Goal: Information Seeking & Learning: Learn about a topic

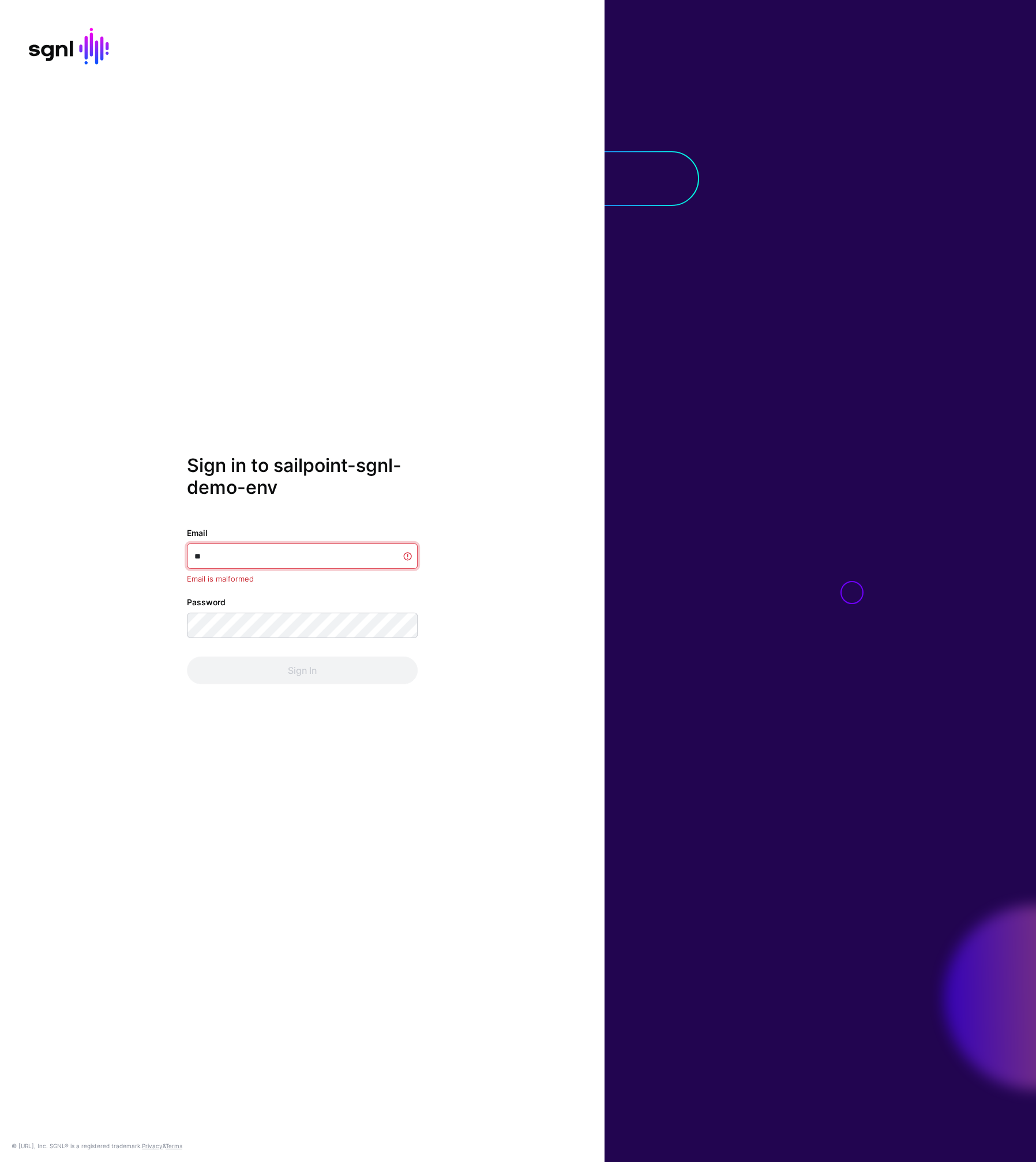
type input "*"
click at [0, 1161] on com-1password-button at bounding box center [0, 1162] width 0 height 0
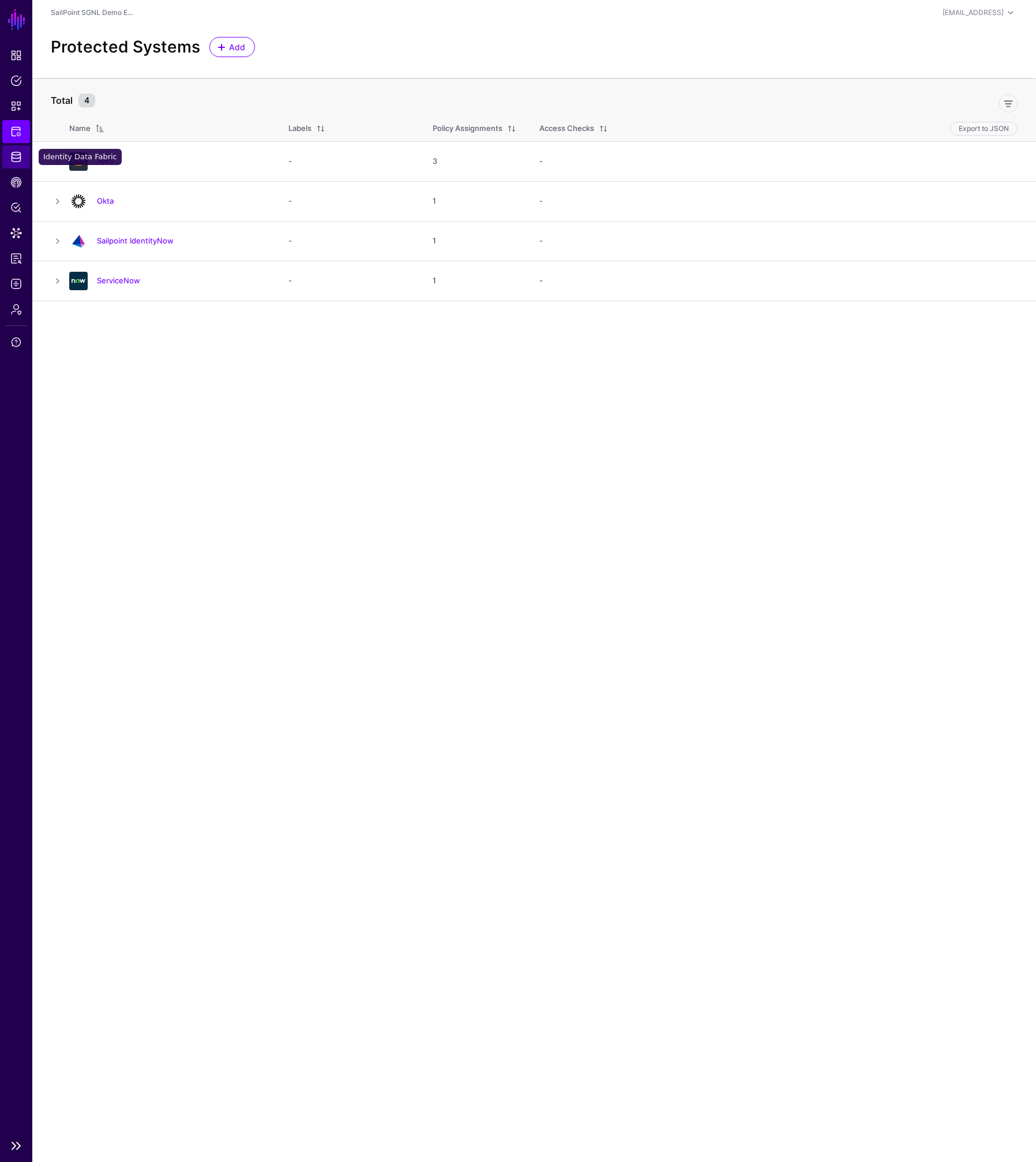
click at [14, 159] on span "Identity Data Fabric" at bounding box center [16, 157] width 12 height 12
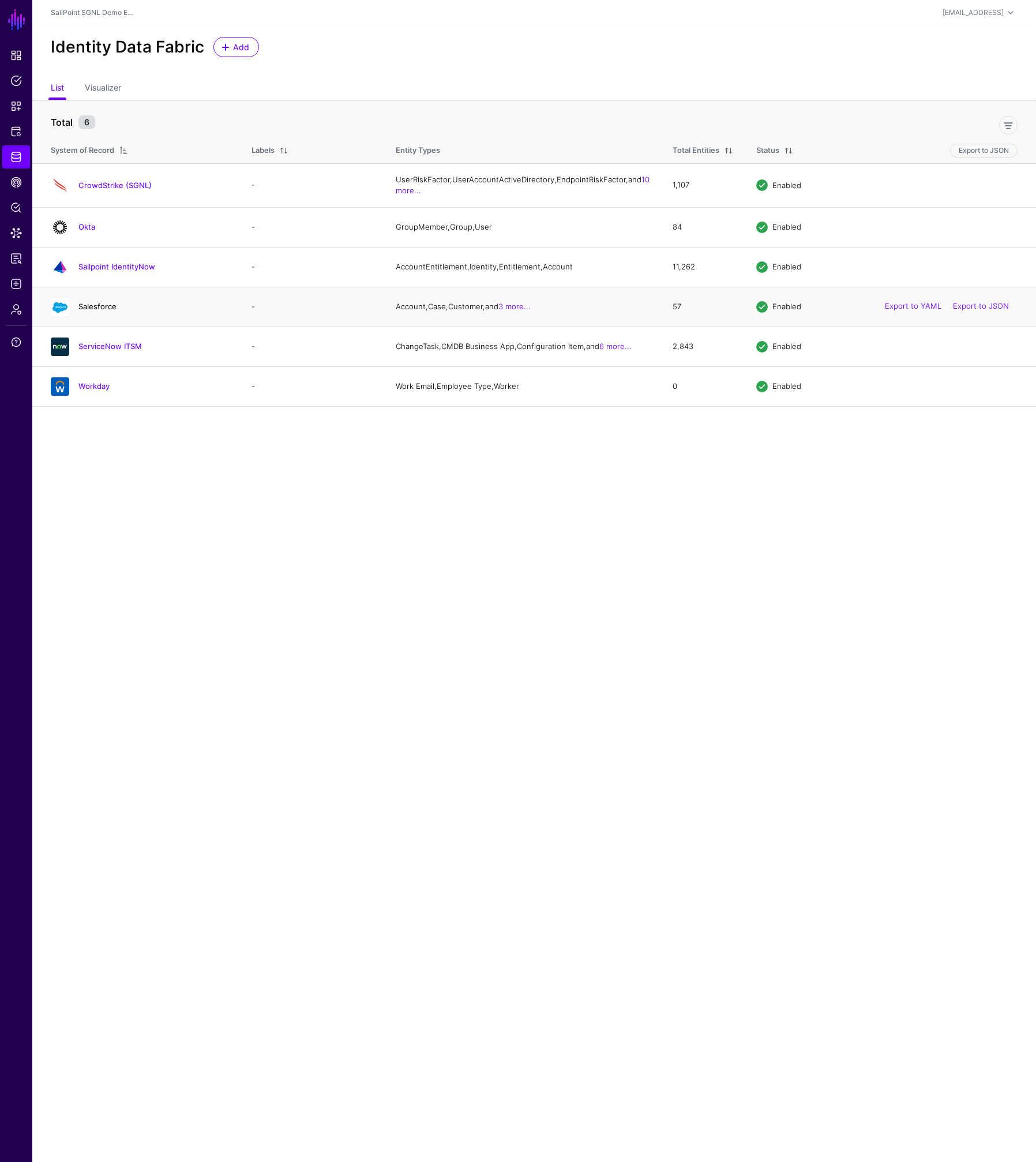
click at [107, 311] on link "Salesforce" at bounding box center [97, 307] width 38 height 9
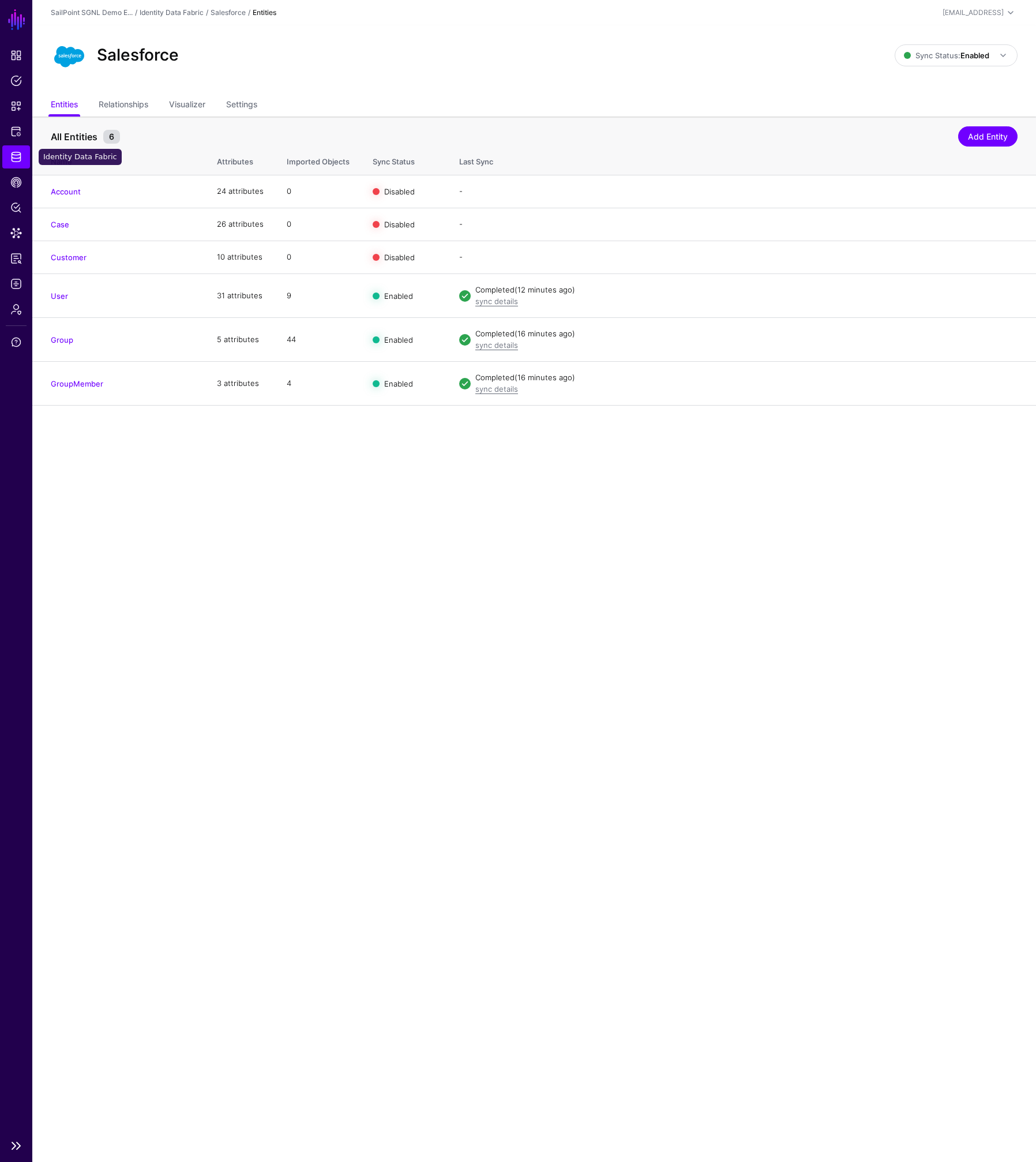
click at [17, 156] on span "Identity Data Fabric" at bounding box center [16, 157] width 12 height 12
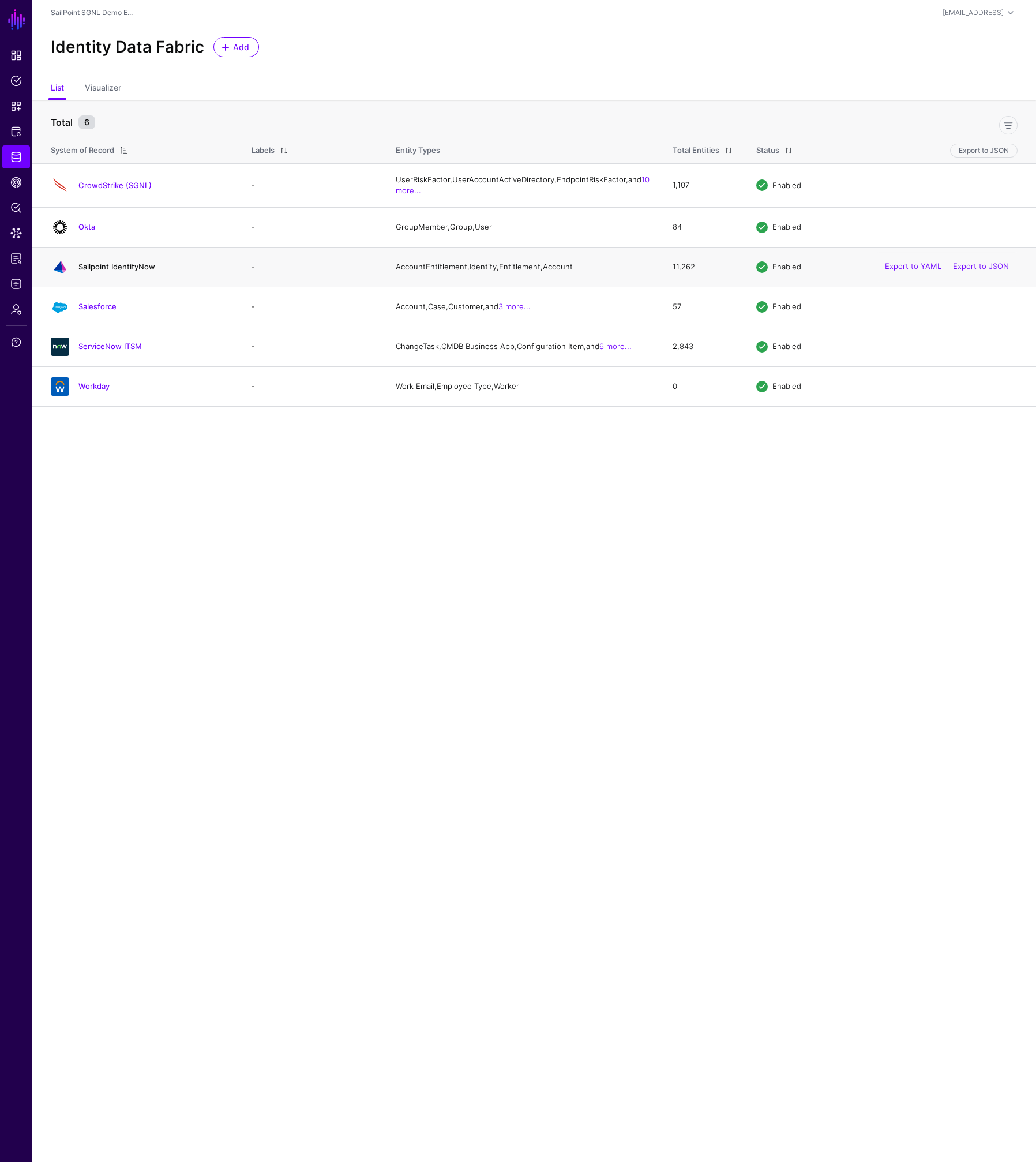
click at [97, 271] on link "Sailpoint IdentityNow" at bounding box center [117, 267] width 77 height 9
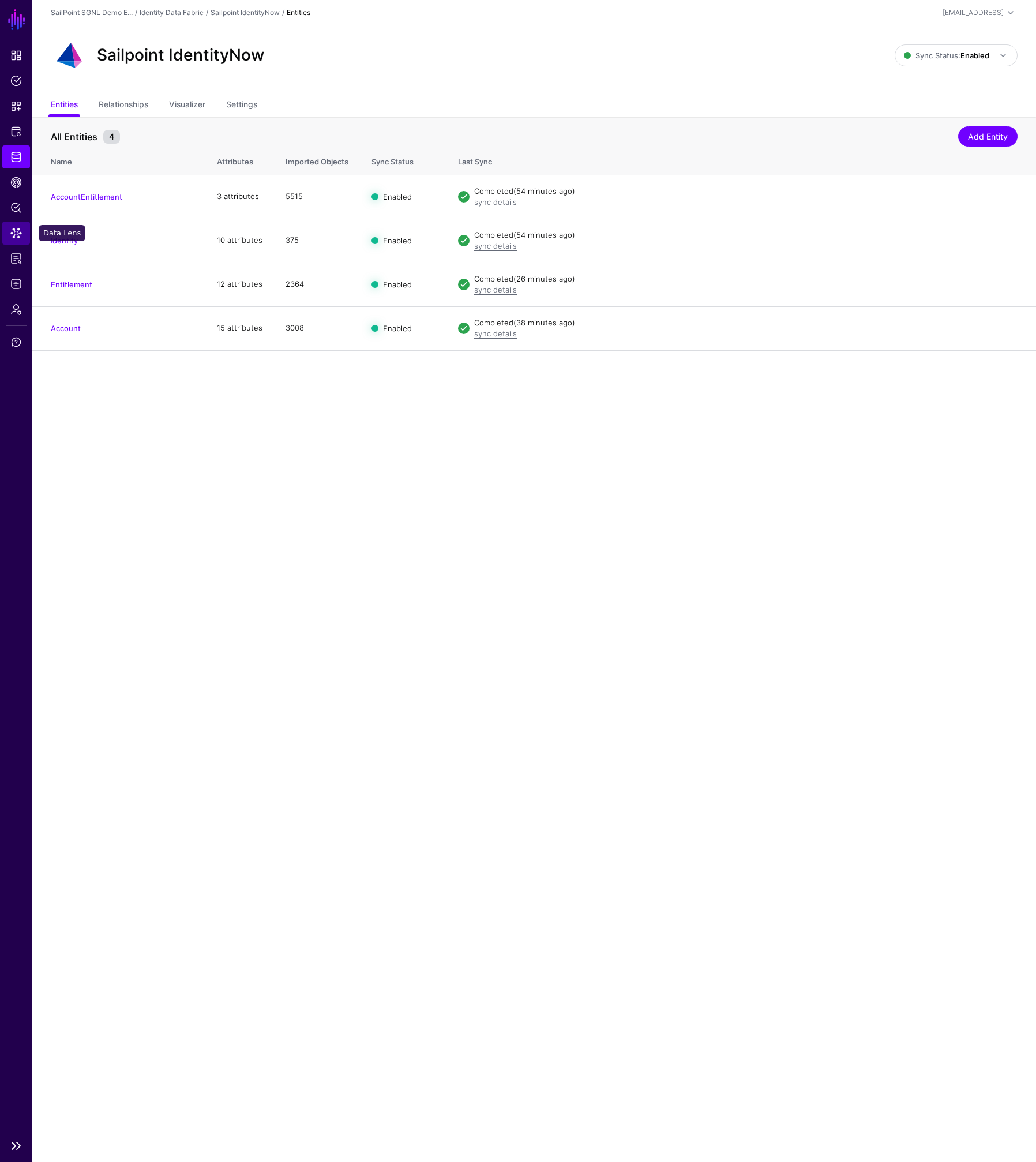
click at [21, 235] on span "Data Lens" at bounding box center [16, 233] width 12 height 12
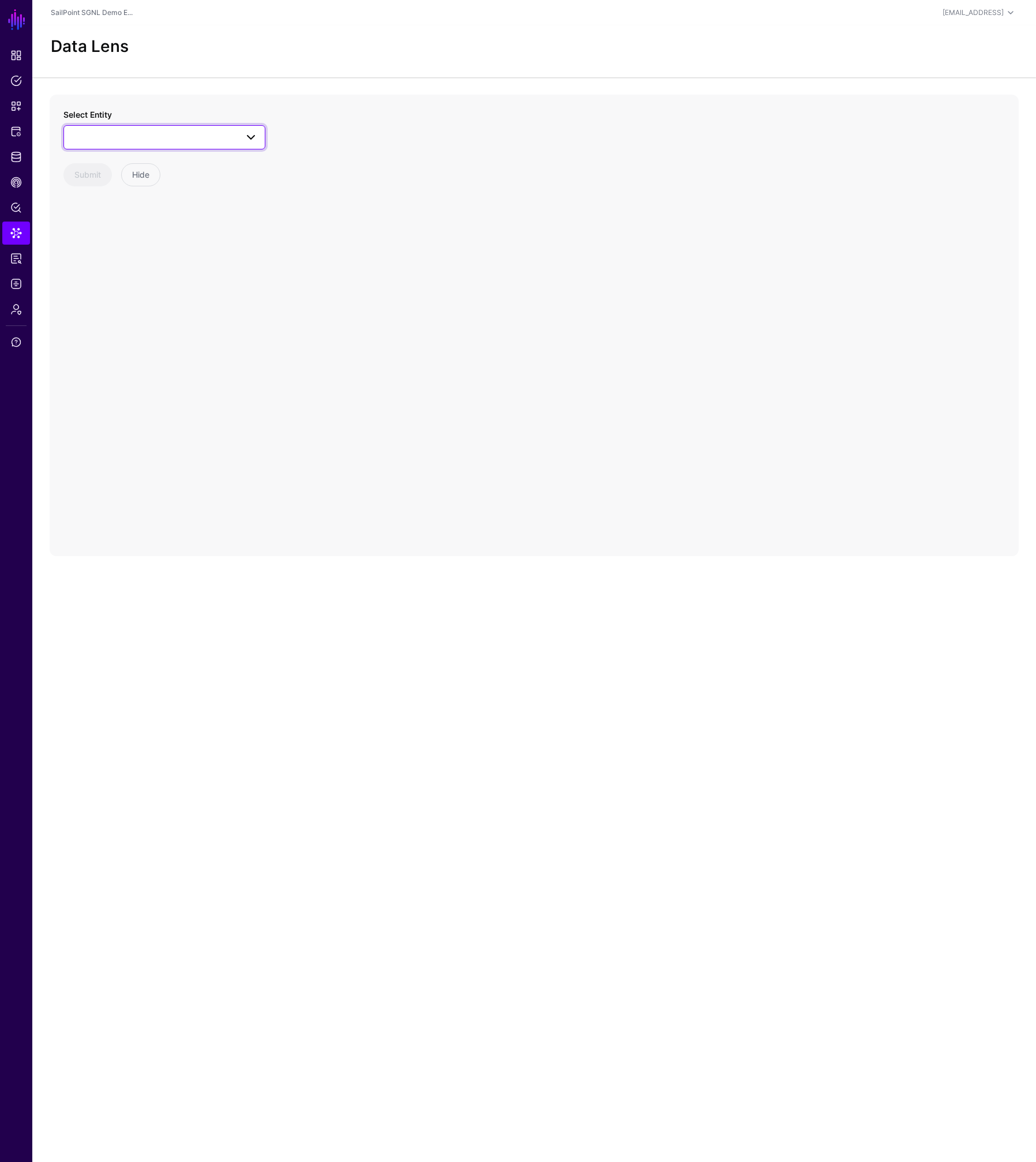
click at [109, 149] on link at bounding box center [164, 137] width 202 height 24
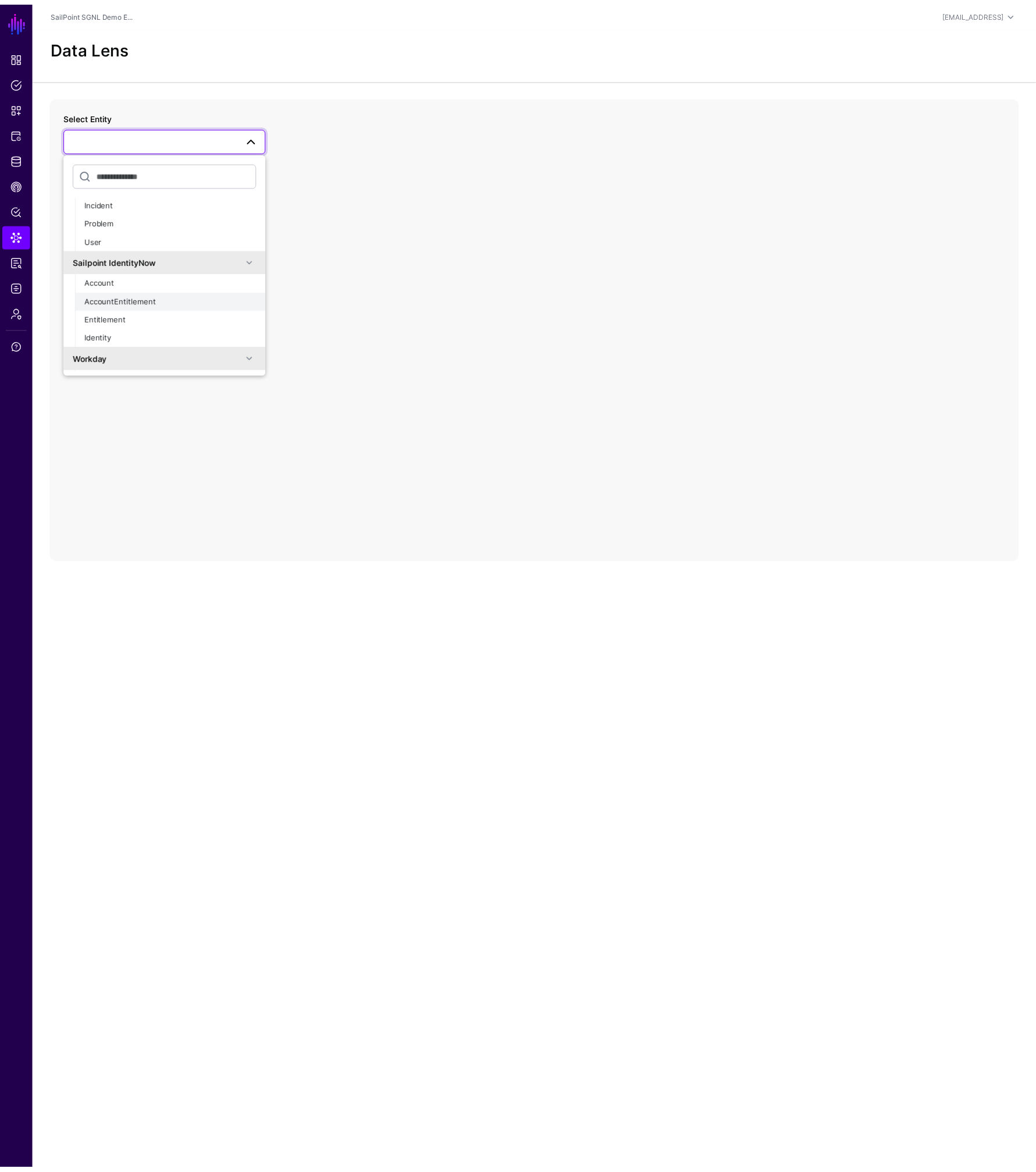
scroll to position [608, 0]
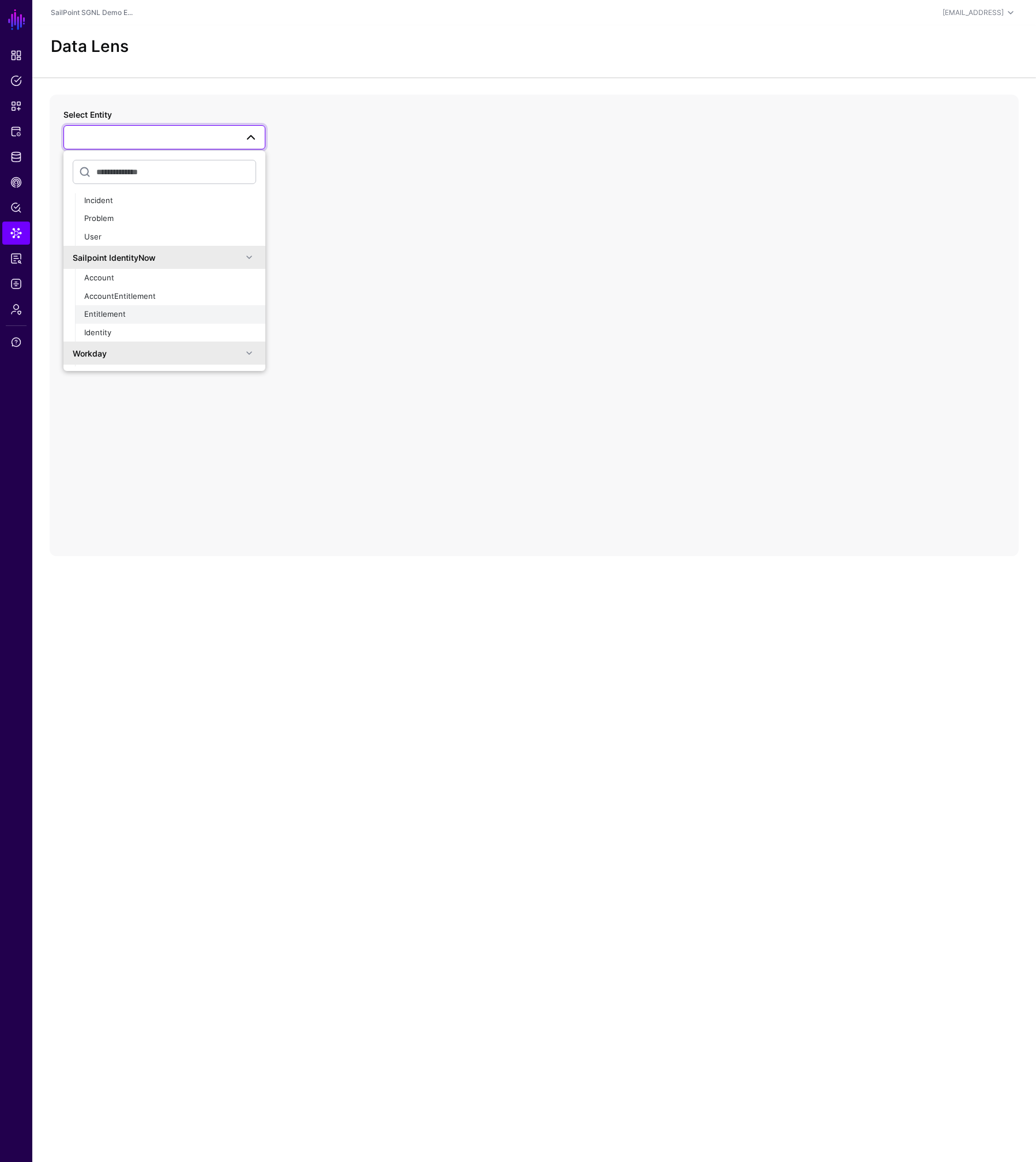
click at [102, 309] on div "Entitlement" at bounding box center [170, 315] width 172 height 12
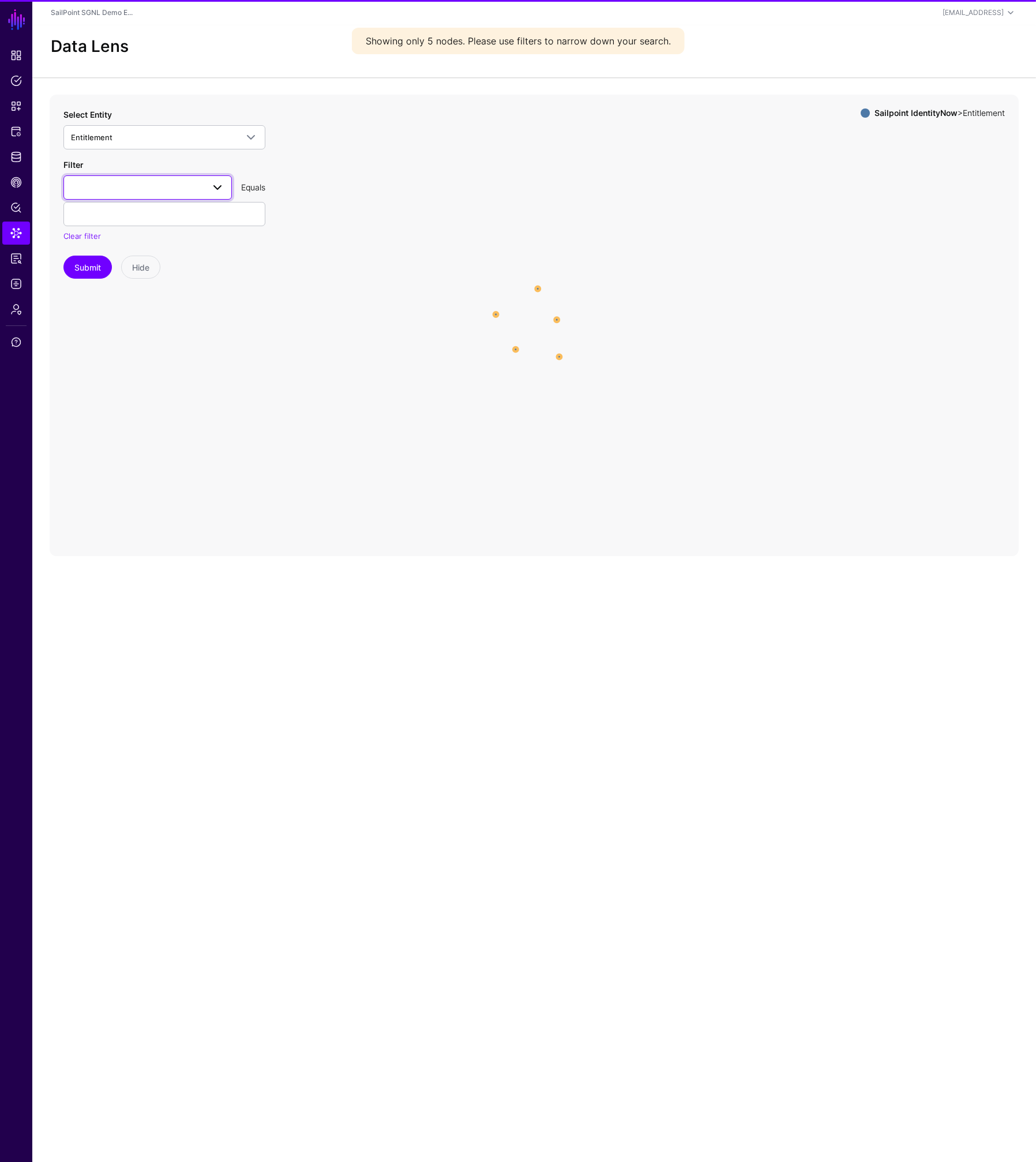
click at [134, 188] on span at bounding box center [147, 188] width 153 height 14
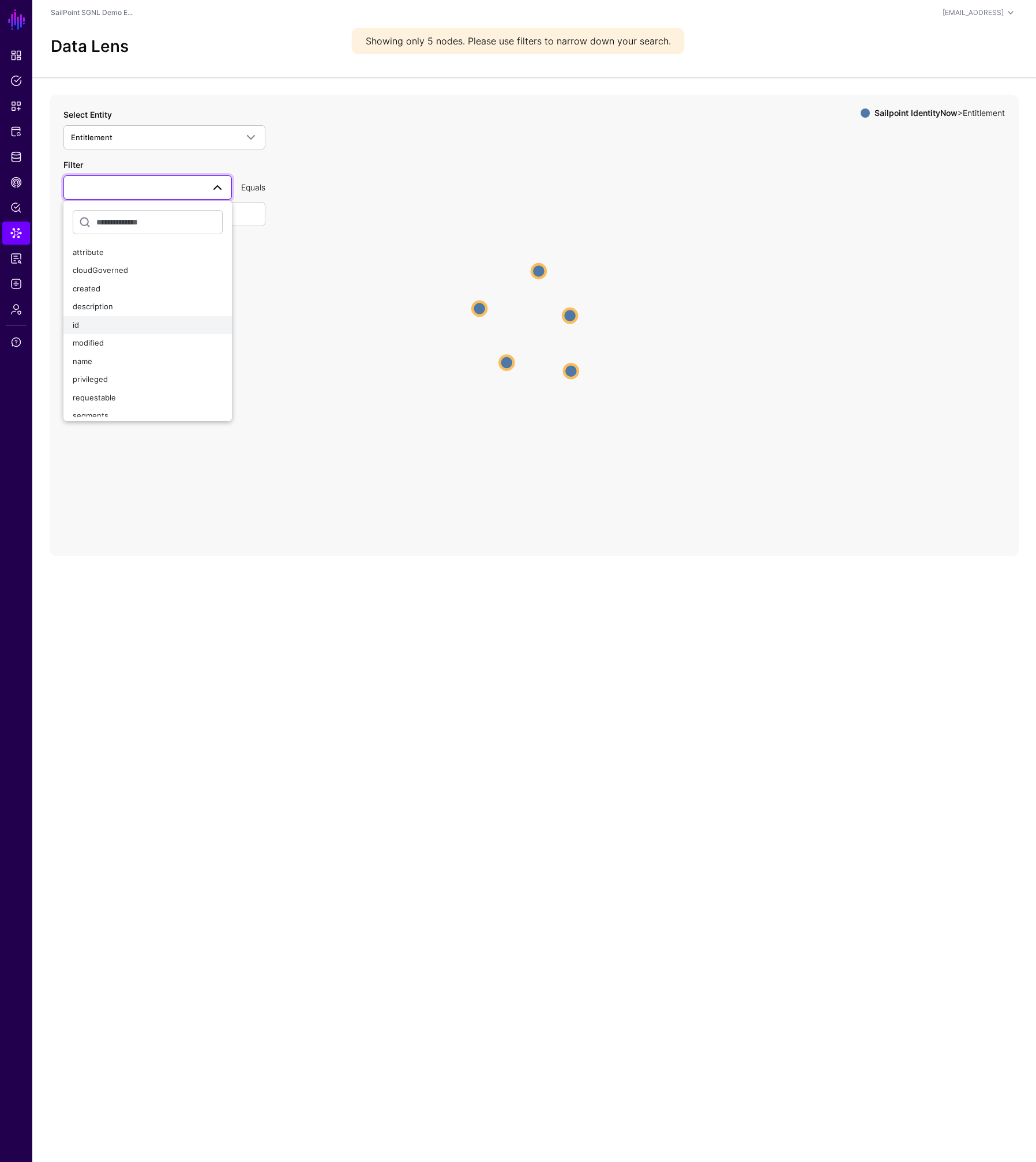
click at [115, 319] on div "id" at bounding box center [147, 325] width 150 height 12
click at [119, 214] on input "text" at bounding box center [164, 214] width 202 height 24
paste input "**********"
type input "**********"
click at [66, 266] on button "Submit" at bounding box center [87, 267] width 49 height 23
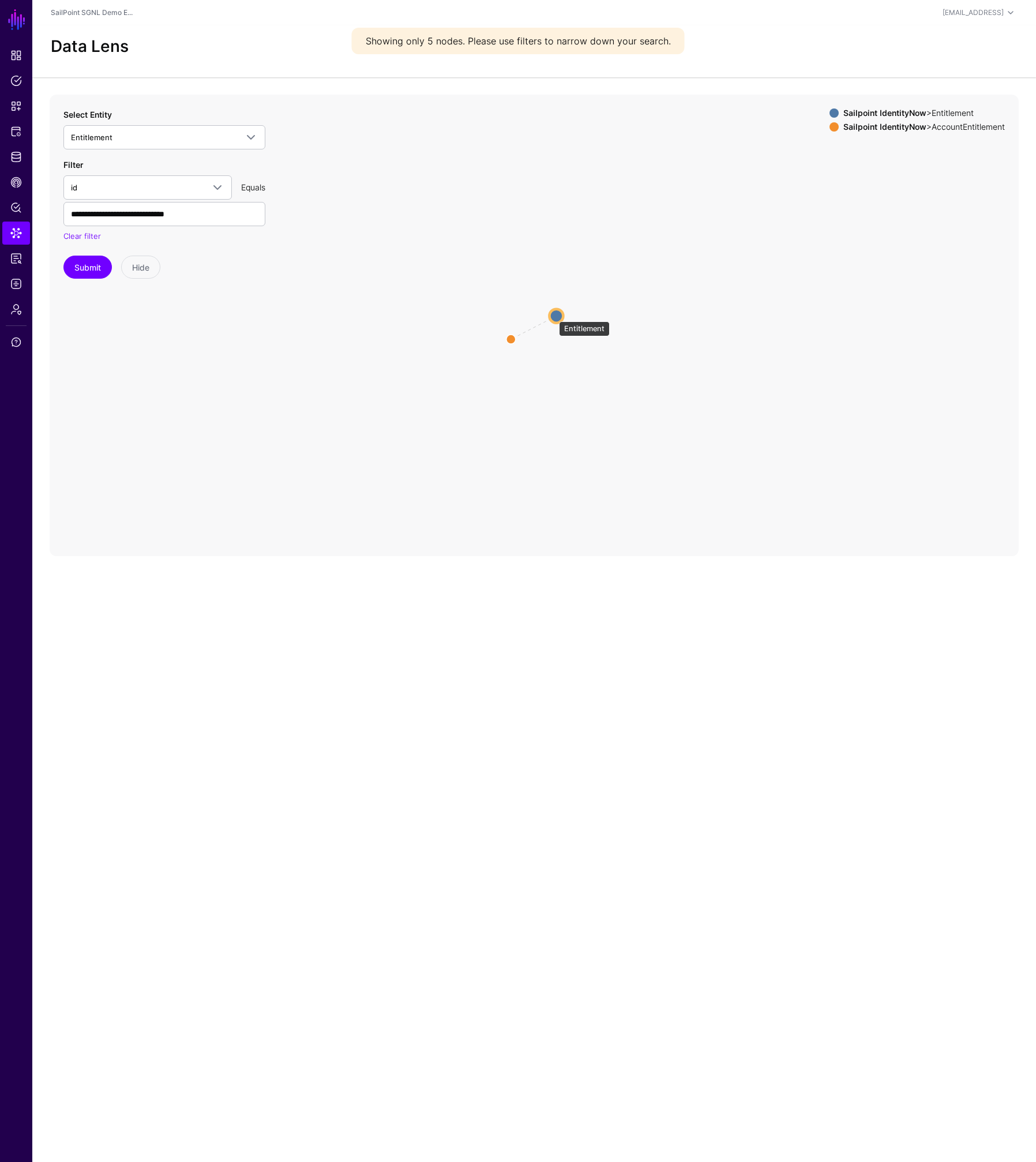
click at [554, 315] on circle at bounding box center [556, 316] width 14 height 14
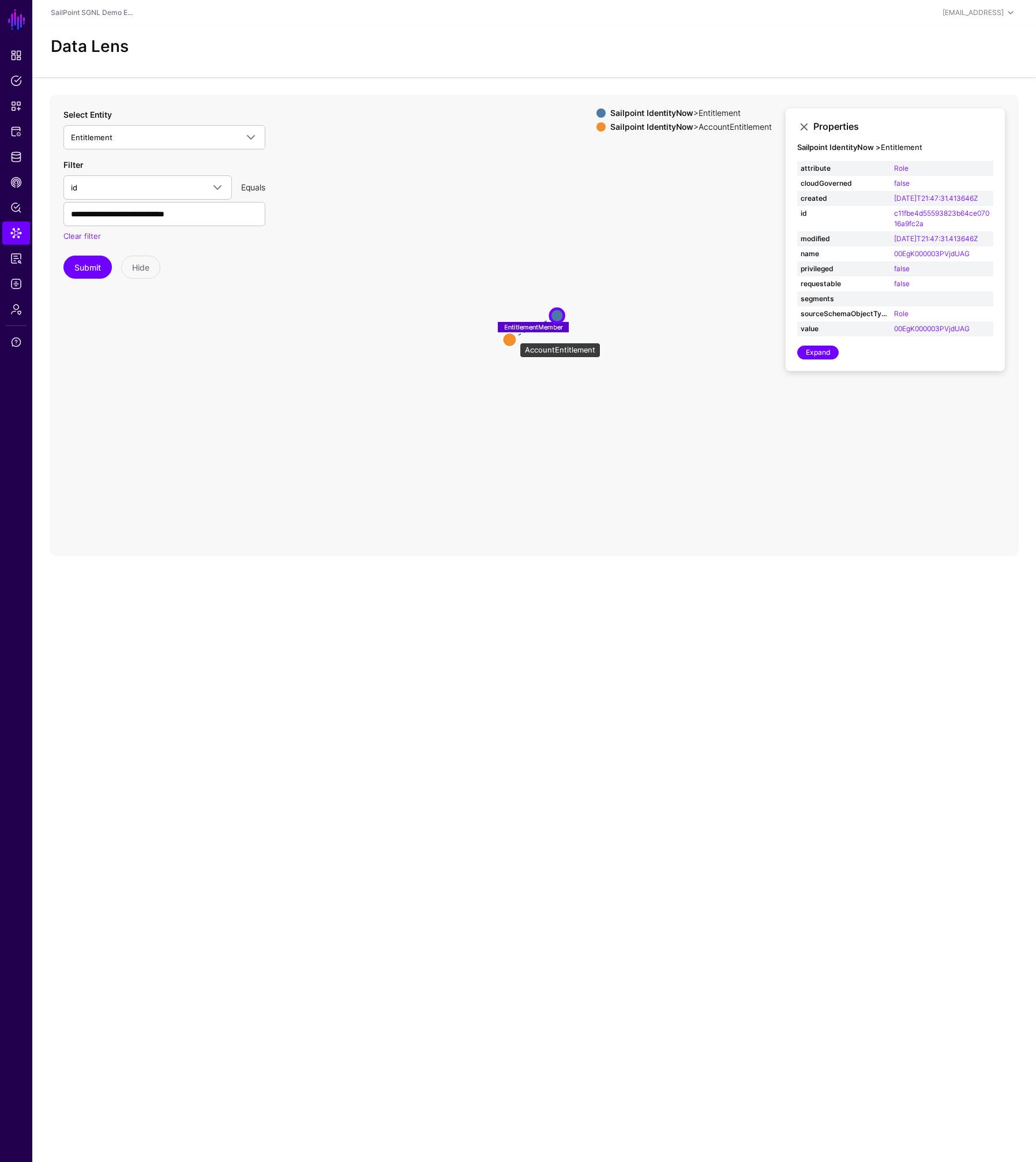
click at [512, 337] on circle at bounding box center [509, 339] width 14 height 14
click at [512, 338] on circle at bounding box center [509, 340] width 14 height 14
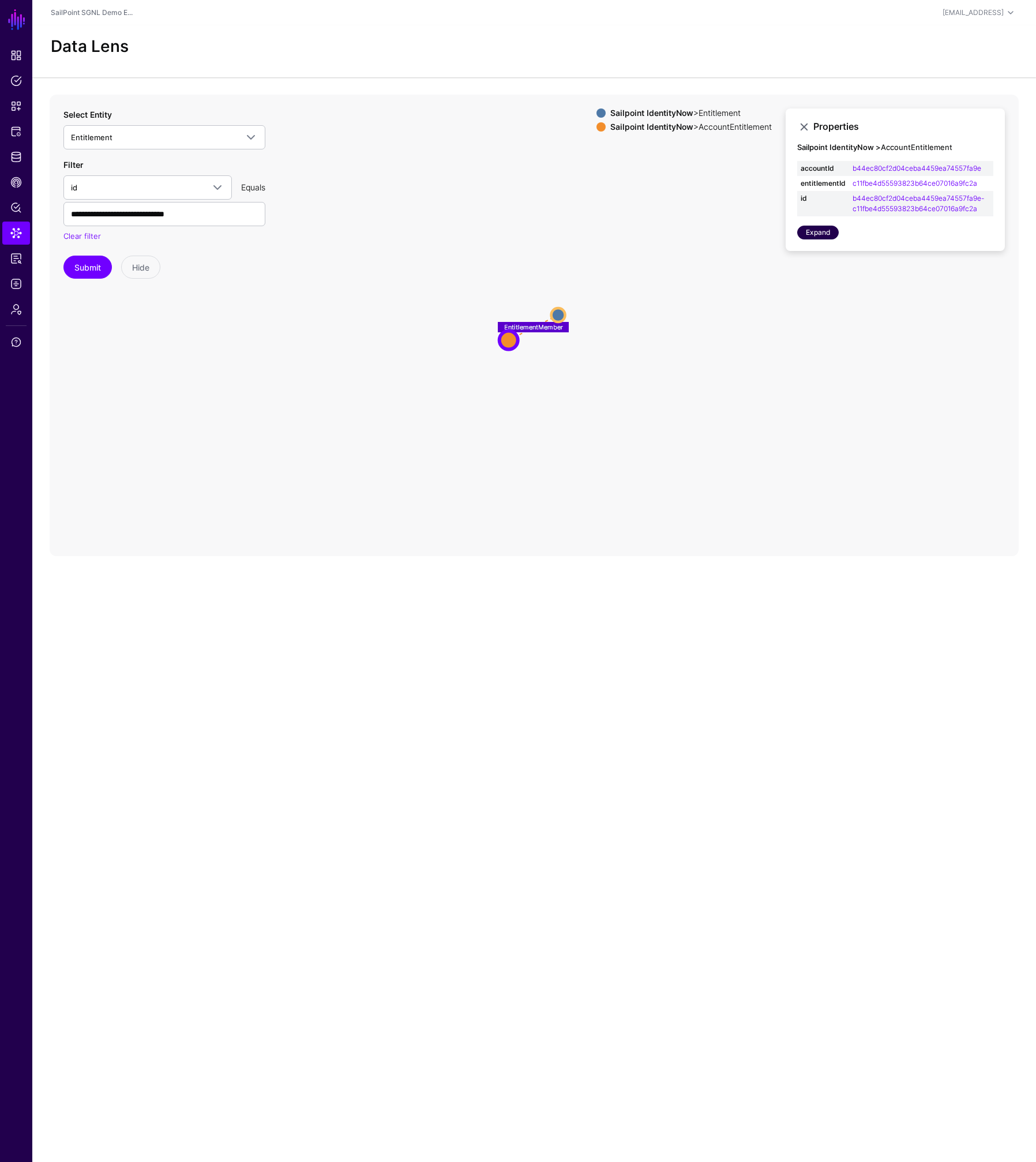
click at [814, 234] on link "Expand" at bounding box center [818, 233] width 42 height 14
click at [828, 232] on link "Expand" at bounding box center [818, 233] width 42 height 14
click at [508, 339] on circle at bounding box center [511, 339] width 14 height 14
click at [556, 314] on circle at bounding box center [557, 316] width 14 height 14
click at [815, 235] on link "Expand" at bounding box center [818, 233] width 42 height 14
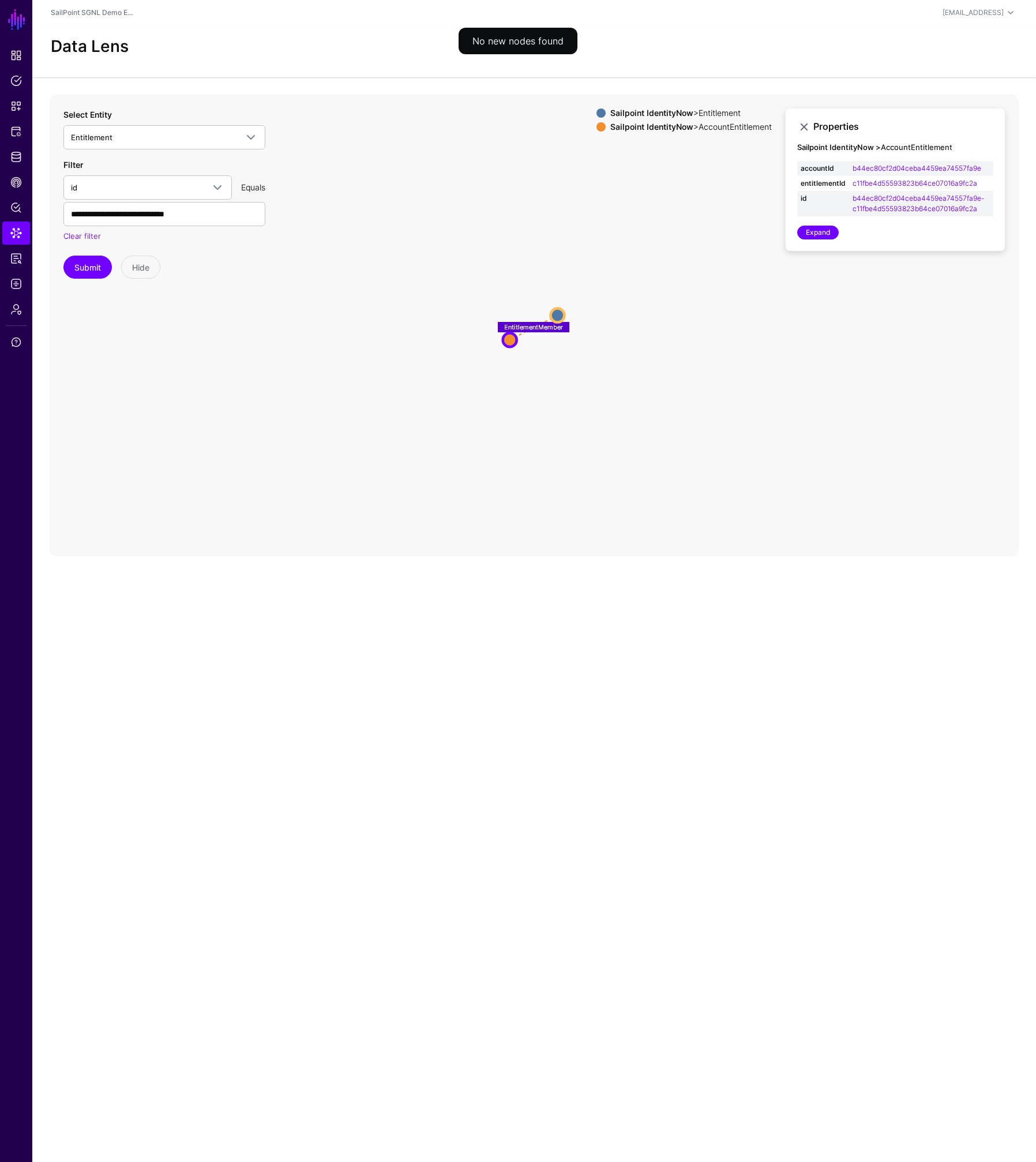
click at [619, 322] on icon "EntitlementMember Entitlement Entitlement AccountEntitlement AccountEntitlement" at bounding box center [534, 325] width 969 height 462
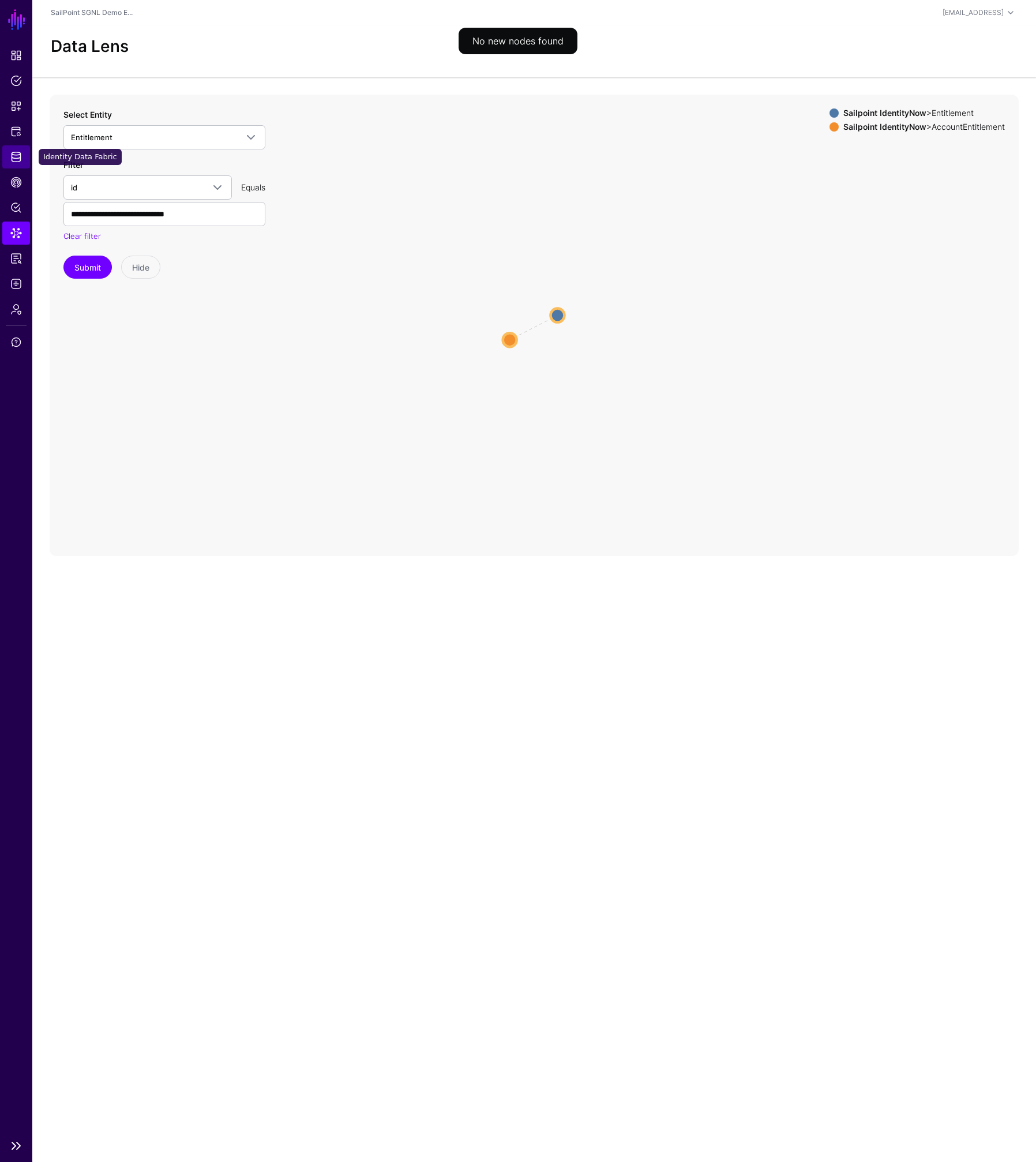
click at [20, 153] on span "Identity Data Fabric" at bounding box center [16, 157] width 12 height 12
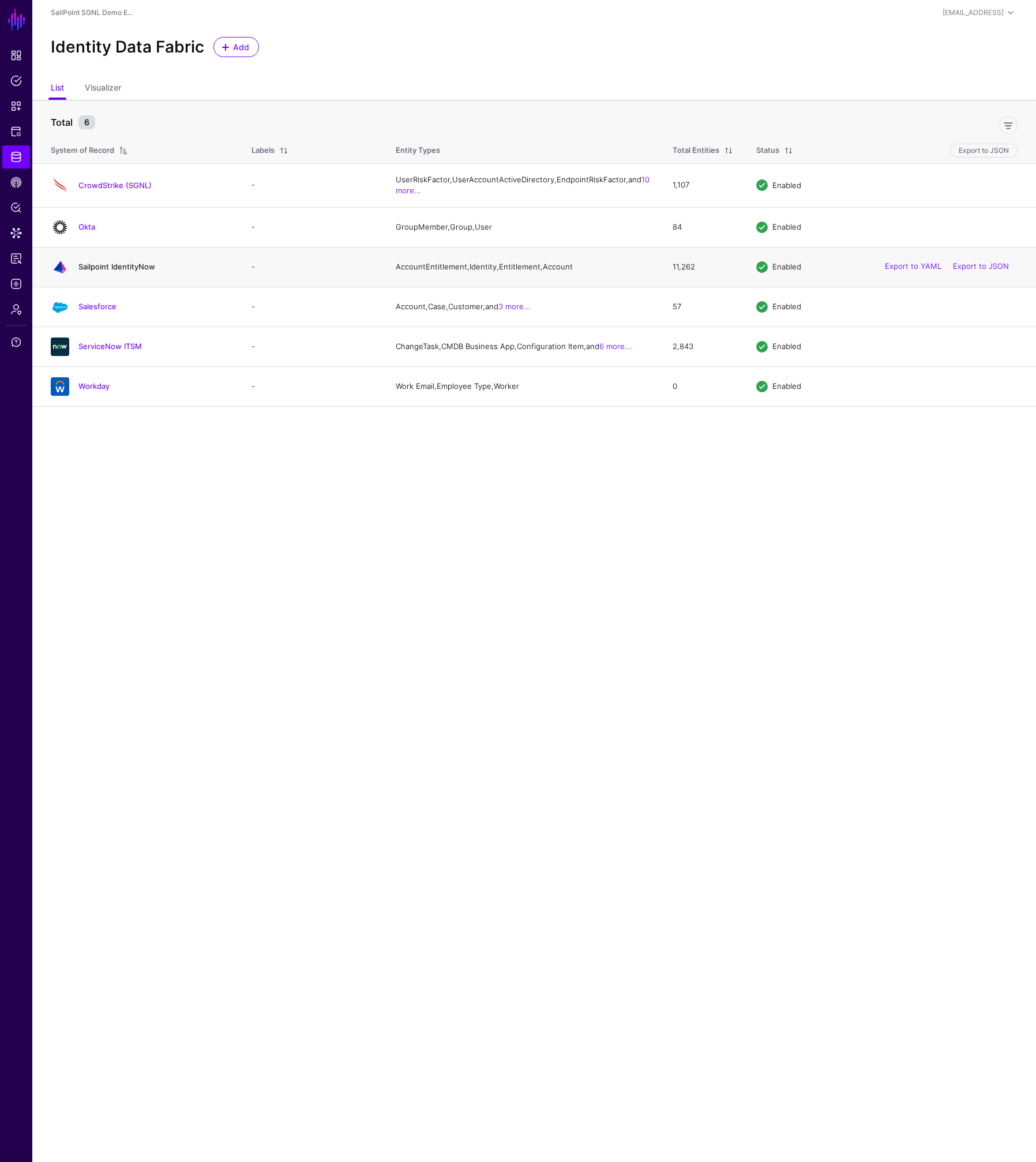
click at [95, 271] on link "Sailpoint IdentityNow" at bounding box center [117, 267] width 77 height 9
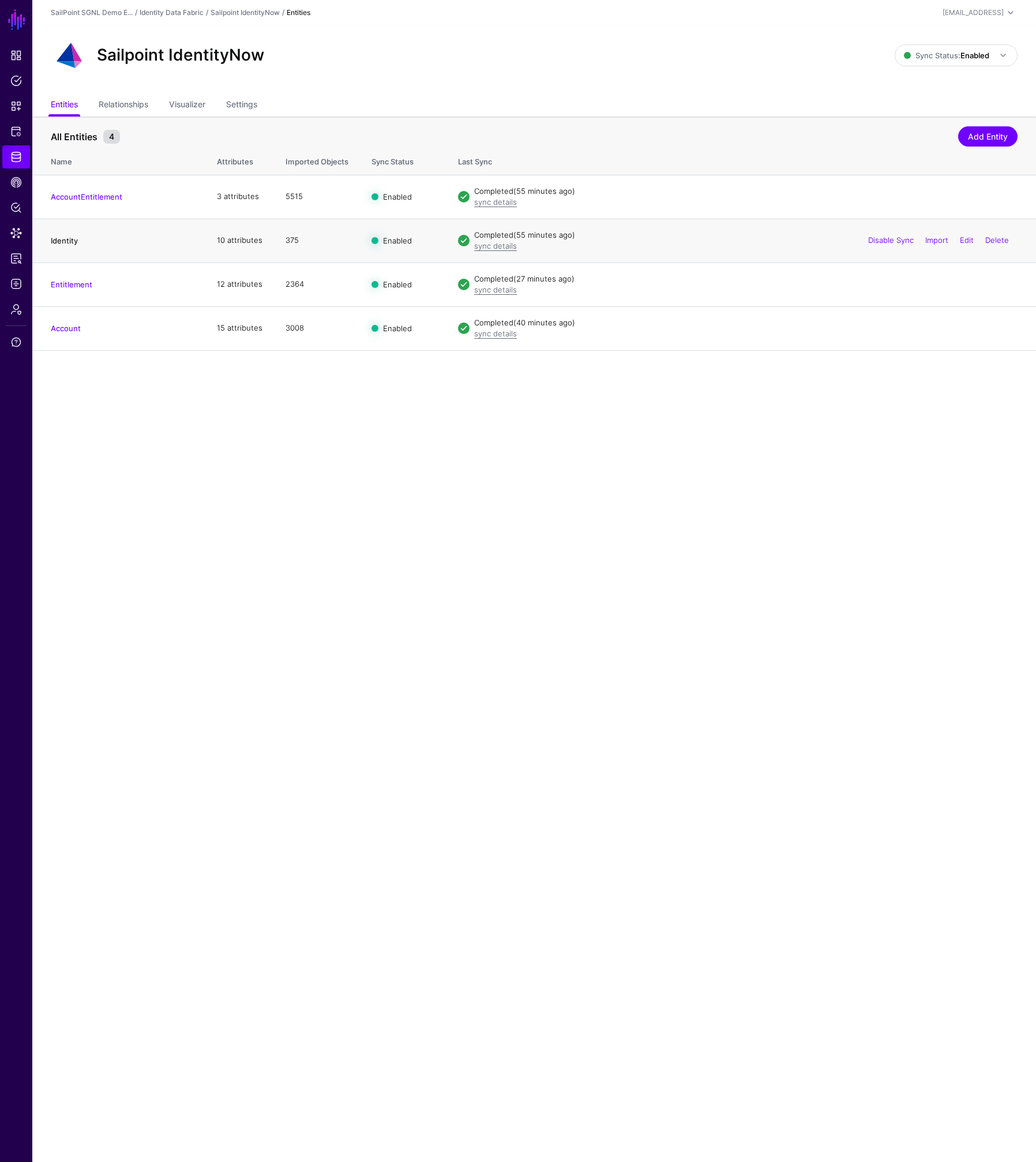
click at [68, 241] on link "Identity" at bounding box center [64, 241] width 27 height 9
click at [148, 100] on link "Relationships" at bounding box center [123, 105] width 49 height 22
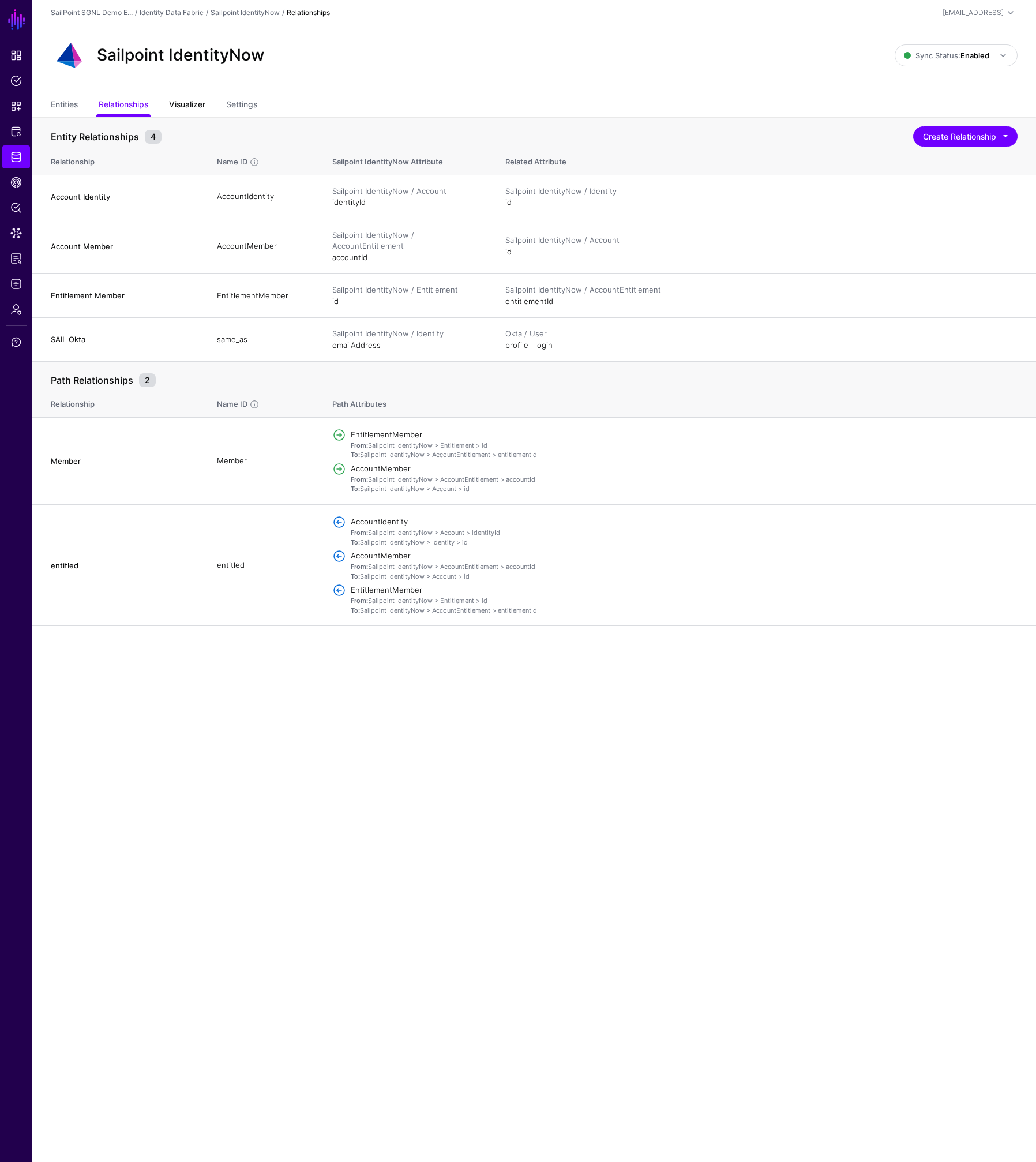
click at [184, 103] on link "Visualizer" at bounding box center [187, 105] width 36 height 22
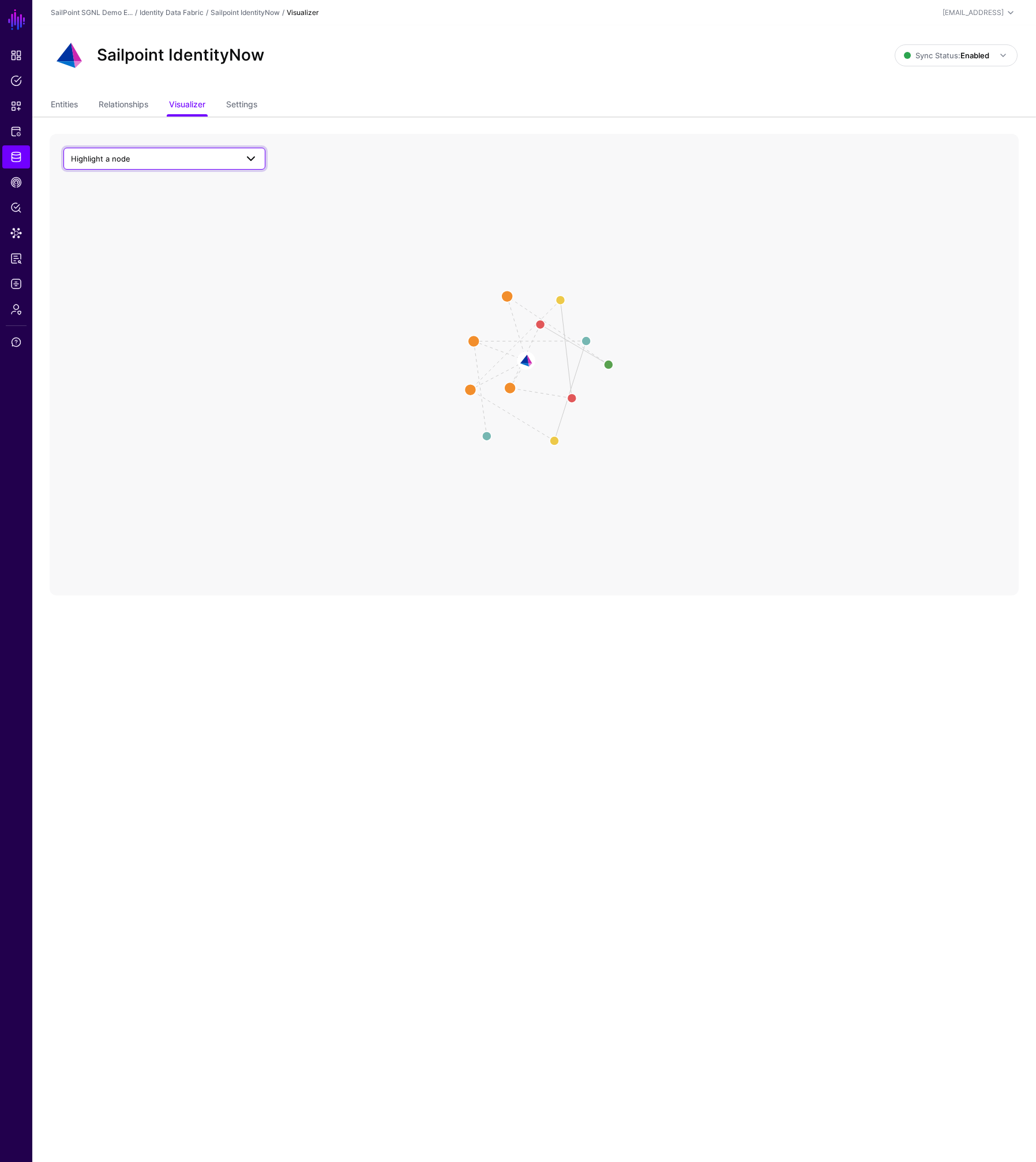
click at [234, 156] on span "Highlight a node" at bounding box center [154, 159] width 166 height 13
click at [172, 265] on div "Identity" at bounding box center [170, 264] width 172 height 12
click at [491, 440] on circle at bounding box center [487, 436] width 18 height 18
click at [490, 436] on circle at bounding box center [485, 436] width 18 height 18
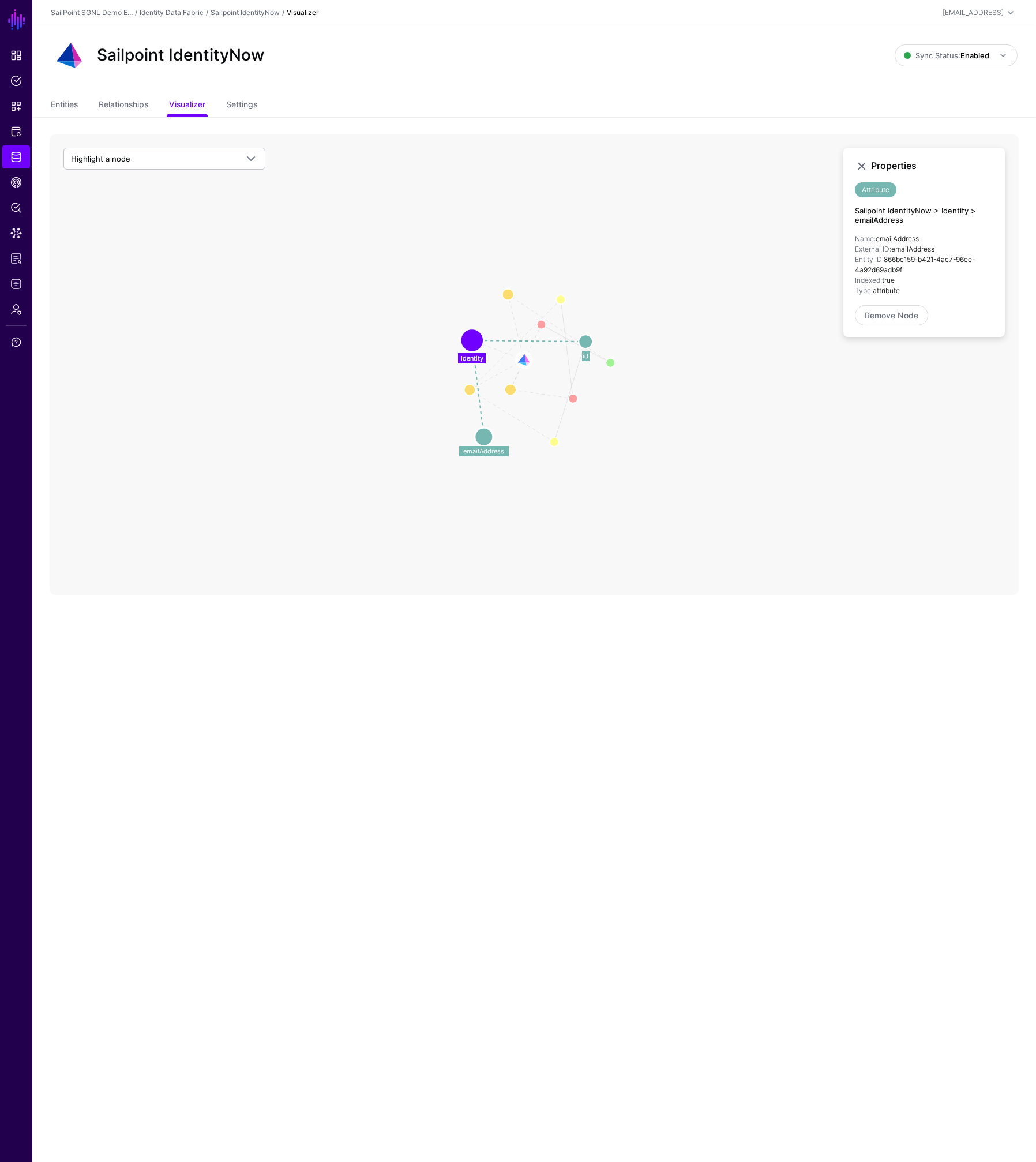
click at [586, 342] on circle at bounding box center [585, 342] width 14 height 14
click at [649, 214] on icon "Entitlement Member Account Member Account Identity Sailpoint IdentityNow Sailpo…" at bounding box center [534, 365] width 969 height 462
click at [12, 205] on span "Policy Lens" at bounding box center [16, 208] width 12 height 12
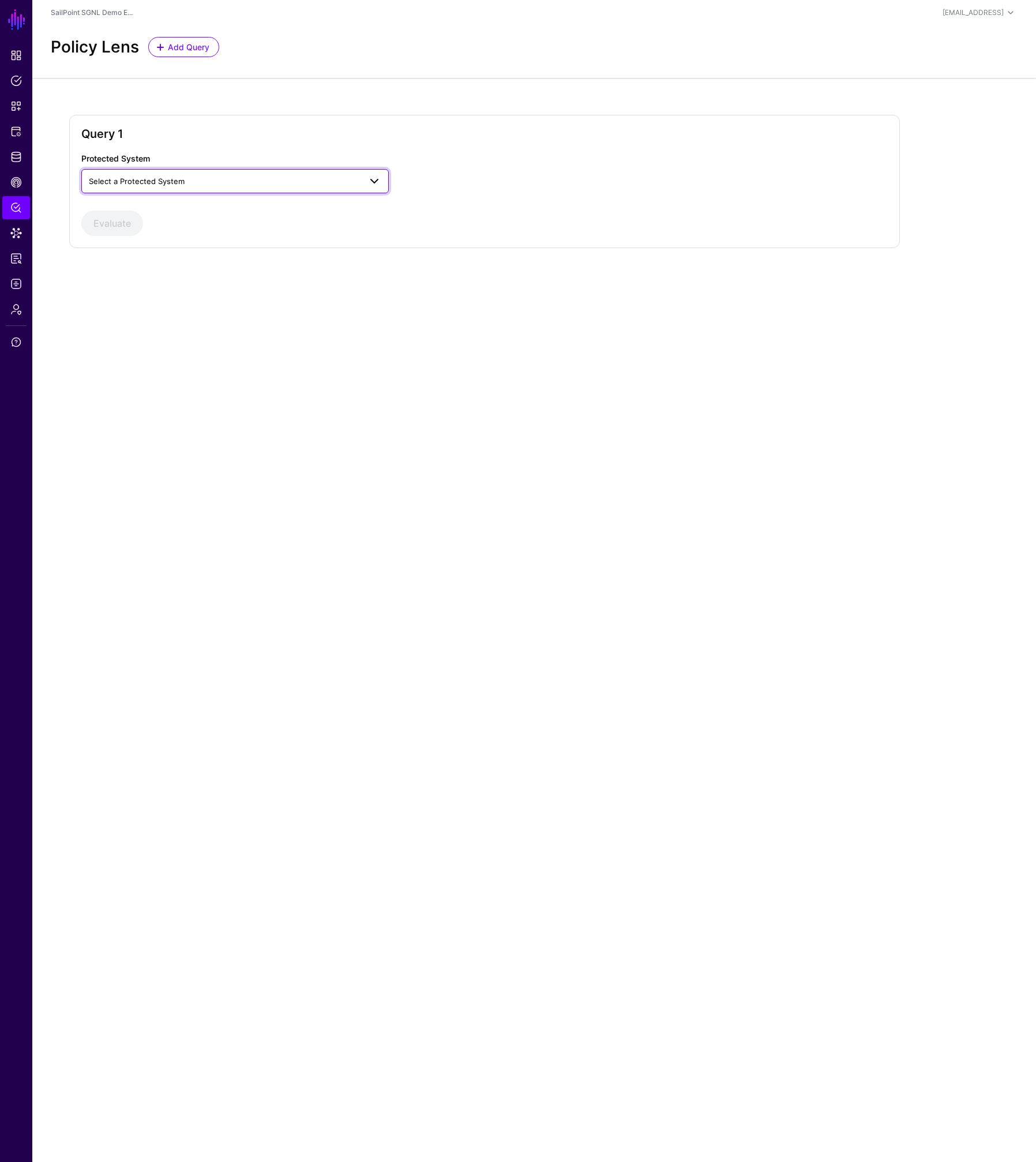
click at [147, 185] on span "Select a Protected System" at bounding box center [136, 181] width 96 height 9
click at [139, 248] on span "Sailpoint IdentityNow" at bounding box center [129, 244] width 77 height 9
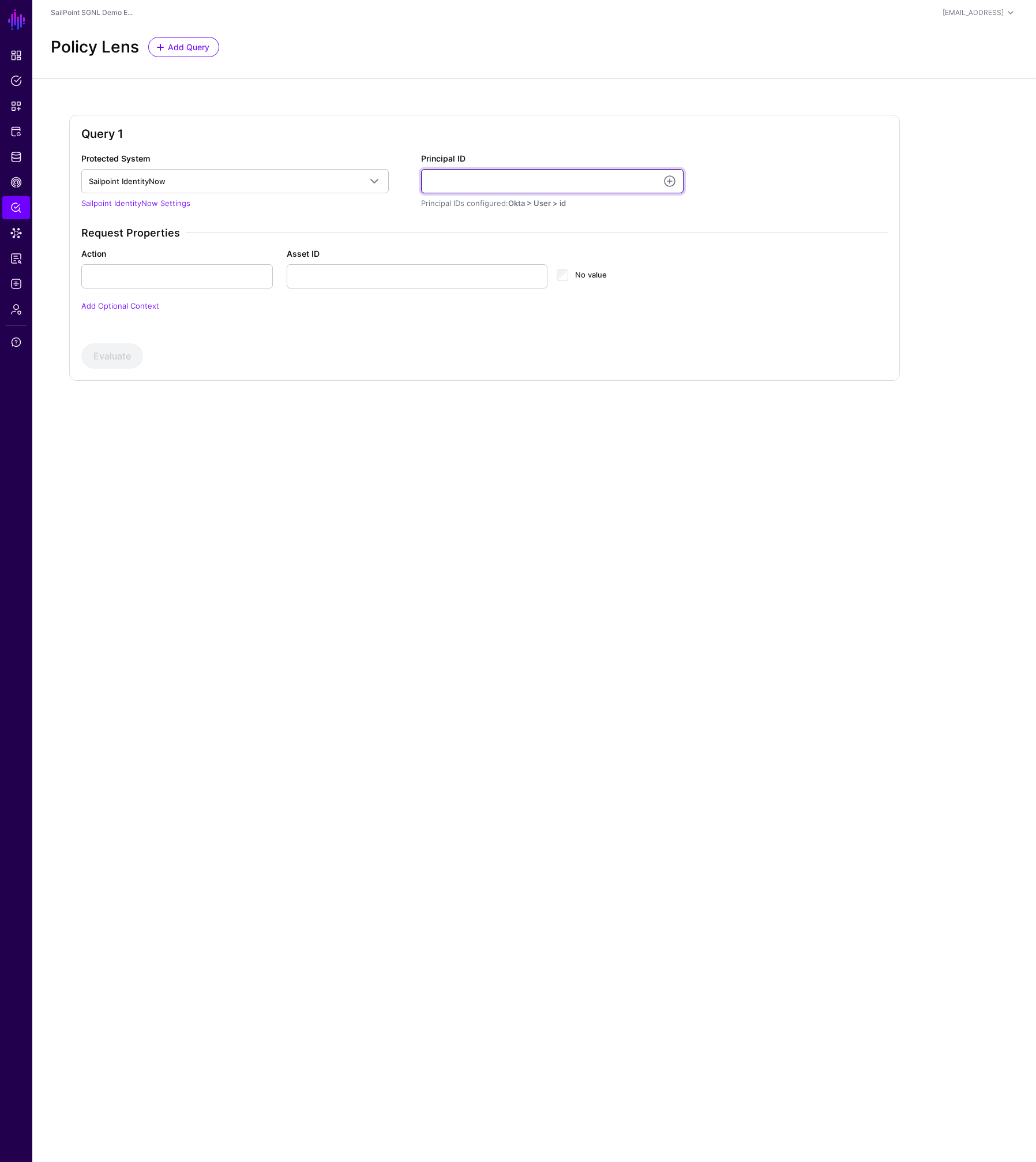
click at [444, 184] on input "Principal ID" at bounding box center [552, 181] width 262 height 24
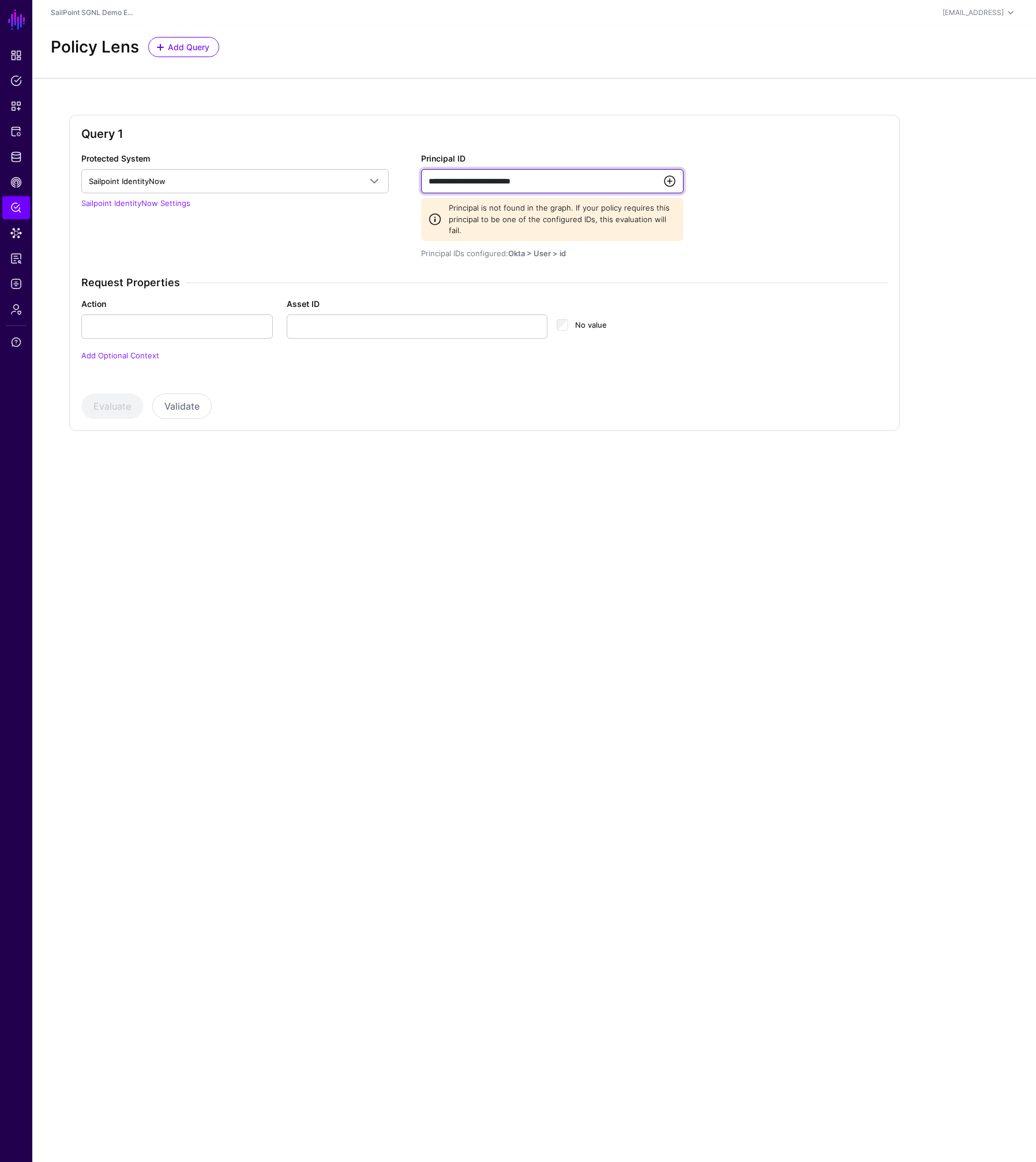
type input "**********"
click at [674, 181] on link at bounding box center [670, 181] width 14 height 14
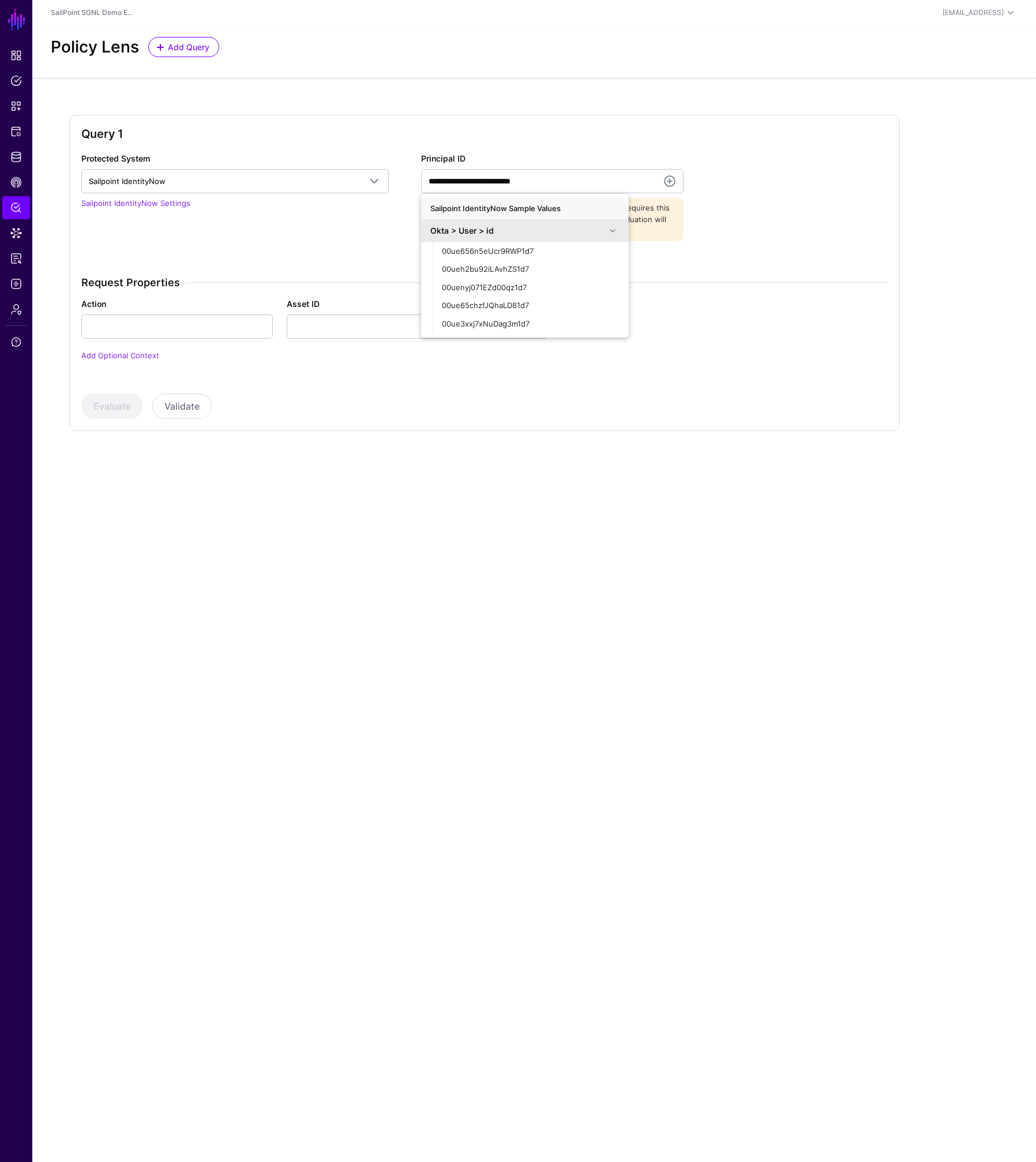
click at [806, 233] on div "**********" at bounding box center [484, 264] width 815 height 224
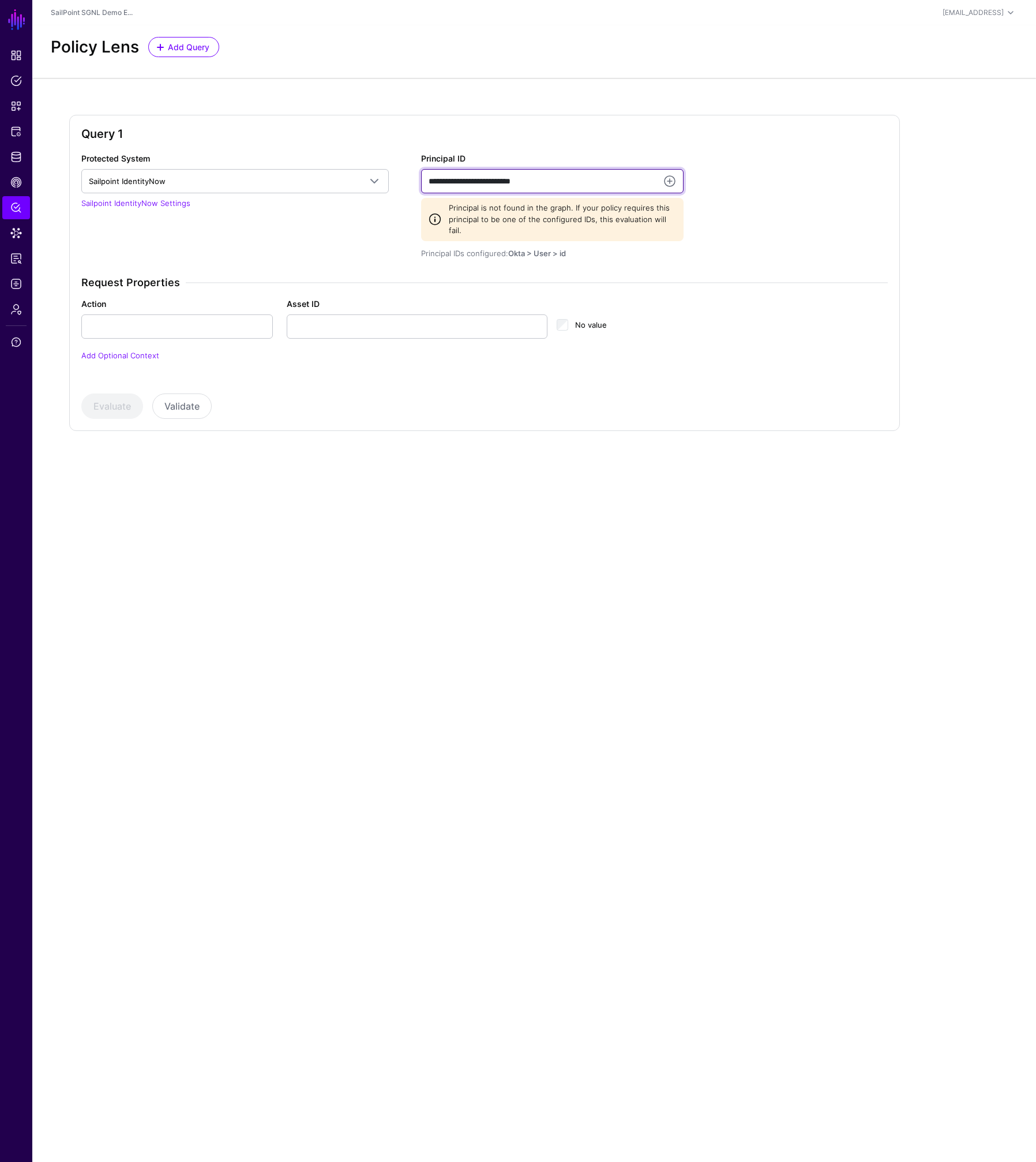
drag, startPoint x: 466, startPoint y: 182, endPoint x: 475, endPoint y: 183, distance: 9.1
click at [468, 183] on input "**********" at bounding box center [552, 181] width 262 height 24
click at [475, 183] on input "**********" at bounding box center [552, 181] width 262 height 24
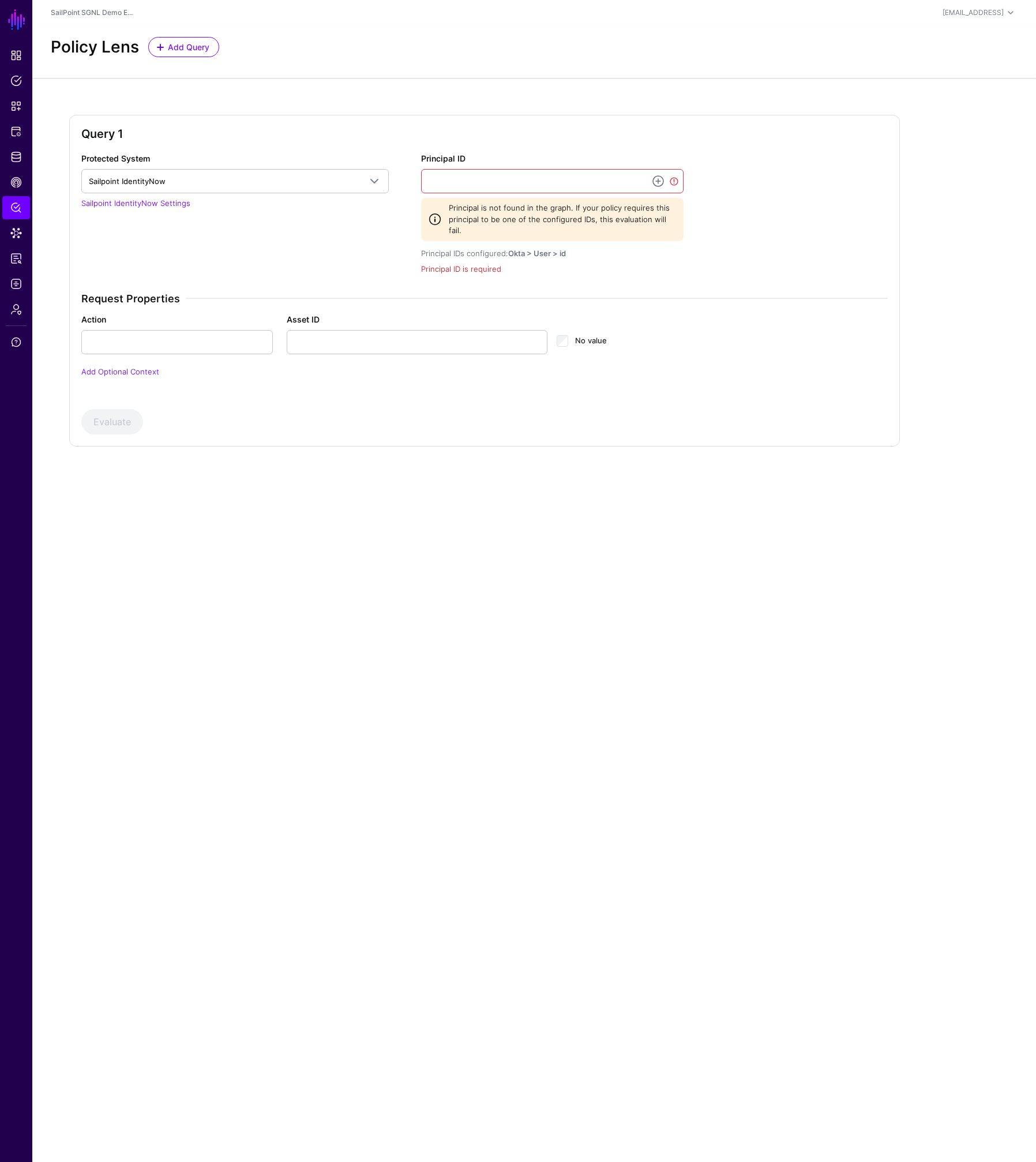
click at [635, 248] on app-form-input "Principal ID Principal is not found in the graph. If your policy requires this …" at bounding box center [552, 214] width 262 height 122
click at [730, 241] on div "Protected System Sailpoint IdentityNow AWS Okta Sailpoint IdentityNow ServiceNo…" at bounding box center [484, 272] width 815 height 240
click at [659, 184] on link at bounding box center [658, 181] width 14 height 14
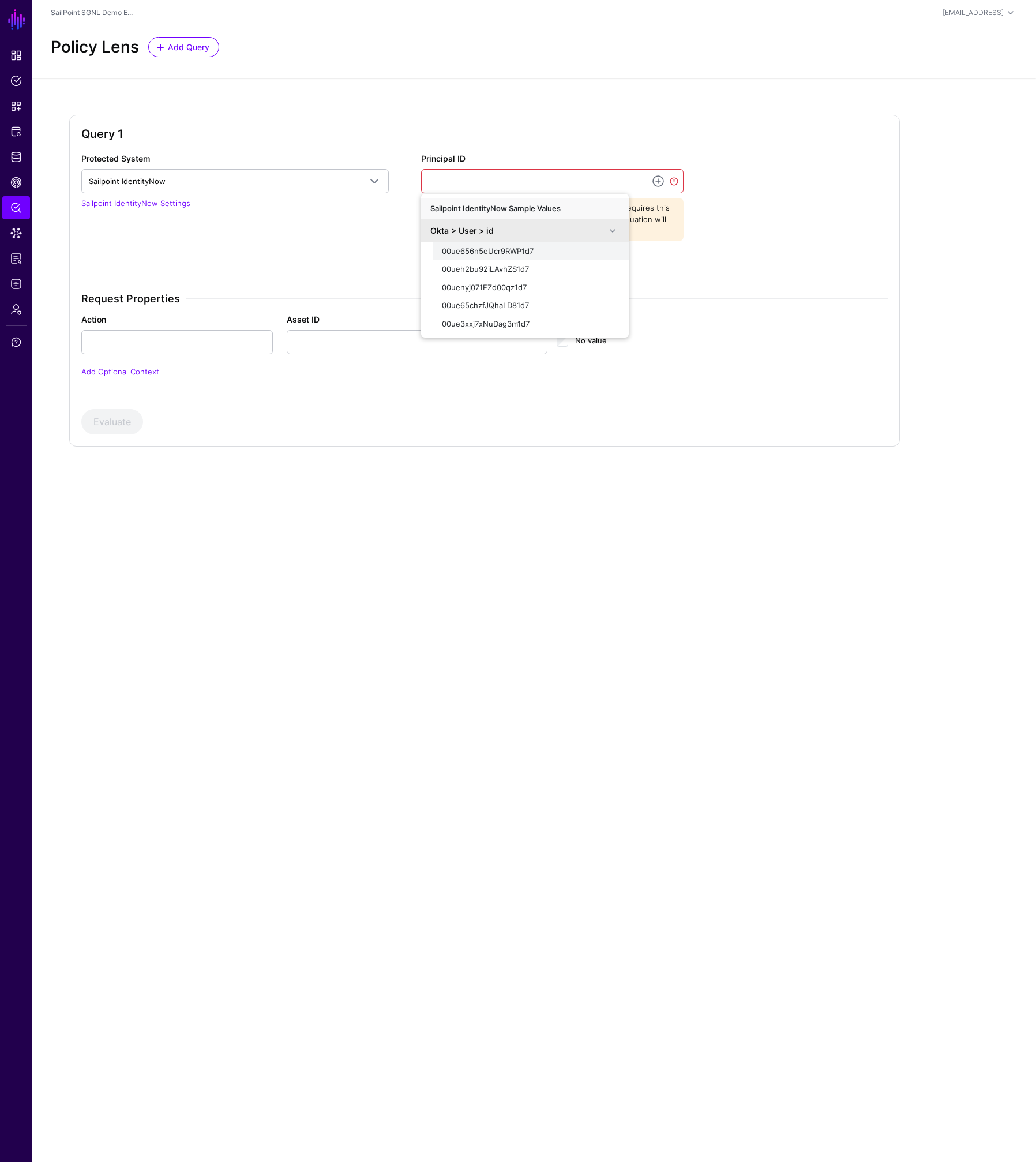
click at [500, 248] on span "00ue656n5eUcr9RWP1d7" at bounding box center [488, 251] width 92 height 9
type input "**********"
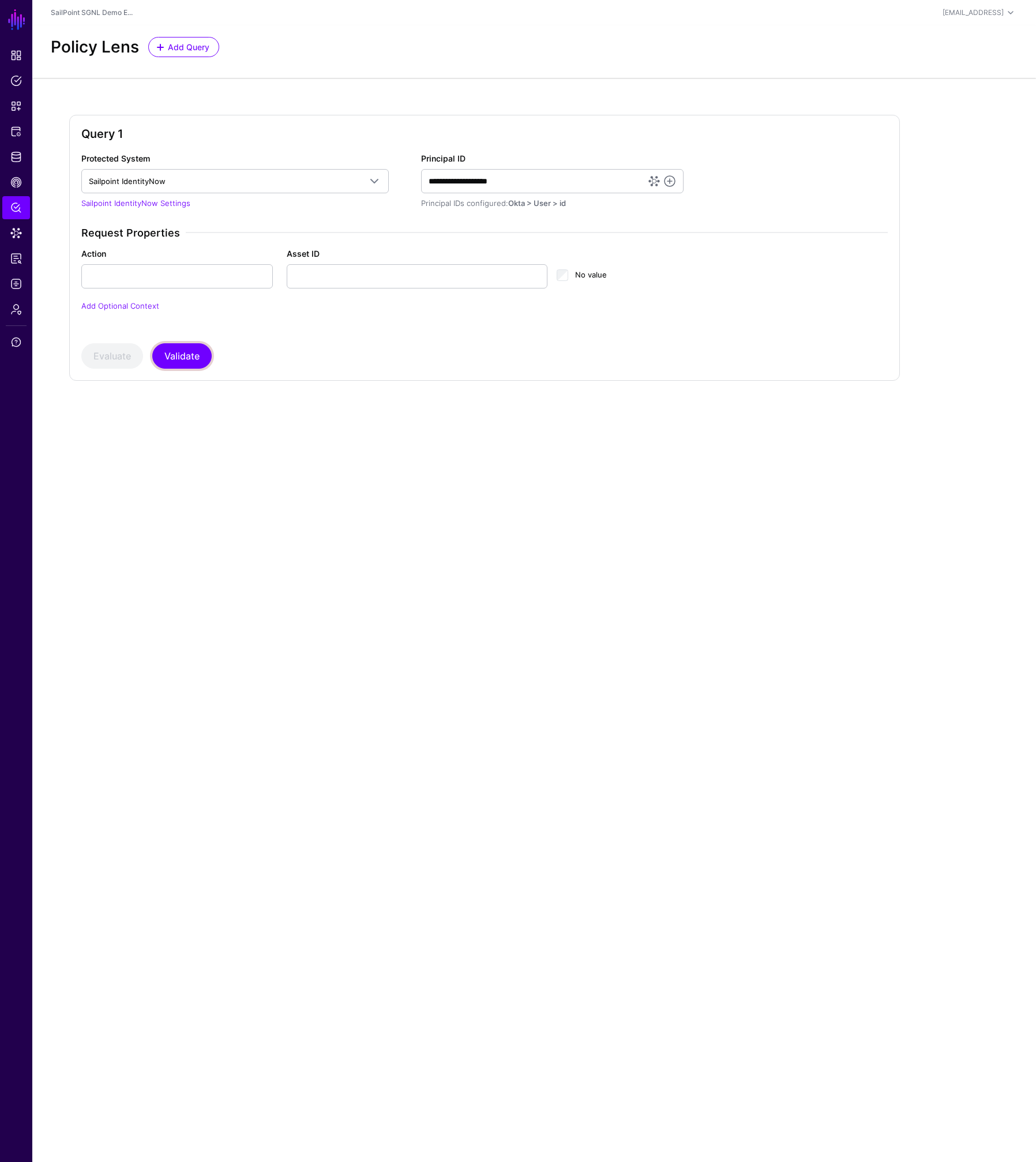
click at [185, 353] on button "Validate" at bounding box center [181, 356] width 59 height 25
click at [237, 267] on input "Action" at bounding box center [177, 276] width 191 height 24
type input "******"
click at [116, 359] on button "Evaluate" at bounding box center [112, 356] width 62 height 25
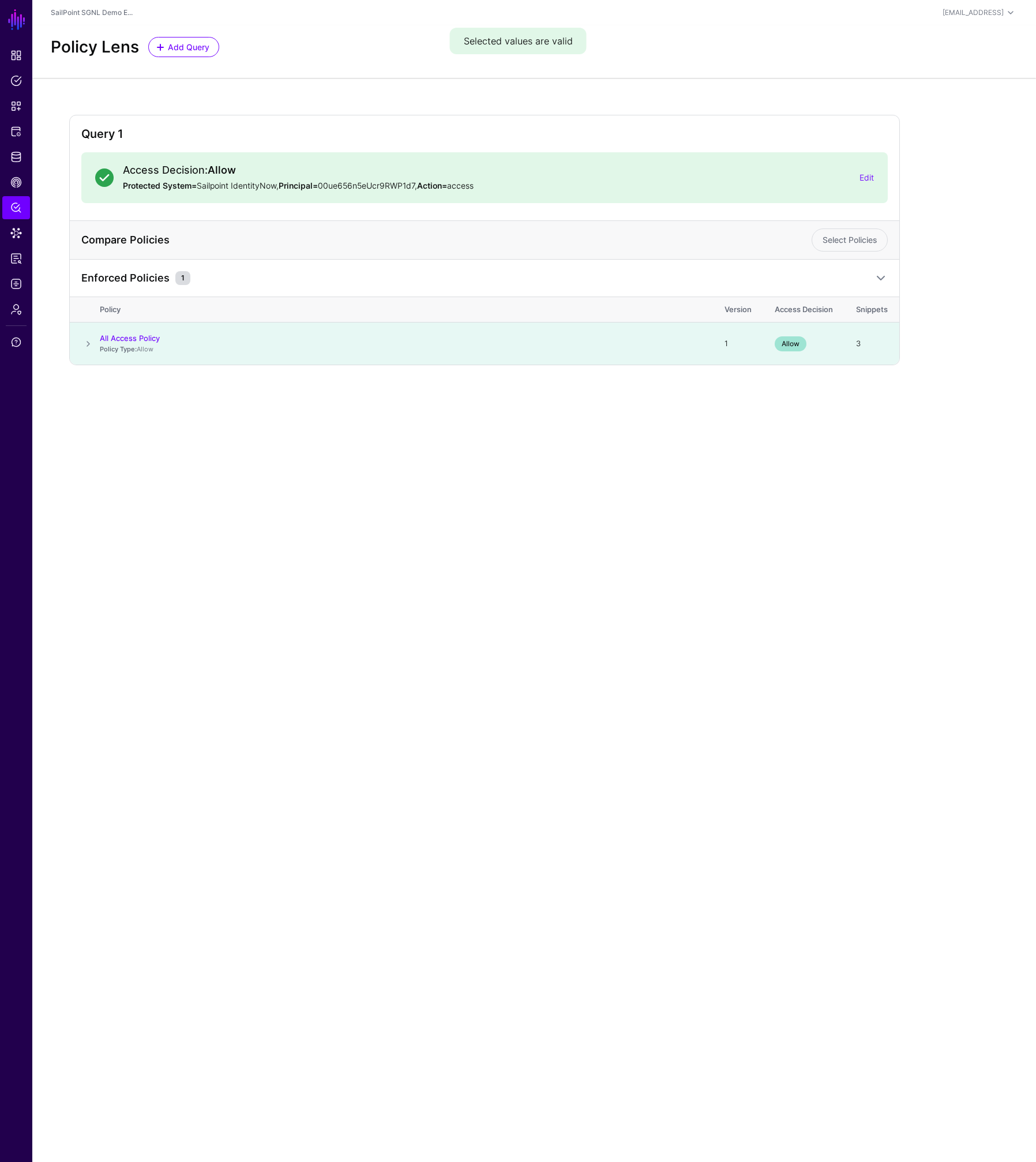
click at [88, 345] on span at bounding box center [89, 344] width 14 height 14
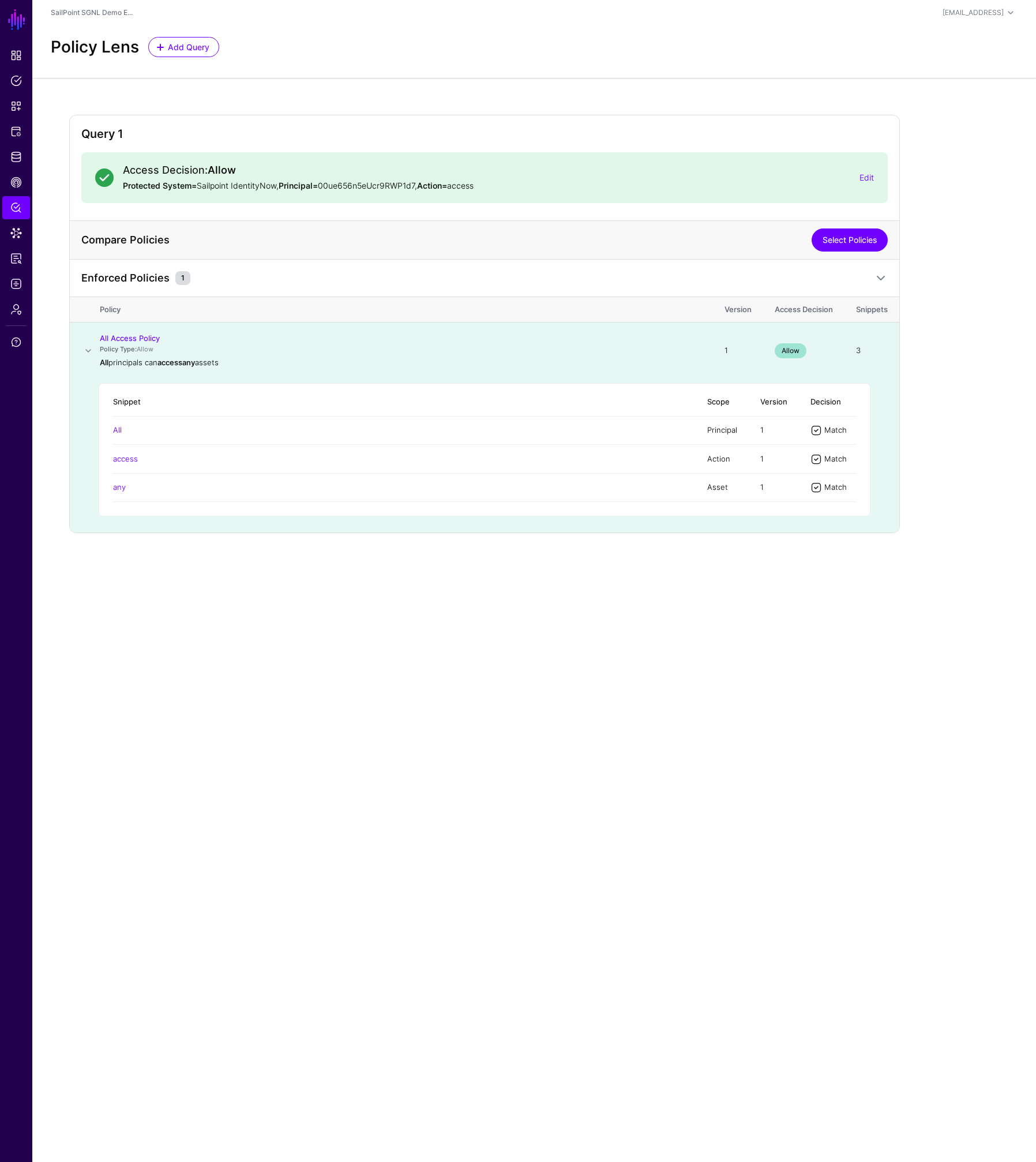
click at [832, 242] on link "Select Policies" at bounding box center [849, 240] width 76 height 23
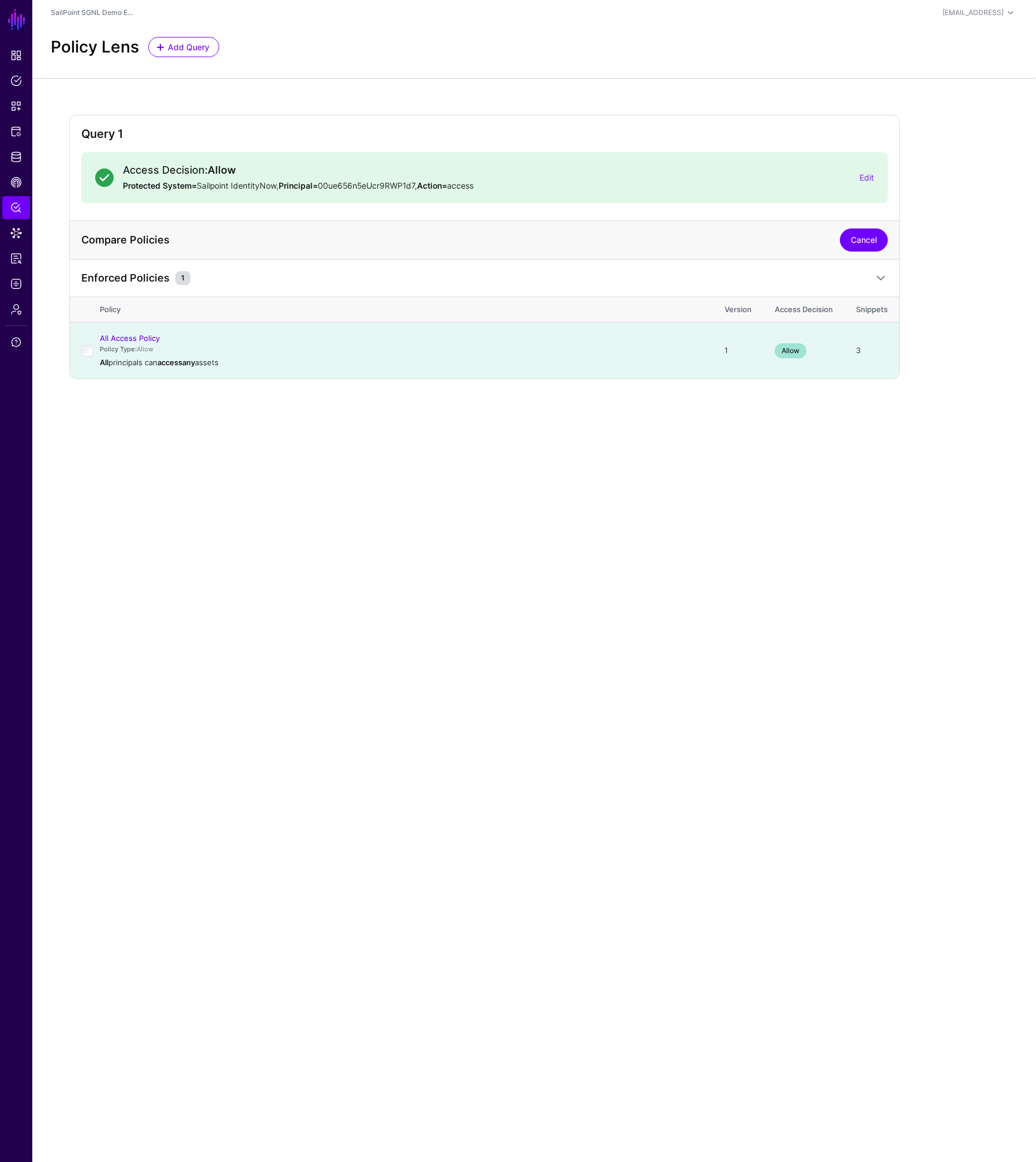
click at [859, 242] on link "Cancel" at bounding box center [864, 240] width 48 height 23
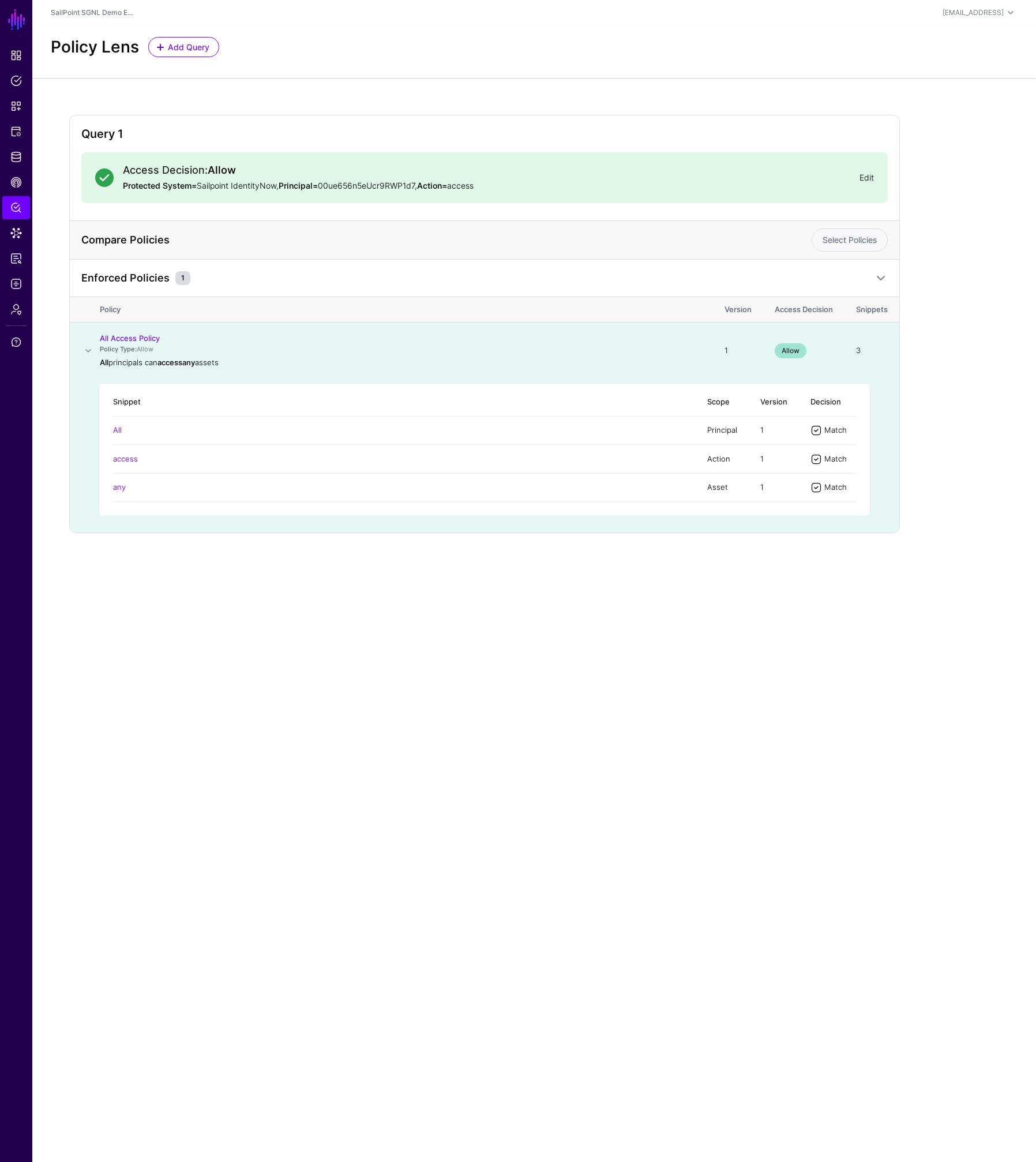
click at [870, 178] on link "Edit" at bounding box center [866, 177] width 15 height 10
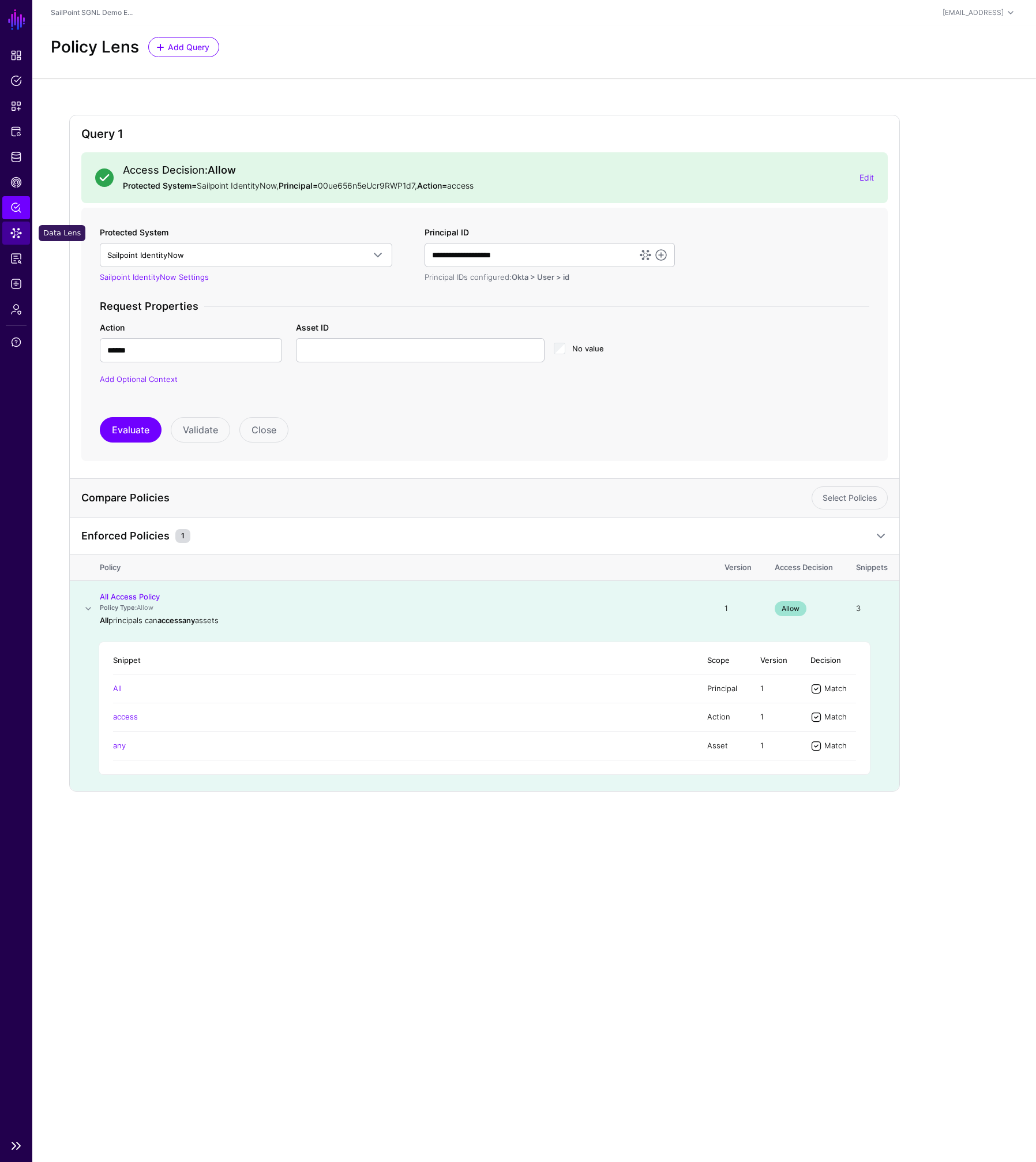
click at [15, 235] on span "Data Lens" at bounding box center [16, 233] width 12 height 12
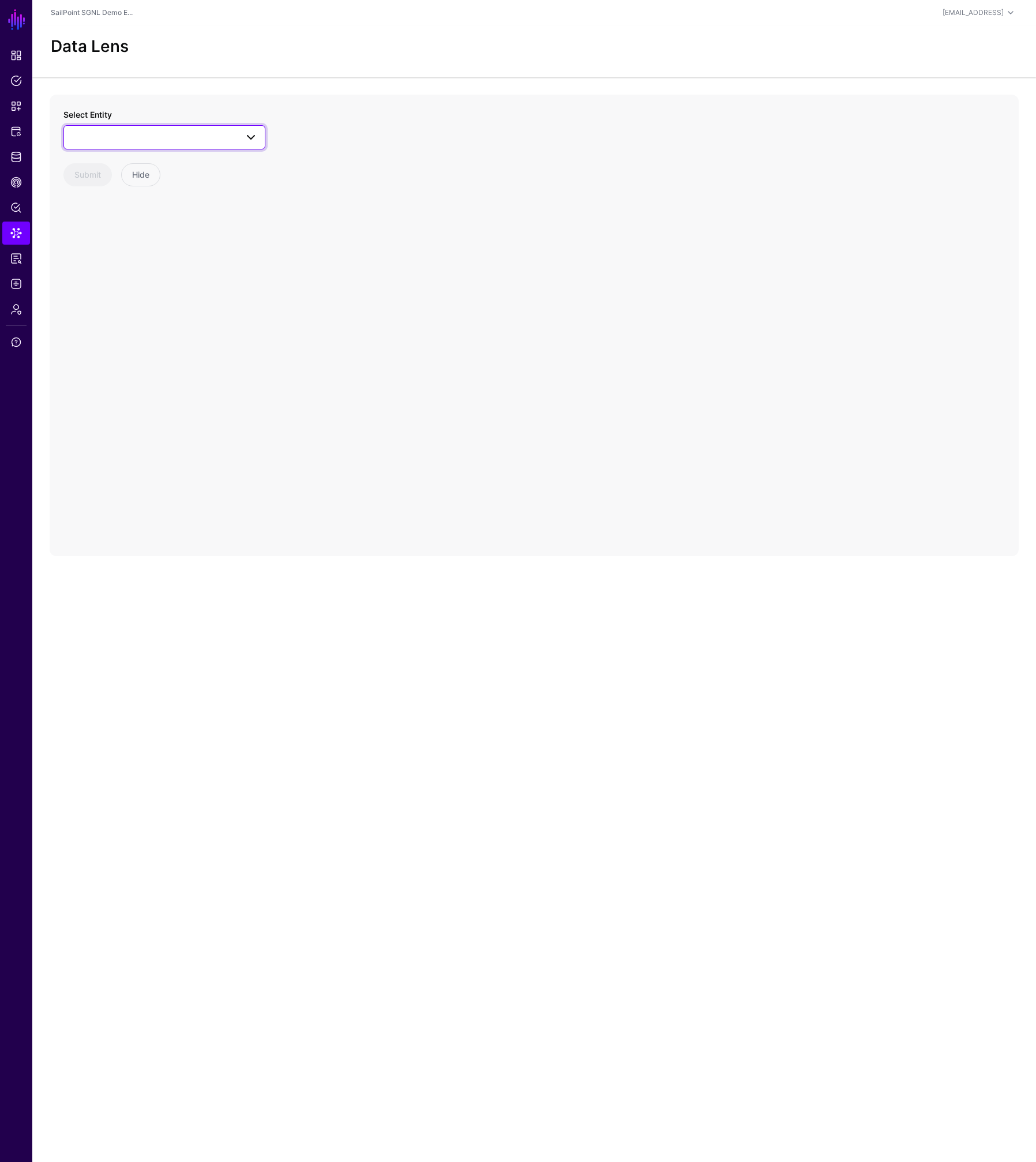
click at [231, 139] on span at bounding box center [164, 137] width 187 height 14
click at [22, 210] on link "Policy Lens" at bounding box center [16, 207] width 28 height 23
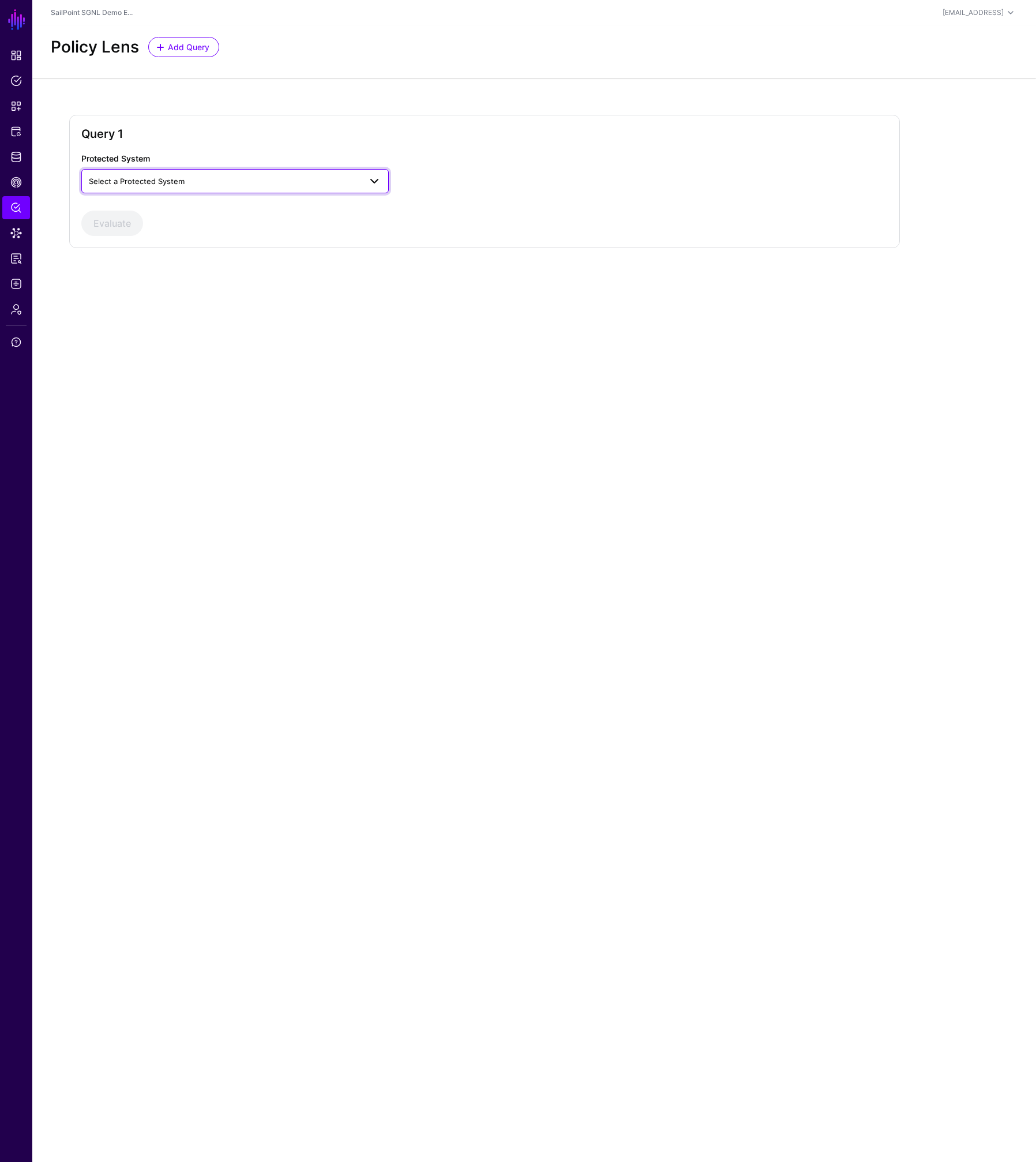
click at [127, 180] on span "Select a Protected System" at bounding box center [136, 181] width 96 height 9
click at [118, 242] on span "Sailpoint IdentityNow" at bounding box center [129, 244] width 77 height 9
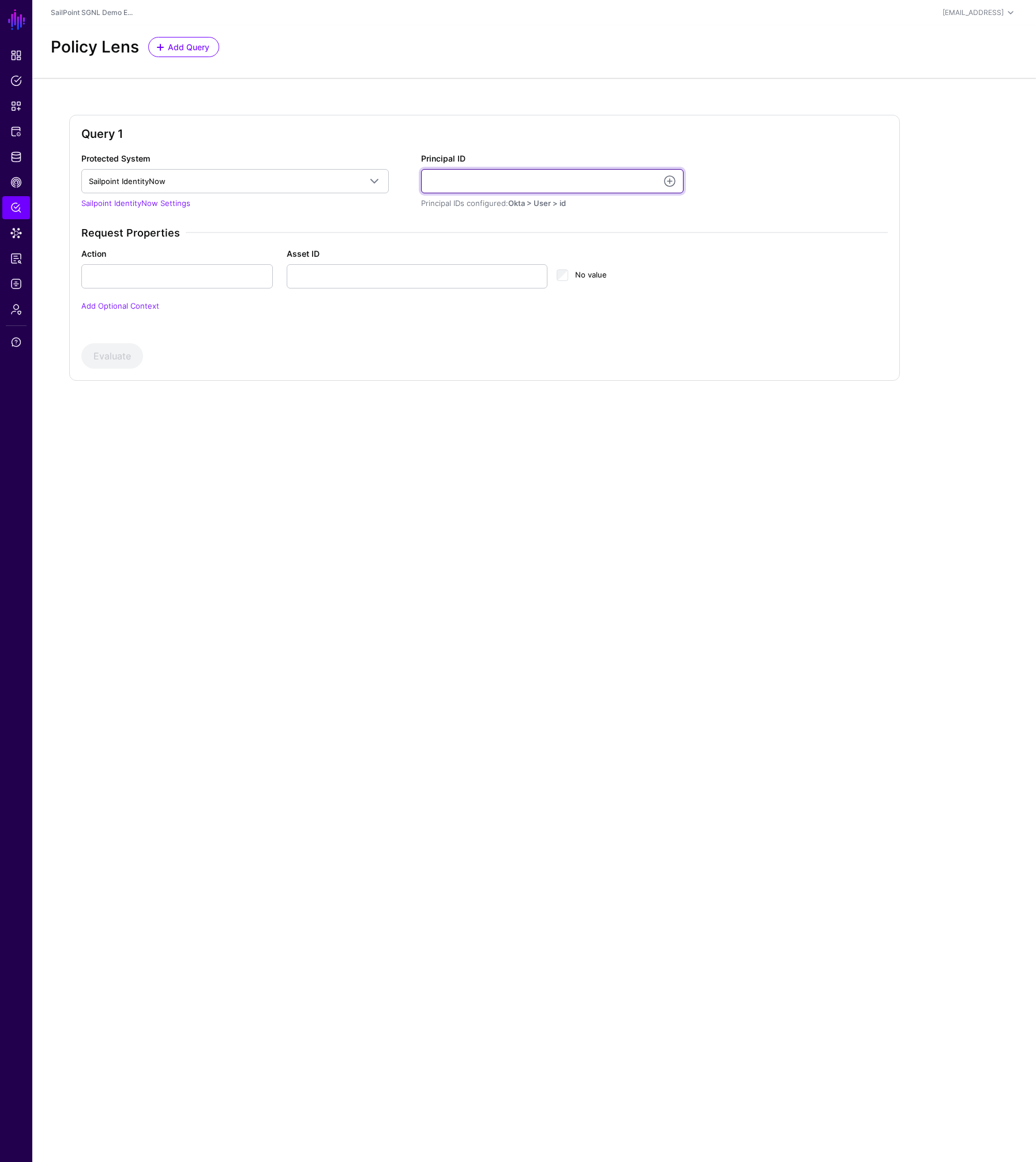
click at [478, 183] on input "Principal ID" at bounding box center [552, 181] width 262 height 24
click at [475, 183] on input "Principal ID" at bounding box center [552, 181] width 262 height 24
click at [592, 204] on div "Principal IDs configured: Okta > User > id" at bounding box center [552, 204] width 262 height 12
click at [16, 178] on span "CAEP Hub" at bounding box center [16, 183] width 12 height 12
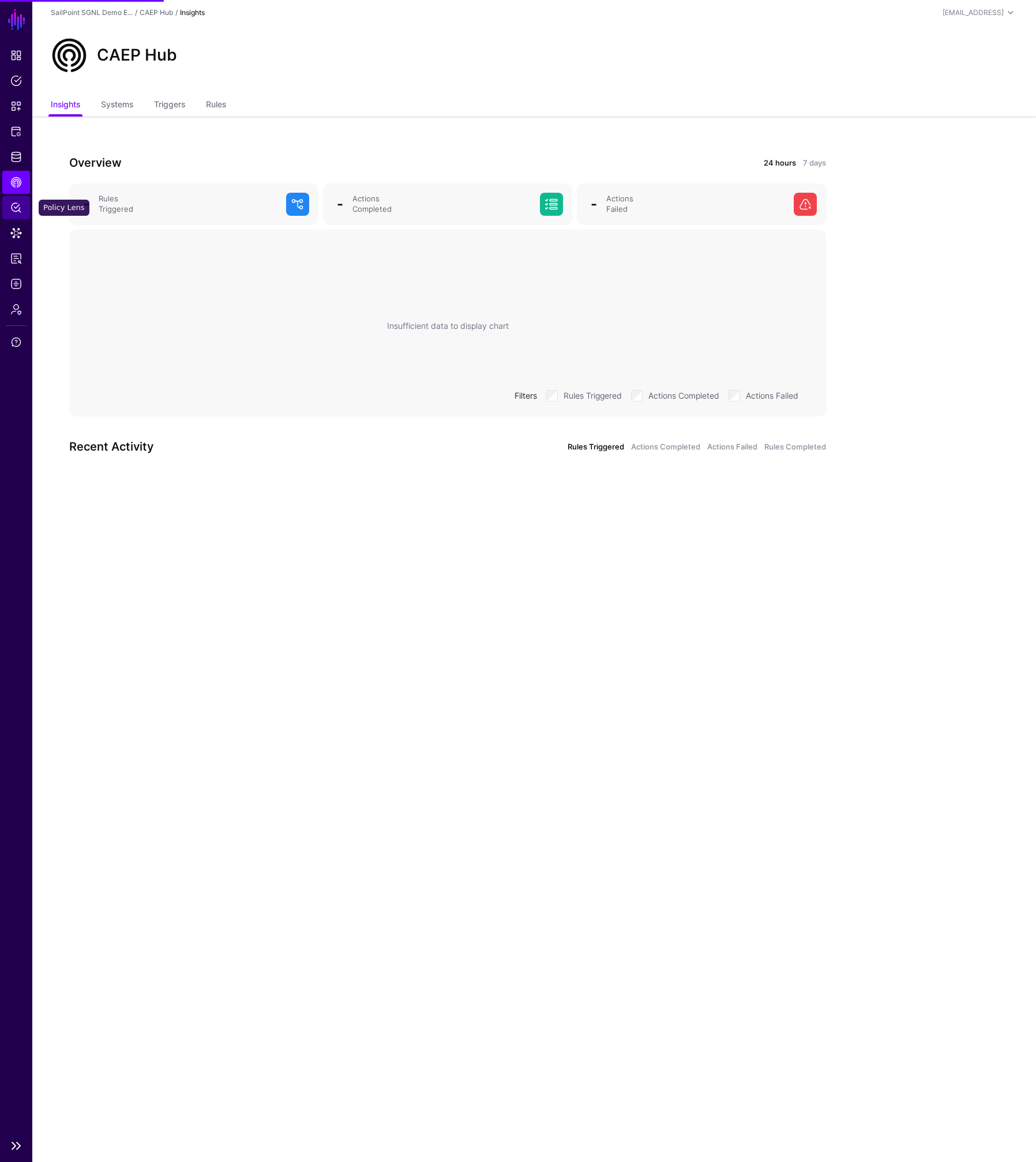
click at [19, 206] on span "Policy Lens" at bounding box center [16, 208] width 12 height 12
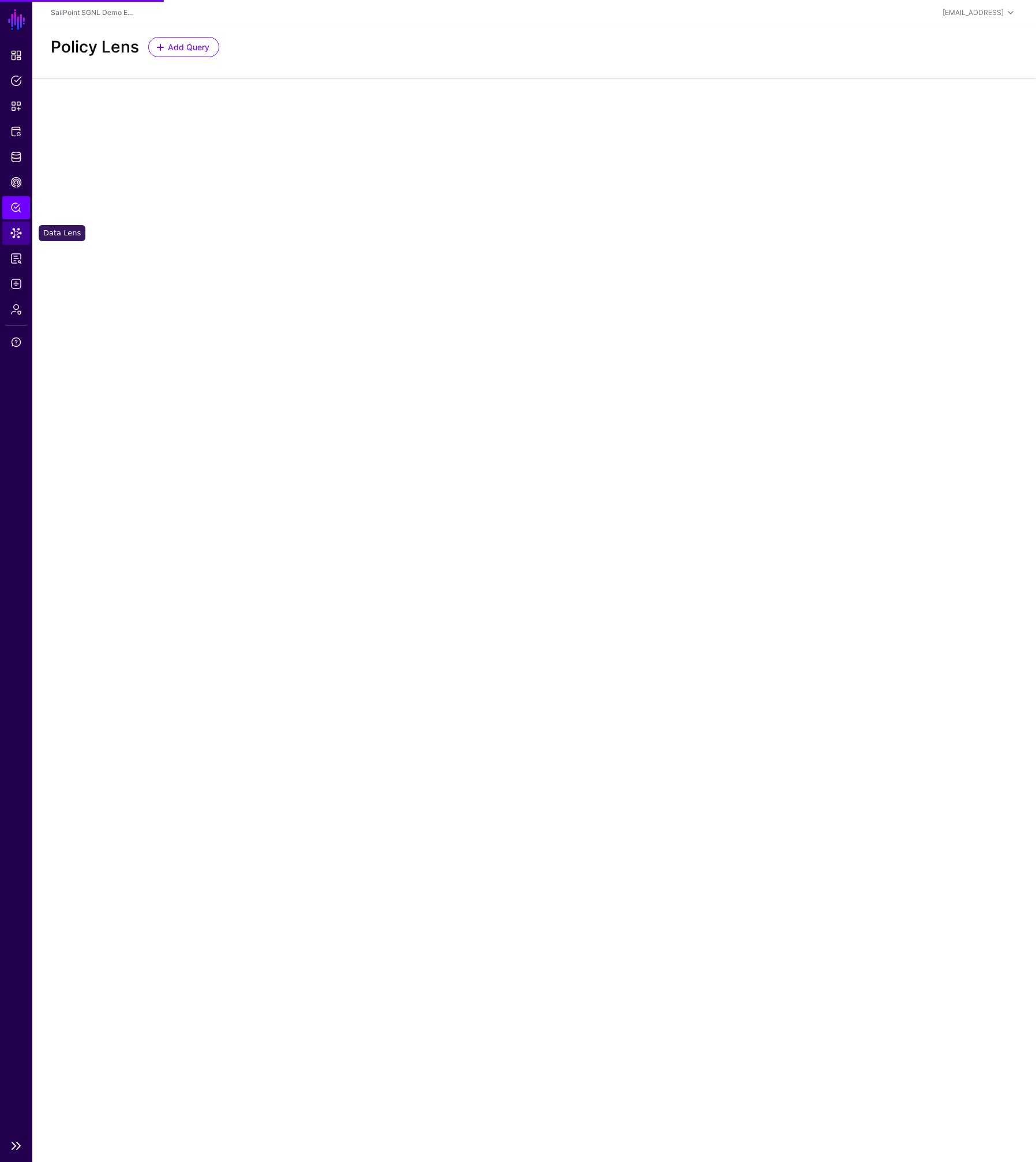
click at [16, 230] on span "Data Lens" at bounding box center [16, 233] width 12 height 12
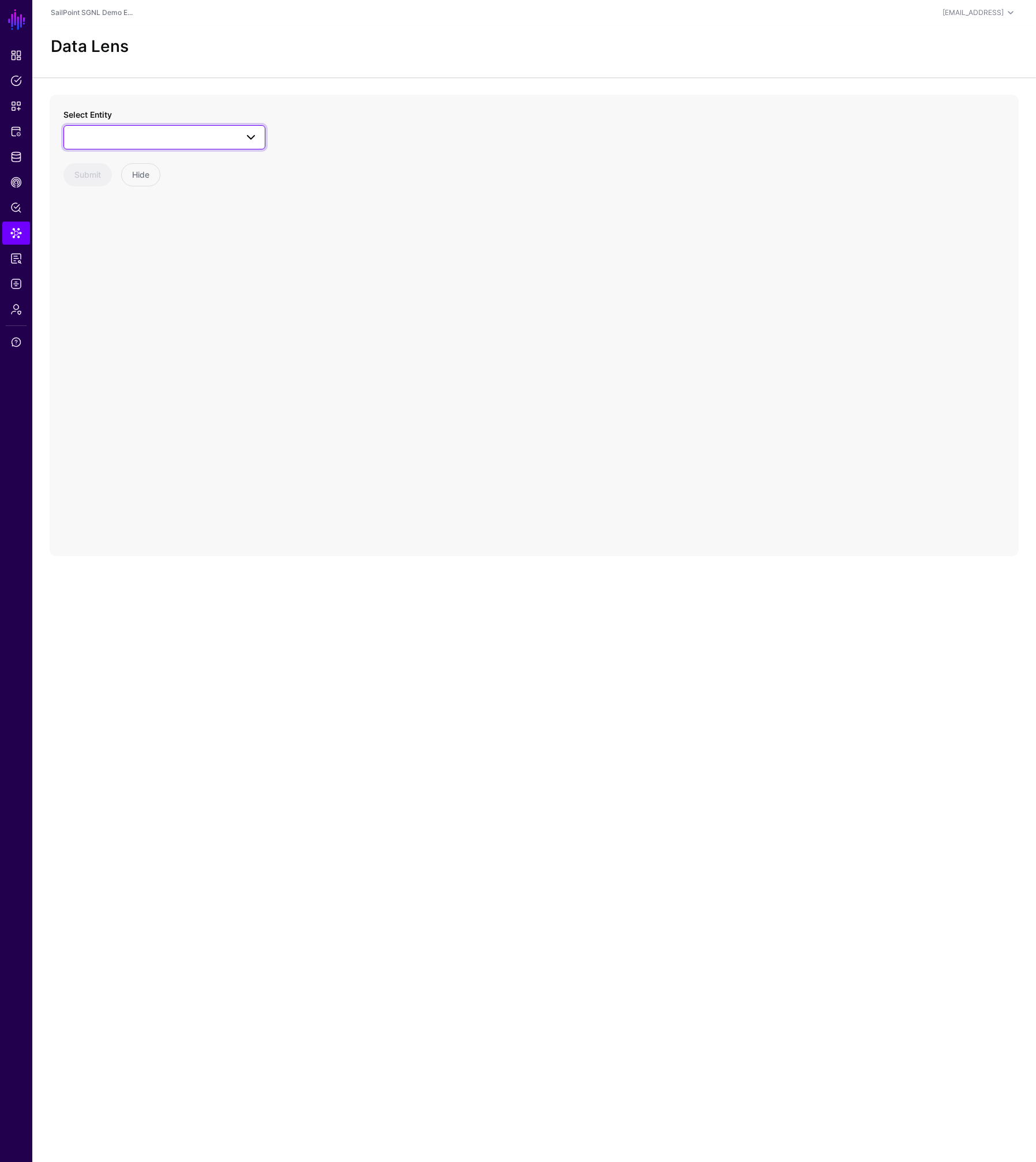
click at [140, 138] on span at bounding box center [164, 137] width 187 height 14
click at [126, 264] on button "User" at bounding box center [170, 257] width 190 height 18
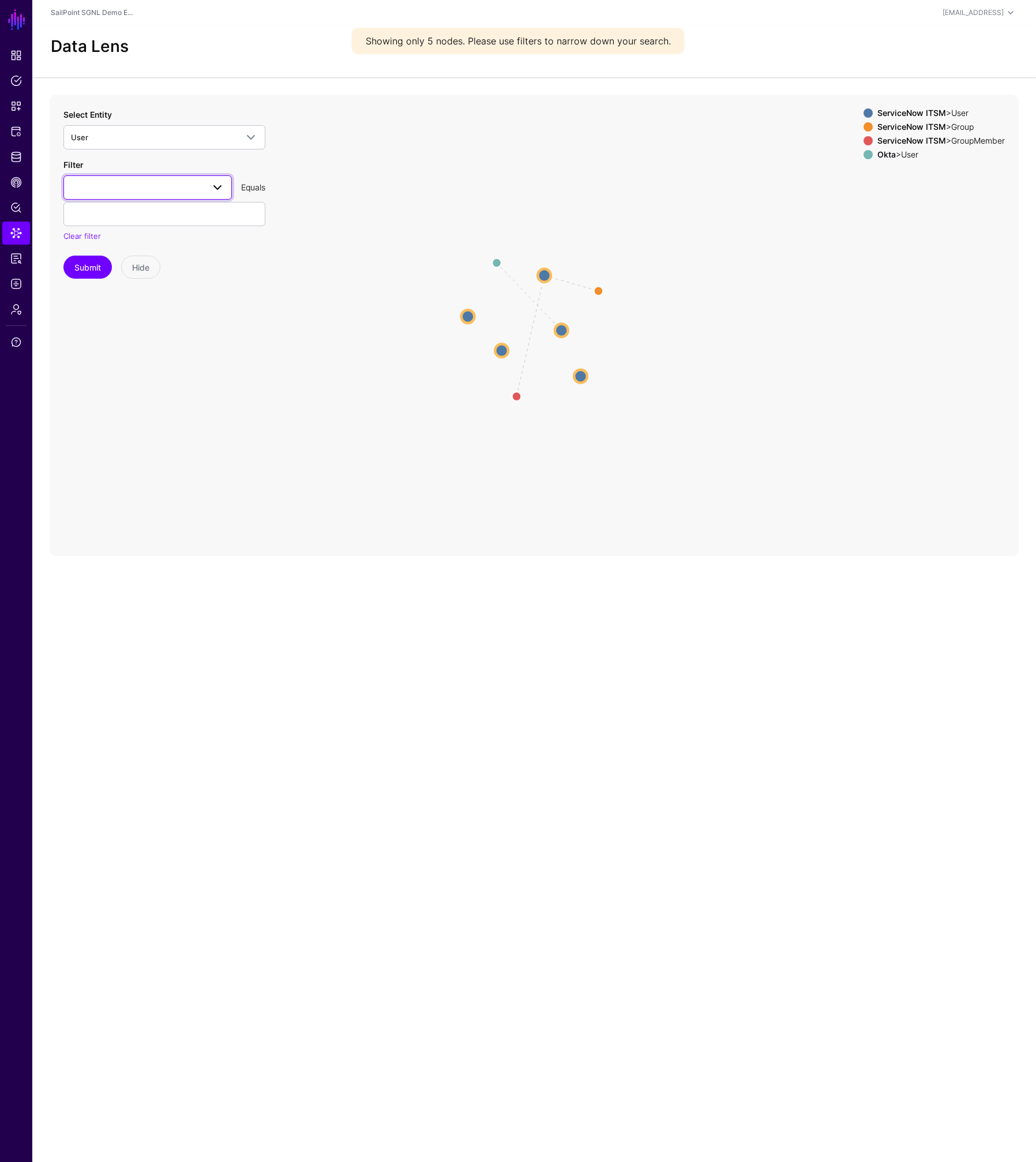
click at [206, 187] on span at bounding box center [214, 188] width 21 height 14
click at [104, 365] on div "email" at bounding box center [147, 362] width 150 height 12
click at [110, 218] on input "text" at bounding box center [164, 214] width 202 height 24
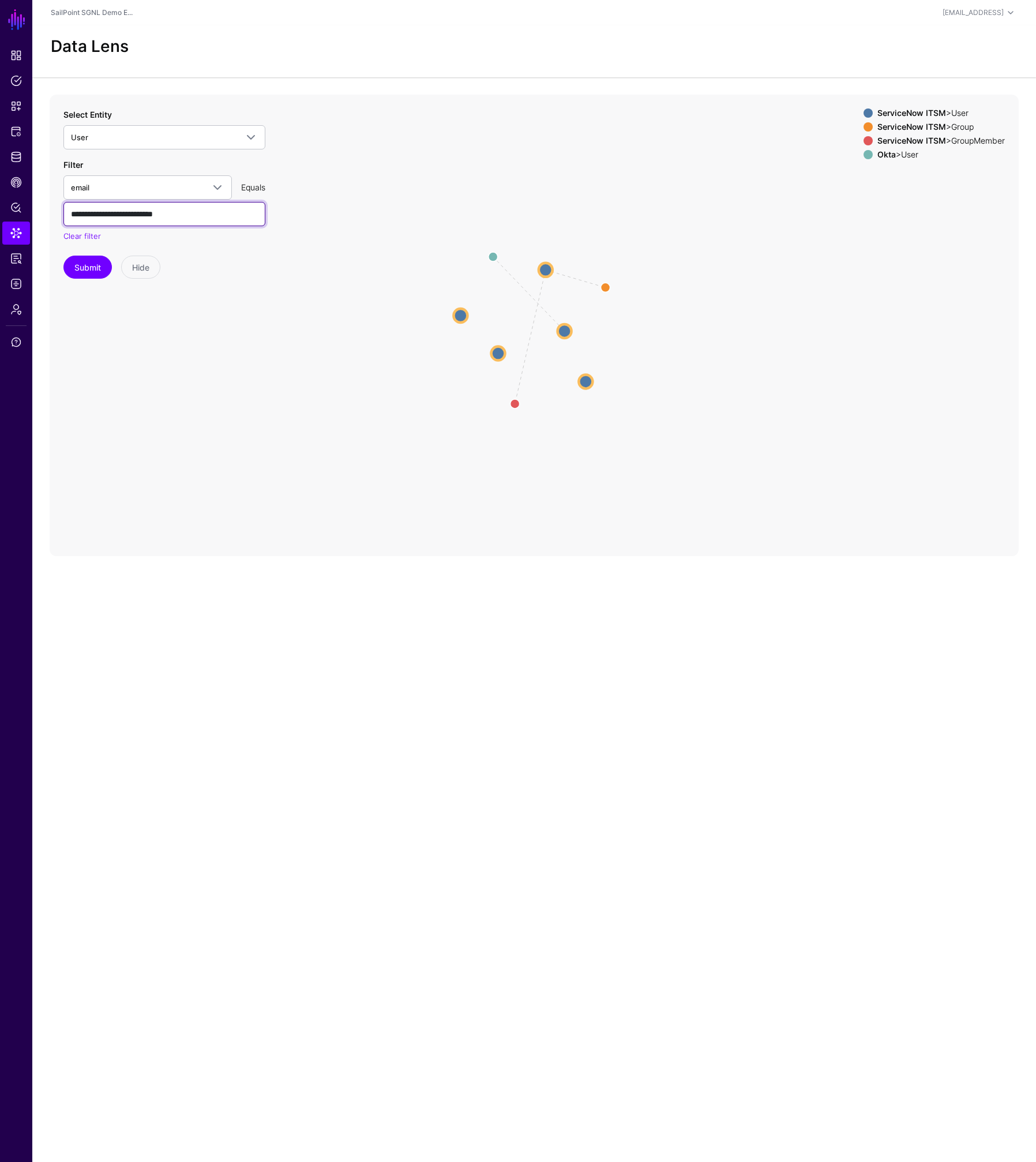
type input "**********"
click at [63, 255] on button "Submit" at bounding box center [87, 267] width 49 height 23
click at [201, 213] on input "**********" at bounding box center [164, 214] width 202 height 24
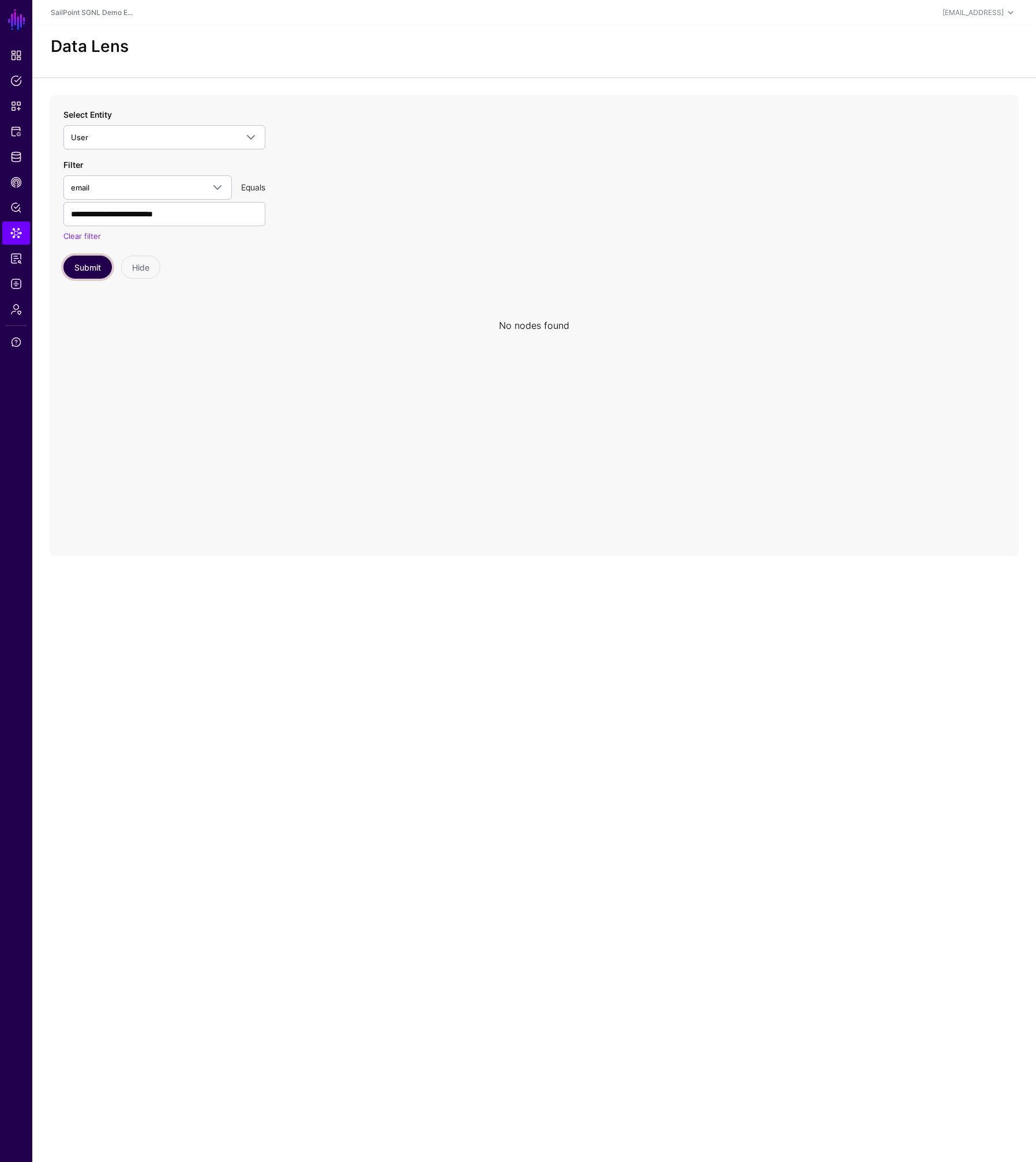
click at [95, 265] on button "Submit" at bounding box center [87, 267] width 49 height 23
click at [133, 215] on input "**********" at bounding box center [164, 214] width 202 height 24
click at [134, 215] on input "**********" at bounding box center [164, 214] width 202 height 24
click at [134, 215] on input "**********" at bounding box center [164, 214] width 202 height 24
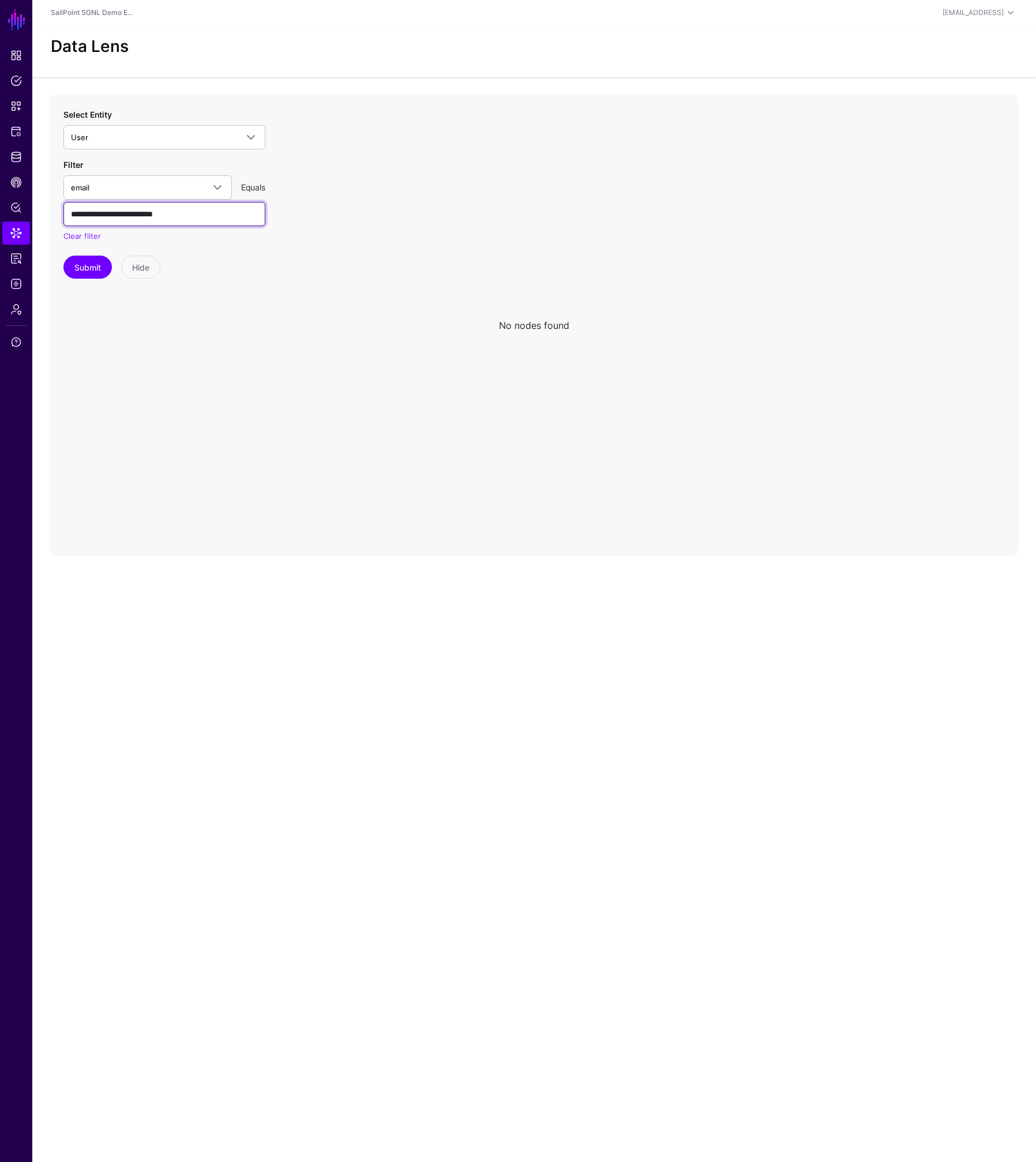
click at [133, 215] on input "**********" at bounding box center [164, 214] width 202 height 24
click at [89, 268] on button "Submit" at bounding box center [87, 267] width 49 height 23
click at [123, 186] on span "email" at bounding box center [137, 188] width 133 height 13
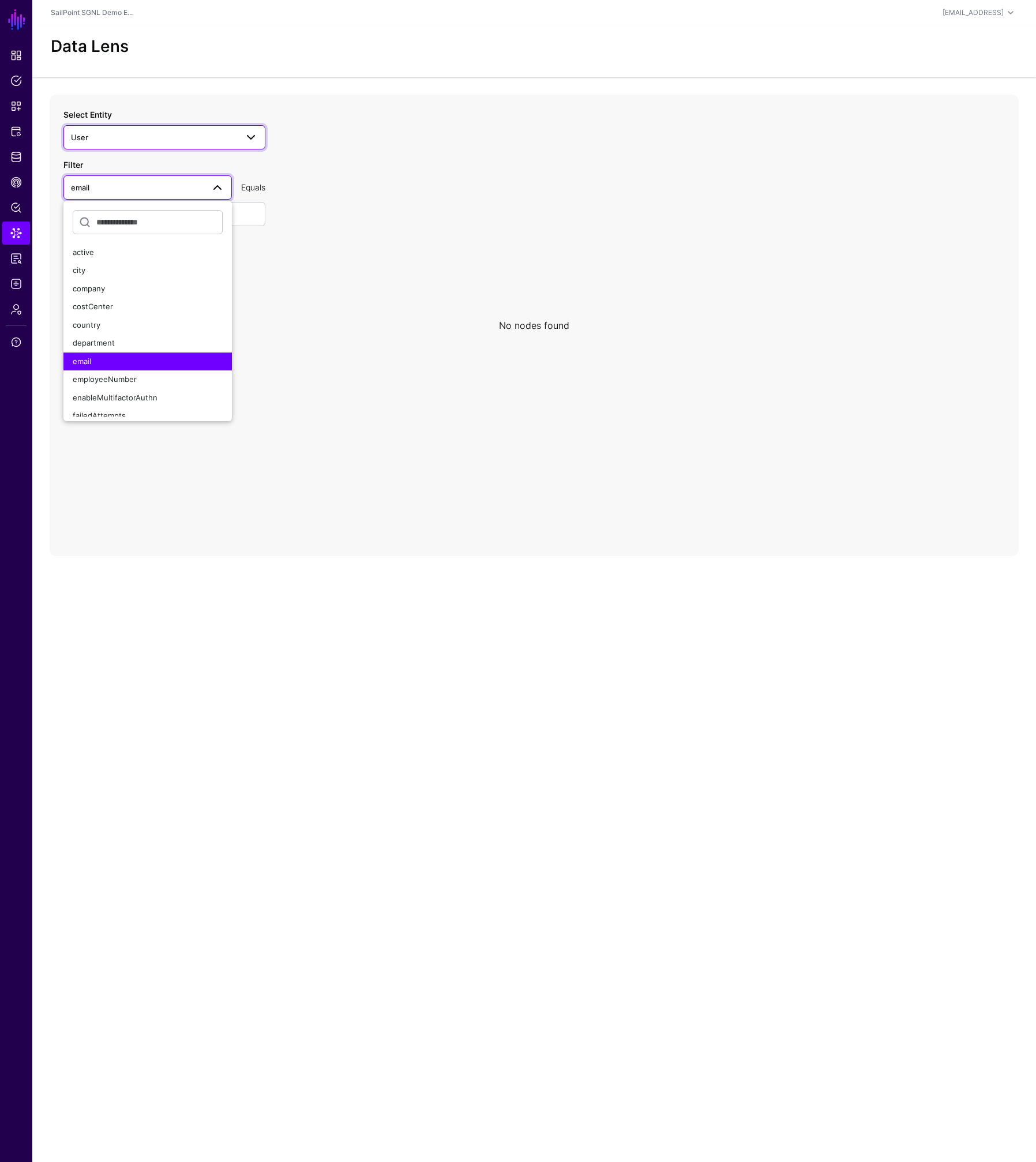
click at [156, 142] on span "User" at bounding box center [154, 137] width 166 height 13
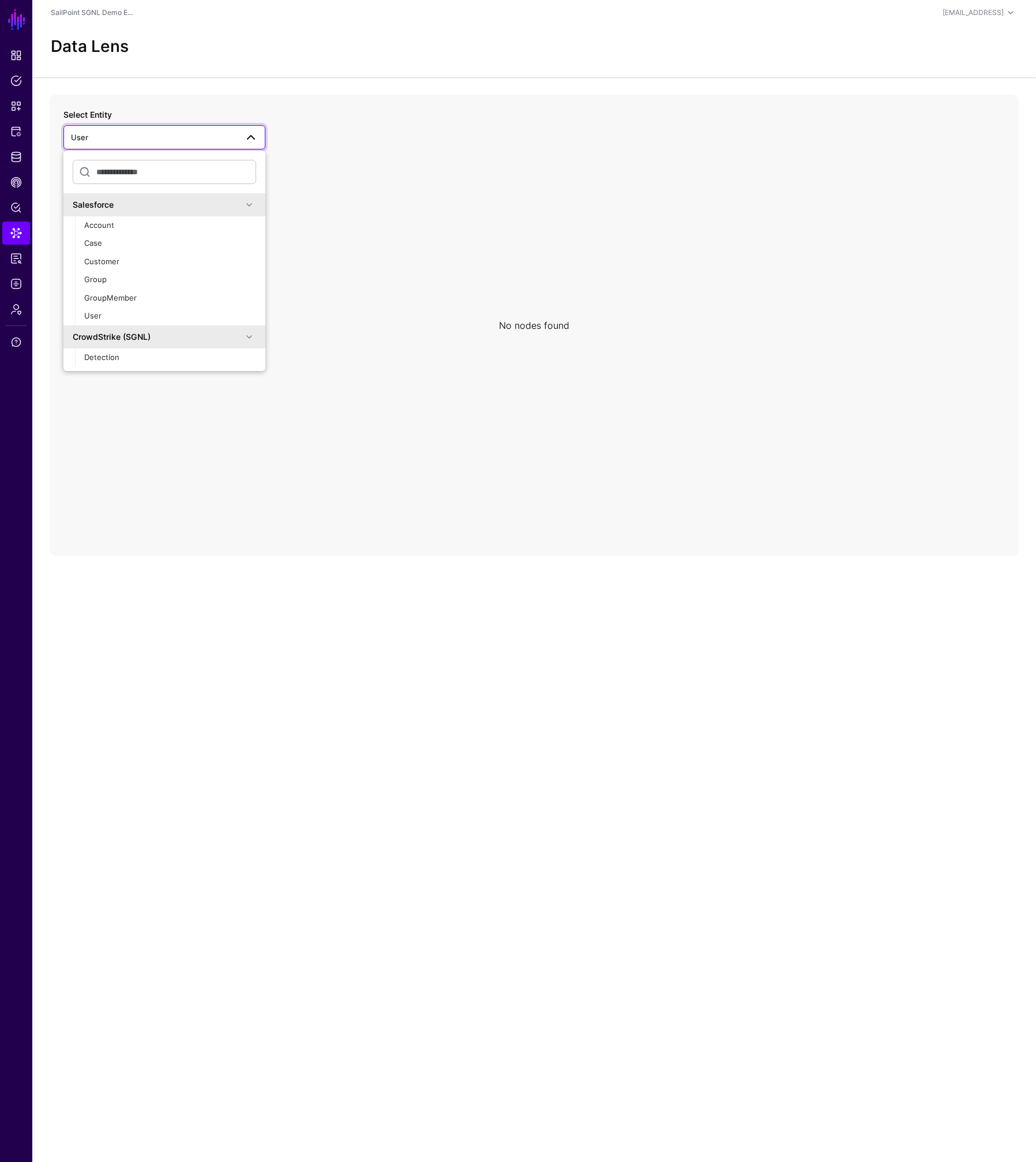
click at [113, 104] on icon at bounding box center [534, 325] width 969 height 462
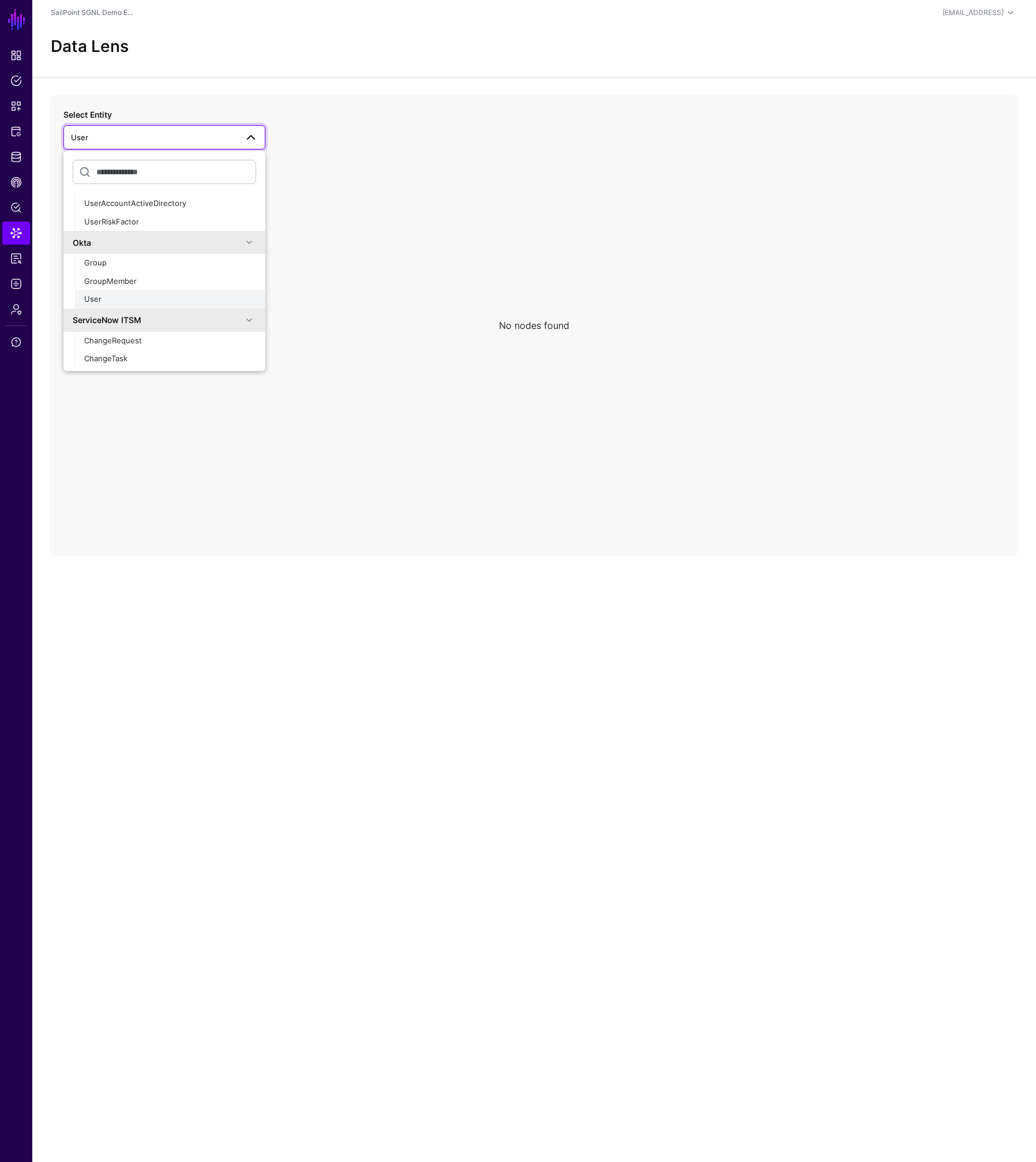
click at [99, 299] on span "User" at bounding box center [92, 299] width 17 height 9
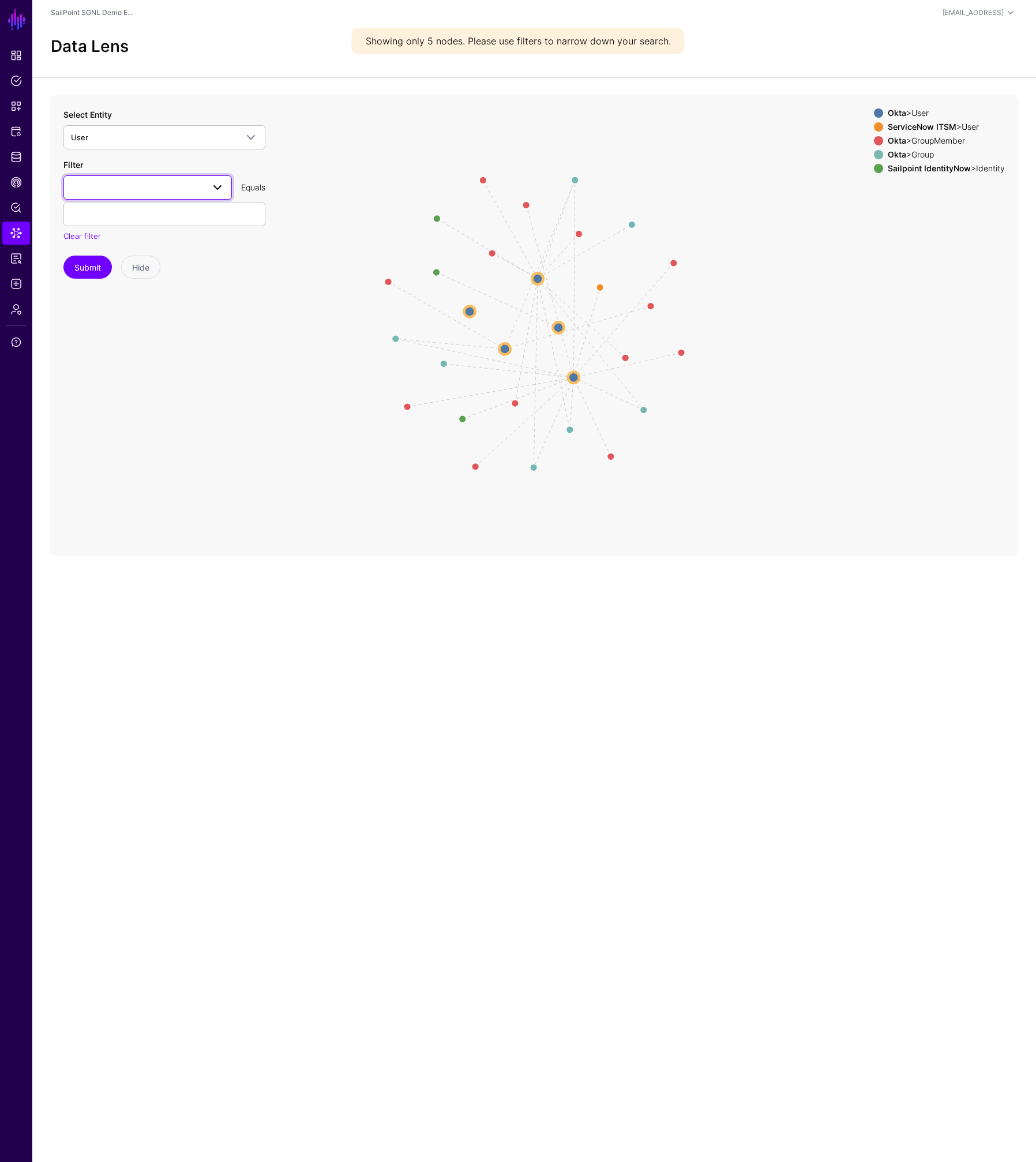
click at [122, 179] on link at bounding box center [147, 187] width 168 height 24
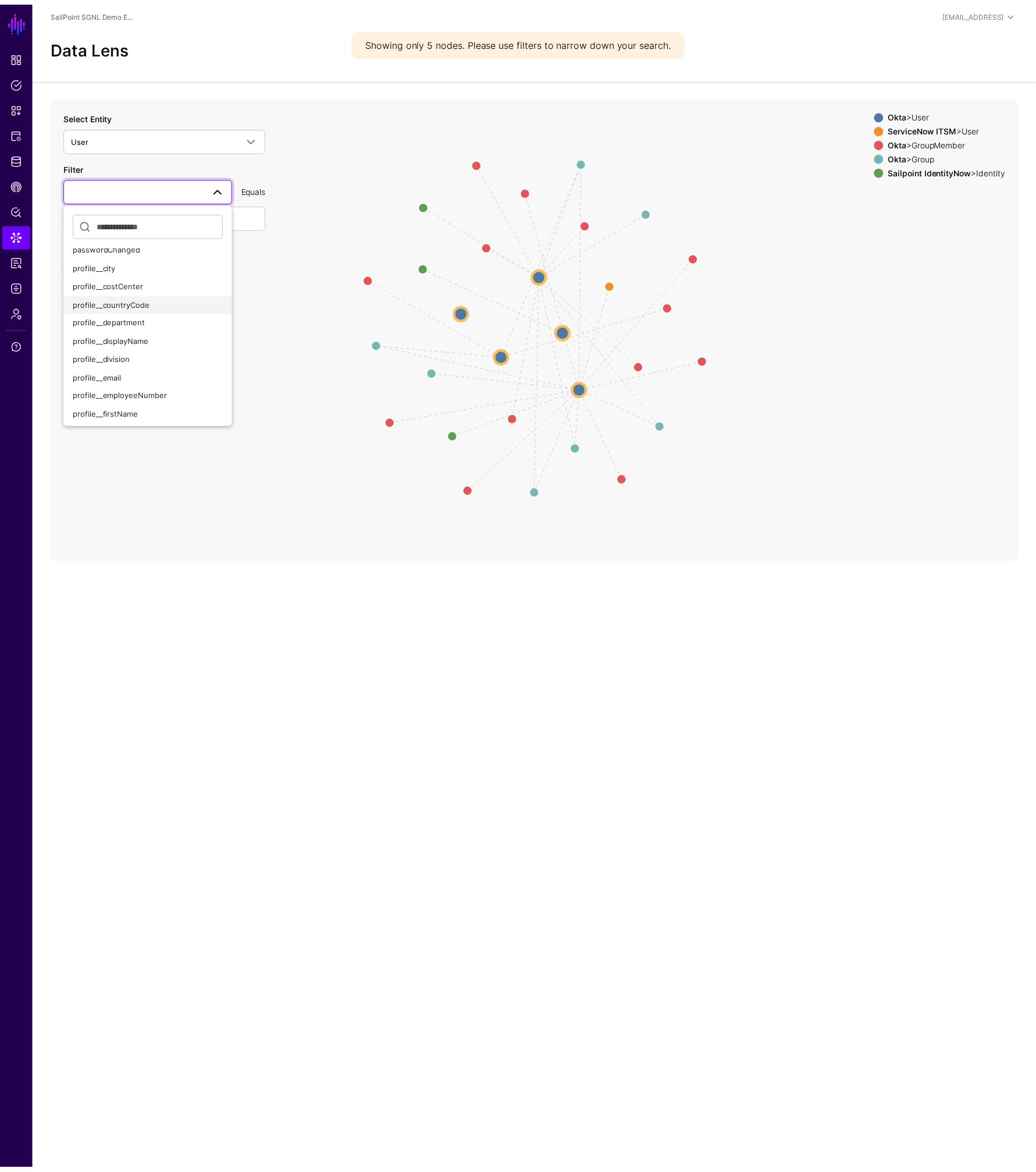
scroll to position [125, 0]
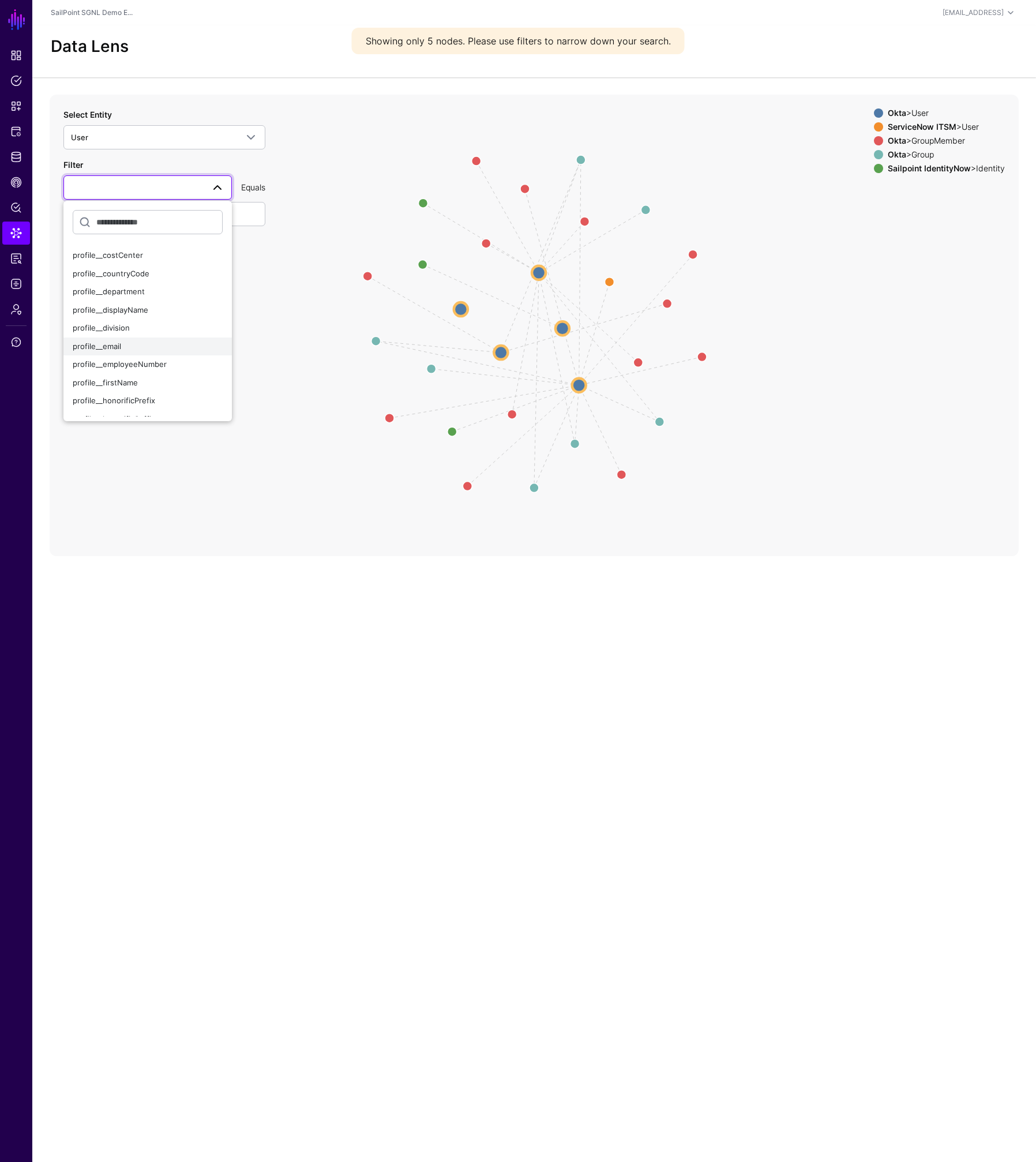
click at [108, 346] on span "profile__email" at bounding box center [97, 346] width 49 height 9
click at [114, 218] on input "text" at bounding box center [164, 214] width 202 height 24
paste input "**********"
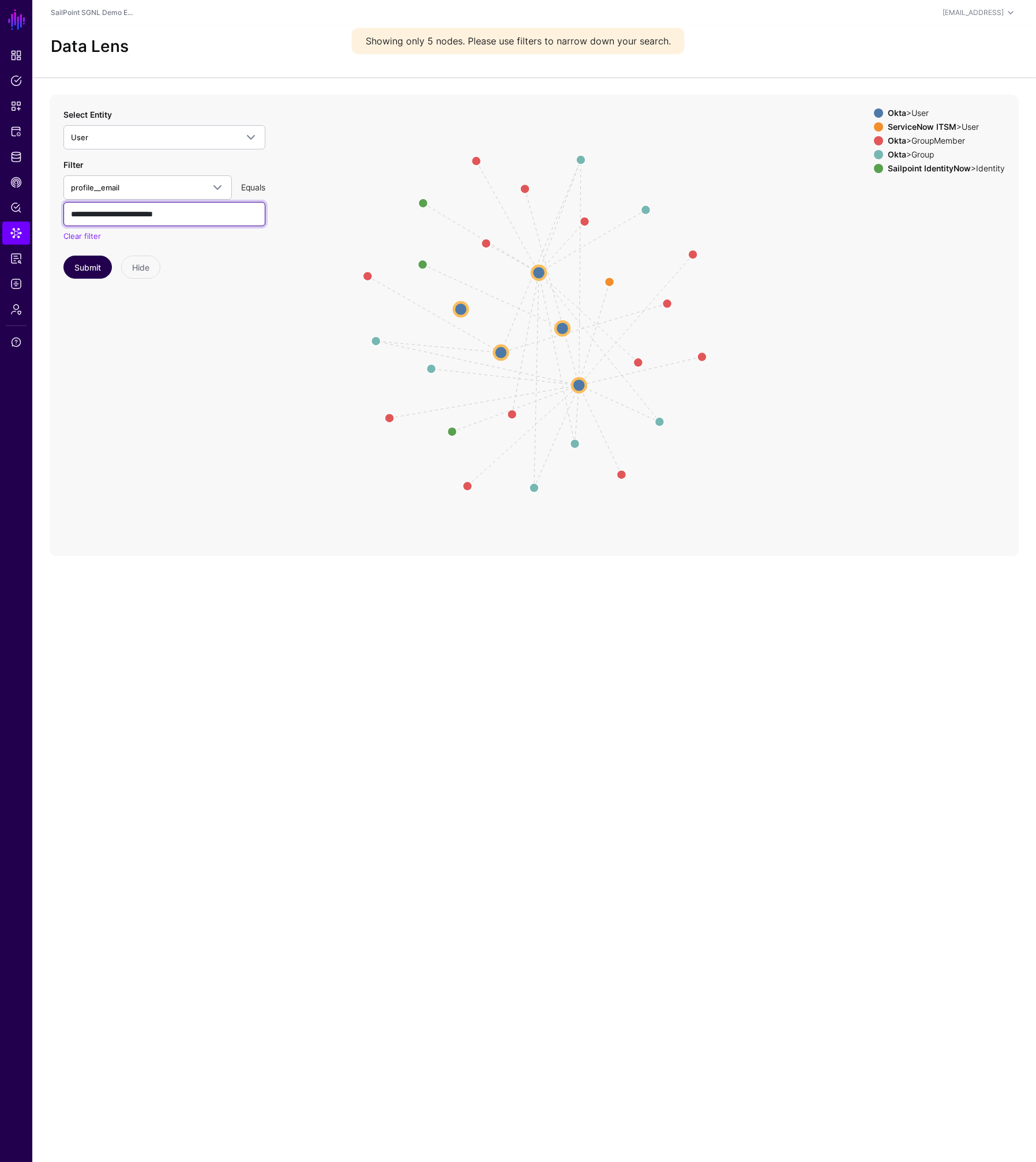
type input "**********"
click at [85, 270] on button "Submit" at bounding box center [87, 267] width 49 height 23
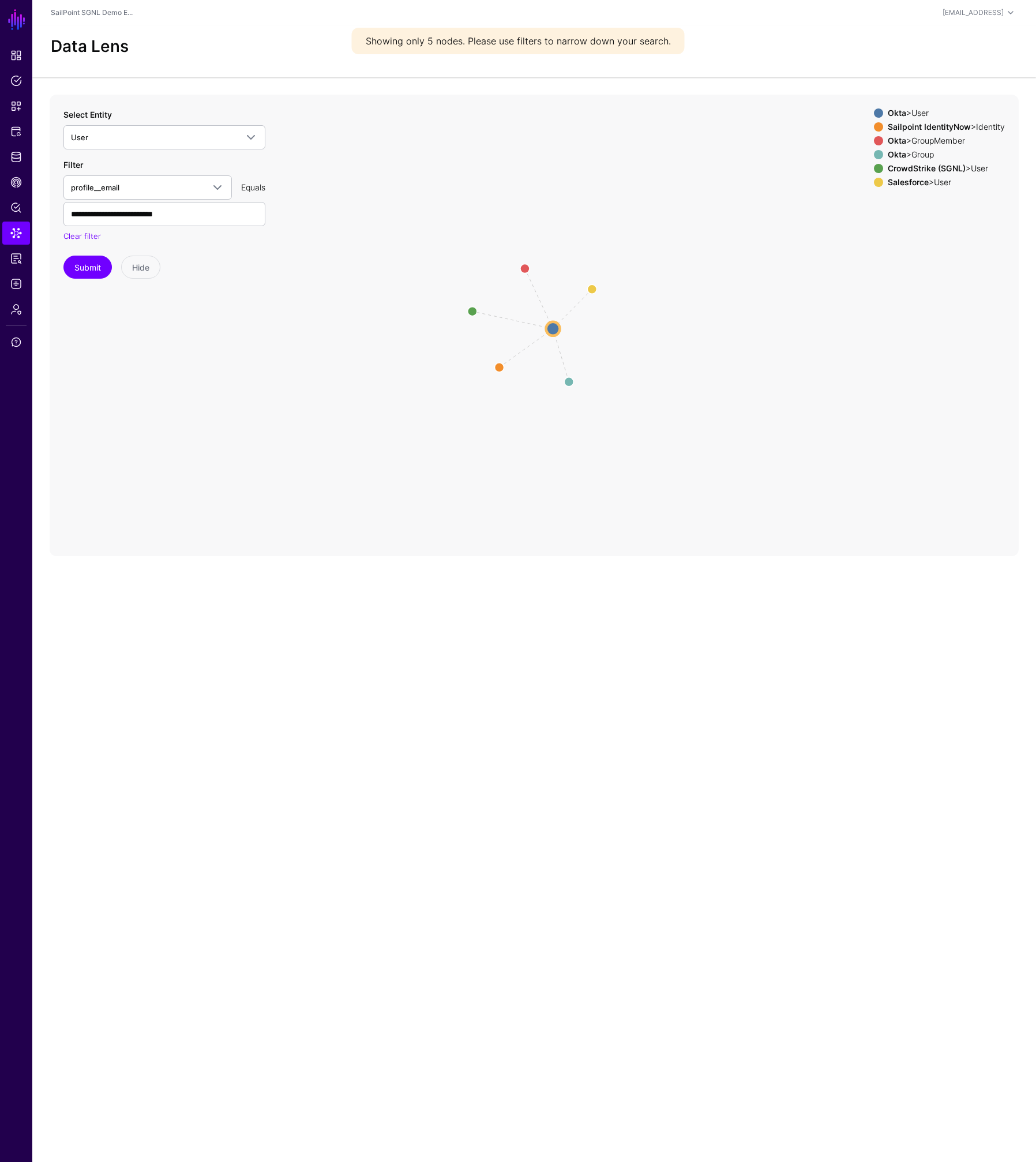
click at [878, 126] on div at bounding box center [879, 127] width 14 height 9
click at [878, 126] on span at bounding box center [879, 127] width 9 height 9
click at [501, 367] on circle at bounding box center [498, 367] width 18 height 18
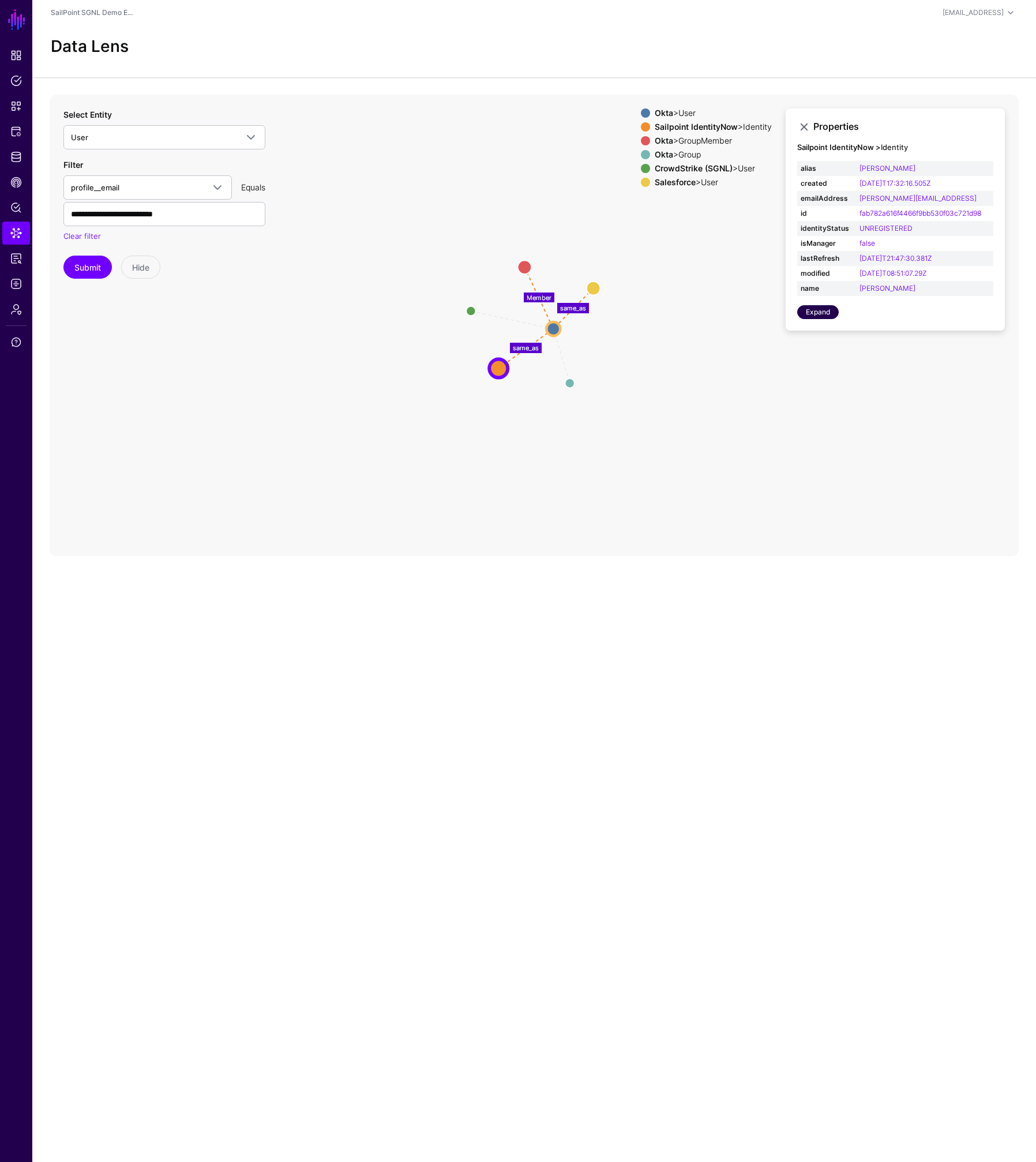
click at [810, 316] on link "Expand" at bounding box center [818, 312] width 42 height 14
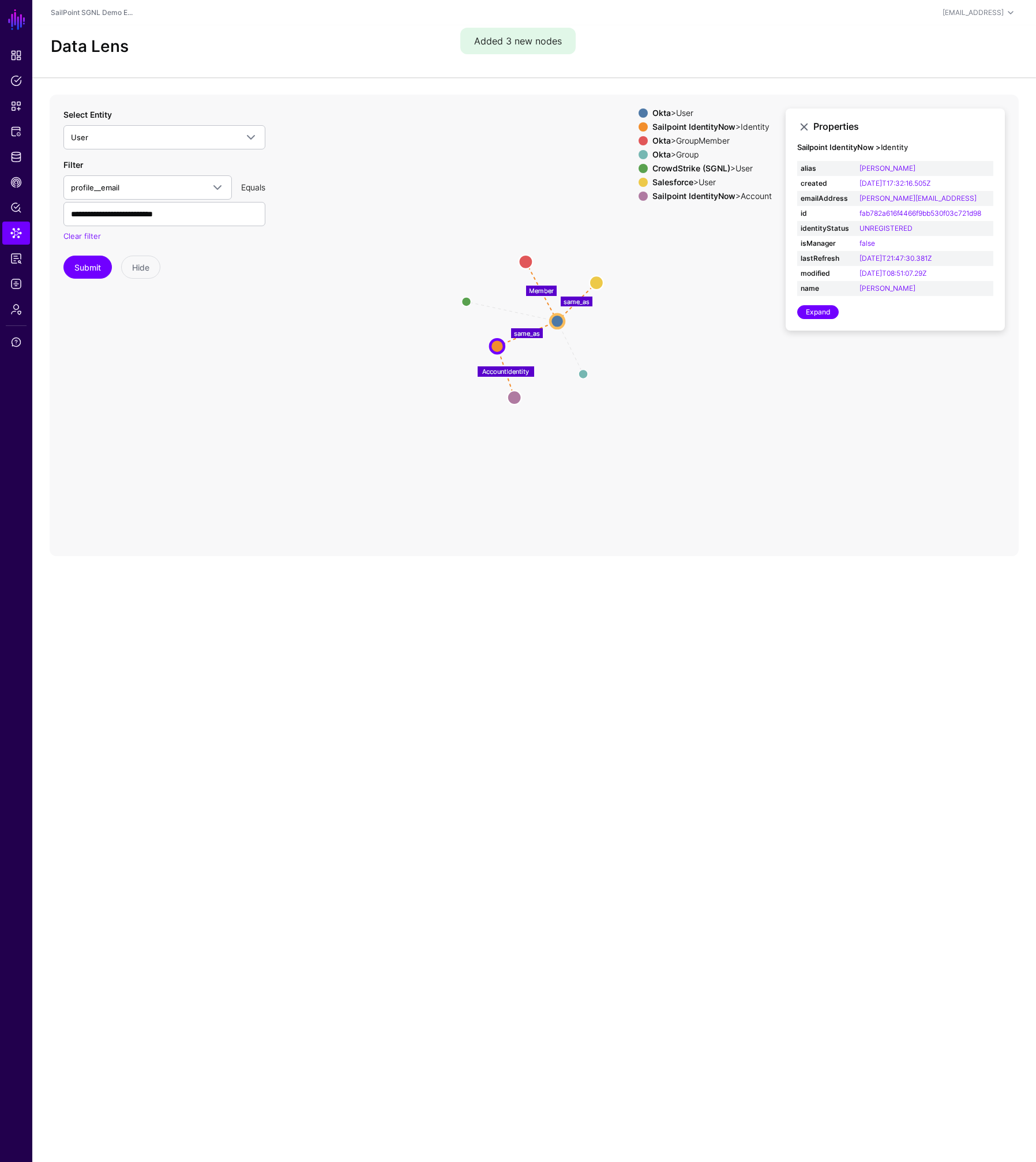
click at [642, 153] on span at bounding box center [643, 154] width 9 height 9
click at [639, 140] on span at bounding box center [643, 141] width 9 height 9
click at [639, 112] on span at bounding box center [643, 113] width 9 height 9
click at [640, 169] on span at bounding box center [643, 169] width 9 height 9
click at [639, 181] on span at bounding box center [643, 183] width 9 height 9
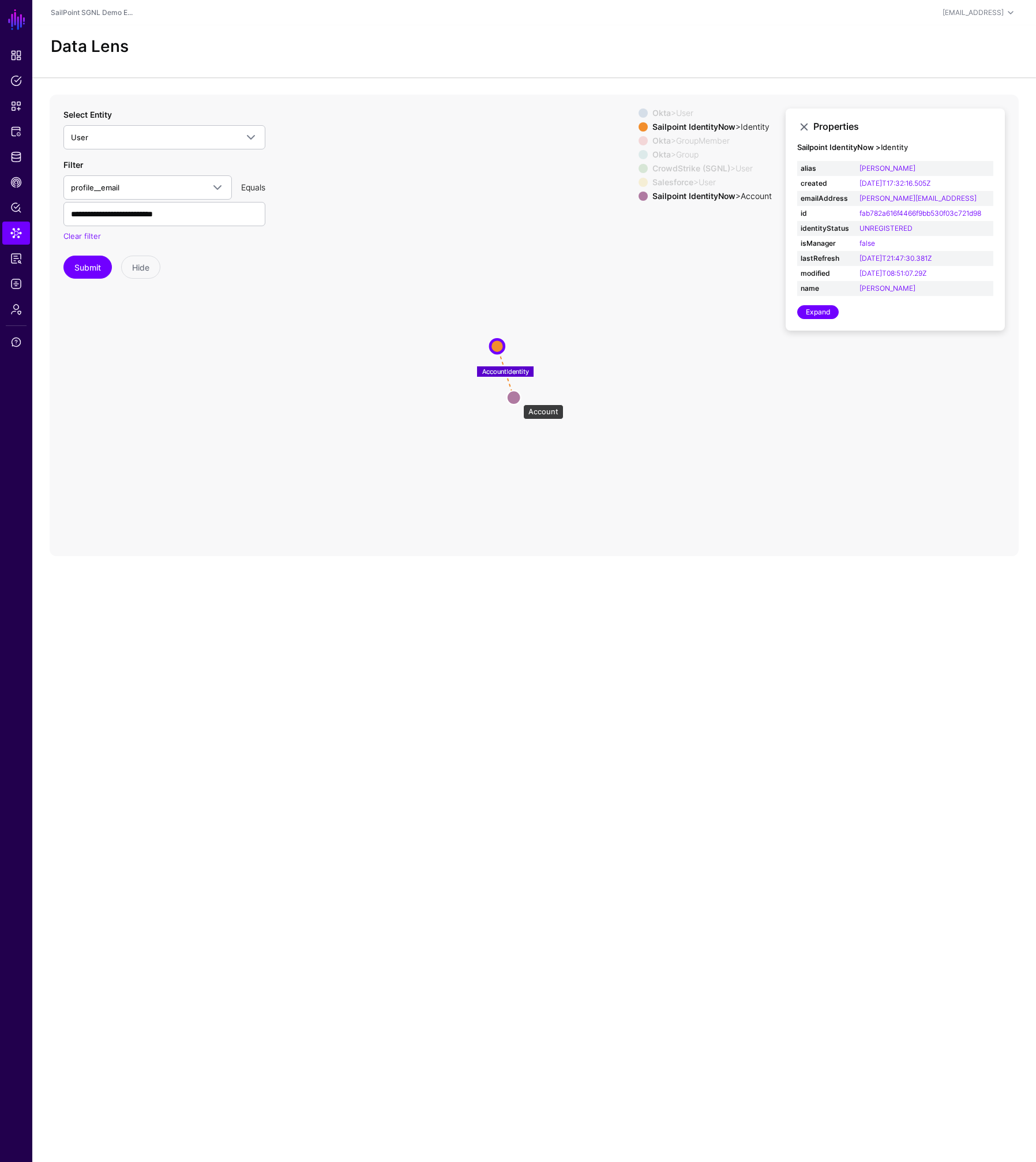
click at [517, 399] on circle at bounding box center [514, 398] width 14 height 14
click at [517, 399] on circle at bounding box center [514, 399] width 14 height 14
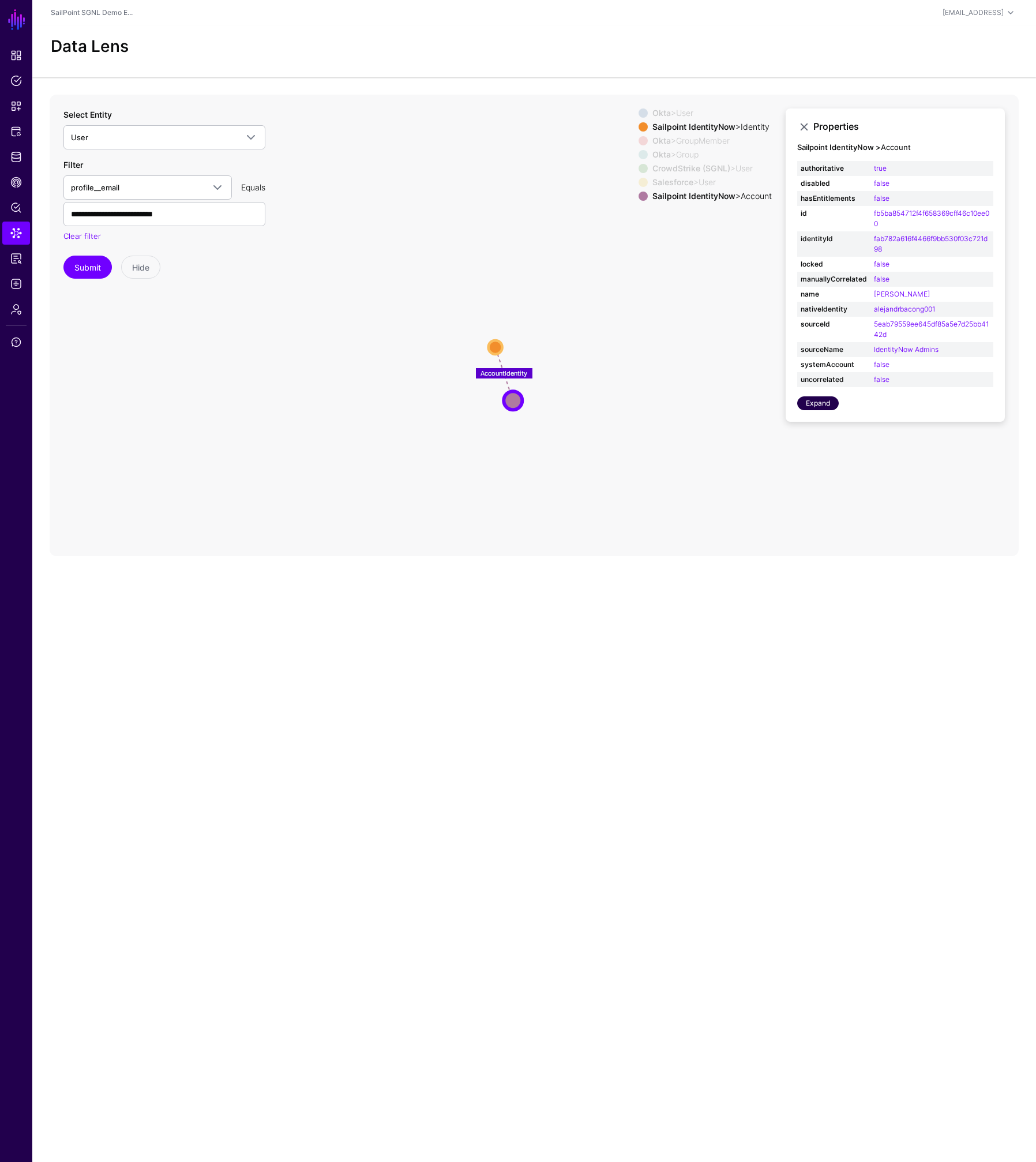
click at [828, 402] on link "Expand" at bounding box center [818, 403] width 42 height 14
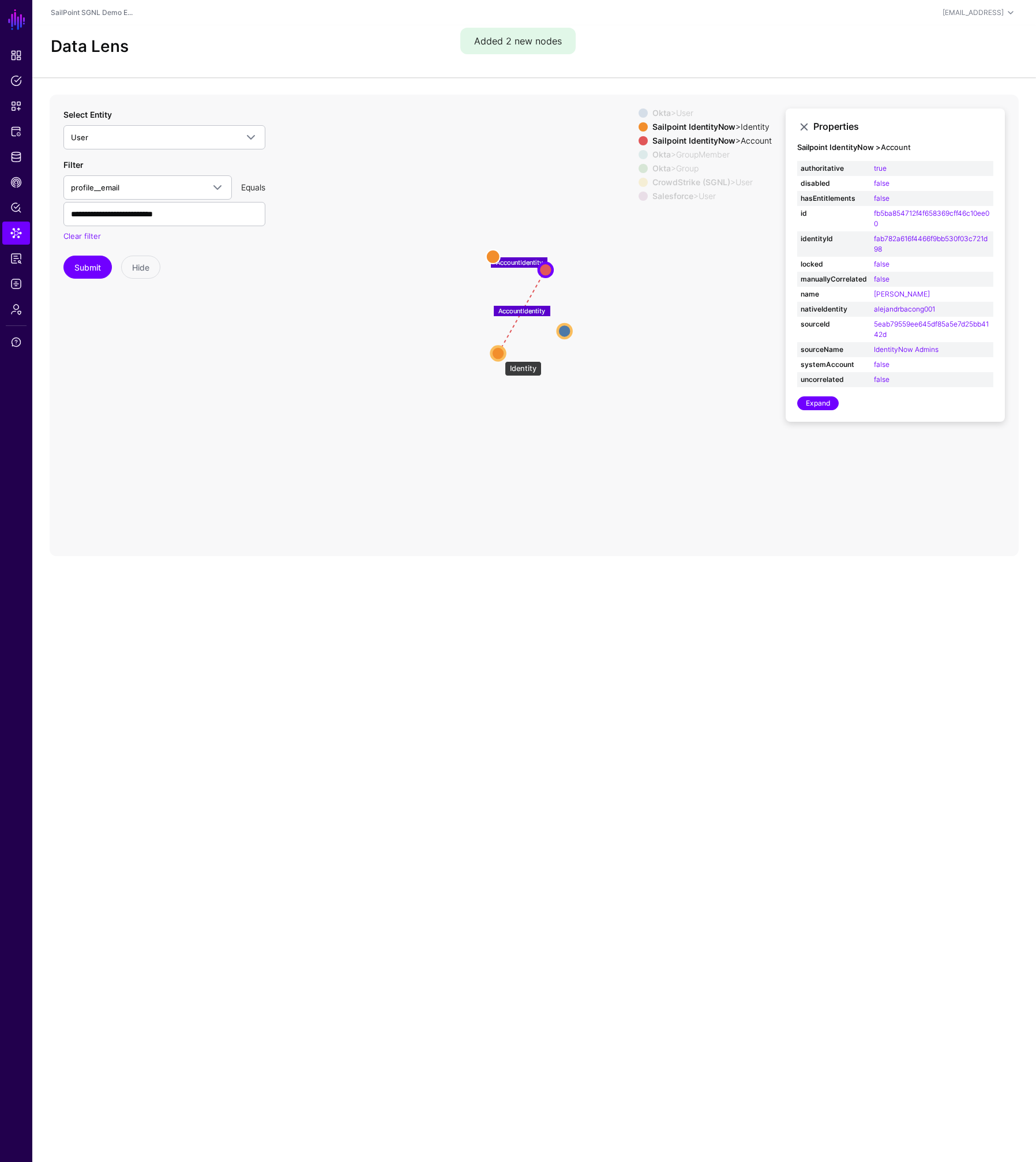
click at [499, 355] on circle at bounding box center [498, 353] width 14 height 14
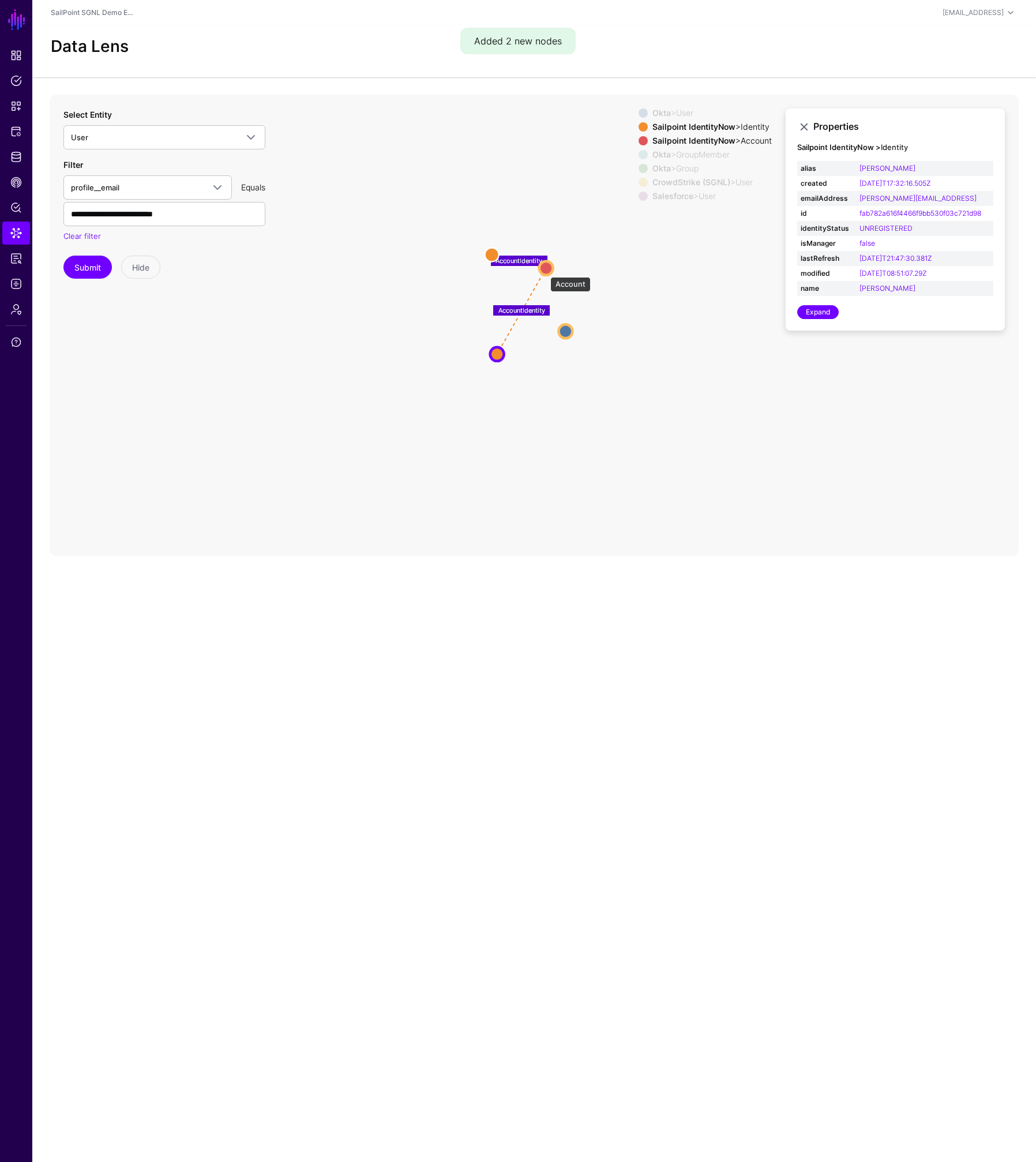
click at [545, 271] on circle at bounding box center [546, 268] width 14 height 14
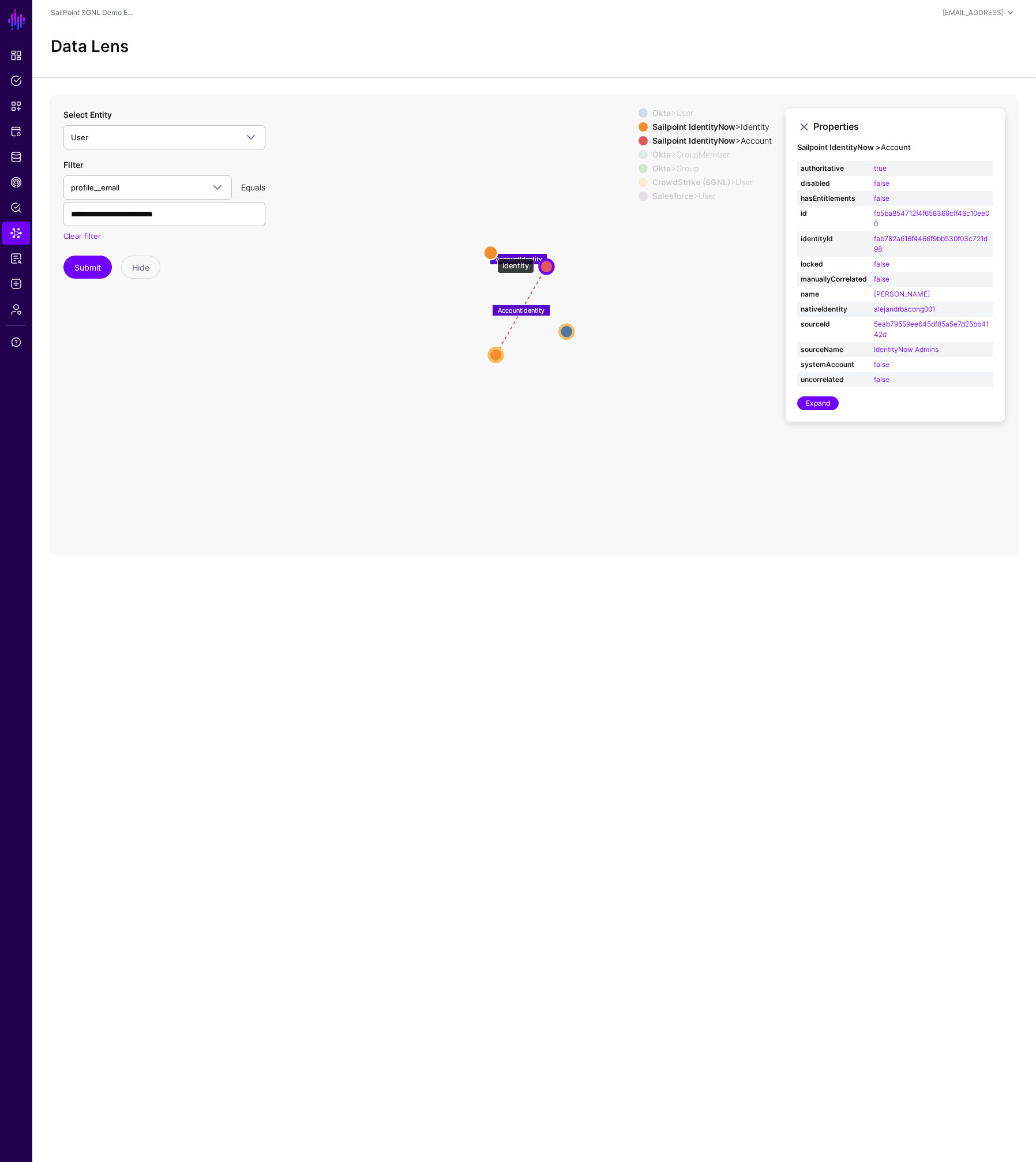
click at [491, 252] on circle at bounding box center [491, 253] width 14 height 14
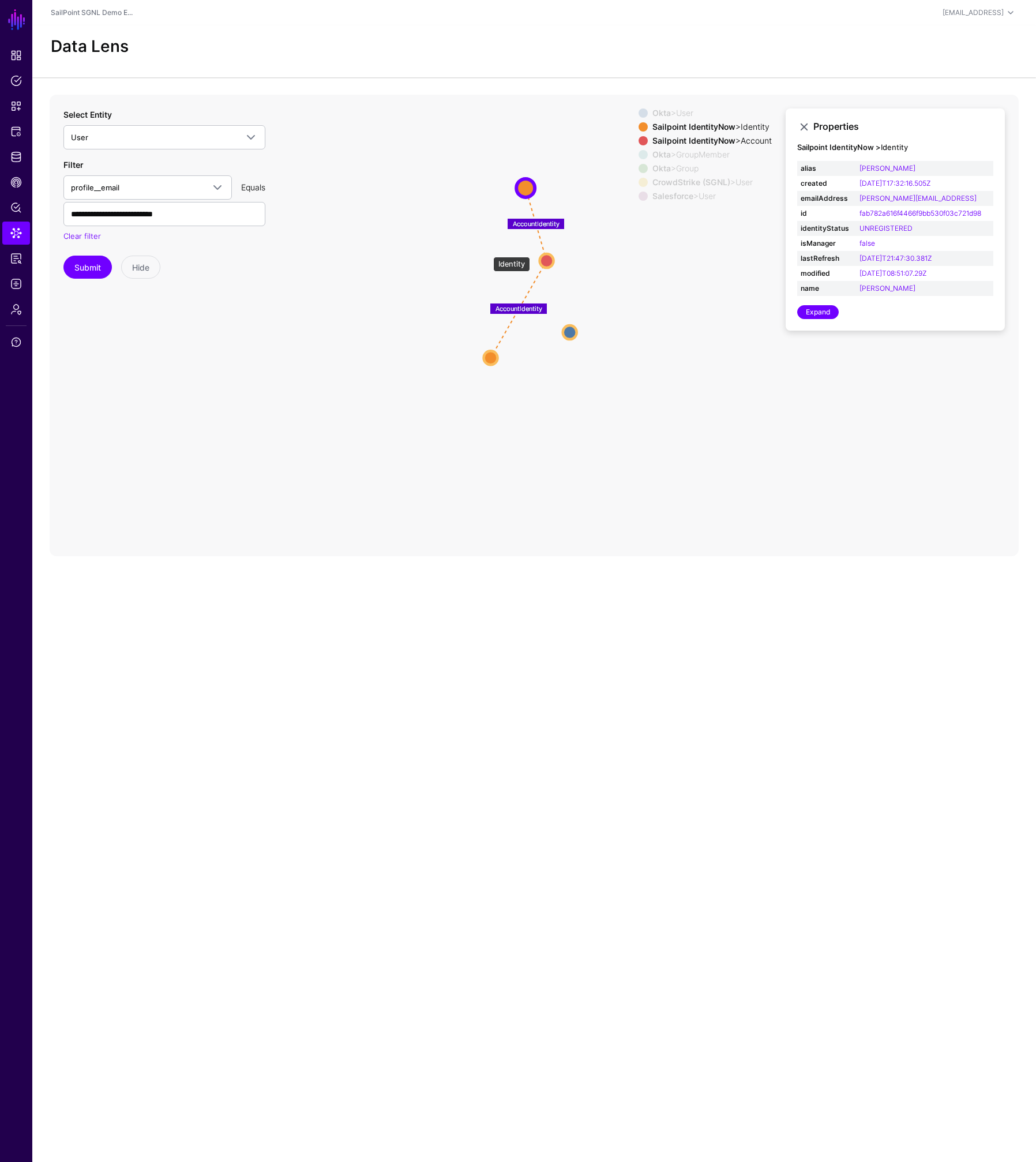
drag, startPoint x: 487, startPoint y: 251, endPoint x: 523, endPoint y: 187, distance: 73.4
click at [523, 187] on circle at bounding box center [525, 188] width 18 height 18
click at [572, 331] on circle at bounding box center [572, 332] width 14 height 14
drag, startPoint x: 574, startPoint y: 332, endPoint x: 625, endPoint y: 307, distance: 56.8
click at [621, 309] on circle at bounding box center [615, 316] width 14 height 14
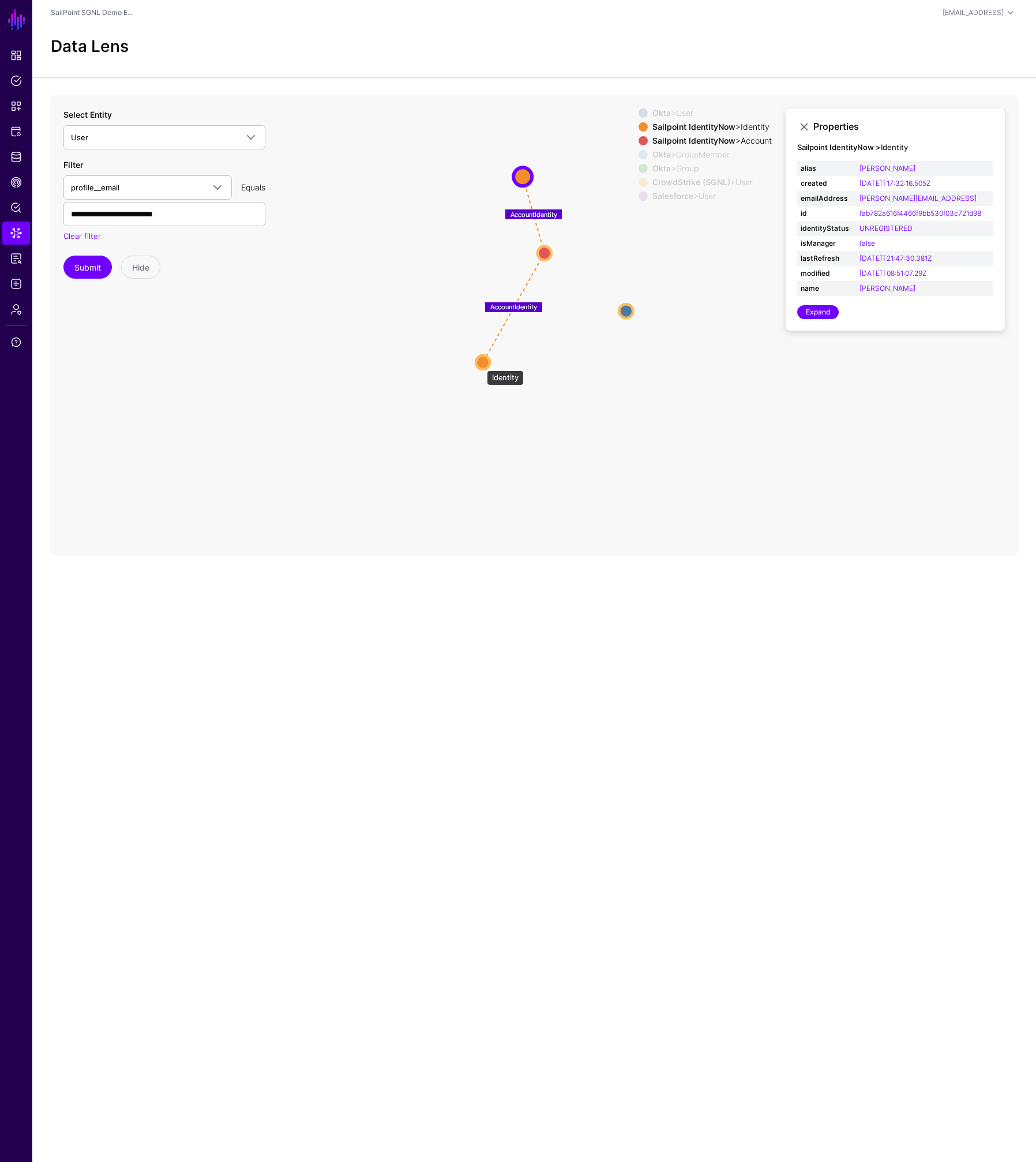
click at [481, 365] on circle at bounding box center [483, 362] width 14 height 14
click at [484, 361] on circle at bounding box center [482, 362] width 14 height 14
click at [546, 250] on circle at bounding box center [544, 252] width 14 height 14
click at [525, 172] on circle at bounding box center [521, 174] width 14 height 14
click at [480, 365] on circle at bounding box center [480, 364] width 14 height 14
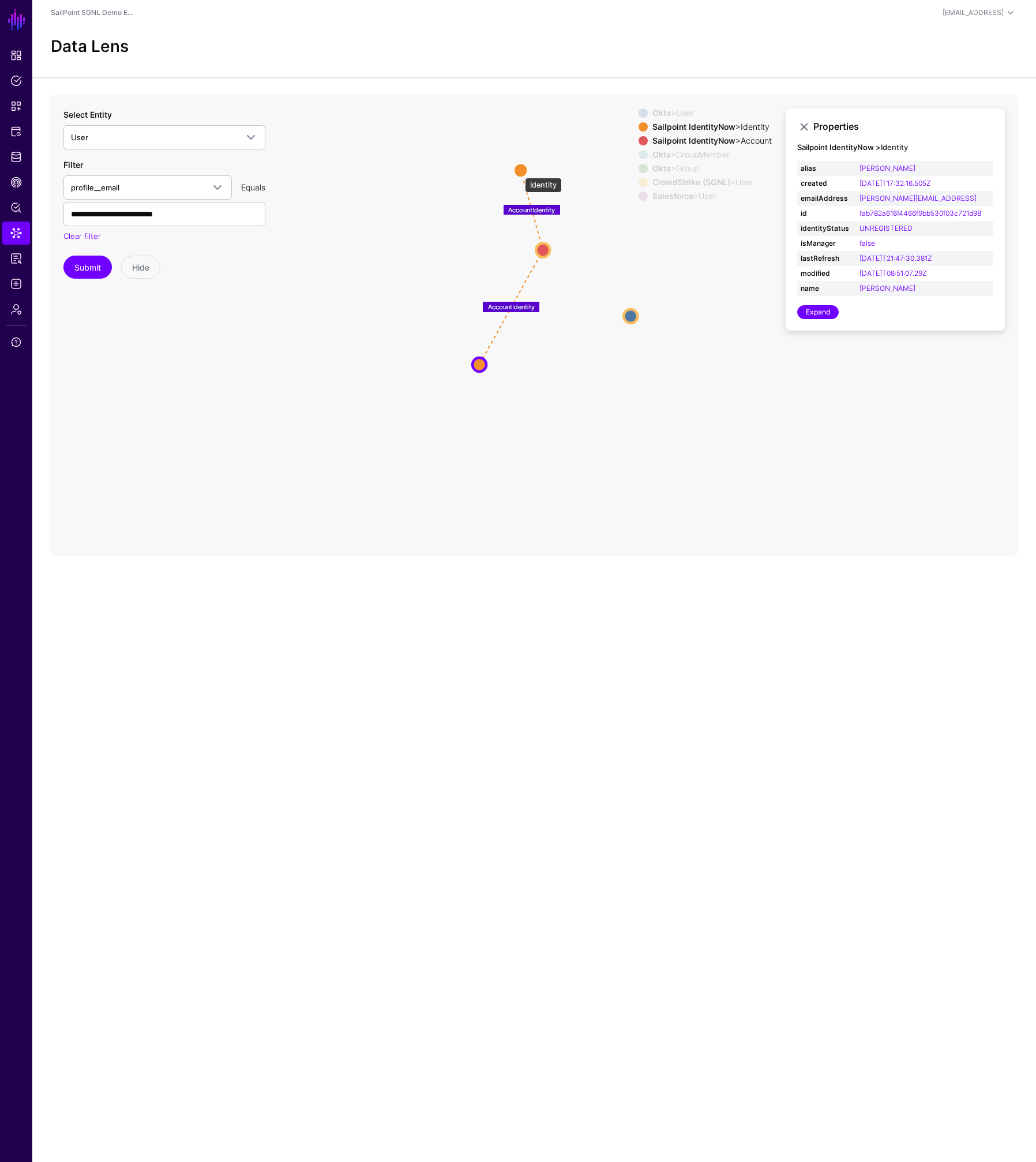
click at [519, 172] on circle at bounding box center [521, 170] width 14 height 14
drag, startPoint x: 519, startPoint y: 172, endPoint x: 431, endPoint y: 205, distance: 94.0
click at [428, 204] on circle at bounding box center [428, 201] width 18 height 18
click at [475, 366] on circle at bounding box center [477, 368] width 14 height 14
click at [475, 366] on circle at bounding box center [476, 368] width 14 height 14
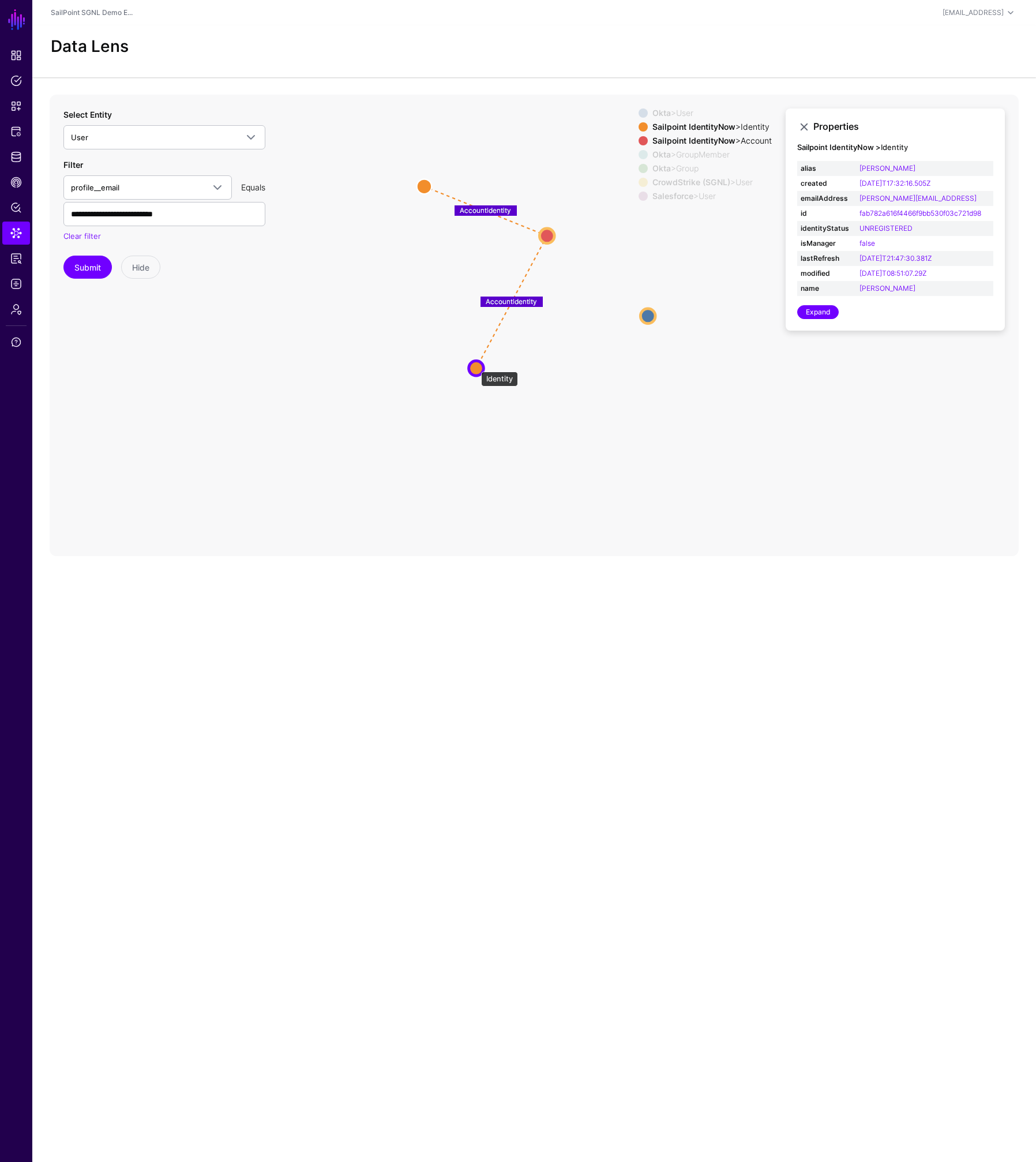
click at [475, 366] on circle at bounding box center [477, 368] width 15 height 15
click at [475, 369] on circle at bounding box center [476, 369] width 28 height 28
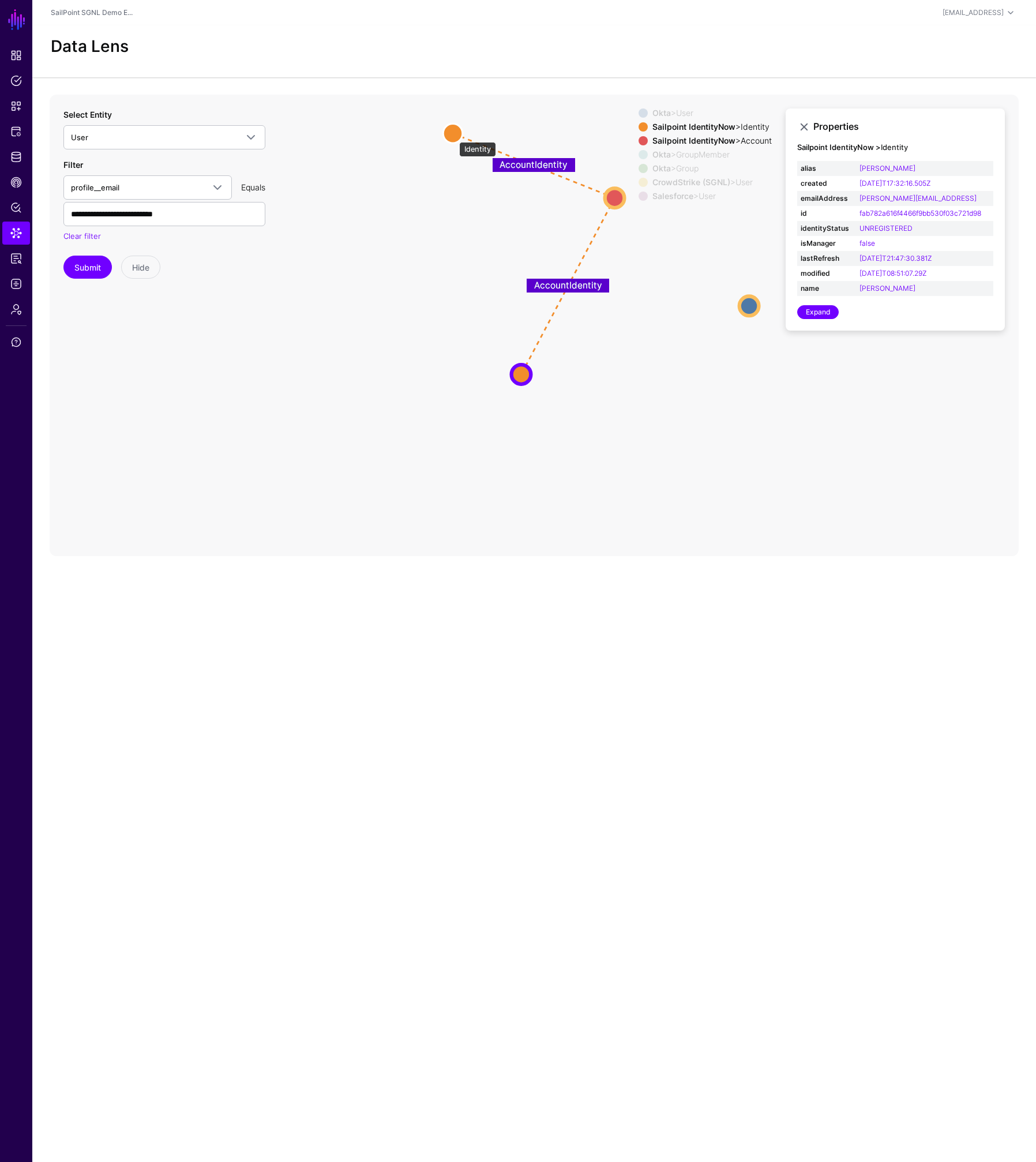
click at [453, 137] on circle at bounding box center [453, 133] width 19 height 19
click at [616, 196] on circle at bounding box center [615, 197] width 19 height 19
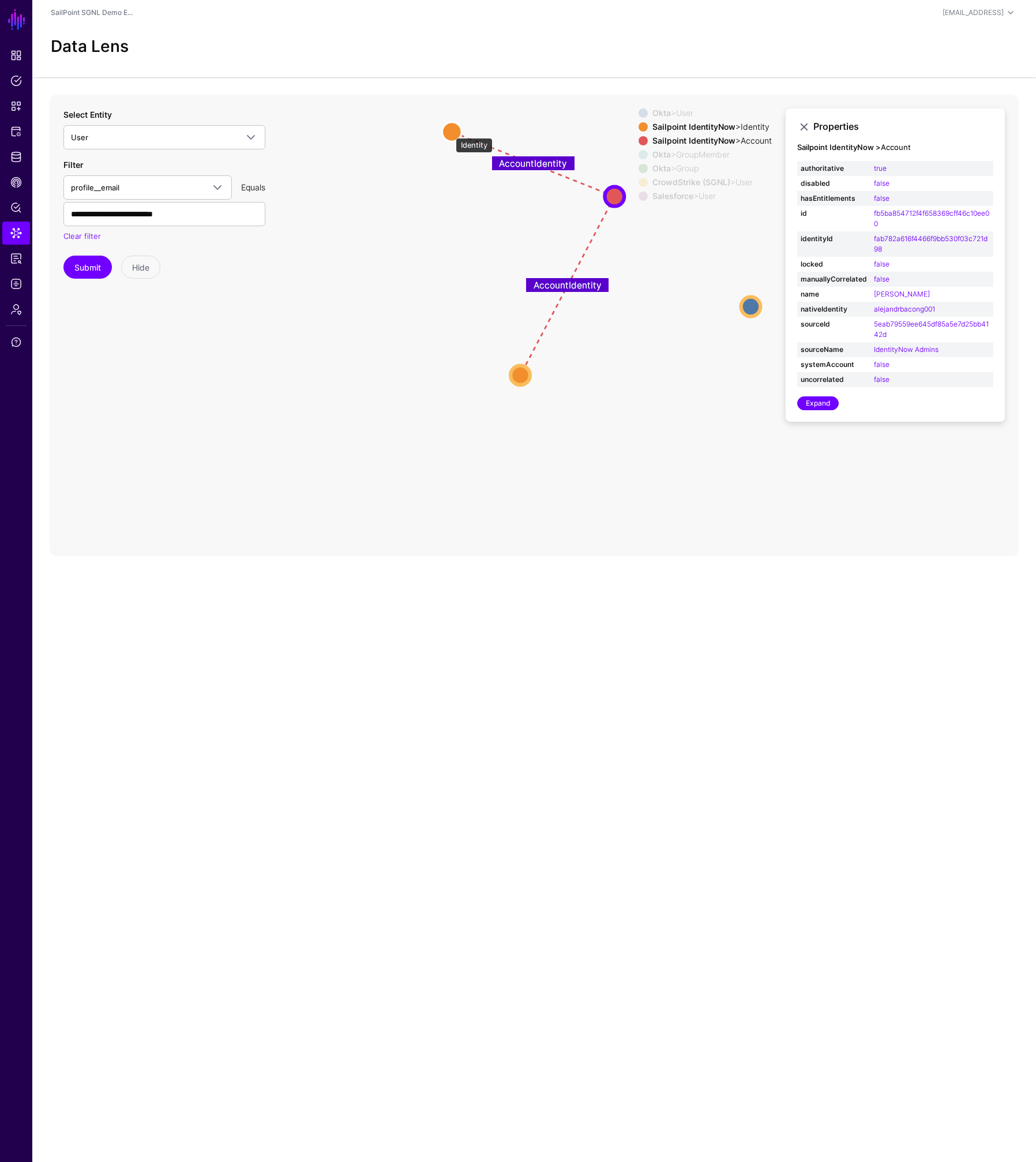
click at [450, 132] on circle at bounding box center [451, 131] width 19 height 19
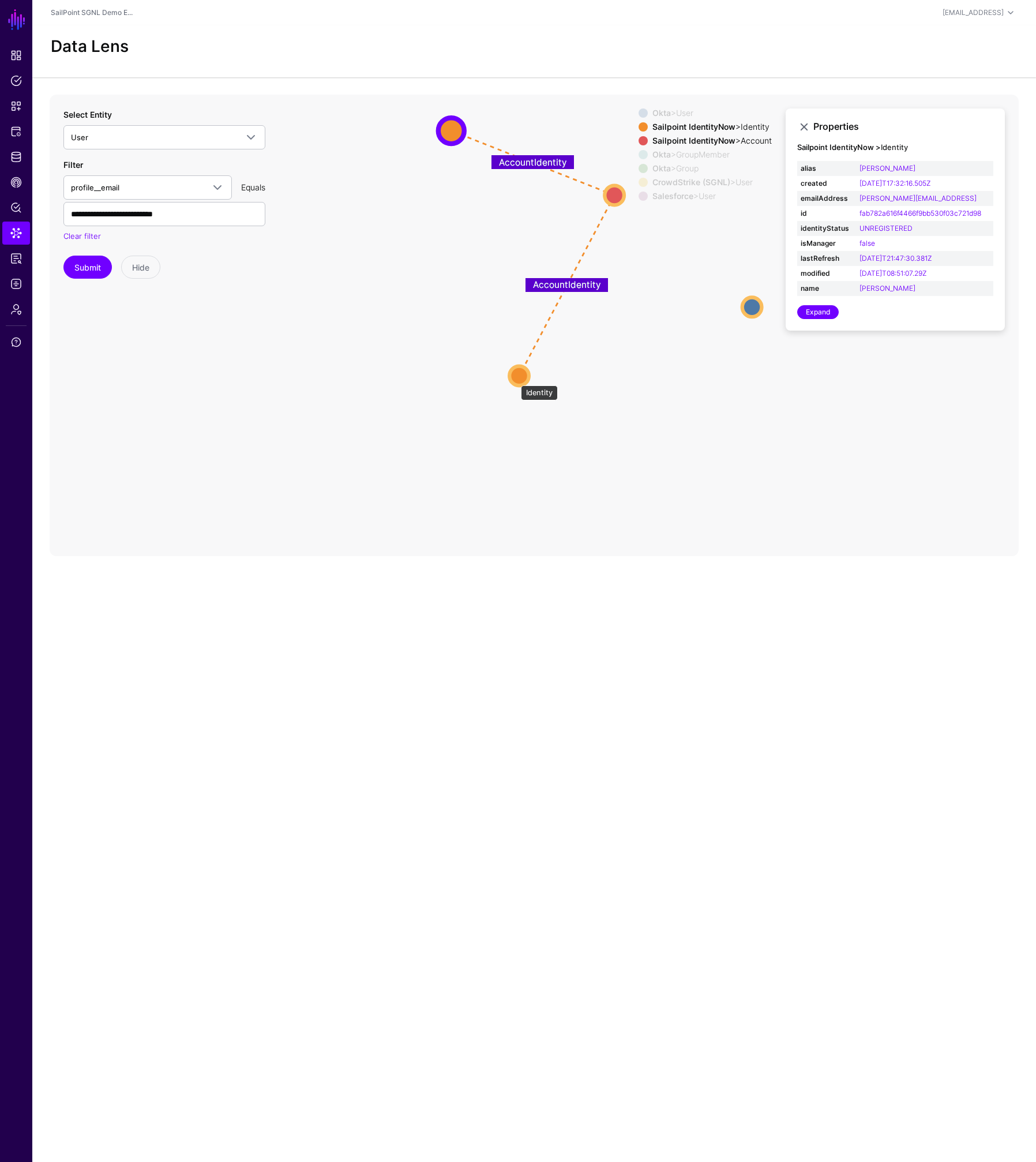
click at [514, 380] on circle at bounding box center [519, 375] width 19 height 19
click at [514, 379] on circle at bounding box center [518, 376] width 19 height 19
click at [610, 197] on circle at bounding box center [614, 193] width 19 height 19
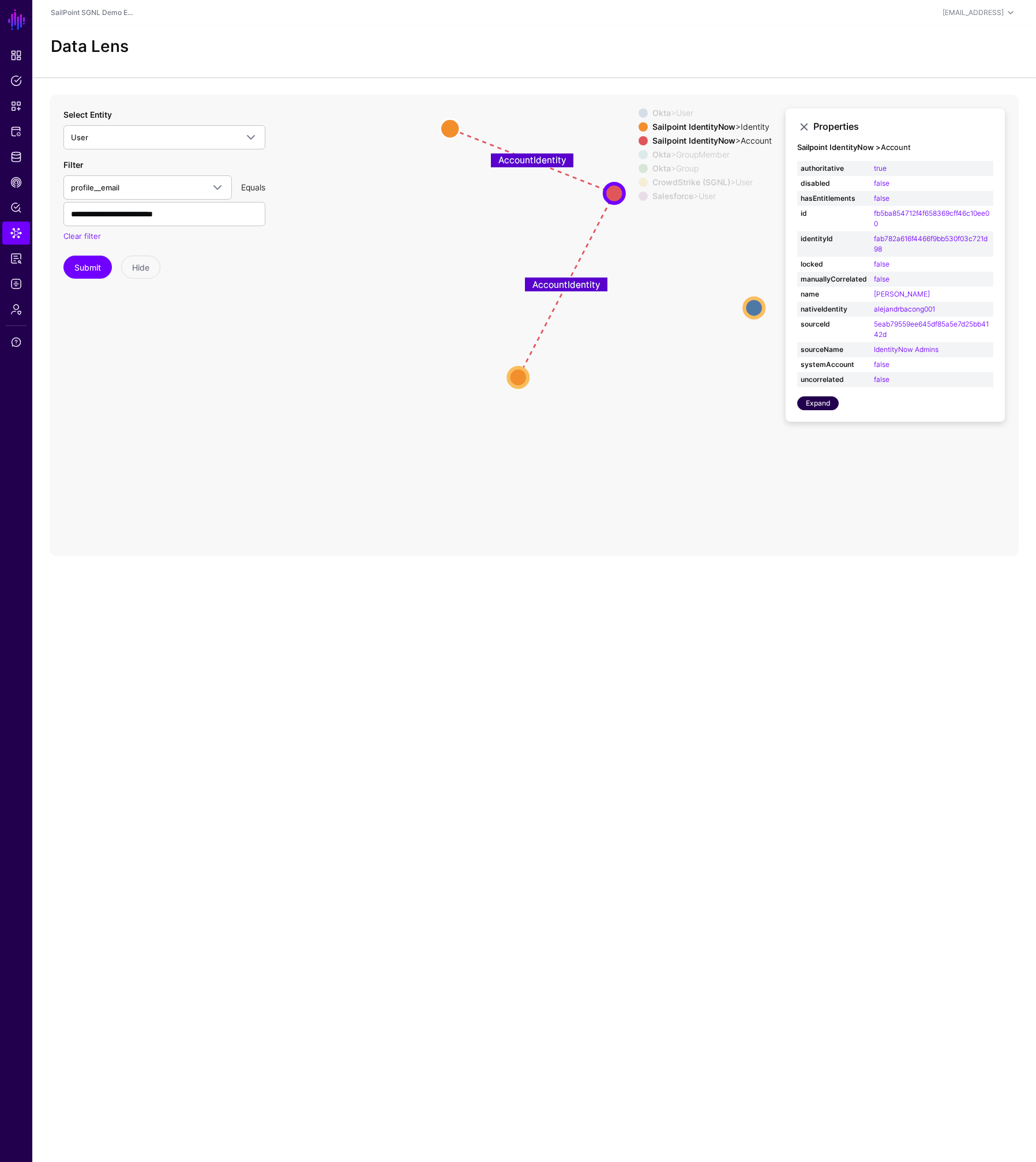
click at [823, 406] on link "Expand" at bounding box center [818, 403] width 42 height 14
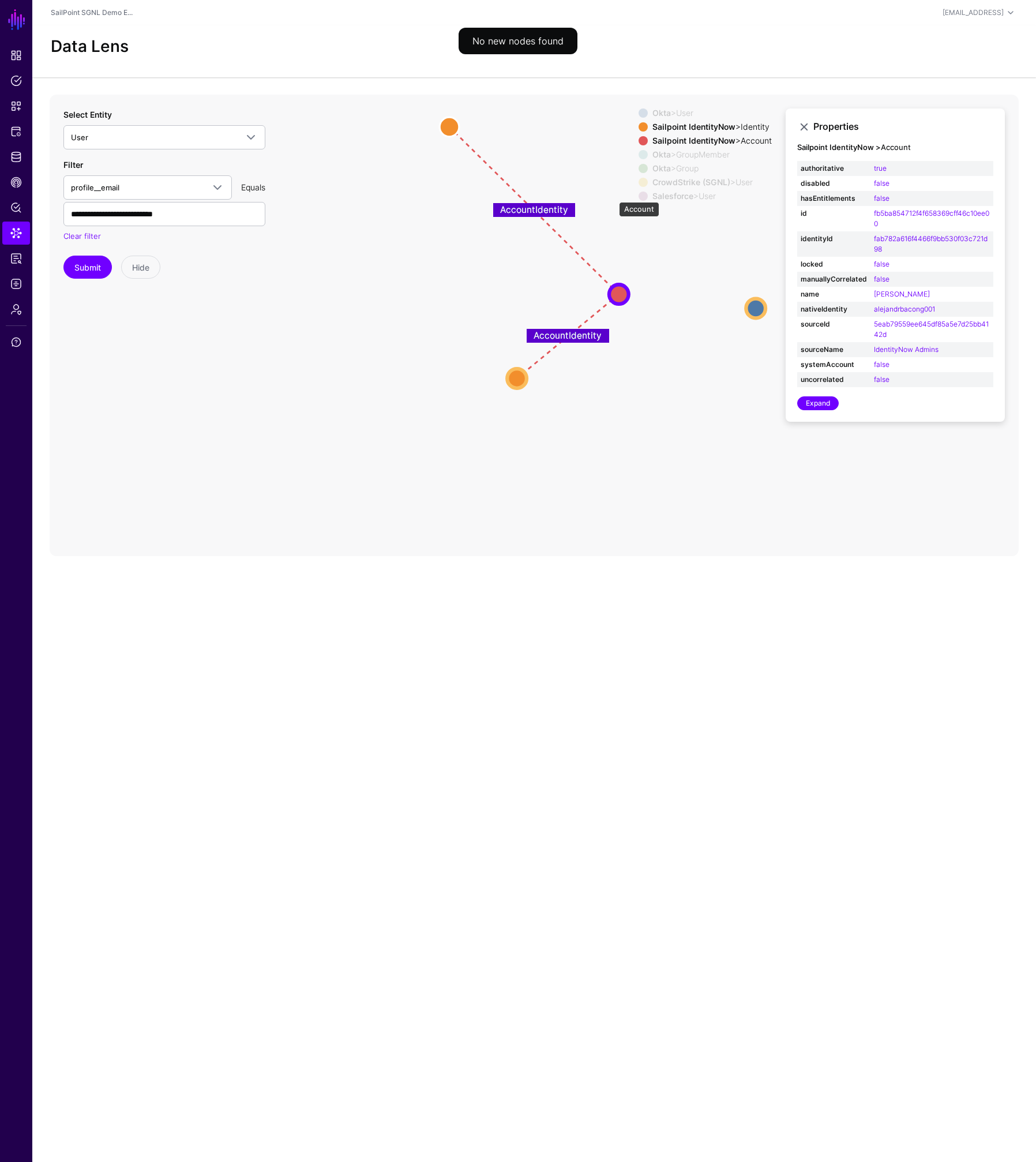
drag, startPoint x: 613, startPoint y: 196, endPoint x: 600, endPoint y: 326, distance: 130.6
click at [617, 297] on circle at bounding box center [619, 294] width 19 height 19
drag, startPoint x: 512, startPoint y: 377, endPoint x: 441, endPoint y: 415, distance: 80.5
click at [441, 415] on circle at bounding box center [443, 418] width 19 height 19
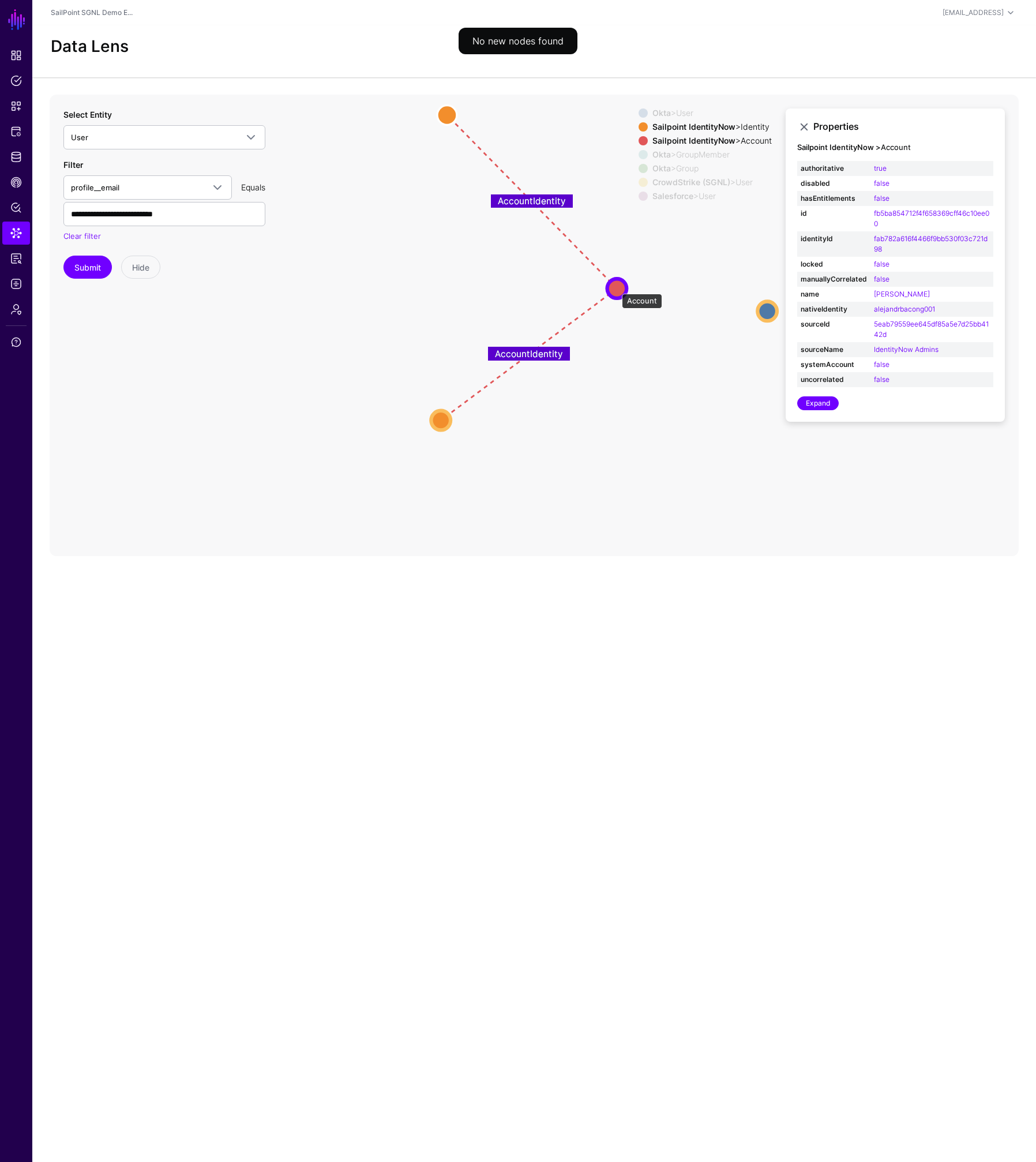
click at [616, 288] on circle at bounding box center [617, 288] width 19 height 19
click at [809, 402] on link "Expand" at bounding box center [818, 403] width 42 height 14
click at [15, 157] on span "Identity Data Fabric" at bounding box center [16, 157] width 12 height 12
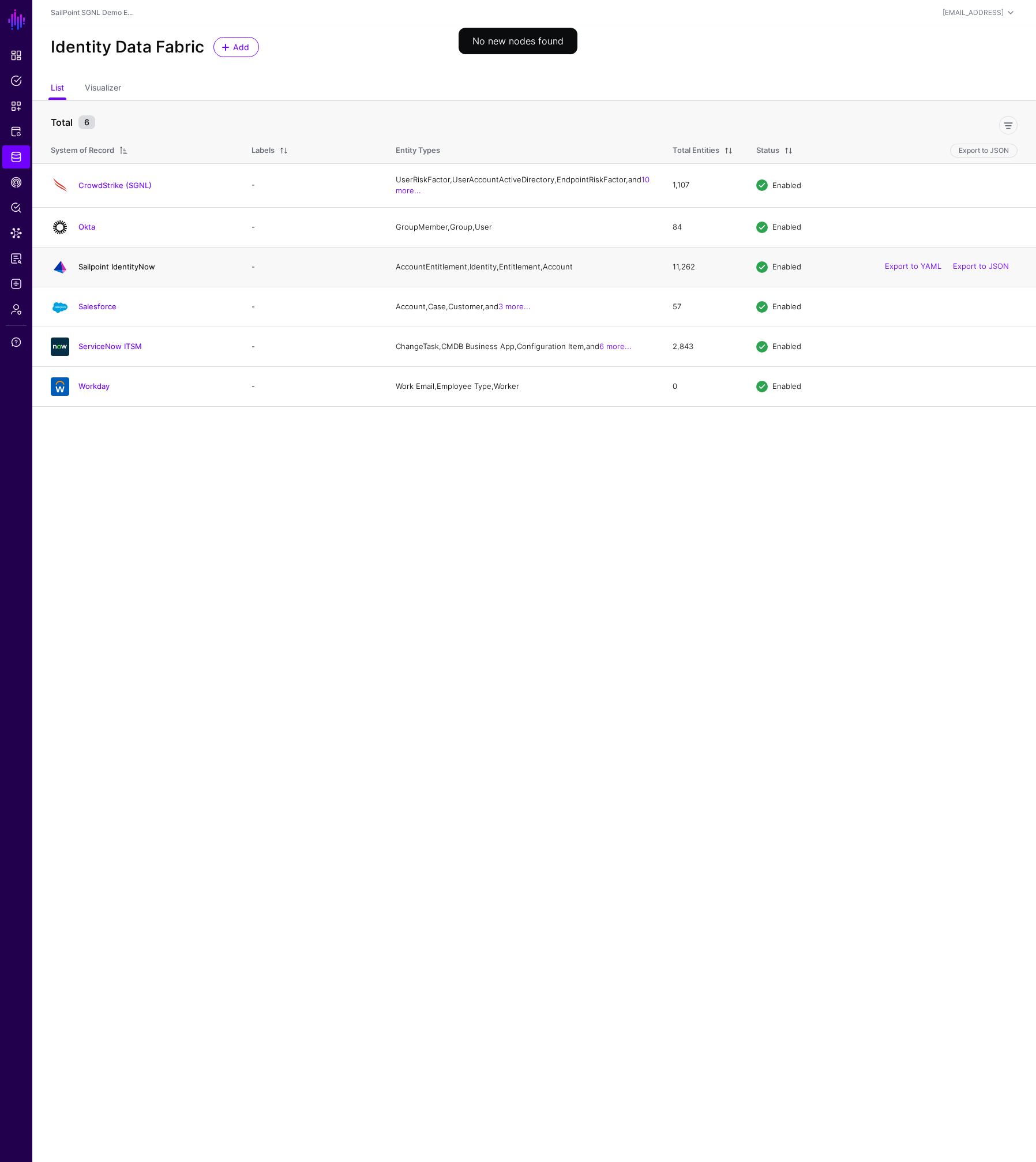
click at [104, 271] on link "Sailpoint IdentityNow" at bounding box center [117, 267] width 77 height 9
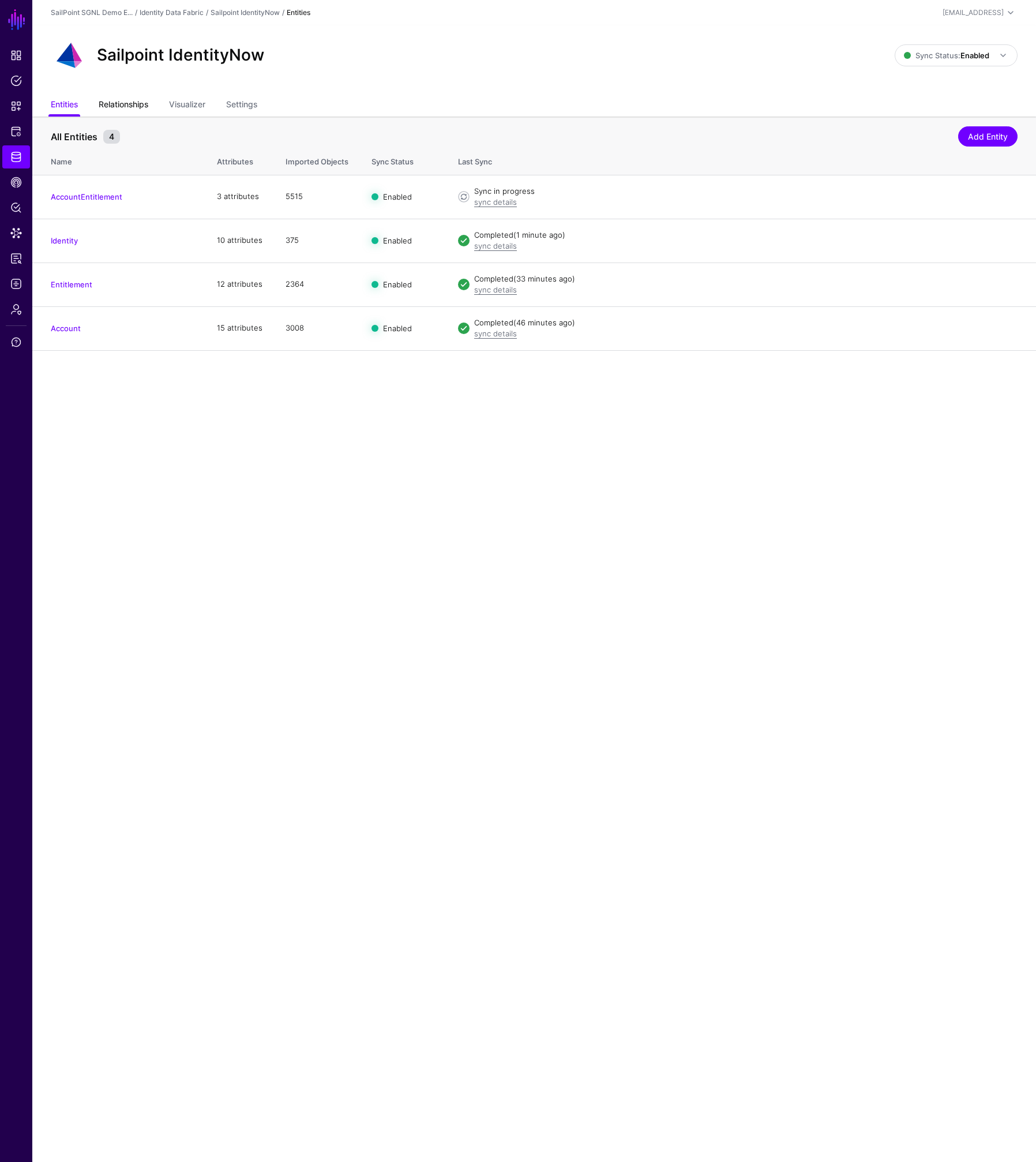
click at [124, 105] on link "Relationships" at bounding box center [123, 105] width 49 height 22
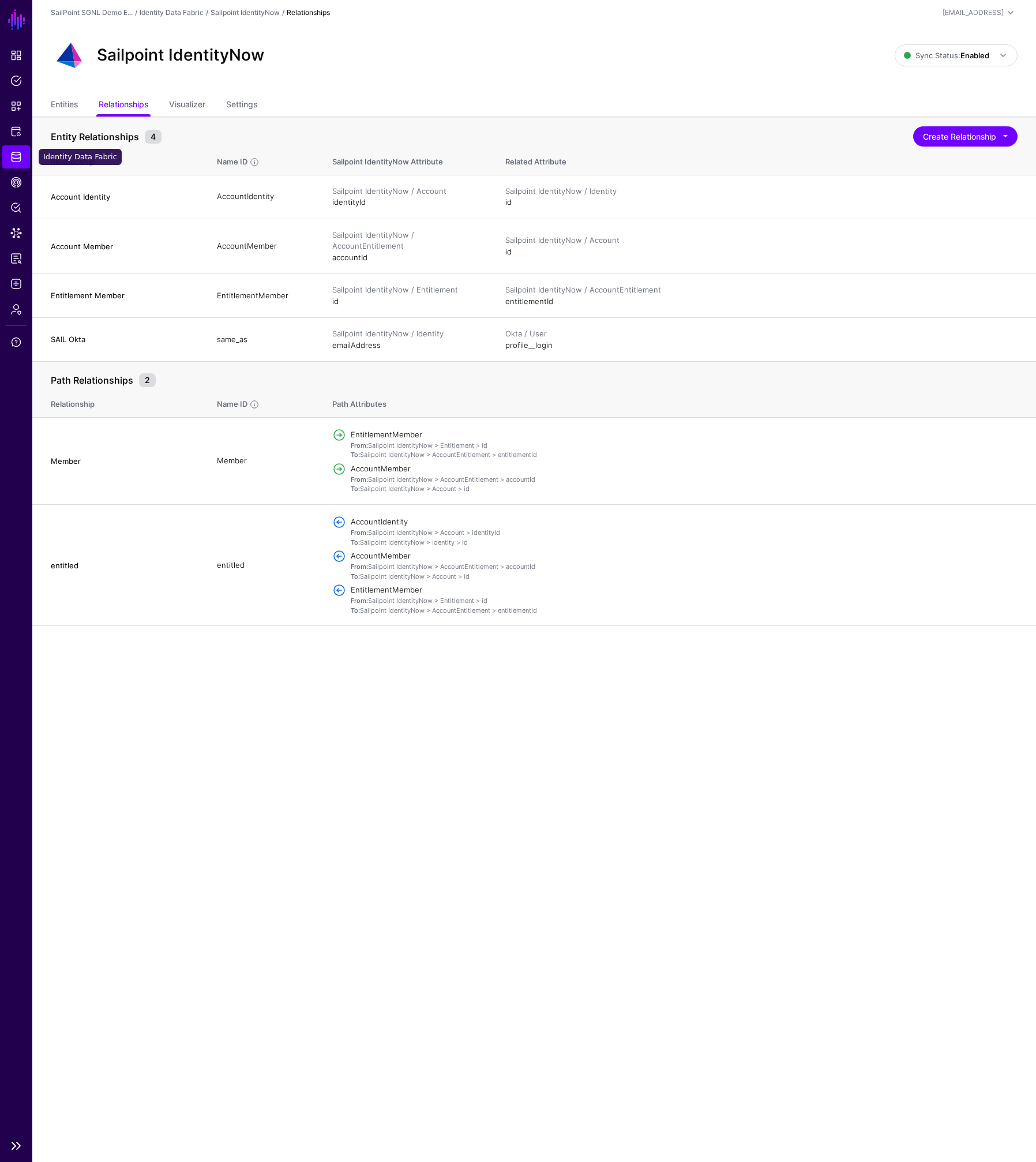
click at [19, 156] on span "Identity Data Fabric" at bounding box center [16, 157] width 12 height 12
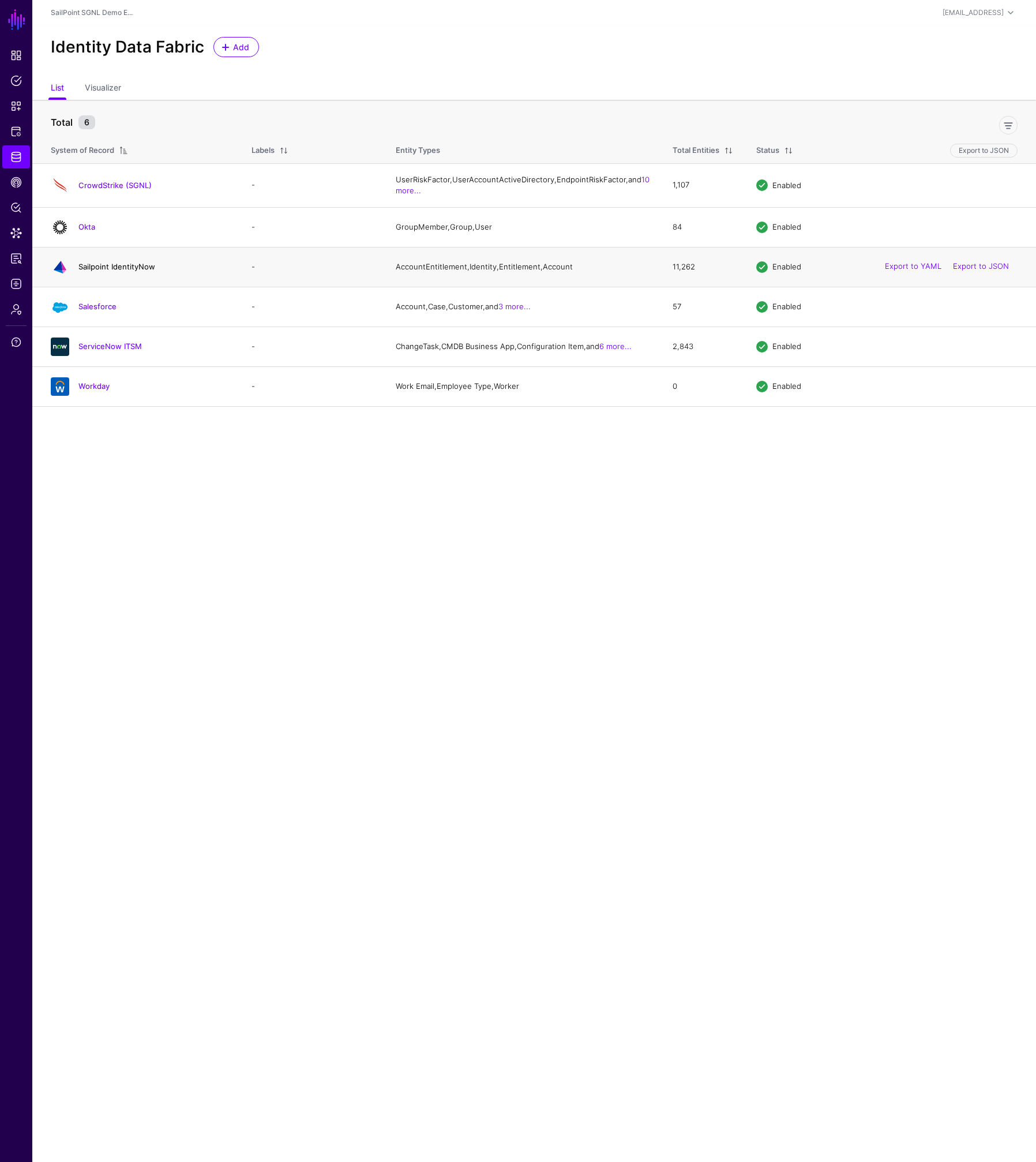
click at [107, 271] on link "Sailpoint IdentityNow" at bounding box center [117, 267] width 77 height 9
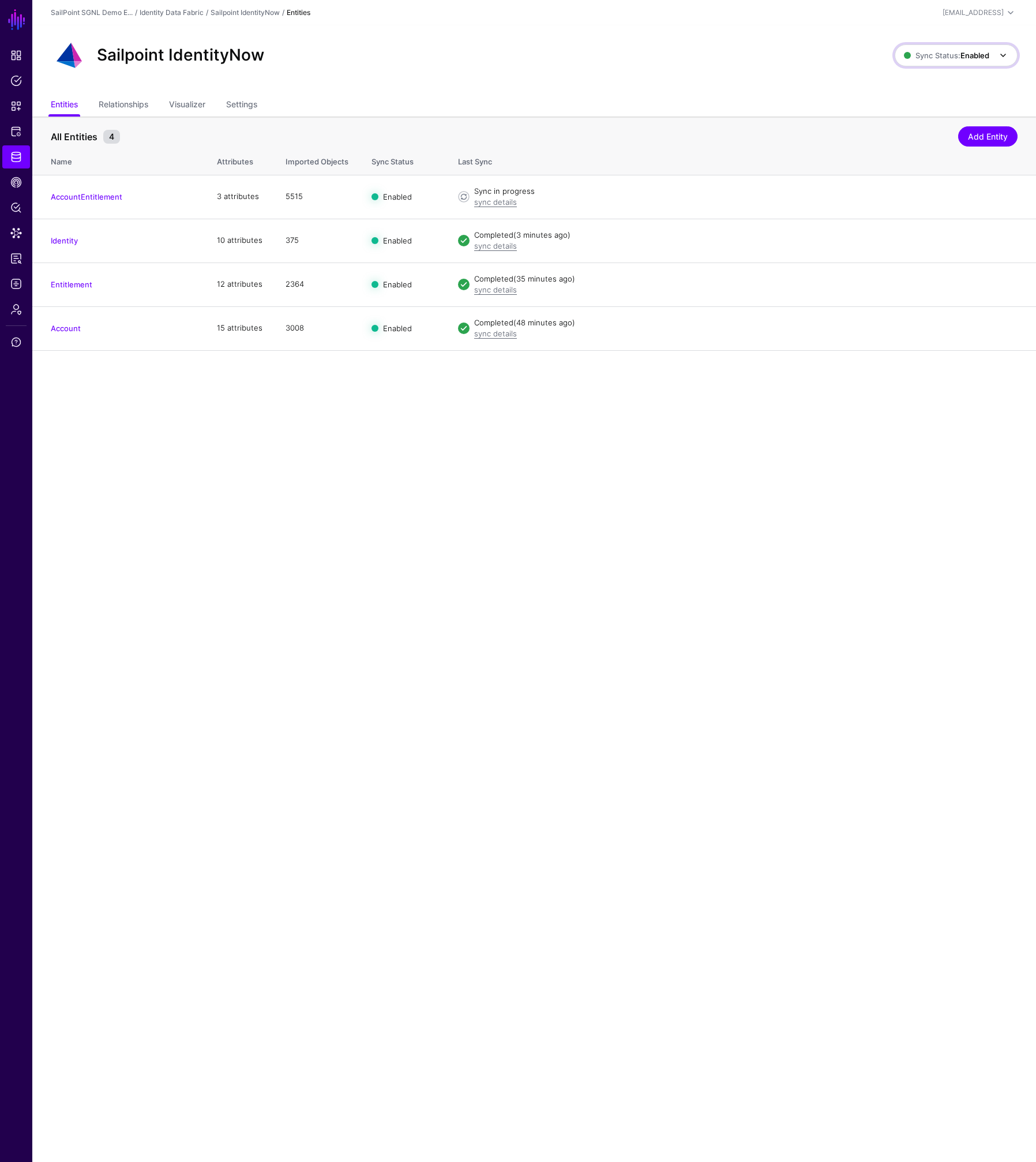
click at [983, 61] on span "Sync Status: Enabled" at bounding box center [946, 56] width 85 height 13
click at [934, 132] on span "Disabled Syncing inactive for all configured entities" at bounding box center [943, 138] width 129 height 38
click at [978, 56] on strong "Disabled" at bounding box center [974, 55] width 31 height 9
click at [934, 86] on span "Enabled Syncing active for all configured entities that are enabled" at bounding box center [942, 95] width 131 height 38
click at [94, 196] on link "AccountEntitlement" at bounding box center [86, 197] width 72 height 9
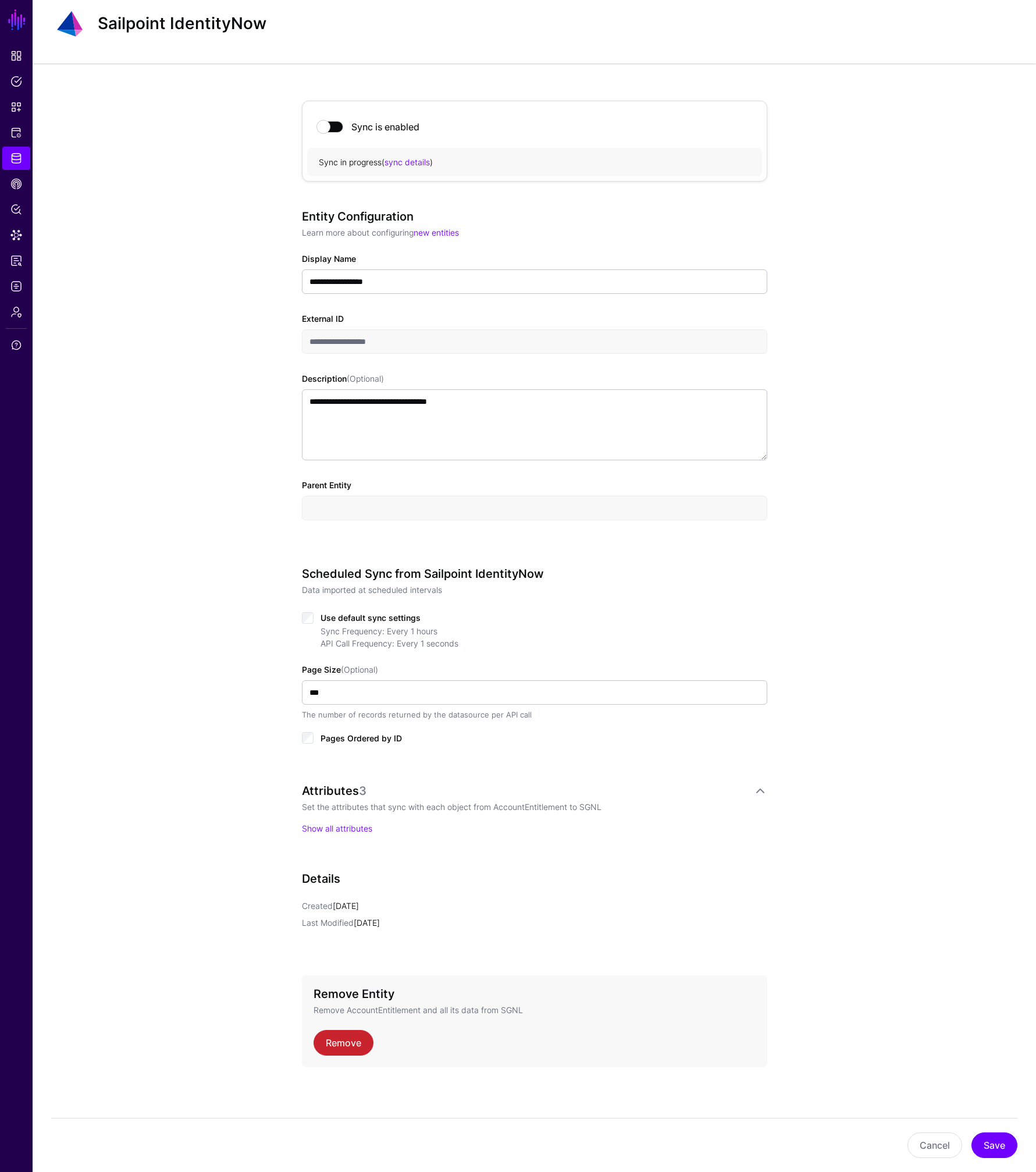
scroll to position [34, 0]
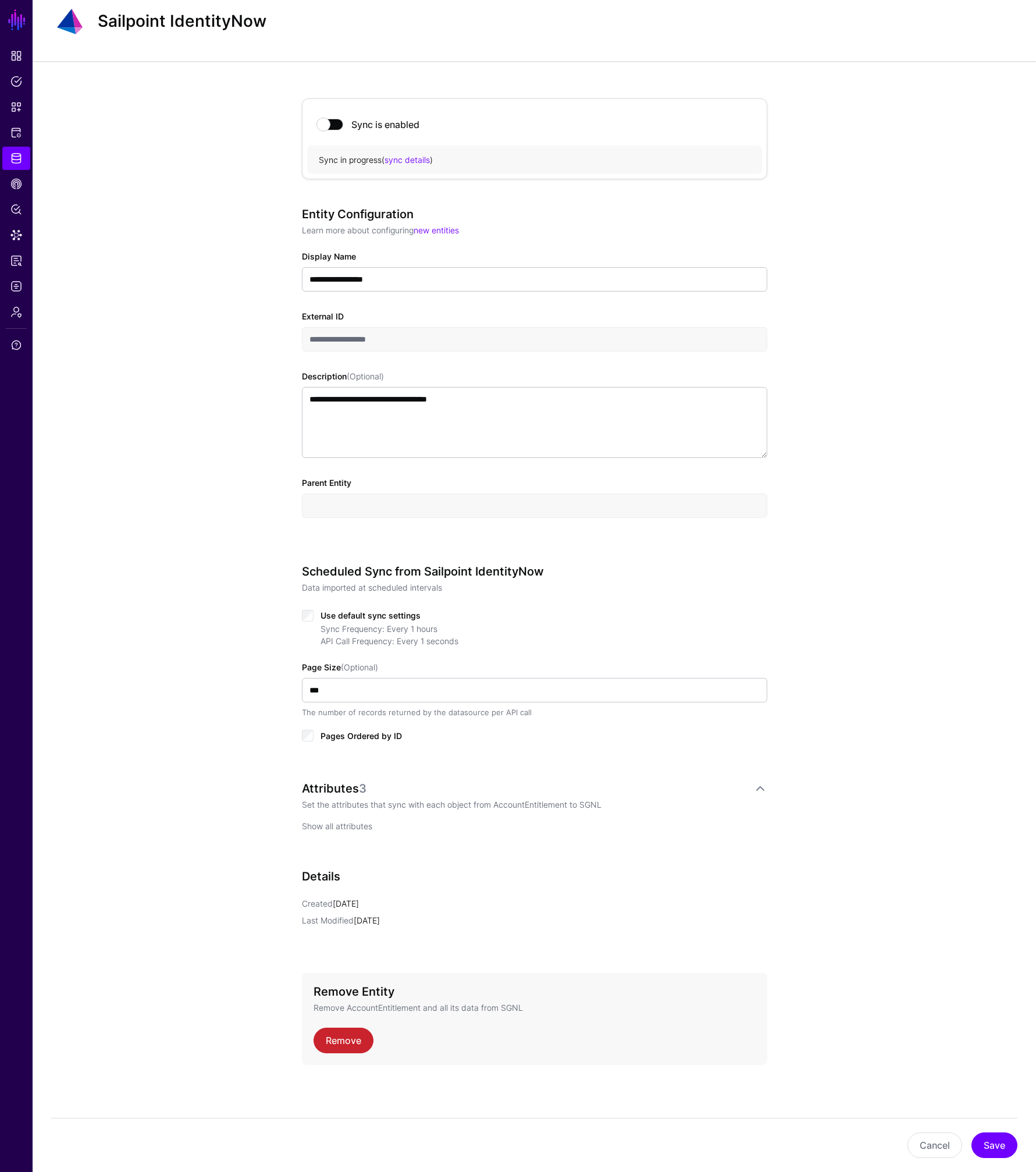
click at [350, 827] on link "Show all attributes" at bounding box center [337, 826] width 70 height 10
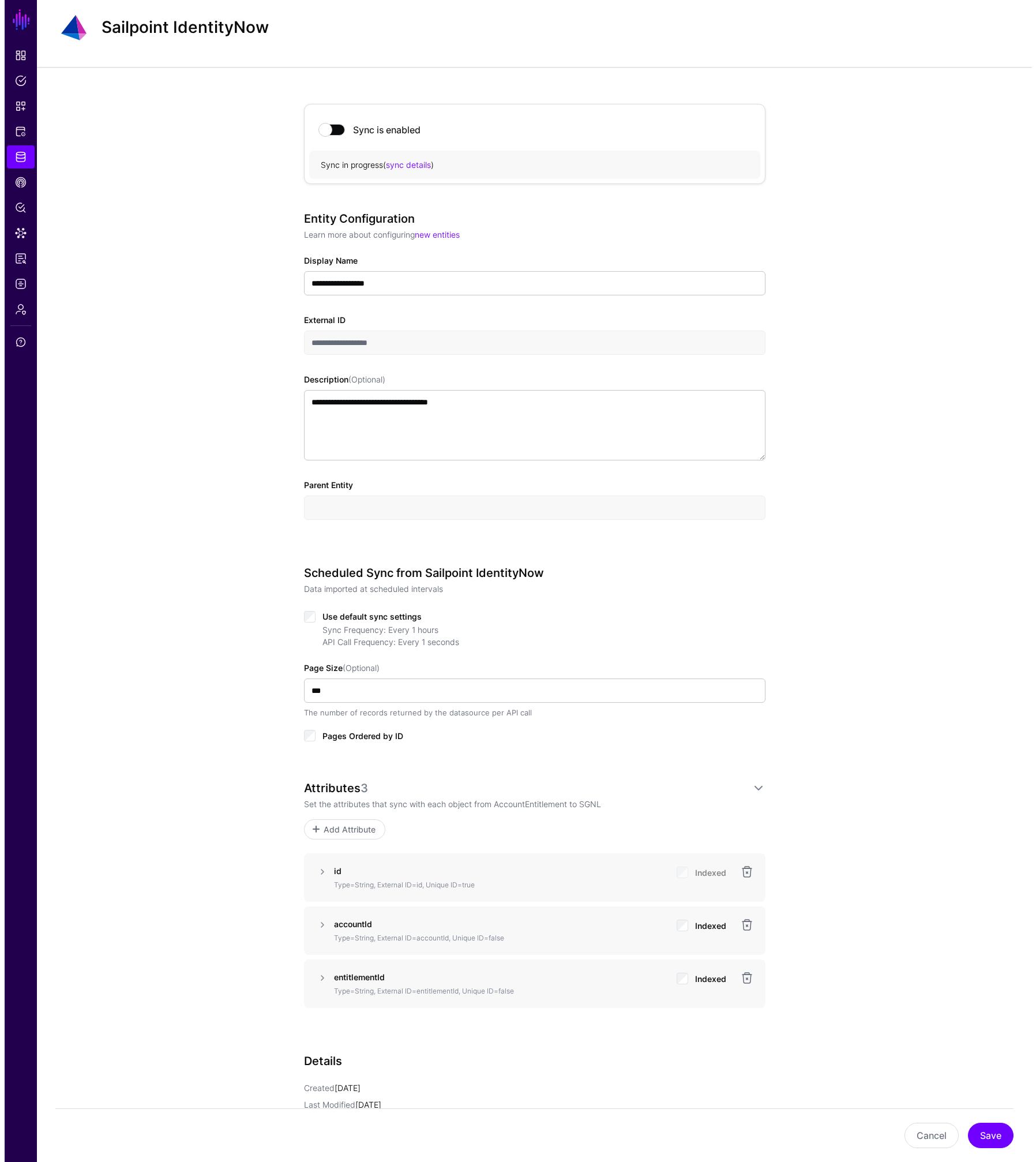
scroll to position [0, 0]
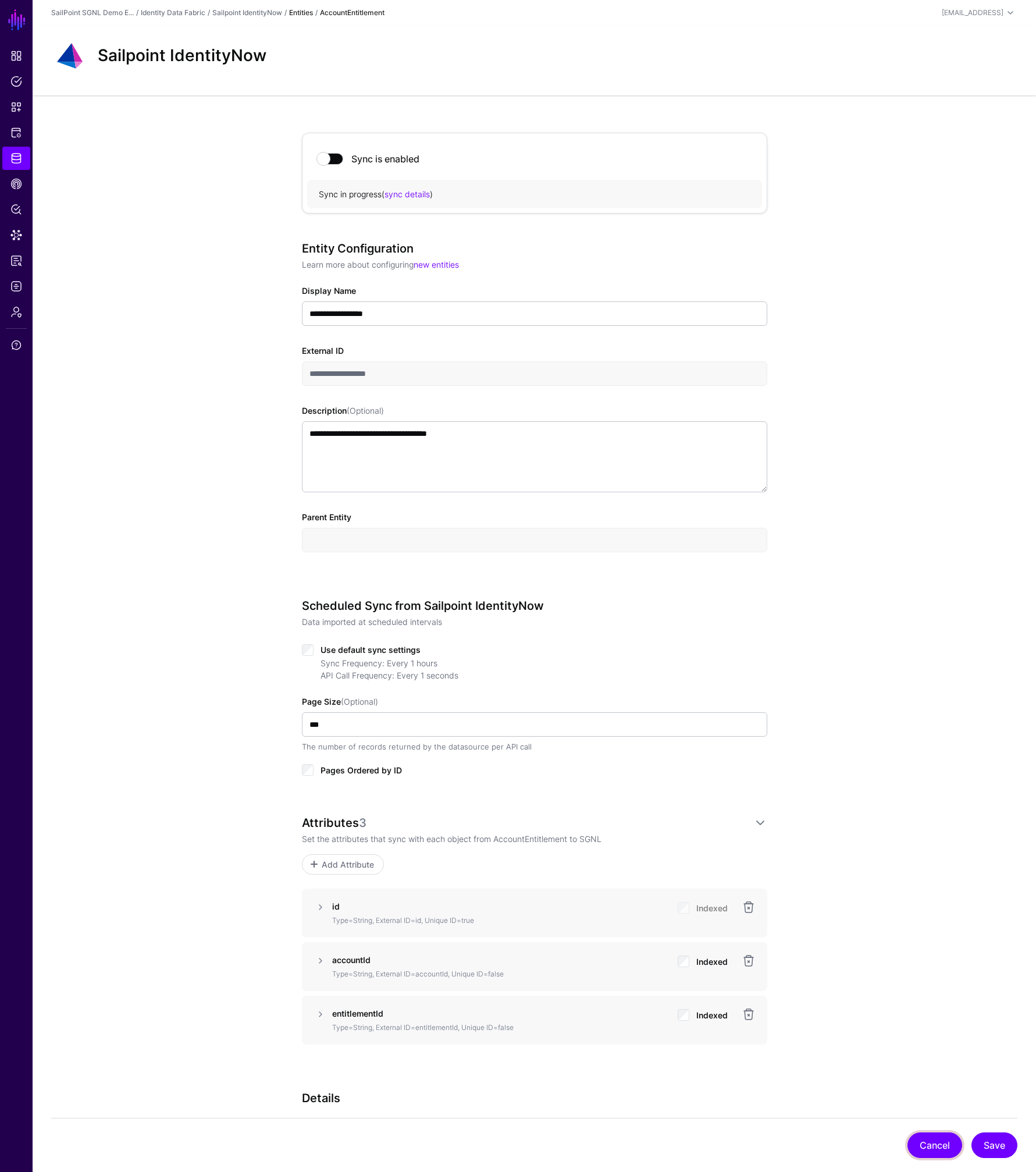
click at [926, 1146] on button "Cancel" at bounding box center [935, 1145] width 54 height 25
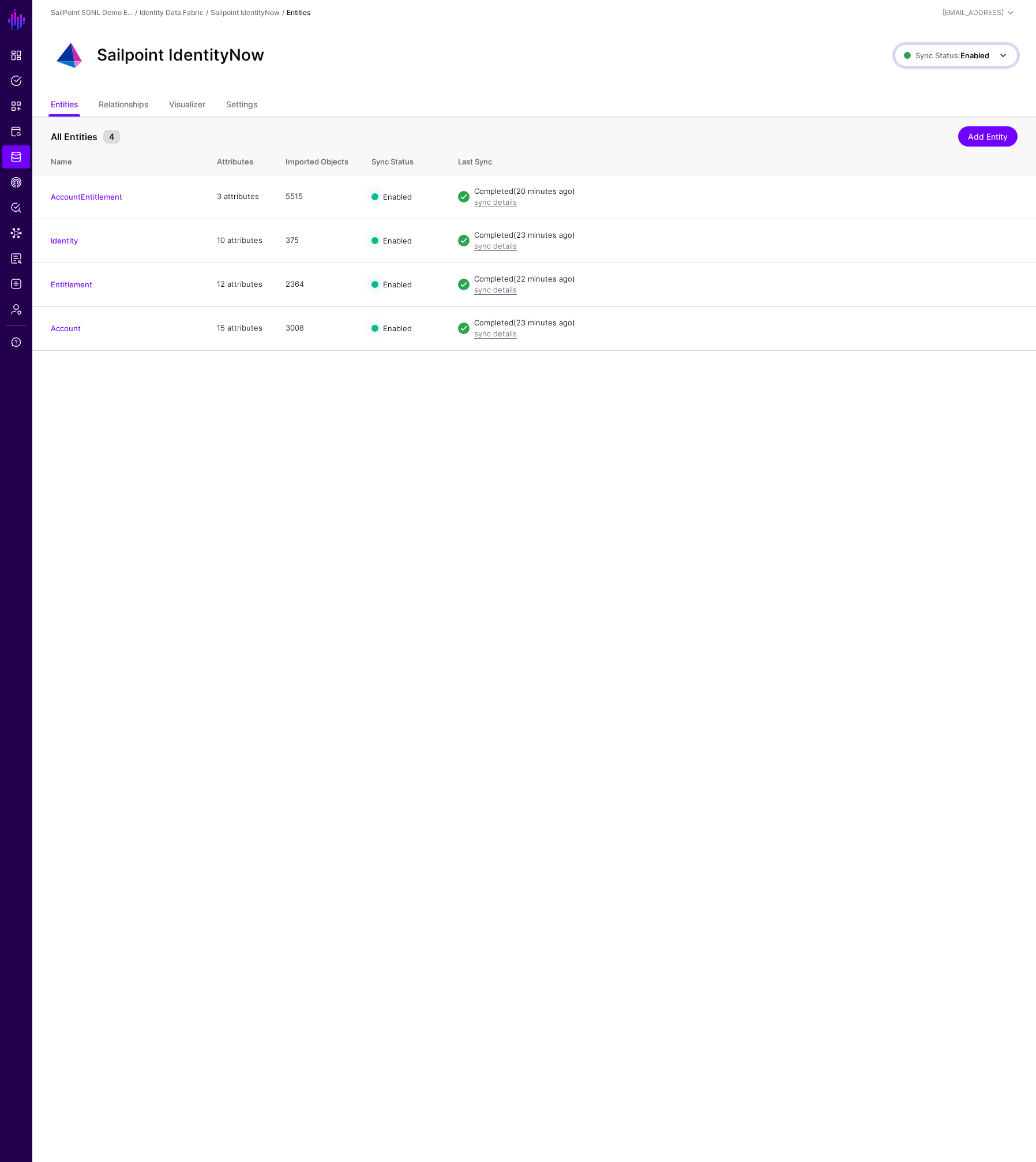
click at [963, 60] on span "Sync Status: Enabled" at bounding box center [946, 56] width 85 height 13
click at [930, 131] on span "Disabled Syncing inactive for all configured entities" at bounding box center [943, 138] width 129 height 38
click at [966, 55] on strong "Disabled" at bounding box center [974, 55] width 31 height 9
click at [944, 85] on span "Enabled Syncing active for all configured entities that are enabled" at bounding box center [942, 95] width 131 height 38
click at [13, 207] on span "Policy Lens" at bounding box center [16, 208] width 12 height 12
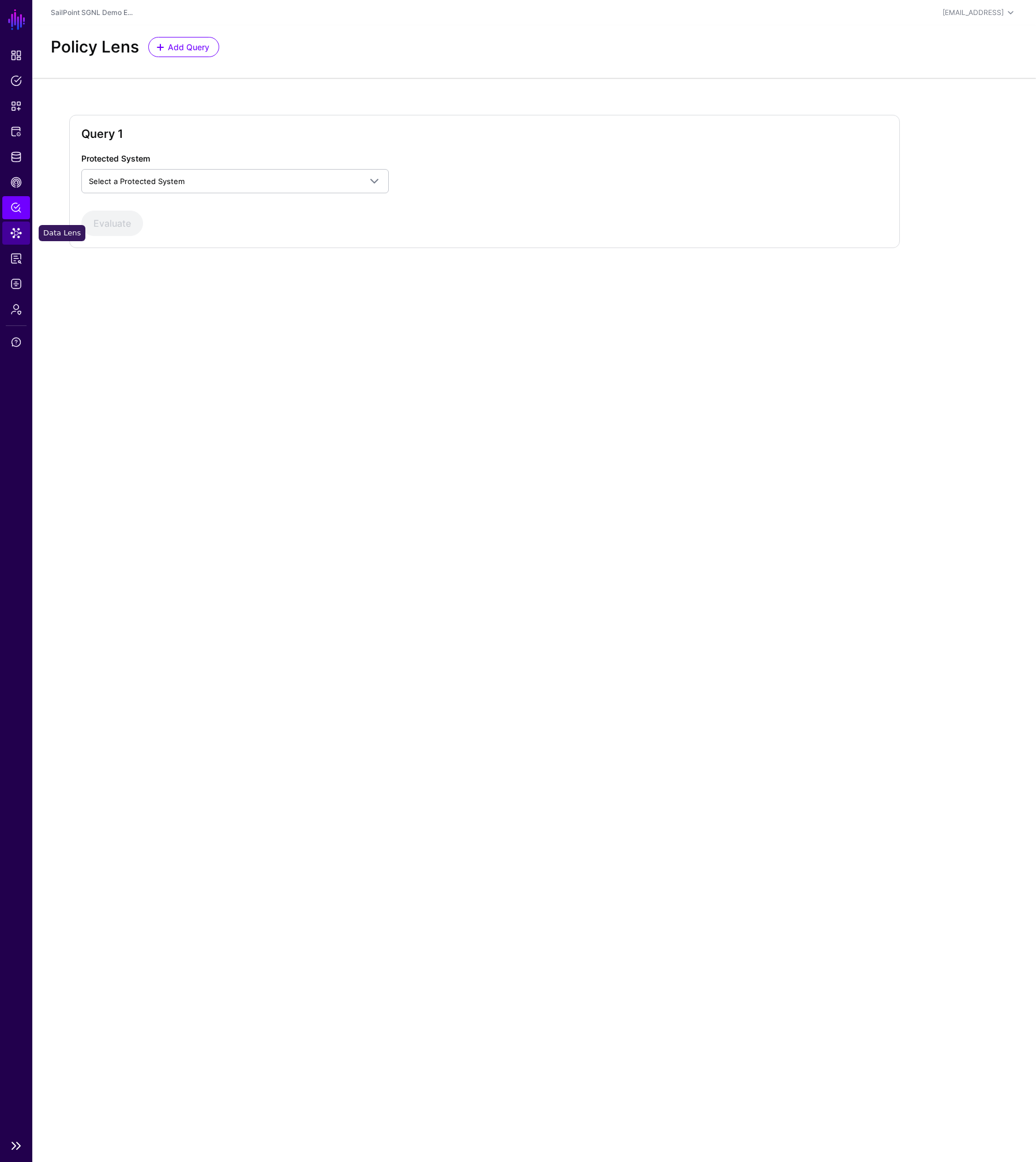
click at [18, 233] on span "Data Lens" at bounding box center [16, 233] width 12 height 12
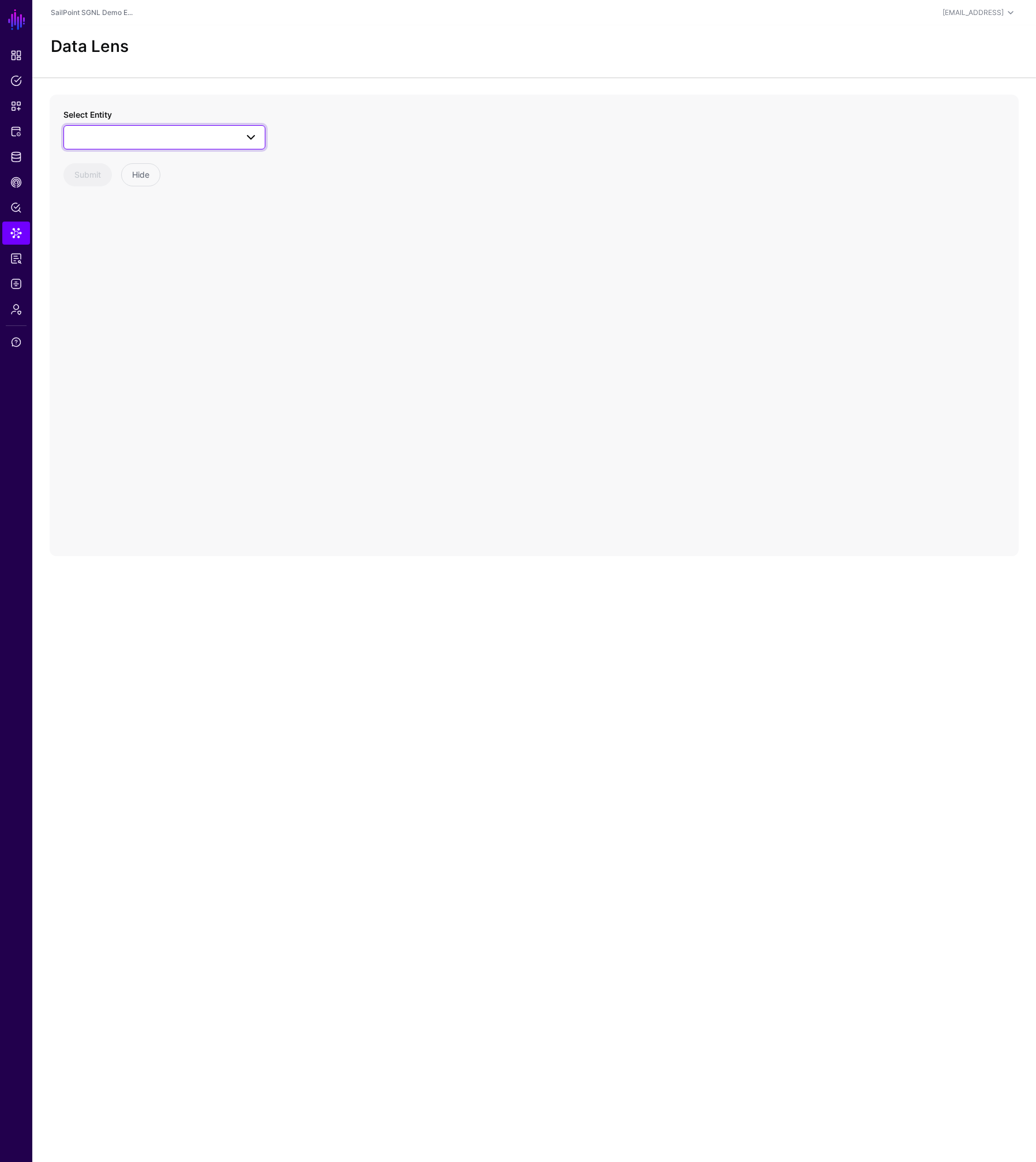
click at [122, 133] on span at bounding box center [164, 137] width 187 height 14
click at [107, 320] on div "Identity" at bounding box center [170, 316] width 172 height 12
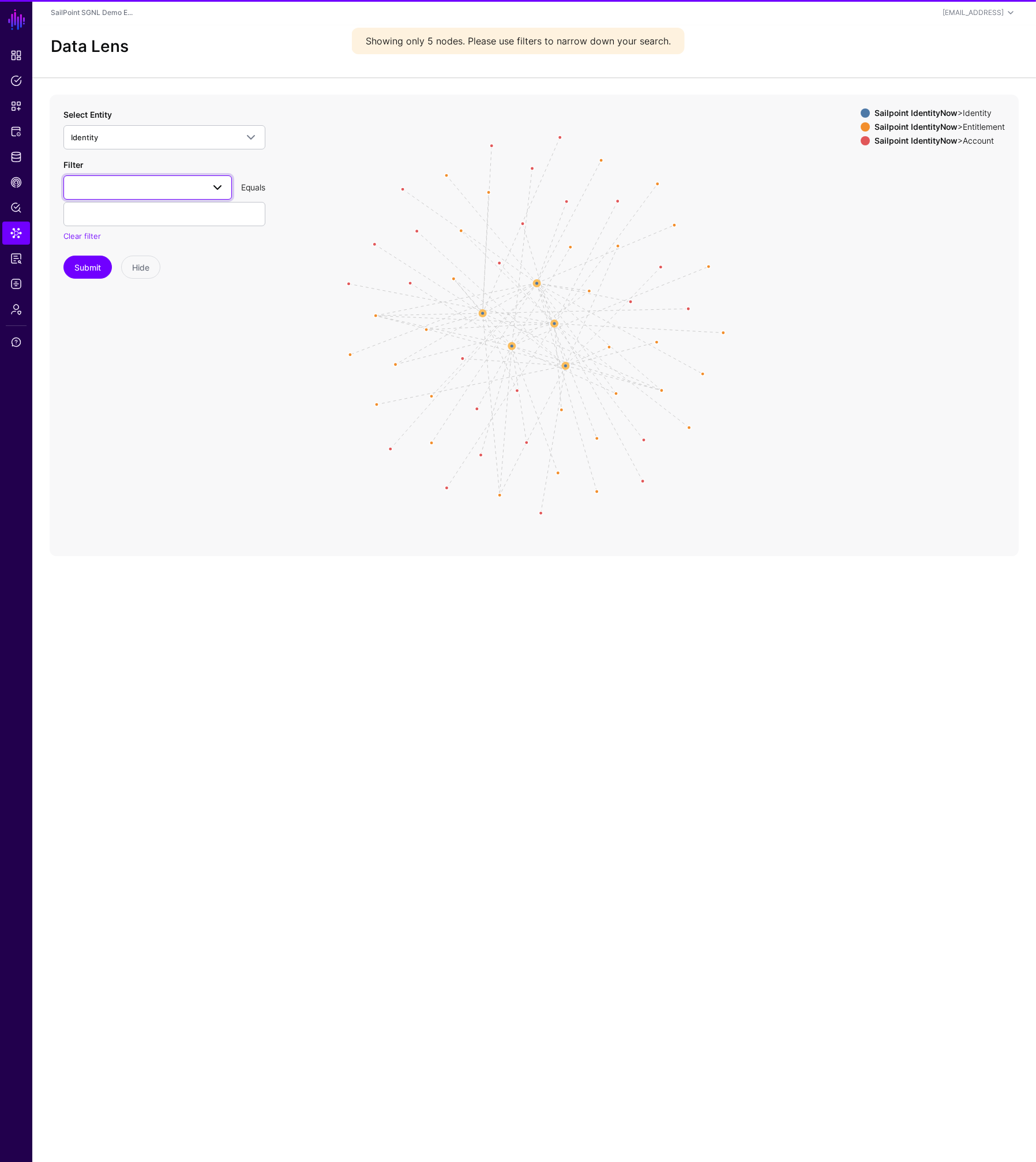
click at [174, 186] on span at bounding box center [147, 188] width 153 height 14
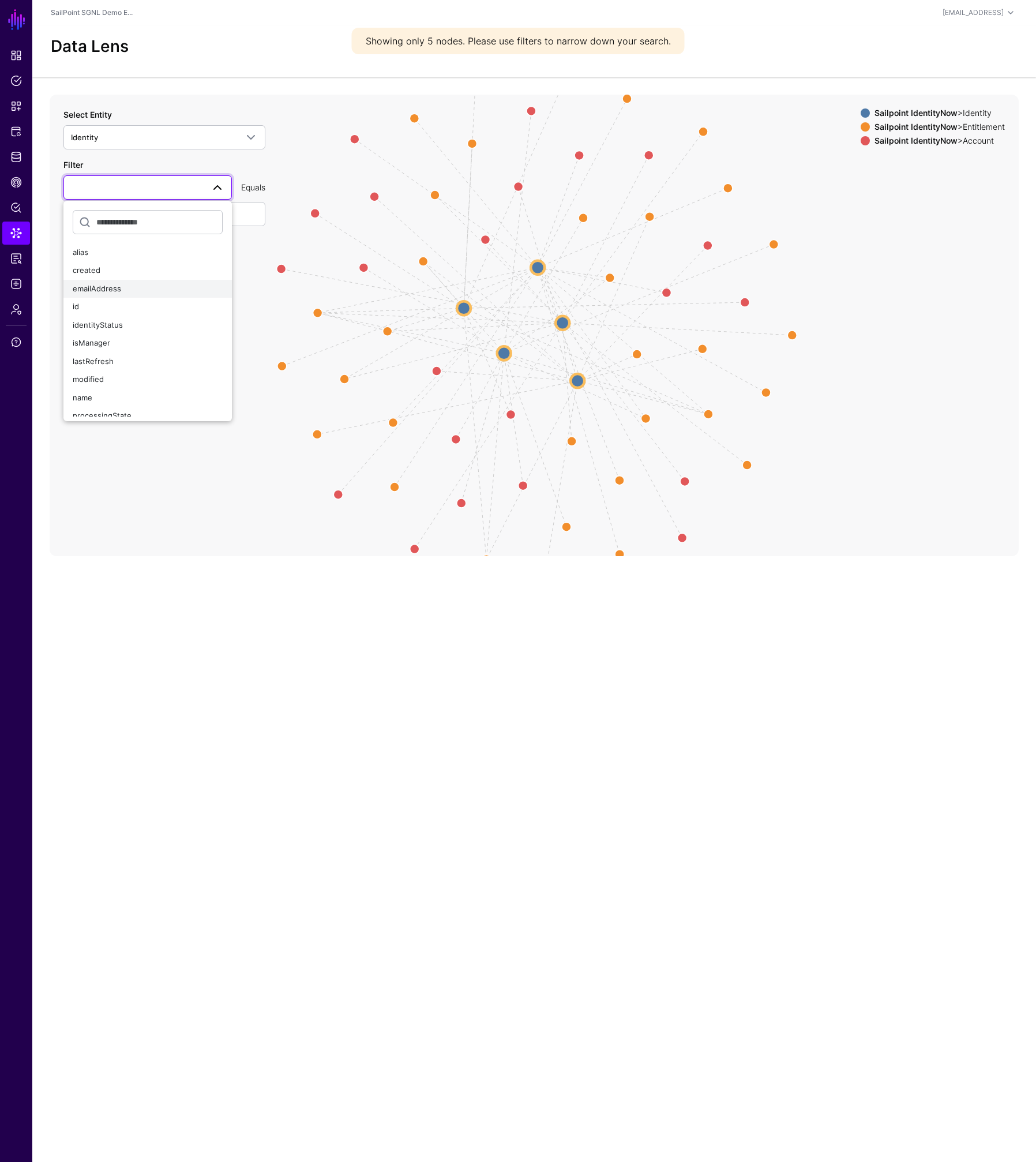
click at [140, 291] on div "emailAddress" at bounding box center [147, 289] width 150 height 12
click at [137, 218] on input "text" at bounding box center [164, 214] width 202 height 24
type input "*"
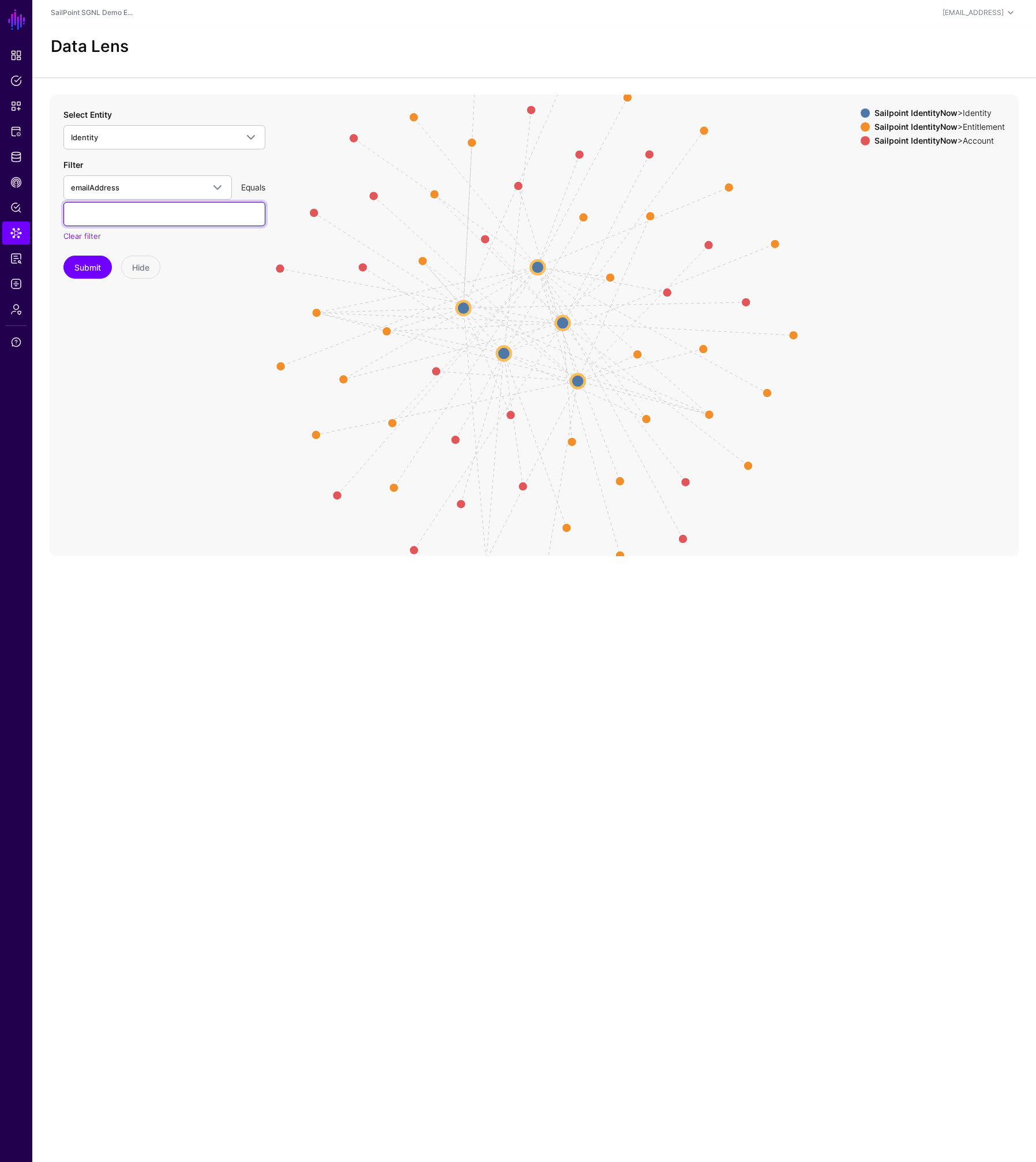
click at [165, 218] on input "text" at bounding box center [164, 214] width 202 height 24
type input "***"
click at [86, 270] on button "Submit" at bounding box center [87, 267] width 49 height 23
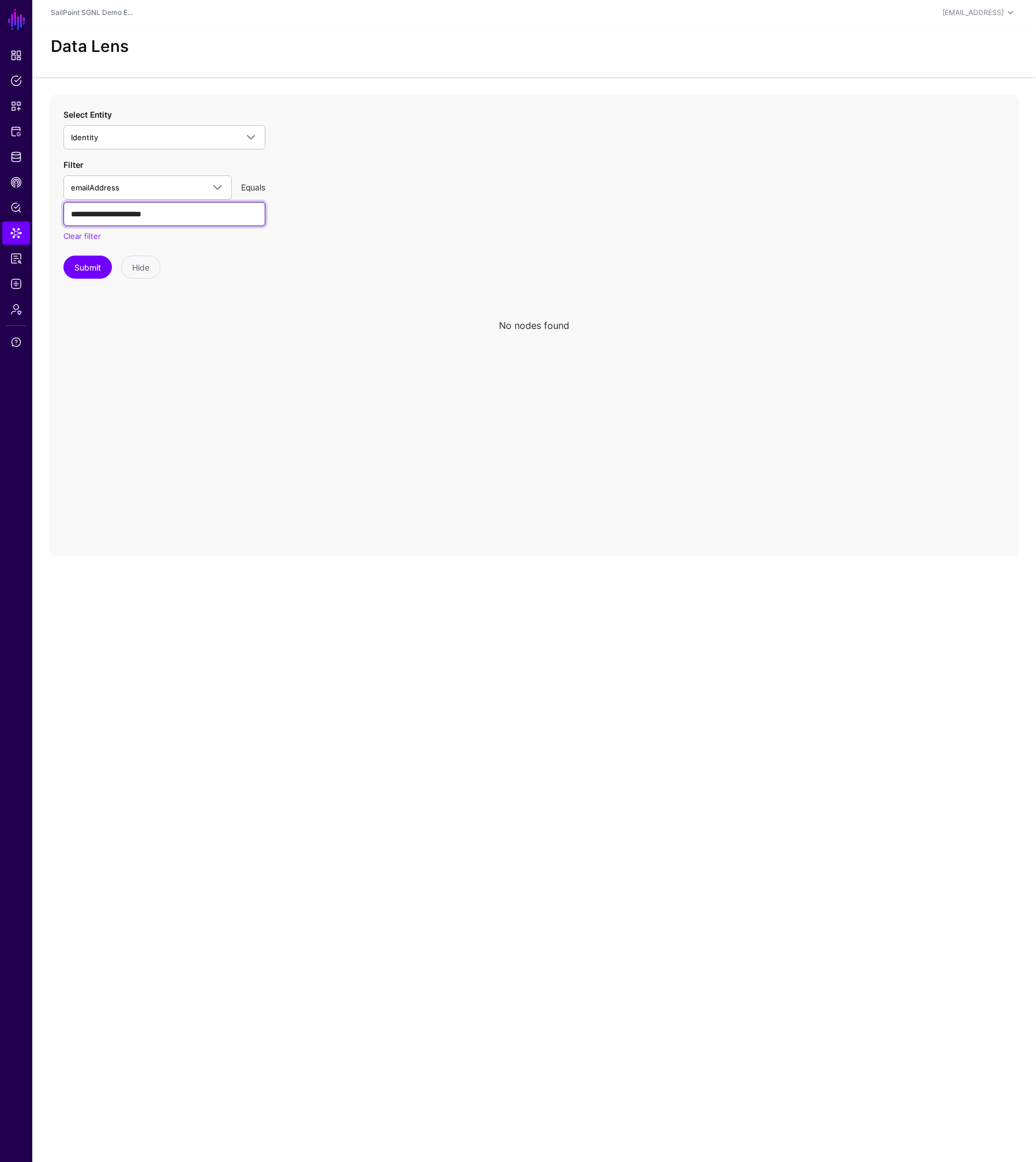
click at [197, 217] on input "**********" at bounding box center [164, 214] width 202 height 24
type input "**********"
click at [63, 255] on button "Submit" at bounding box center [87, 267] width 49 height 23
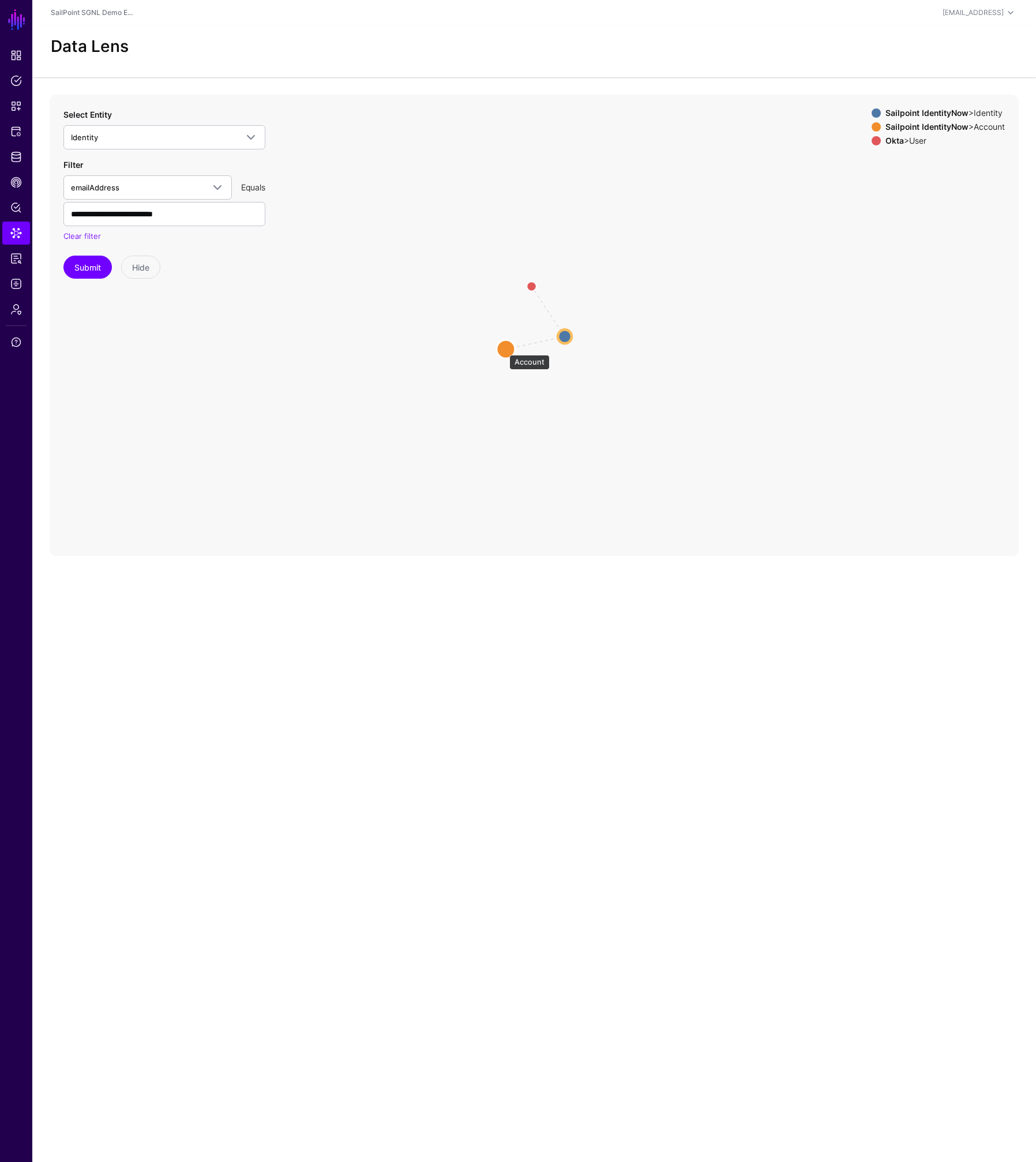
click at [504, 349] on circle at bounding box center [505, 349] width 18 height 18
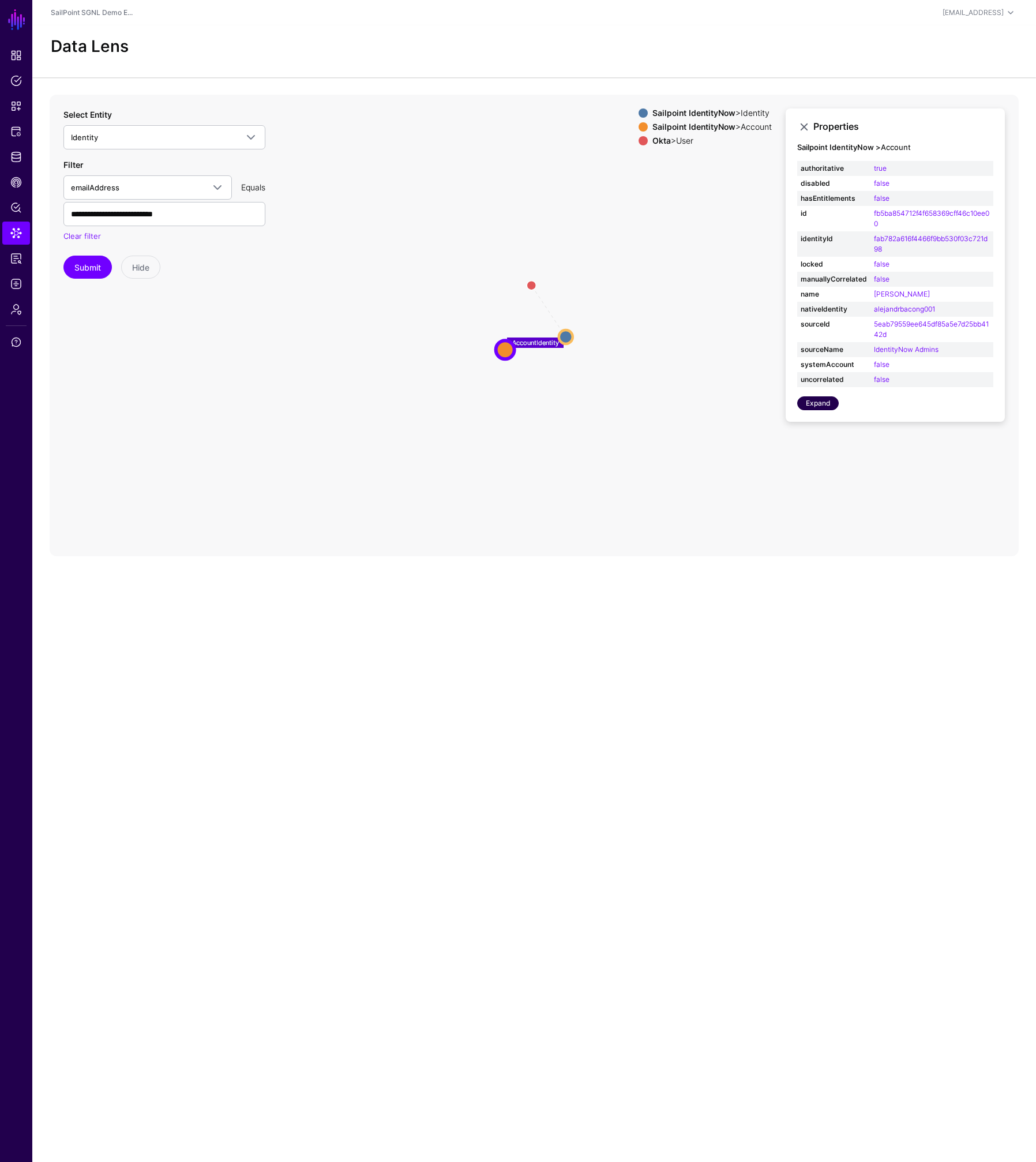
click at [816, 403] on link "Expand" at bounding box center [818, 403] width 42 height 14
click at [510, 347] on circle at bounding box center [506, 349] width 14 height 14
click at [507, 351] on circle at bounding box center [505, 349] width 14 height 14
click at [819, 406] on link "Expand" at bounding box center [818, 403] width 42 height 14
click at [497, 347] on circle at bounding box center [494, 347] width 15 height 15
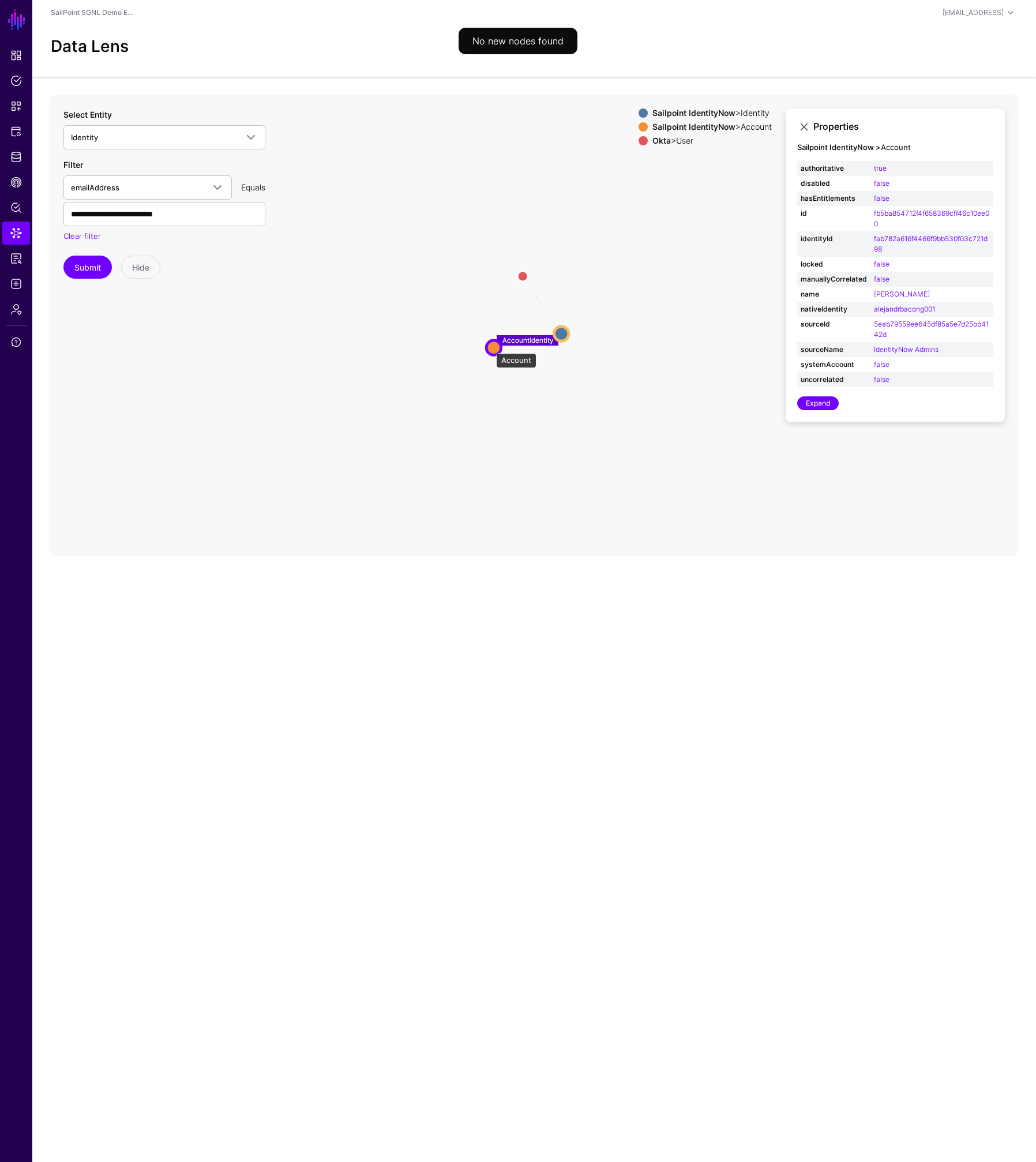
click at [490, 347] on circle at bounding box center [493, 348] width 15 height 15
drag, startPoint x: 487, startPoint y: 348, endPoint x: 451, endPoint y: 355, distance: 36.7
click at [423, 391] on circle at bounding box center [427, 390] width 15 height 15
drag, startPoint x: 515, startPoint y: 272, endPoint x: 460, endPoint y: 250, distance: 59.2
click at [460, 250] on circle at bounding box center [463, 248] width 19 height 19
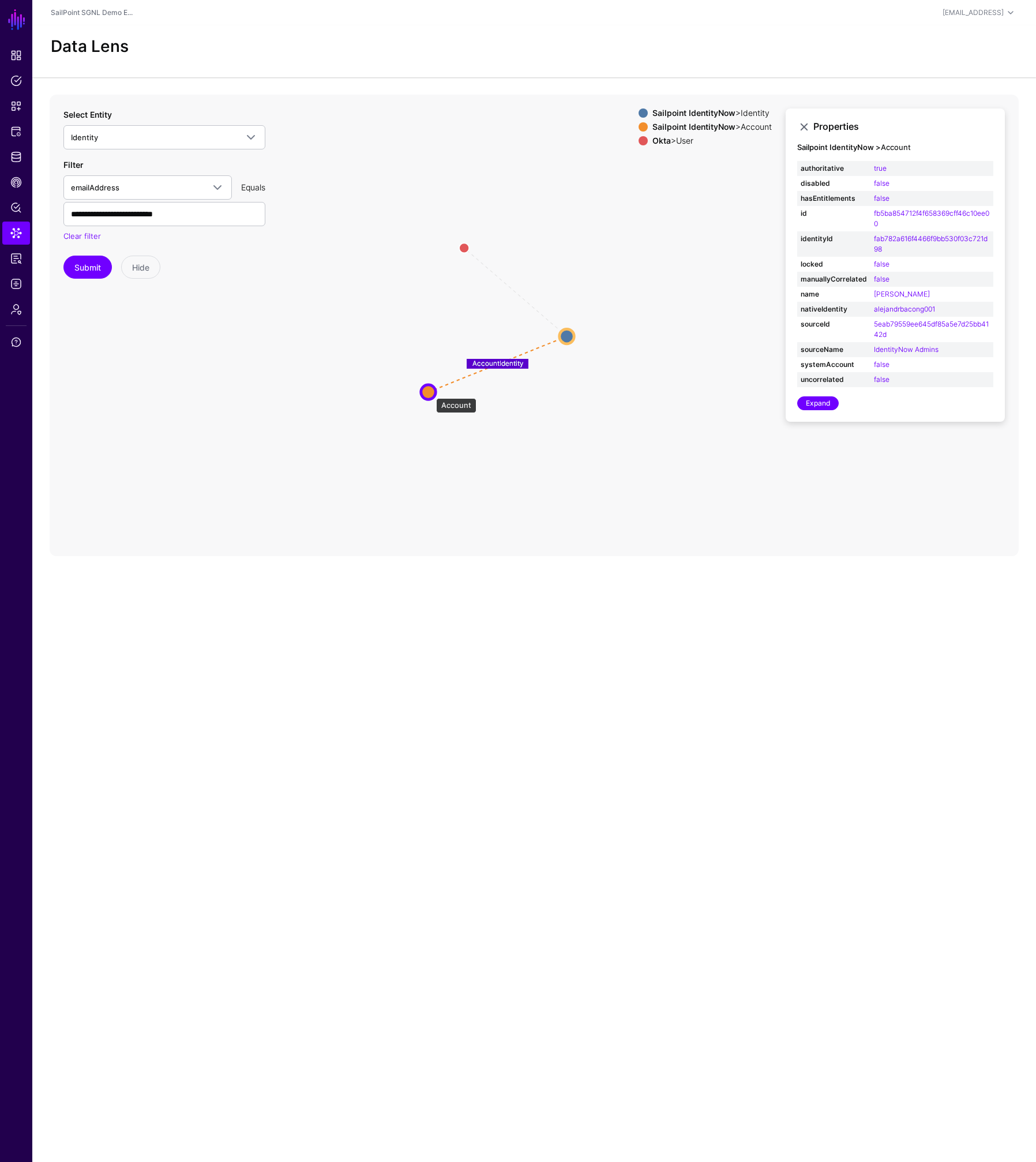
click at [430, 392] on circle at bounding box center [428, 391] width 15 height 15
click at [429, 392] on circle at bounding box center [427, 392] width 15 height 15
click at [429, 392] on circle at bounding box center [428, 392] width 15 height 15
click at [429, 392] on circle at bounding box center [427, 392] width 29 height 29
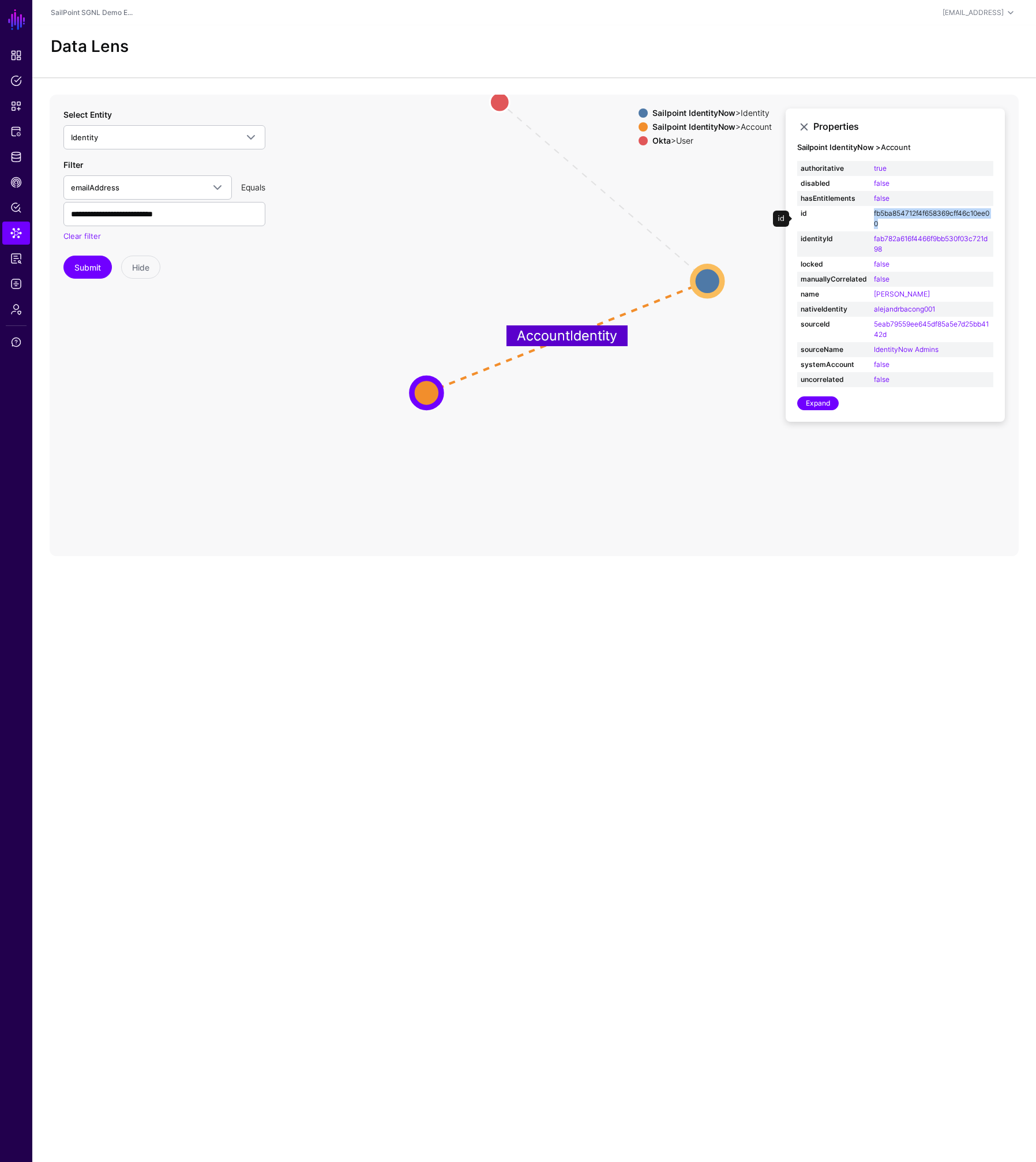
click at [901, 213] on link "fb5ba854712f4f658369cff46c10ee00" at bounding box center [932, 218] width 116 height 19
click at [902, 212] on link "fb5ba854712f4f658369cff46c10ee00" at bounding box center [932, 218] width 116 height 19
click at [511, 339] on circle at bounding box center [511, 339] width 18 height 18
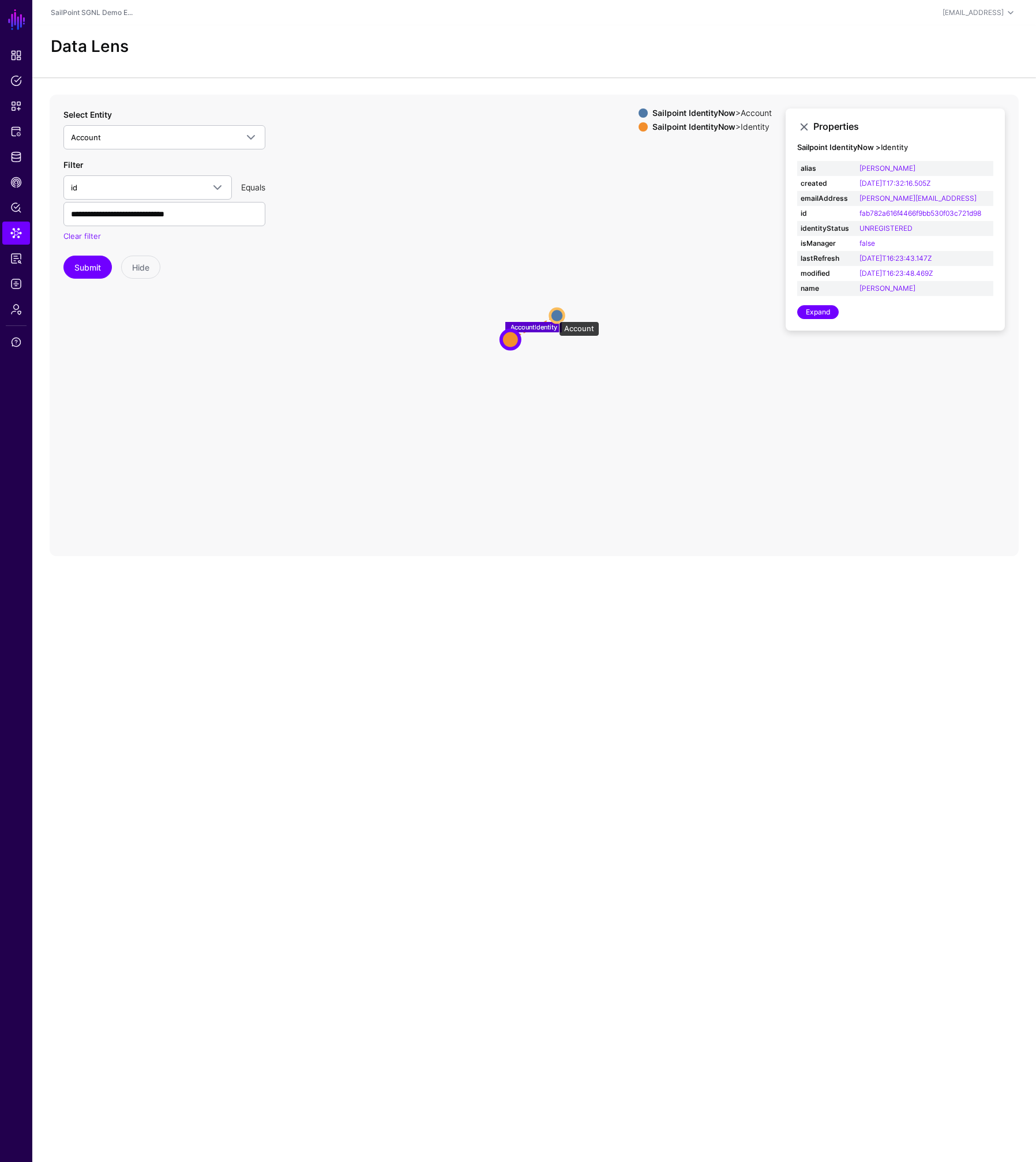
click at [553, 315] on circle at bounding box center [557, 316] width 14 height 14
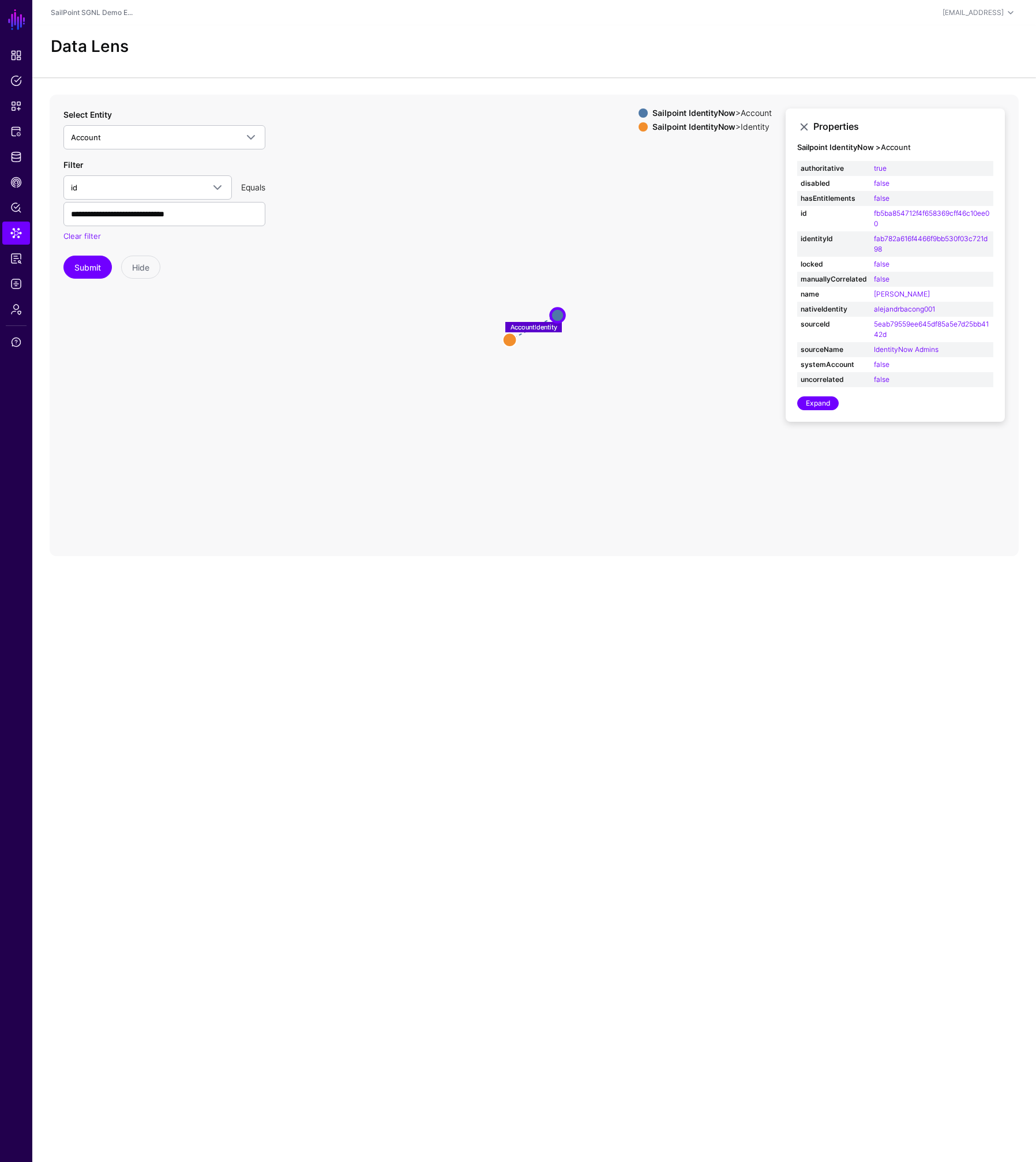
click at [566, 258] on icon "AccountIdentity Account Account Identity Identity" at bounding box center [534, 325] width 969 height 462
click at [19, 160] on span "Identity Data Fabric" at bounding box center [16, 157] width 12 height 12
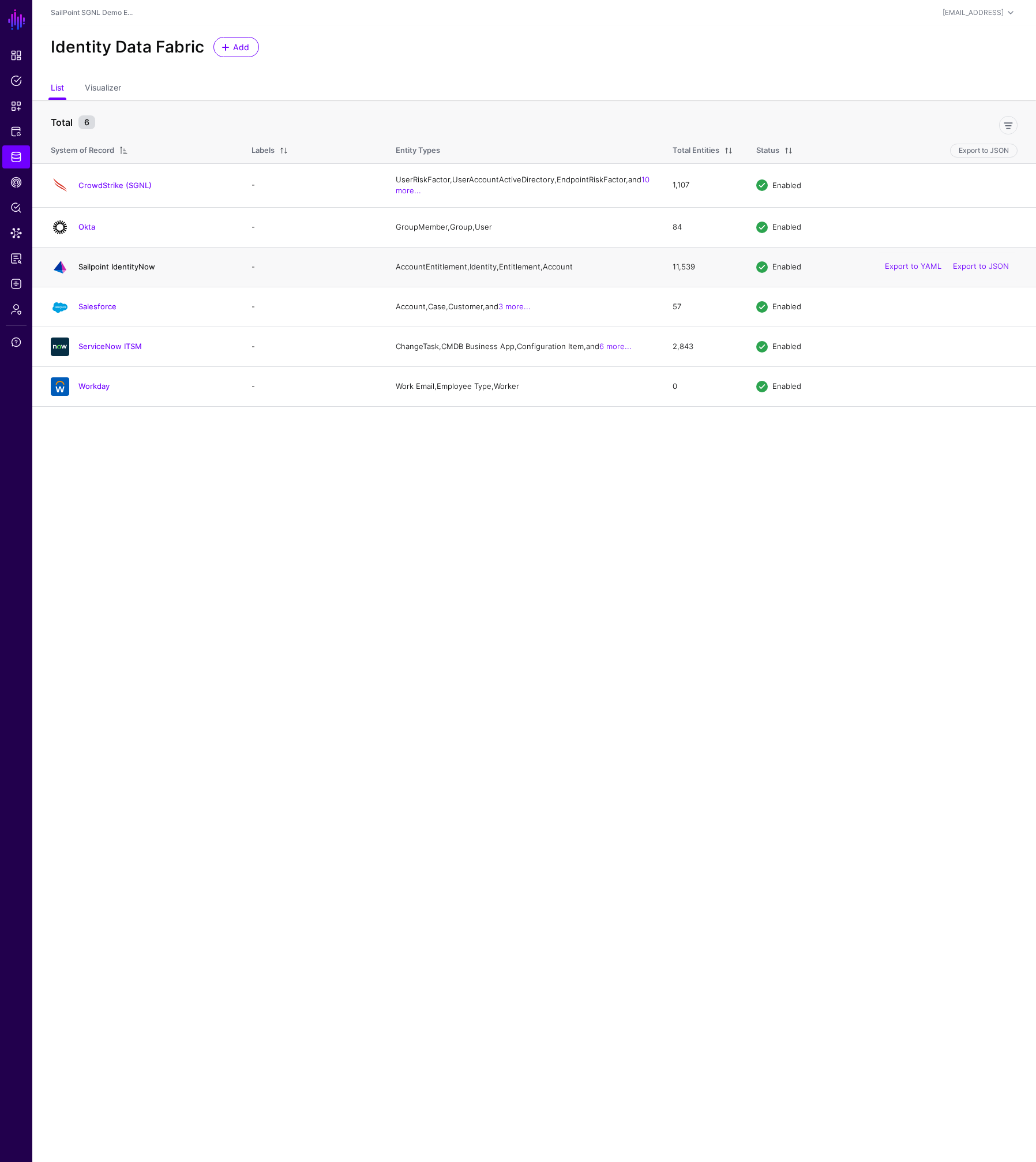
click at [117, 271] on link "Sailpoint IdentityNow" at bounding box center [117, 267] width 77 height 9
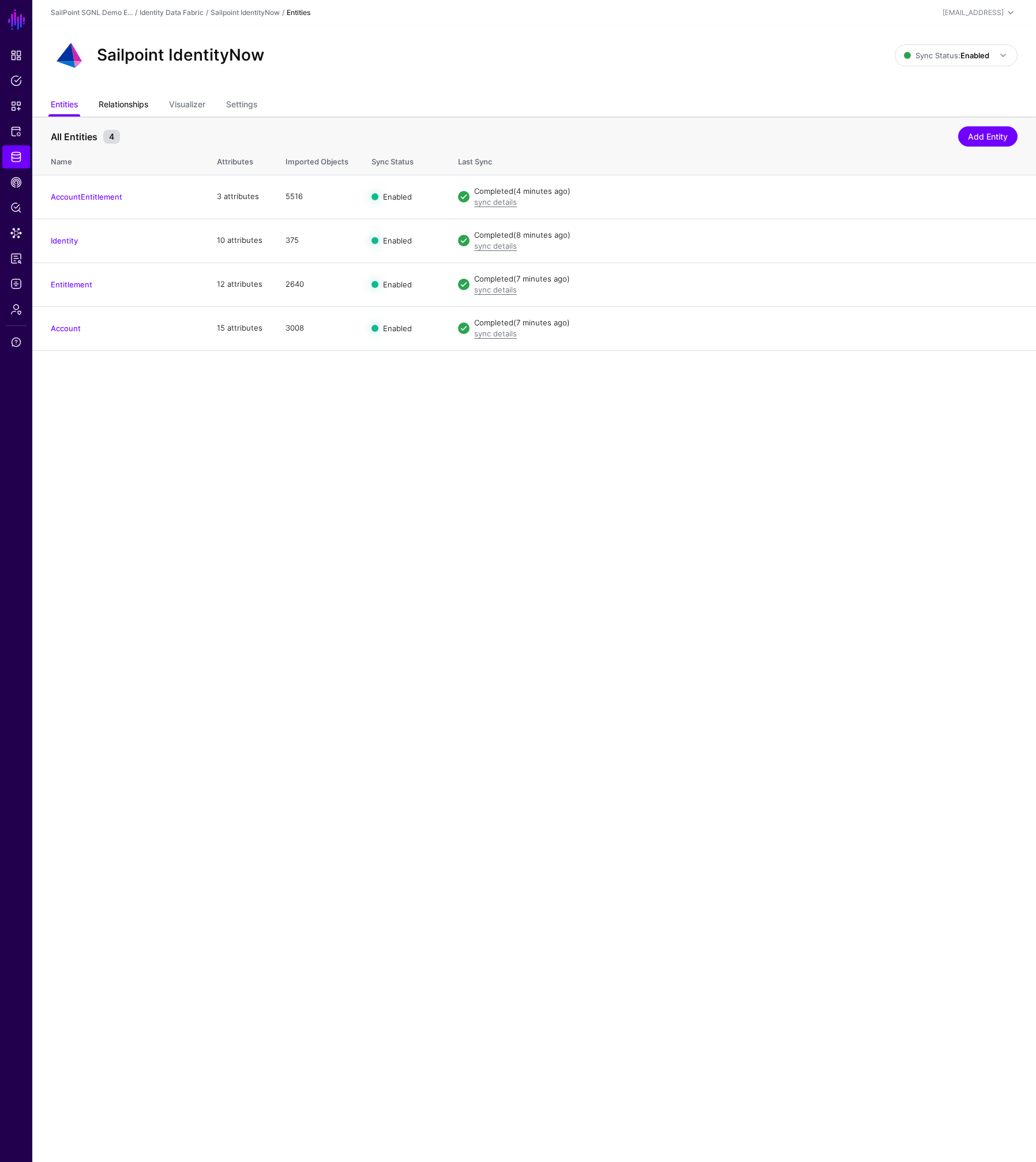
click at [149, 103] on link "Relationships" at bounding box center [123, 105] width 49 height 22
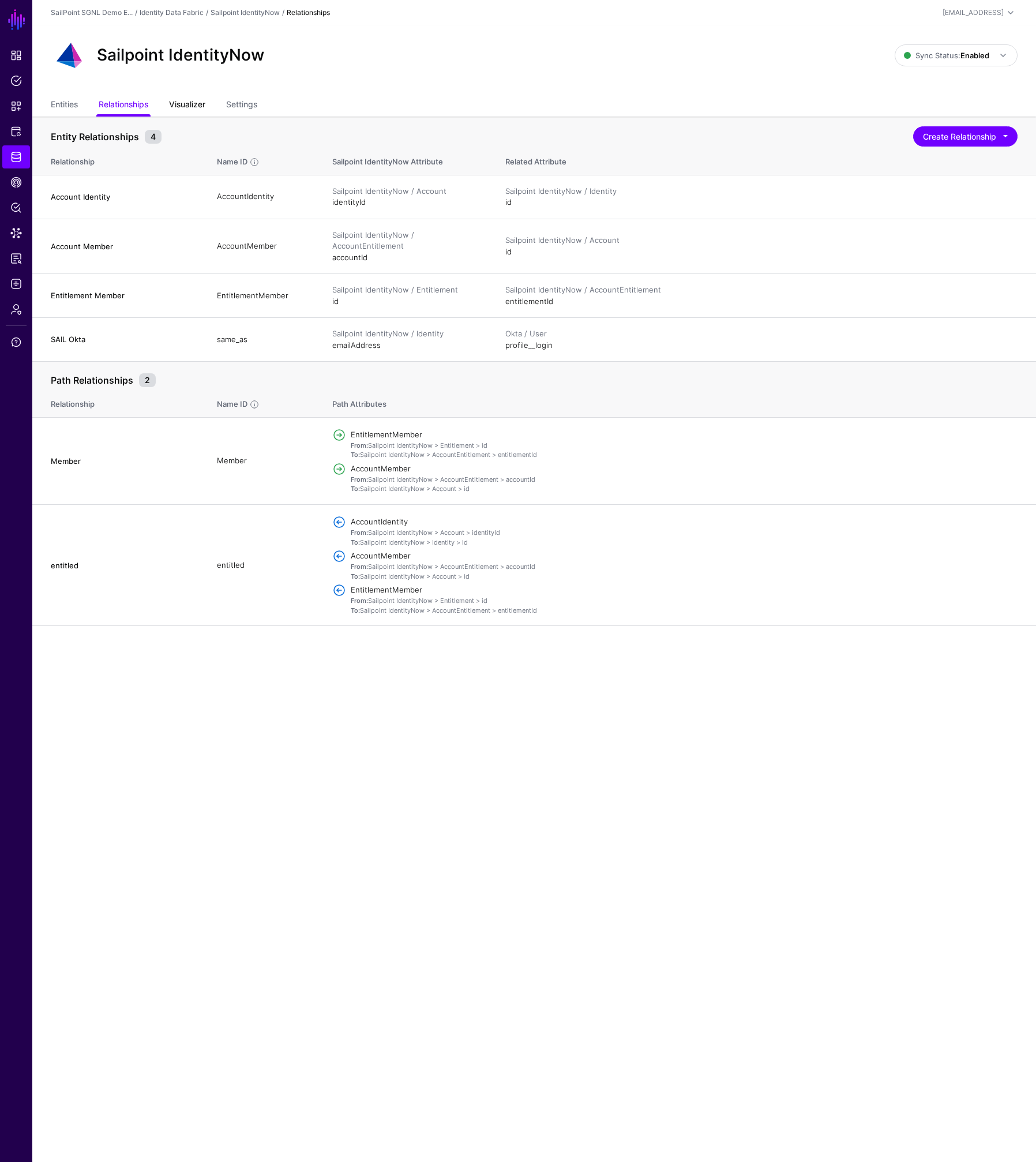
click at [196, 106] on link "Visualizer" at bounding box center [187, 105] width 36 height 22
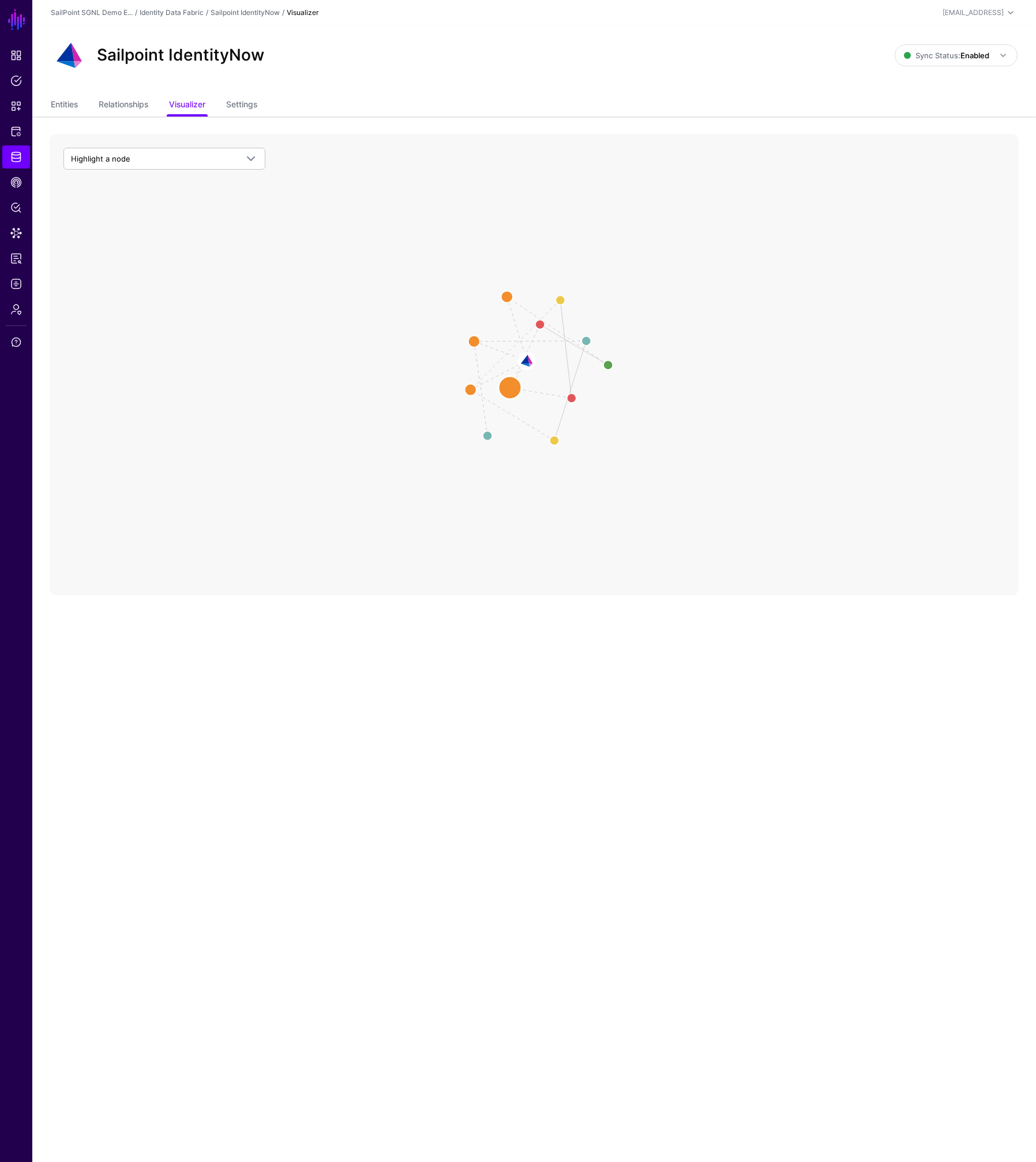
click at [511, 386] on circle at bounding box center [509, 388] width 23 height 23
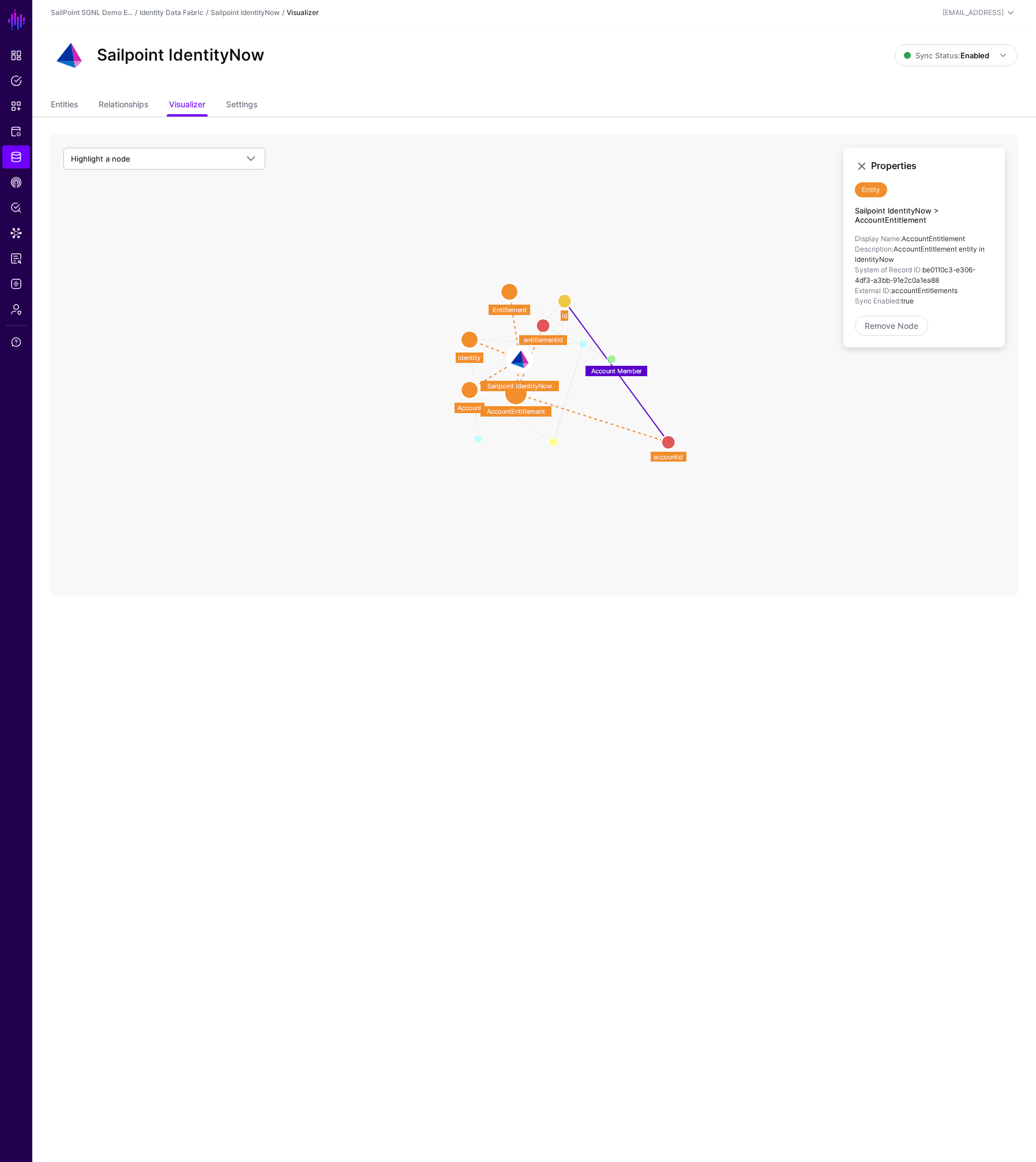
drag, startPoint x: 573, startPoint y: 397, endPoint x: 669, endPoint y: 441, distance: 105.6
click at [669, 441] on circle at bounding box center [669, 443] width 14 height 14
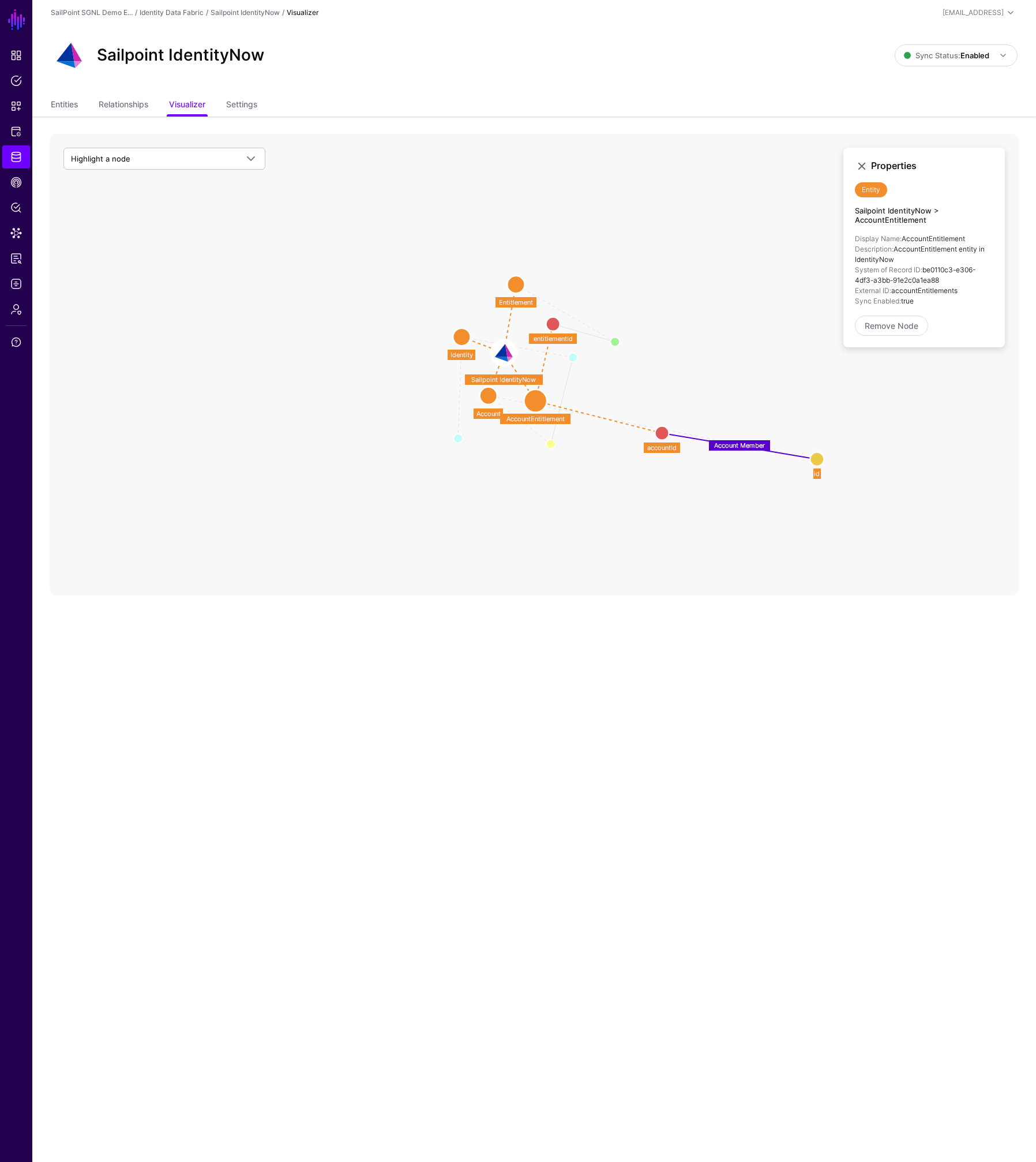
drag, startPoint x: 570, startPoint y: 305, endPoint x: 816, endPoint y: 459, distance: 290.2
click at [816, 459] on circle at bounding box center [816, 459] width 14 height 14
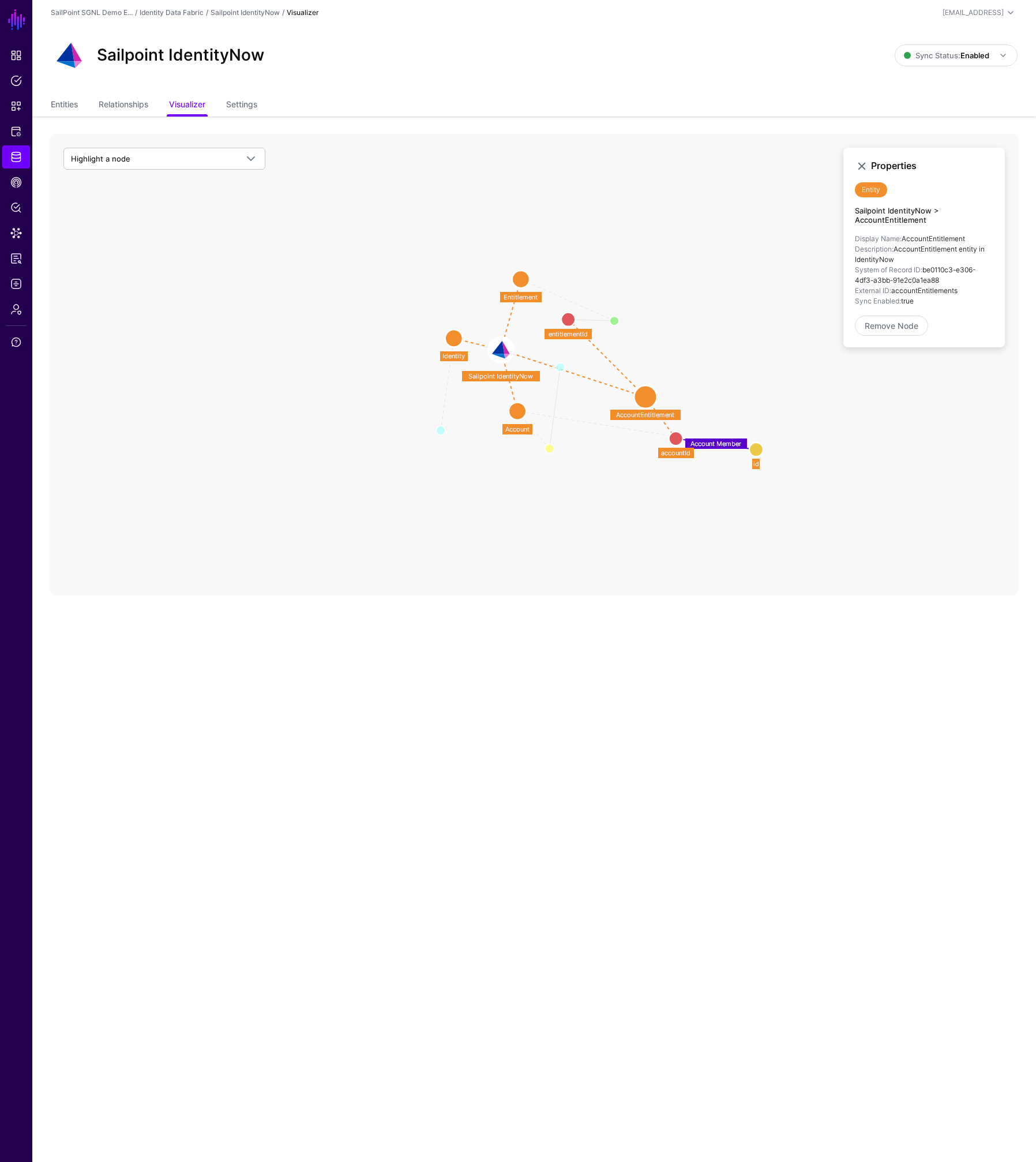
drag, startPoint x: 548, startPoint y: 404, endPoint x: 649, endPoint y: 400, distance: 101.1
click at [649, 400] on circle at bounding box center [645, 396] width 23 height 23
drag, startPoint x: 683, startPoint y: 440, endPoint x: 711, endPoint y: 432, distance: 29.1
click at [710, 423] on circle at bounding box center [707, 426] width 14 height 14
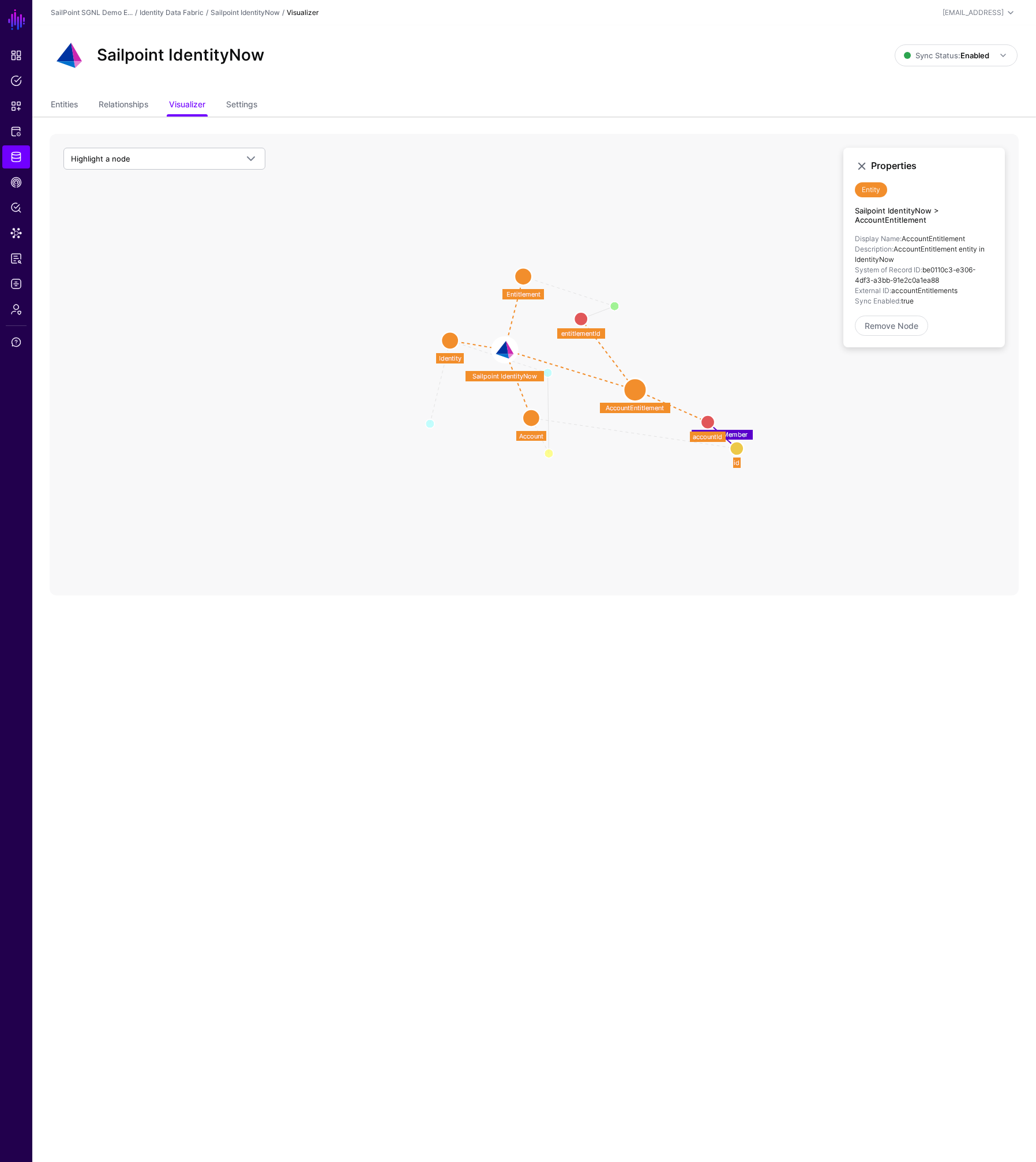
drag, startPoint x: 735, startPoint y: 451, endPoint x: 801, endPoint y: 444, distance: 66.4
click at [743, 444] on circle at bounding box center [737, 449] width 14 height 14
drag, startPoint x: 588, startPoint y: 320, endPoint x: 657, endPoint y: 330, distance: 69.7
click at [657, 330] on circle at bounding box center [650, 327] width 14 height 14
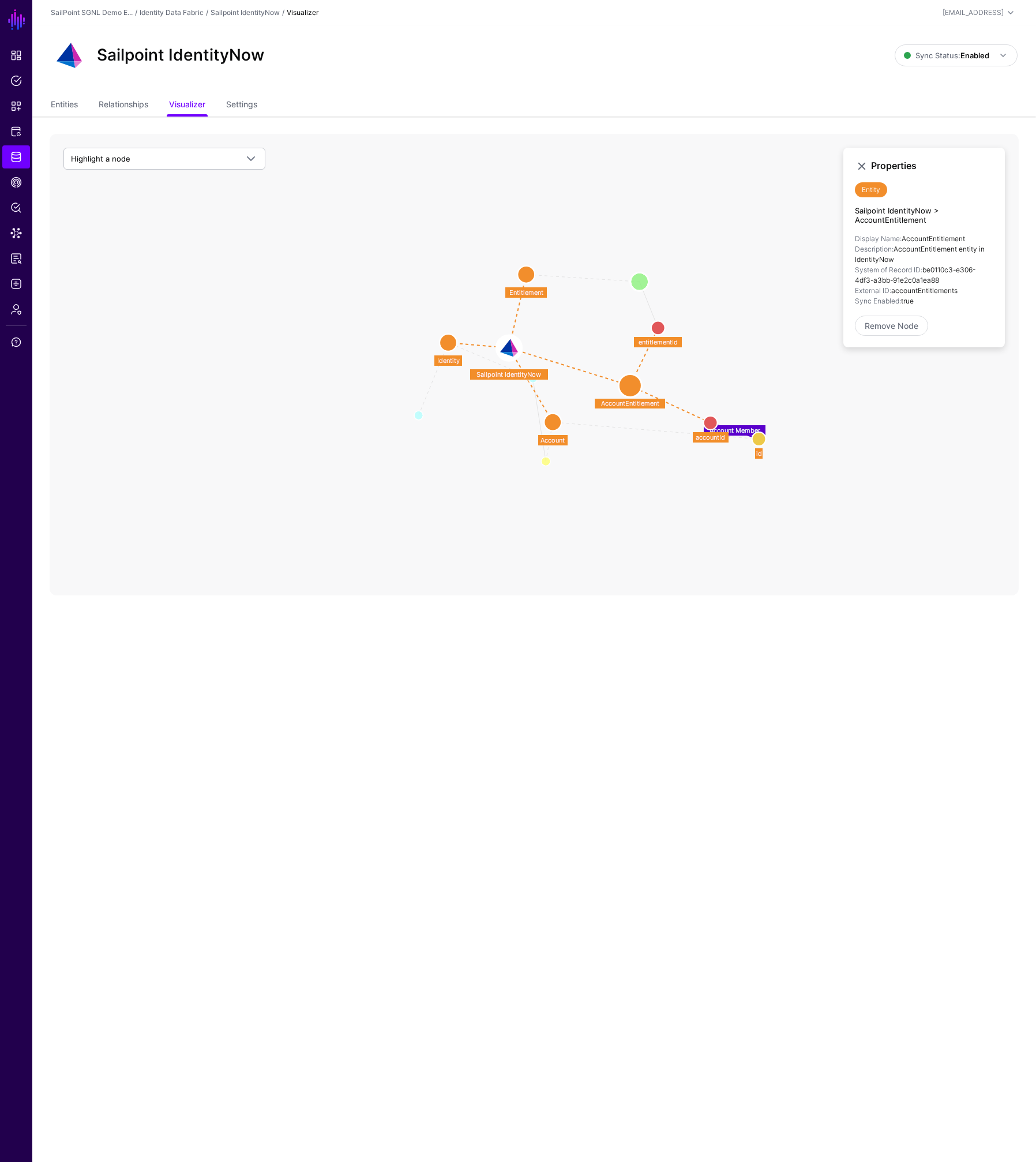
drag, startPoint x: 616, startPoint y: 291, endPoint x: 661, endPoint y: 278, distance: 46.8
click at [649, 278] on circle at bounding box center [639, 281] width 18 height 18
click at [661, 277] on circle at bounding box center [655, 275] width 18 height 18
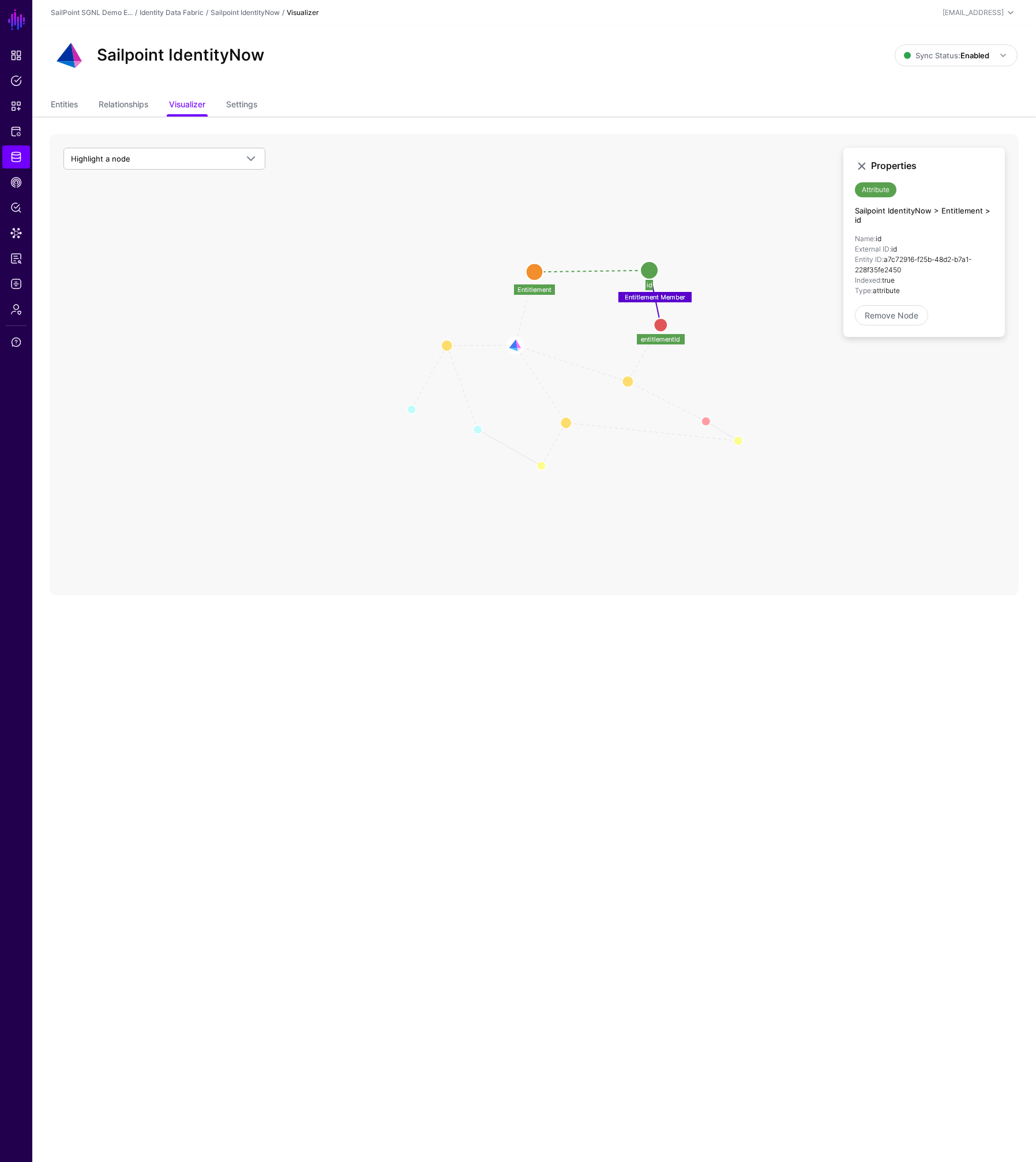
drag, startPoint x: 519, startPoint y: 385, endPoint x: 505, endPoint y: 430, distance: 47.1
click at [474, 431] on circle at bounding box center [478, 430] width 9 height 9
click at [569, 421] on circle at bounding box center [569, 422] width 23 height 23
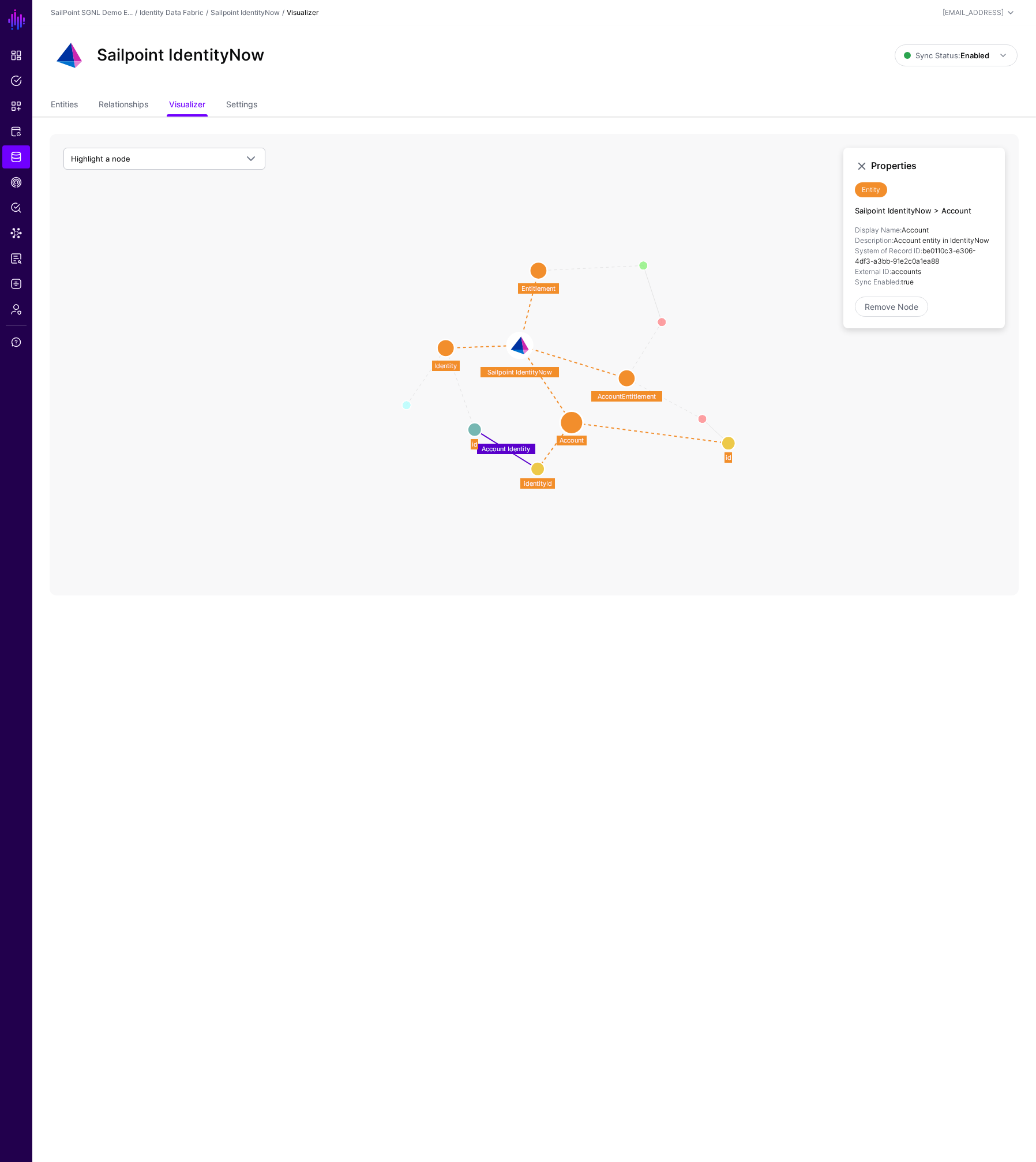
click at [444, 342] on circle at bounding box center [446, 348] width 17 height 17
click at [522, 346] on image at bounding box center [521, 345] width 26 height 26
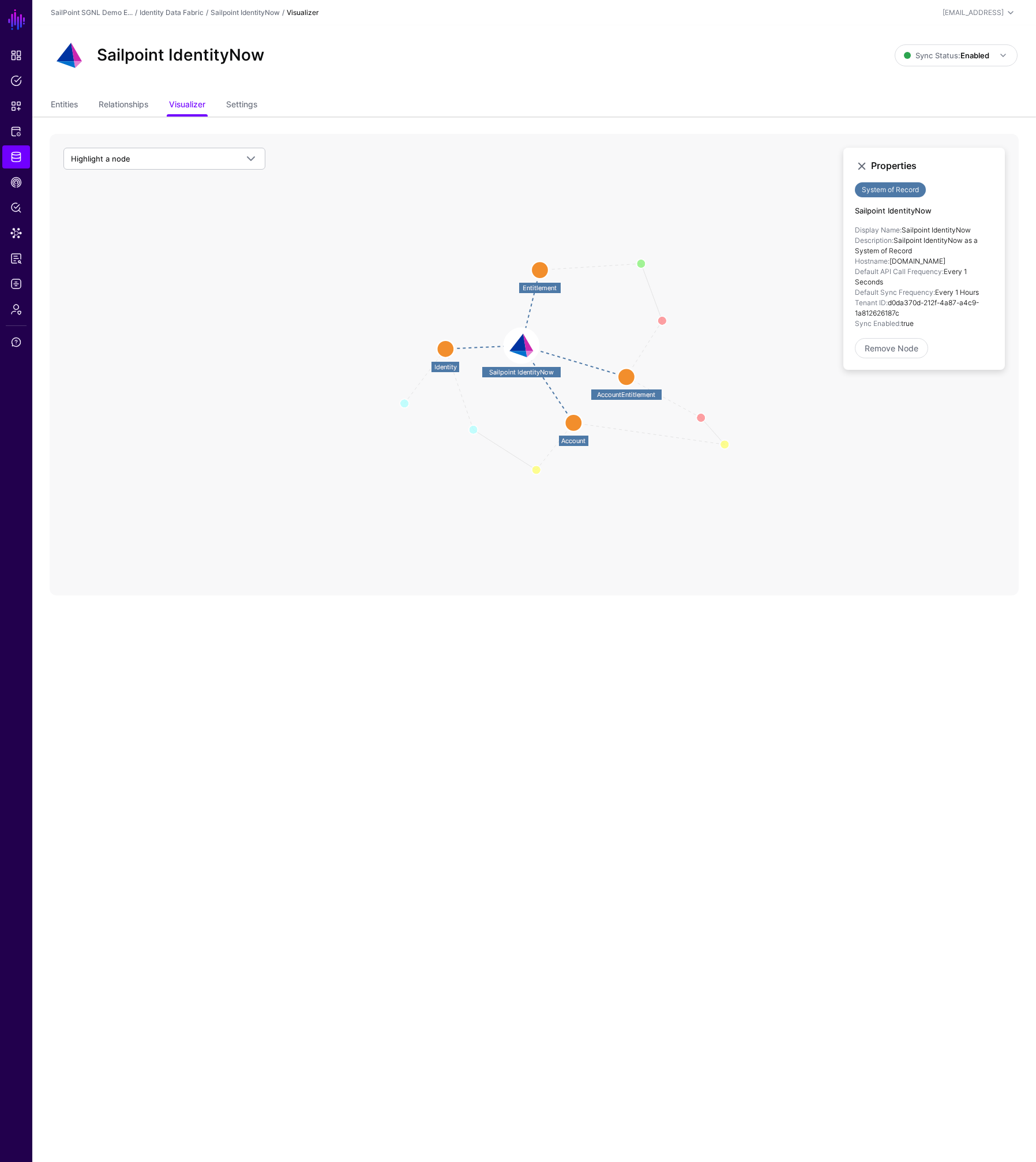
click at [445, 346] on circle at bounding box center [445, 349] width 17 height 17
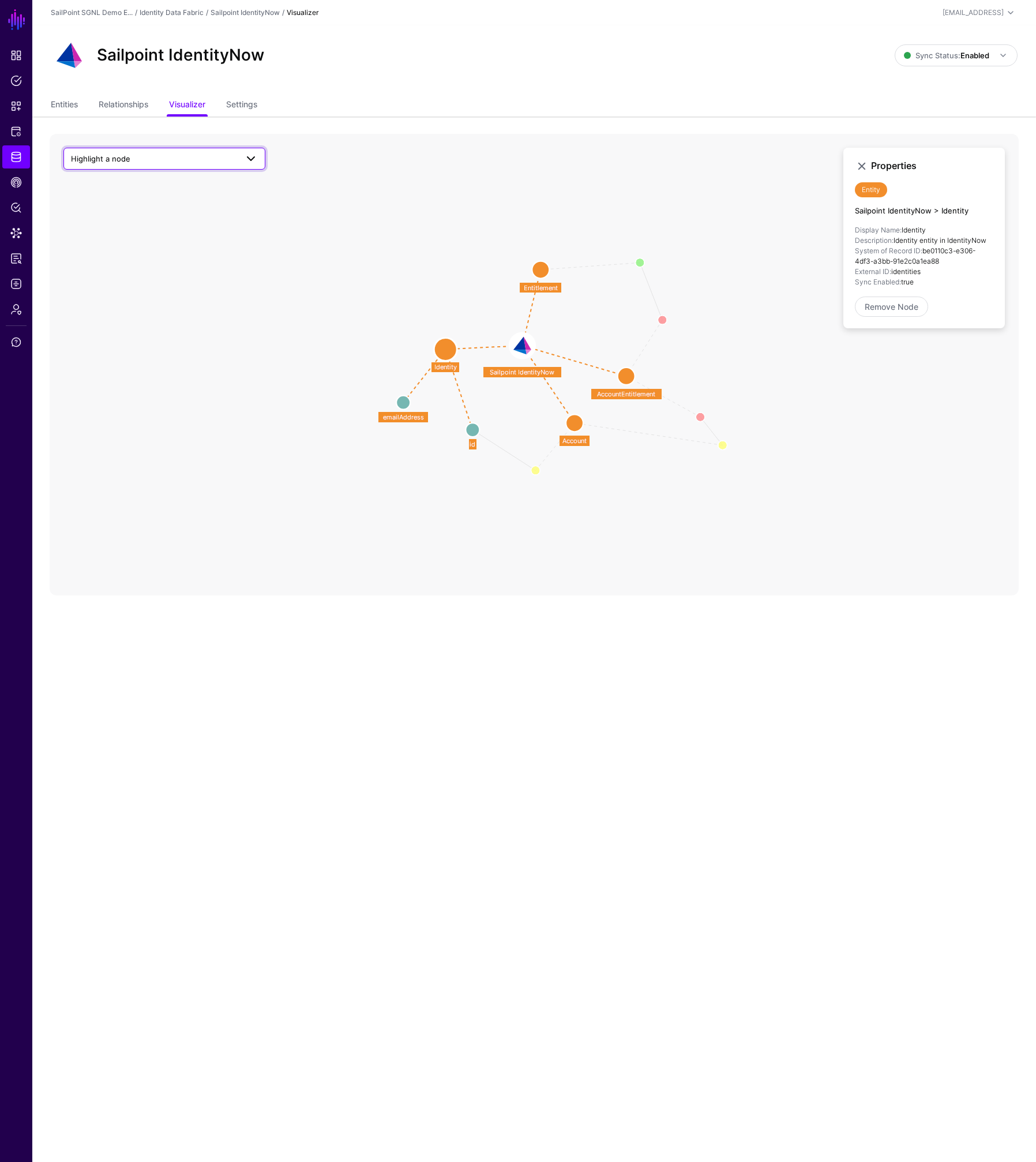
click at [198, 163] on span "Highlight a node" at bounding box center [154, 159] width 166 height 13
click at [113, 266] on div "Identity" at bounding box center [170, 264] width 172 height 12
click at [227, 356] on icon "Account Identity Account Member Entitlement Member id id identityId identityId …" at bounding box center [534, 365] width 969 height 462
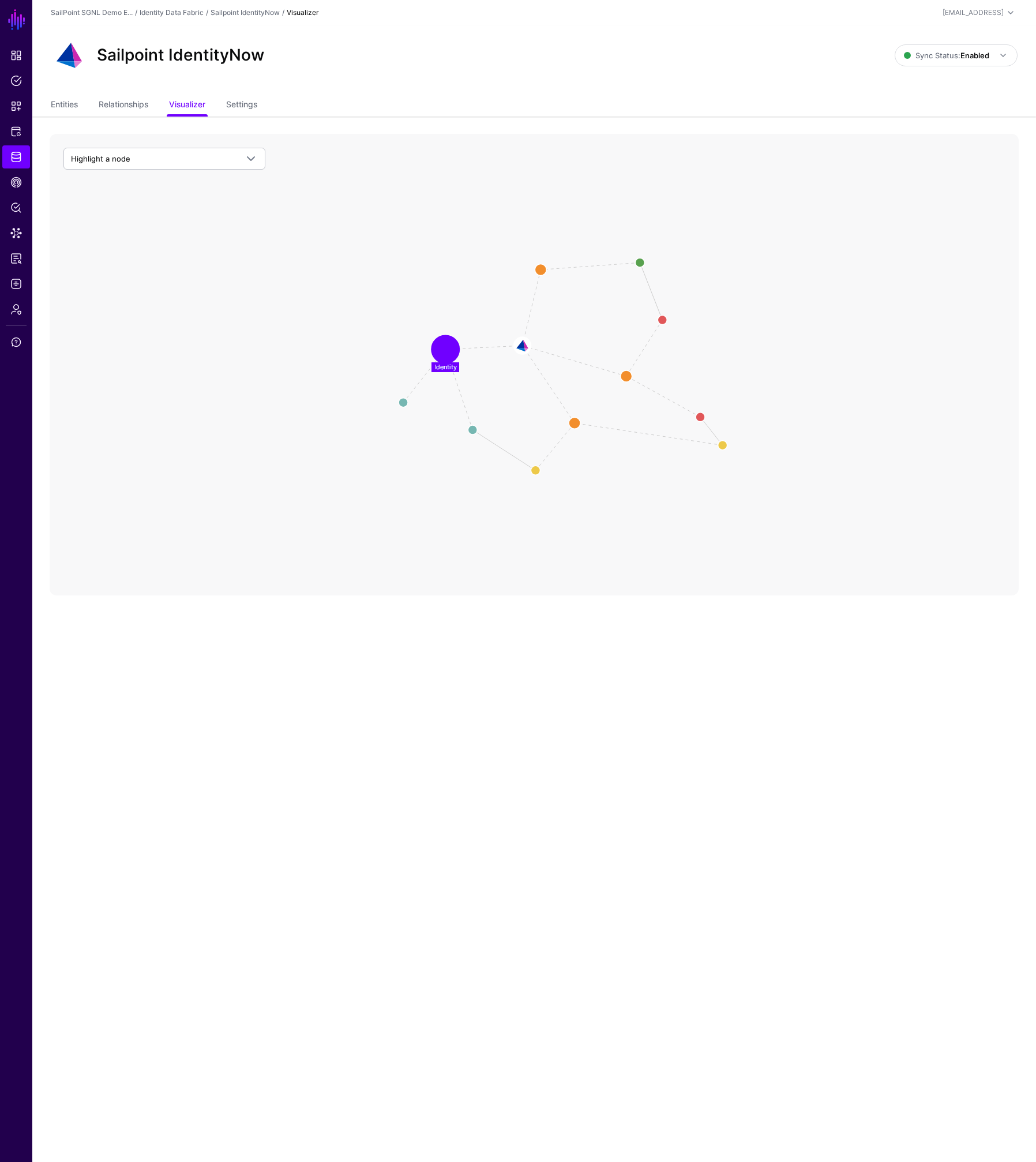
click at [446, 355] on circle at bounding box center [445, 349] width 23 height 23
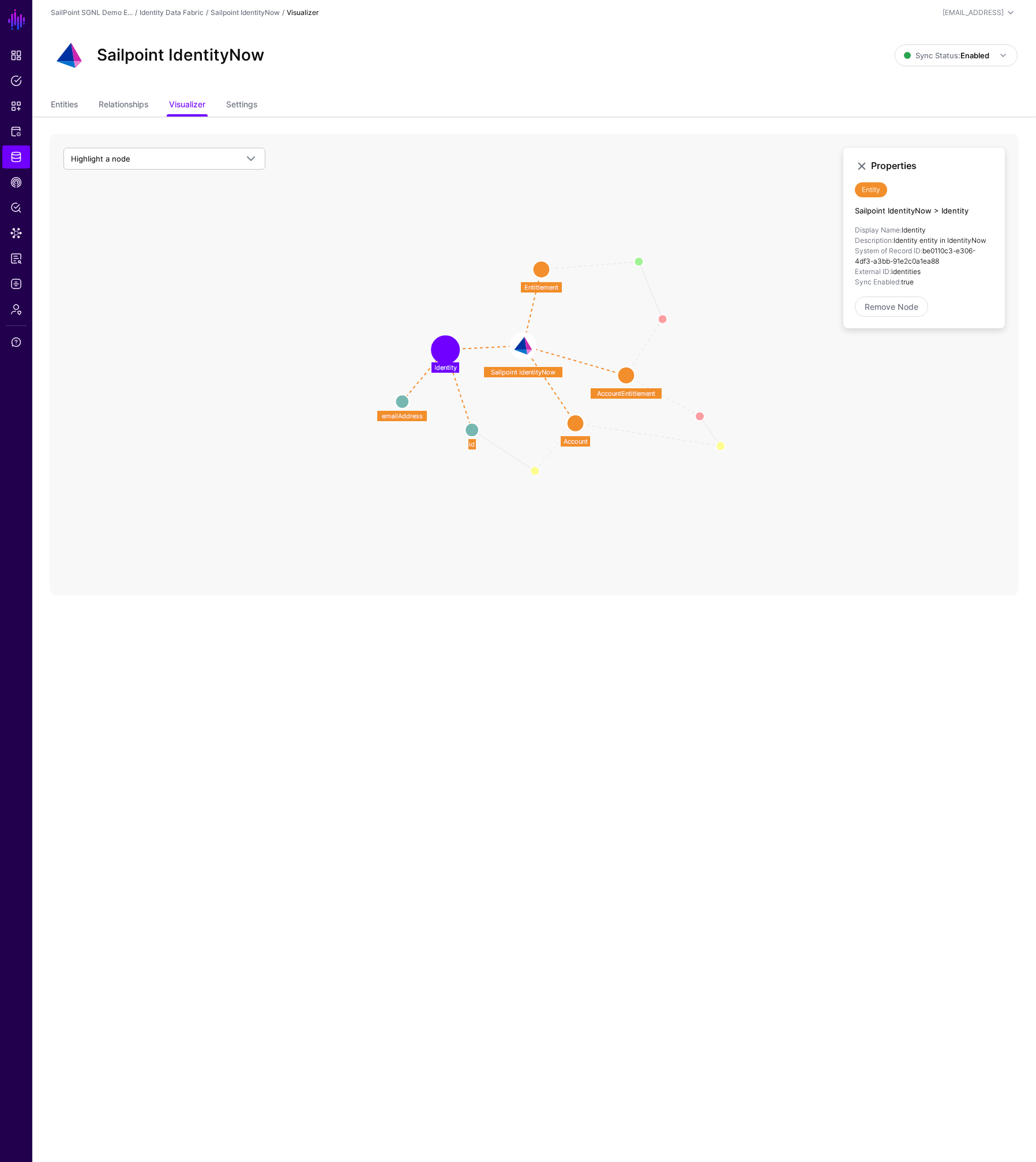
click at [499, 345] on icon "Entitlement Member Account Member Account Identity id id entitlementId entitlem…" at bounding box center [534, 365] width 969 height 462
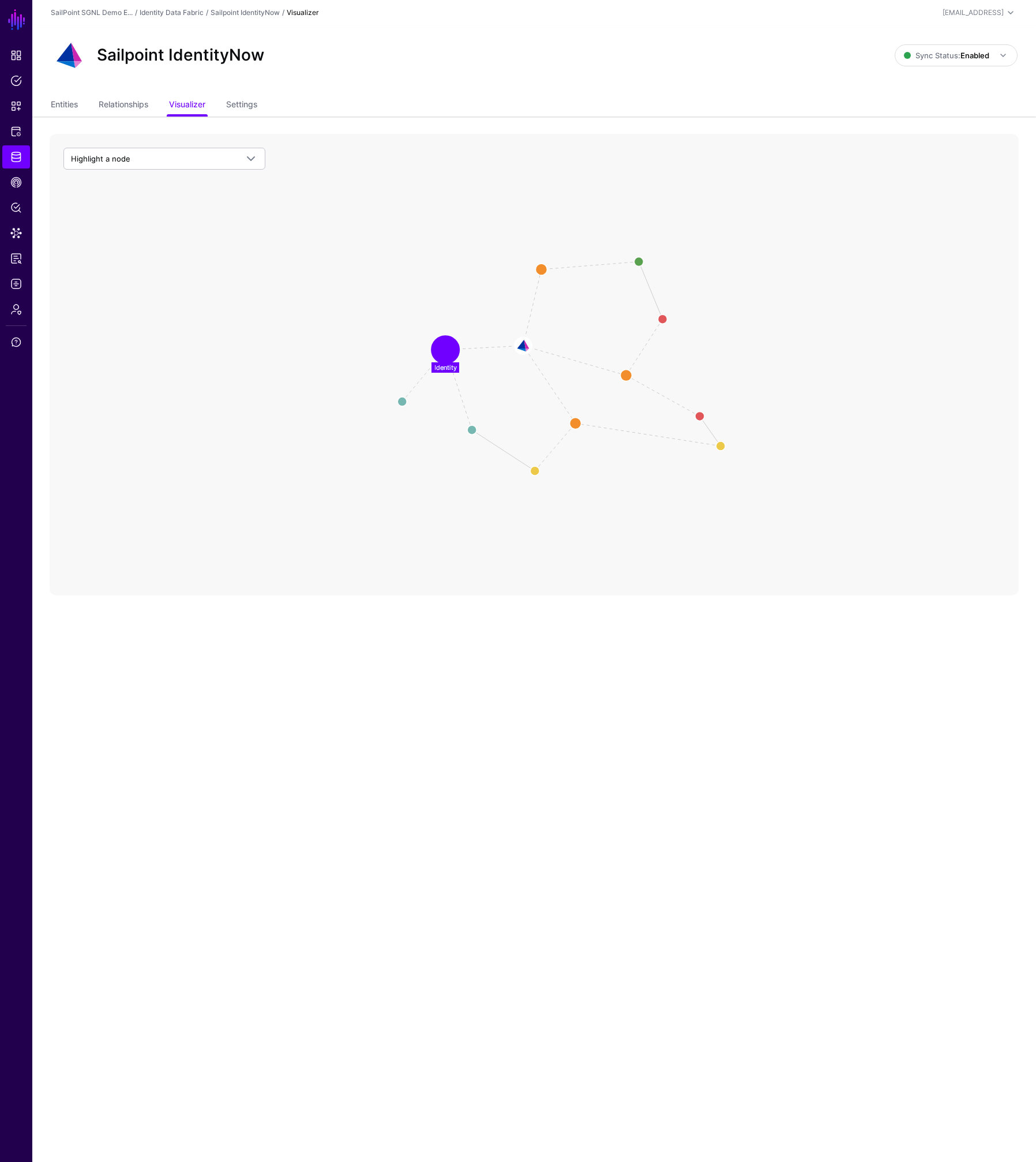
click at [440, 349] on circle at bounding box center [445, 349] width 23 height 23
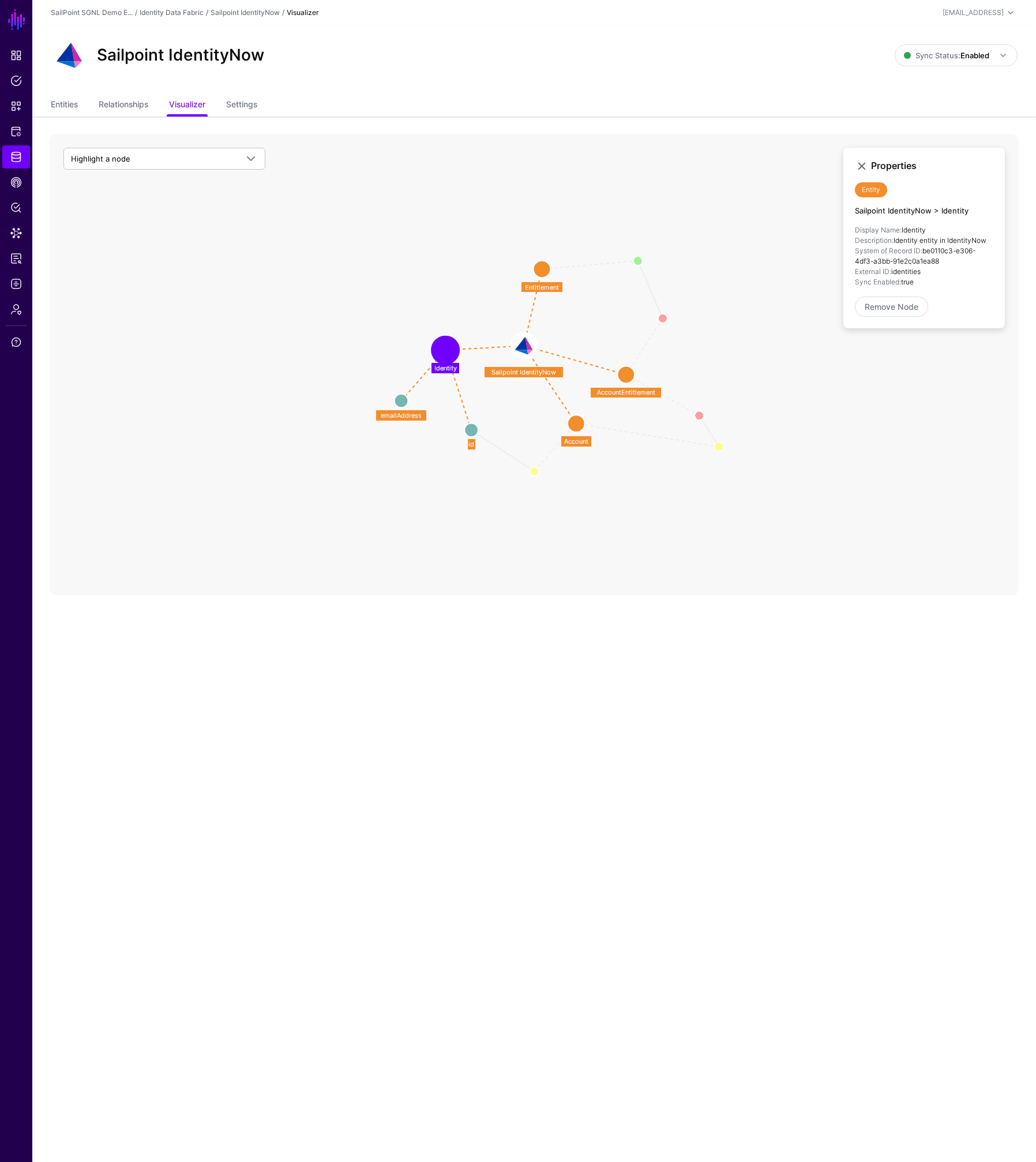
click at [578, 422] on circle at bounding box center [576, 423] width 17 height 17
click at [100, 112] on link "Relationships" at bounding box center [123, 105] width 49 height 22
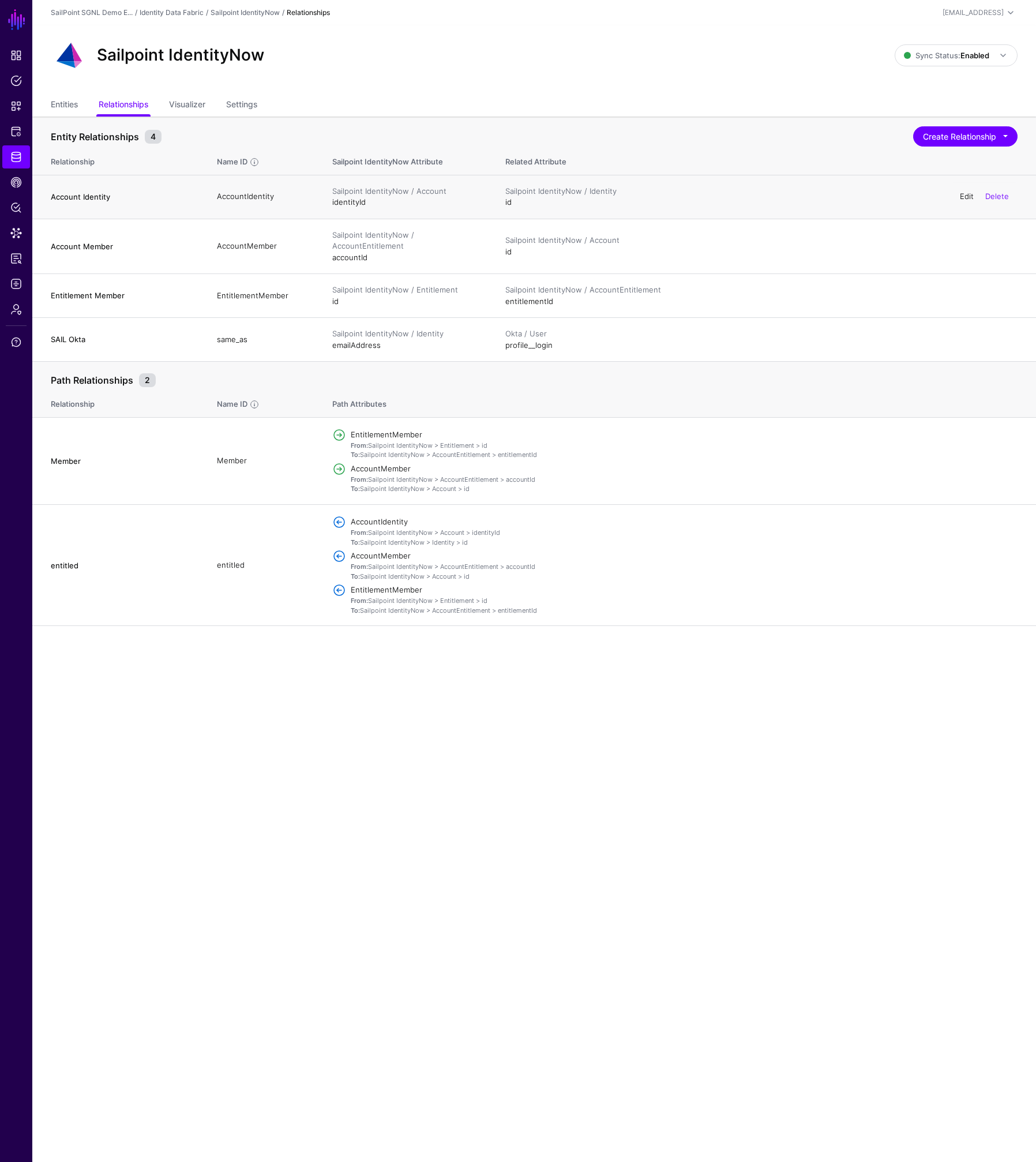
click at [966, 198] on link "Edit" at bounding box center [967, 196] width 14 height 9
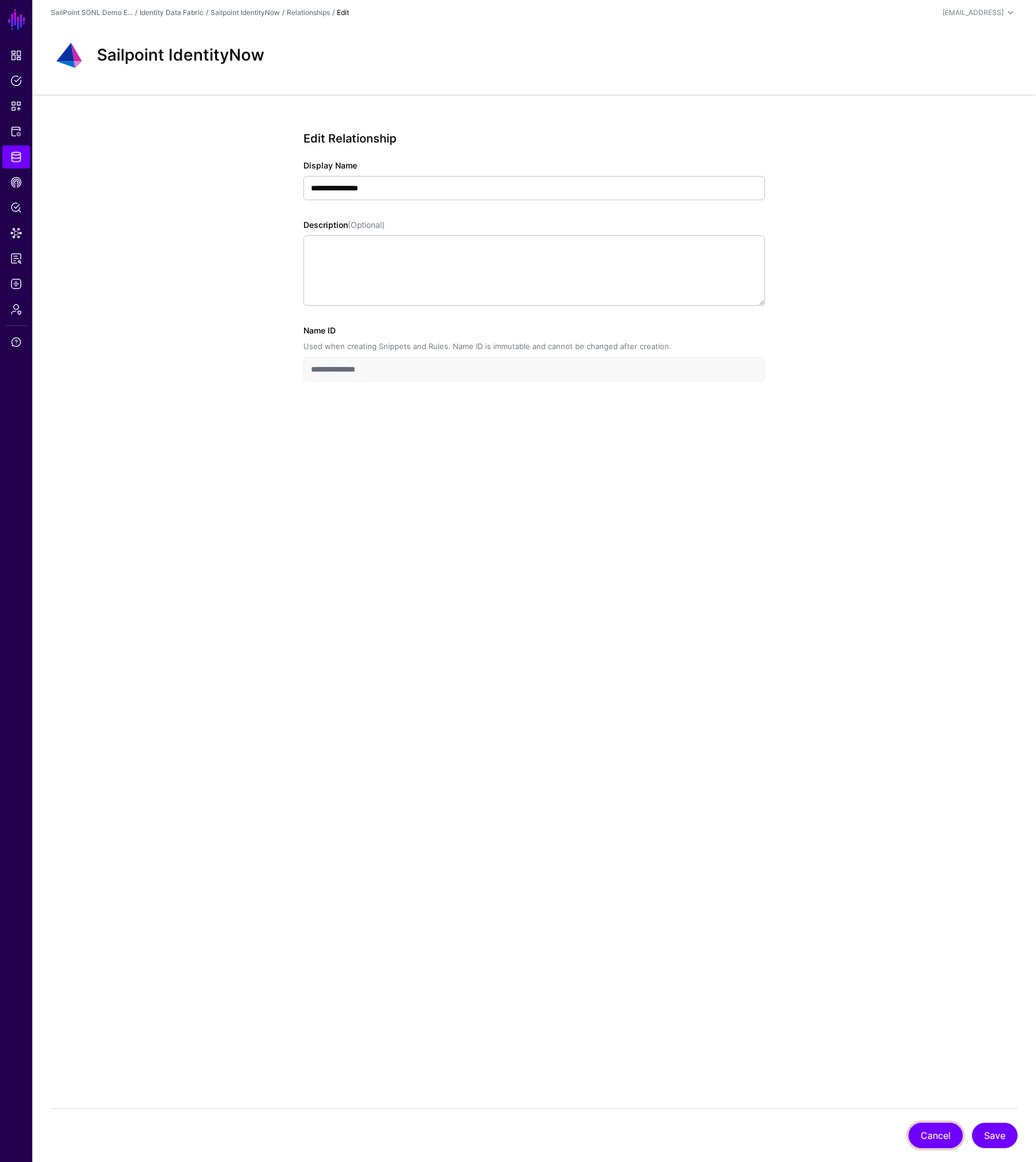
click at [930, 1138] on button "Cancel" at bounding box center [935, 1135] width 54 height 25
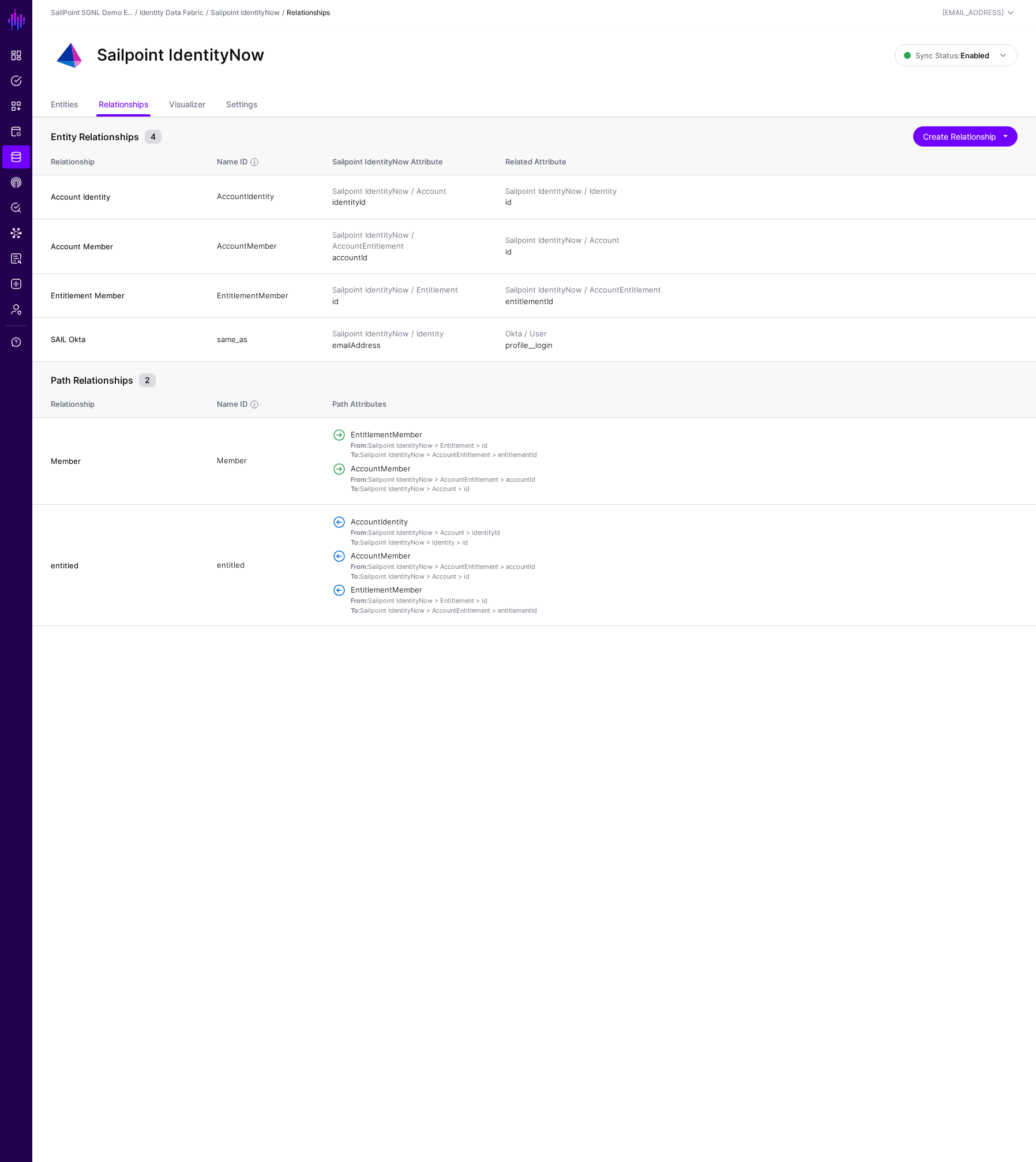
click at [484, 80] on div "Sailpoint IdentityNow Sync Status: Enabled Enabled Syncing active for all confi…" at bounding box center [534, 60] width 1004 height 69
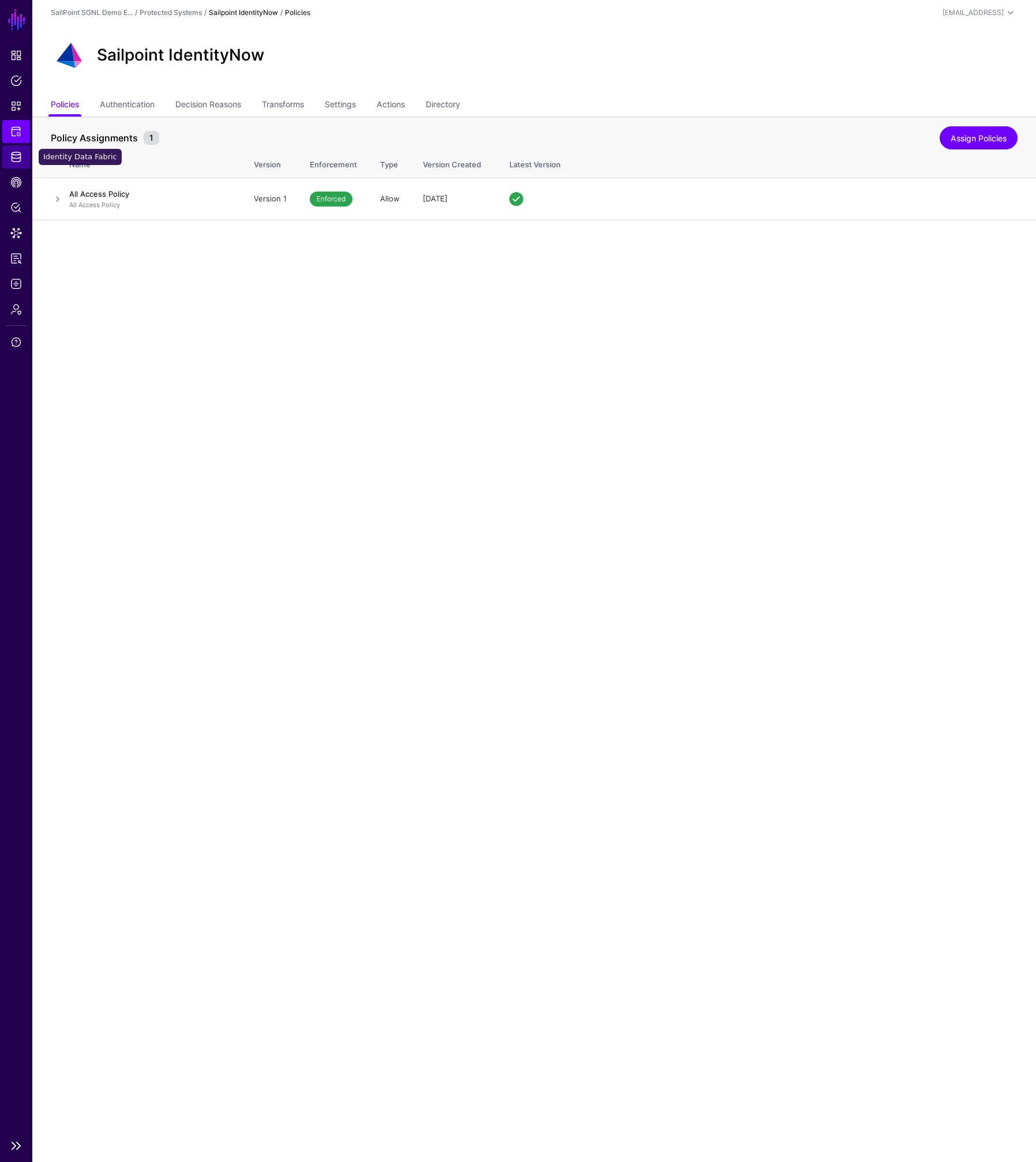
click at [16, 156] on span "Identity Data Fabric" at bounding box center [16, 157] width 12 height 12
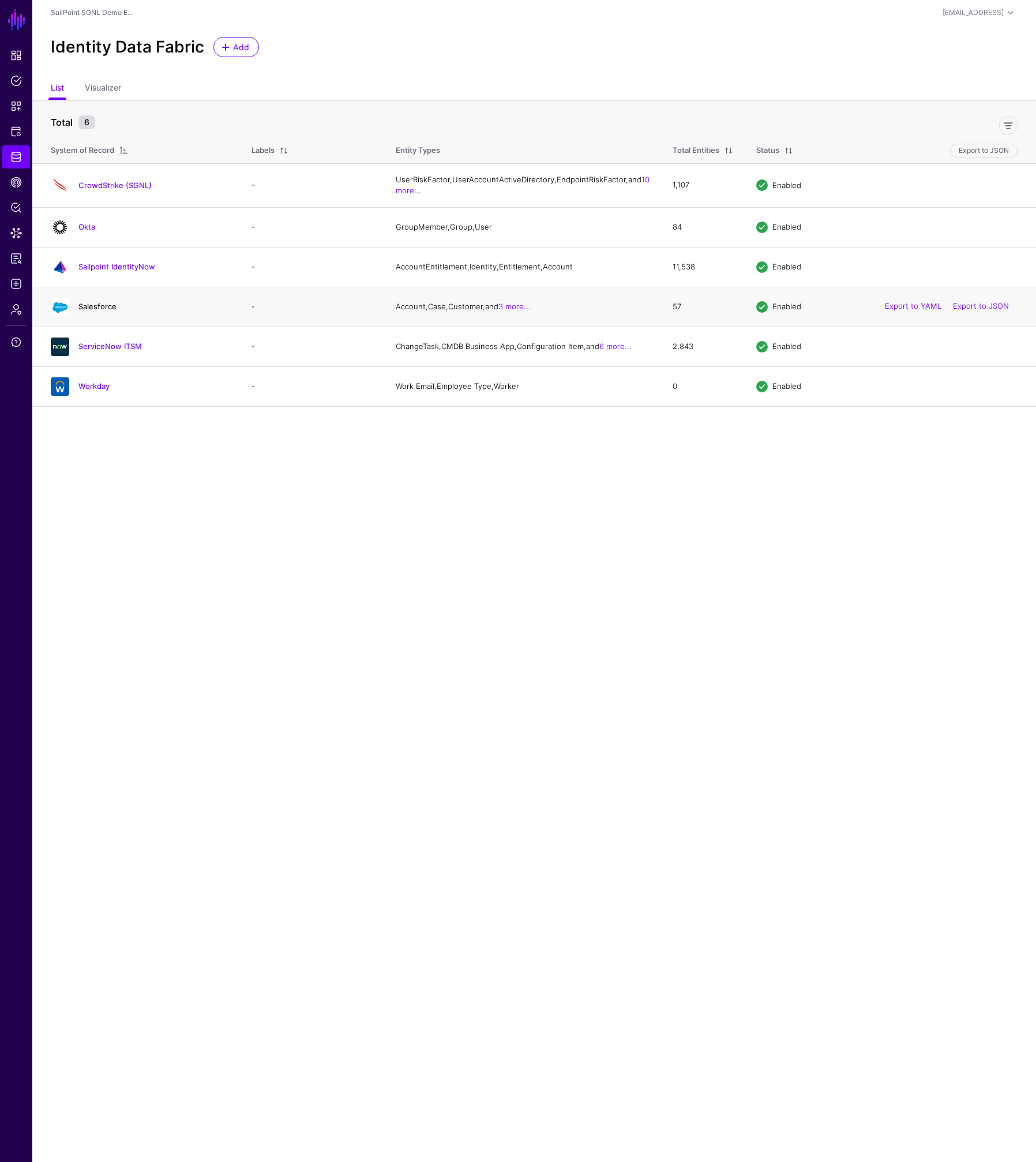
click at [100, 311] on link "Salesforce" at bounding box center [97, 307] width 38 height 9
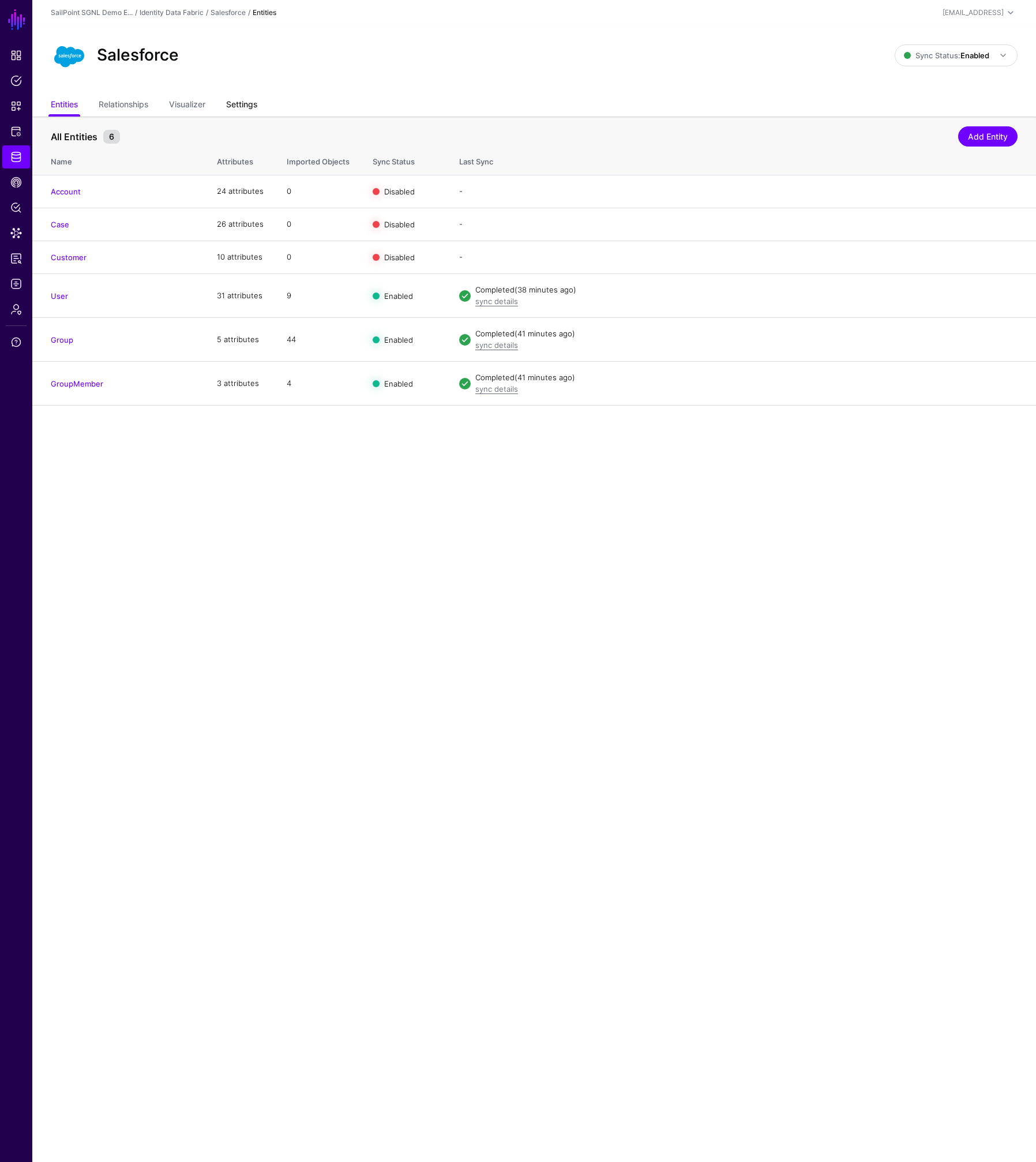
click at [232, 105] on link "Settings" at bounding box center [241, 105] width 31 height 22
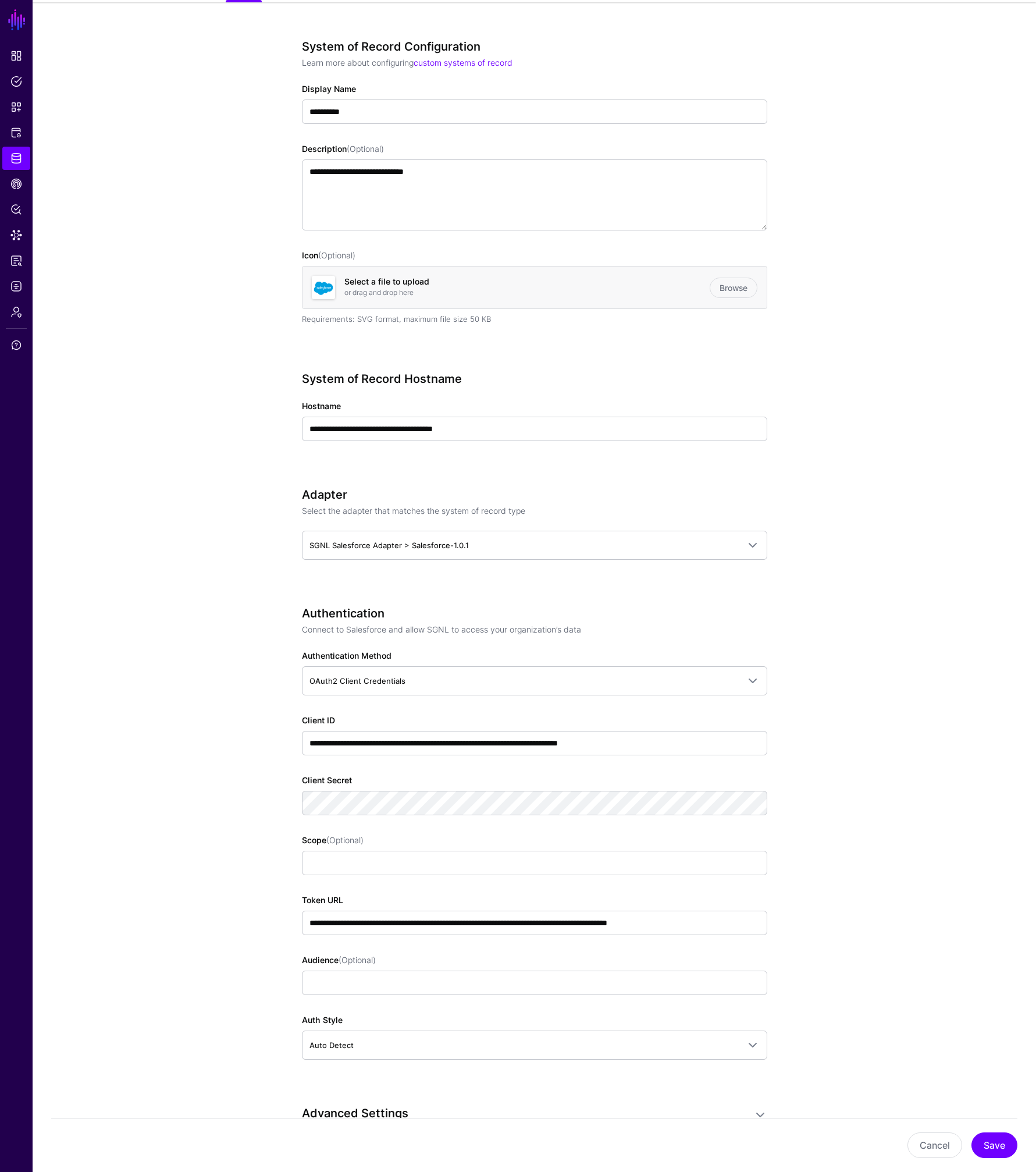
scroll to position [132, 0]
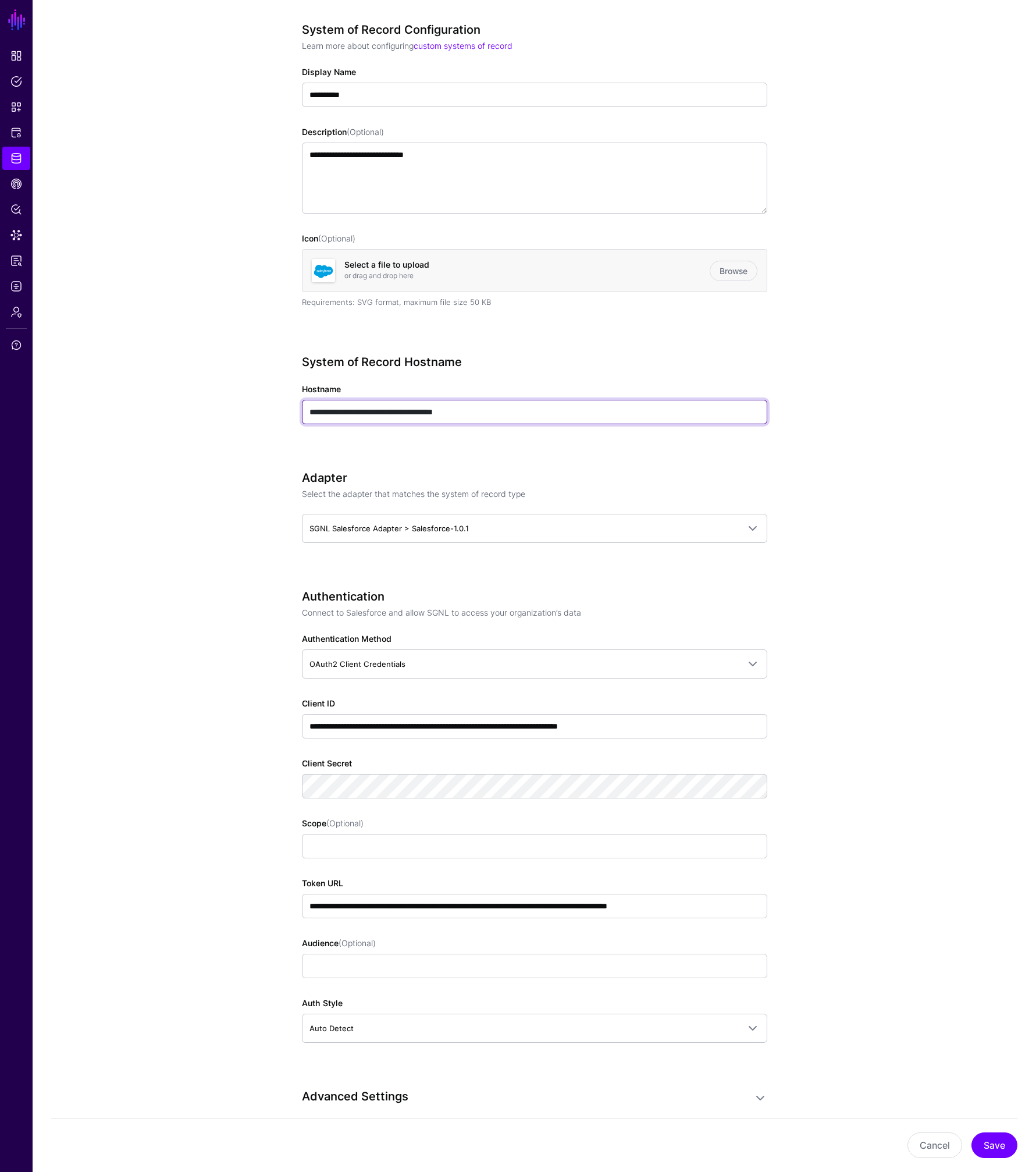
click at [469, 416] on input "**********" at bounding box center [535, 412] width 465 height 24
click at [470, 416] on input "**********" at bounding box center [535, 412] width 465 height 24
click at [467, 416] on input "**********" at bounding box center [535, 412] width 465 height 24
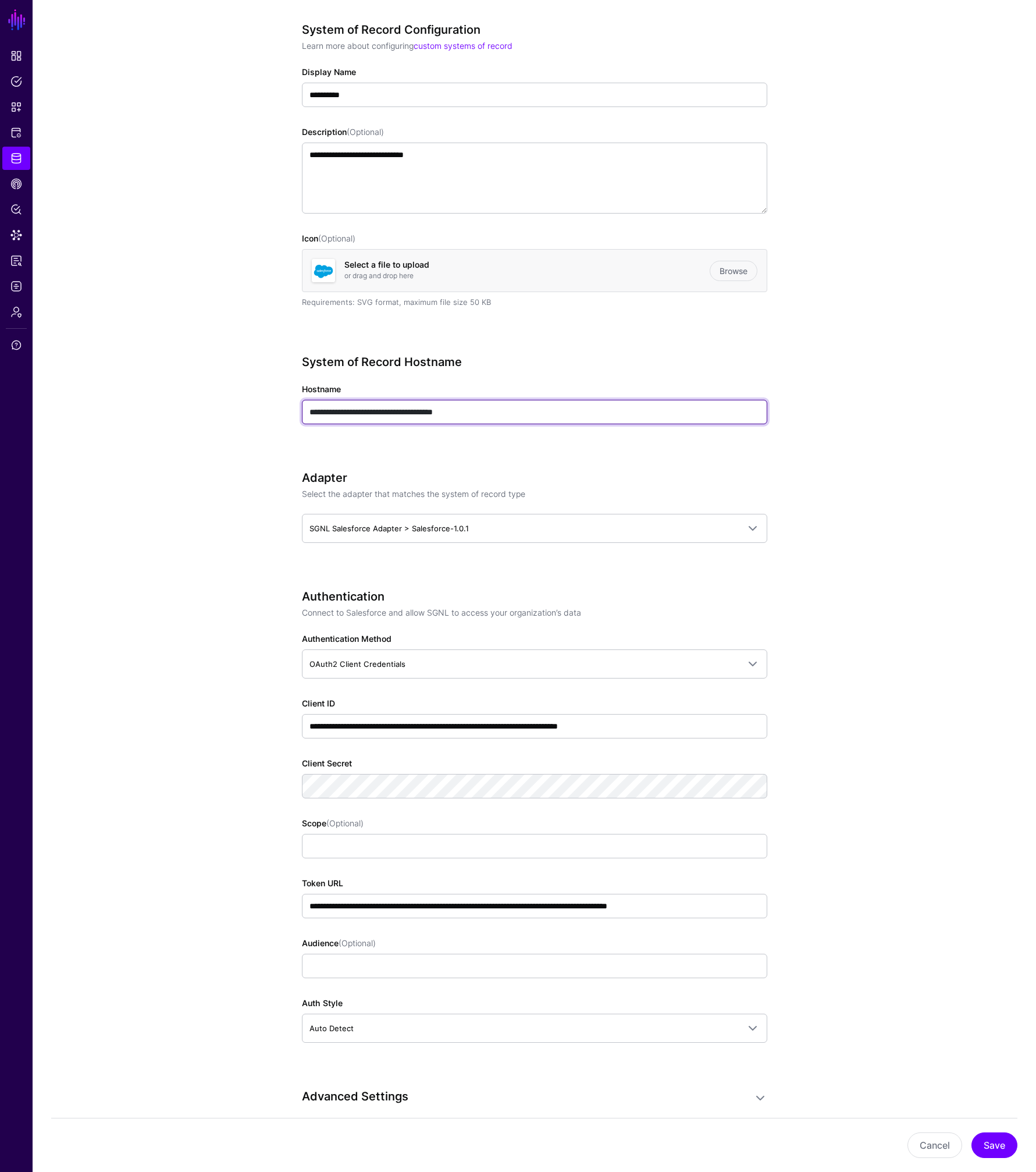
click at [467, 416] on input "**********" at bounding box center [535, 412] width 465 height 24
click at [1014, 410] on app-datasources-details-form "**********" at bounding box center [534, 909] width 1003 height 1848
